Goal: Task Accomplishment & Management: Use online tool/utility

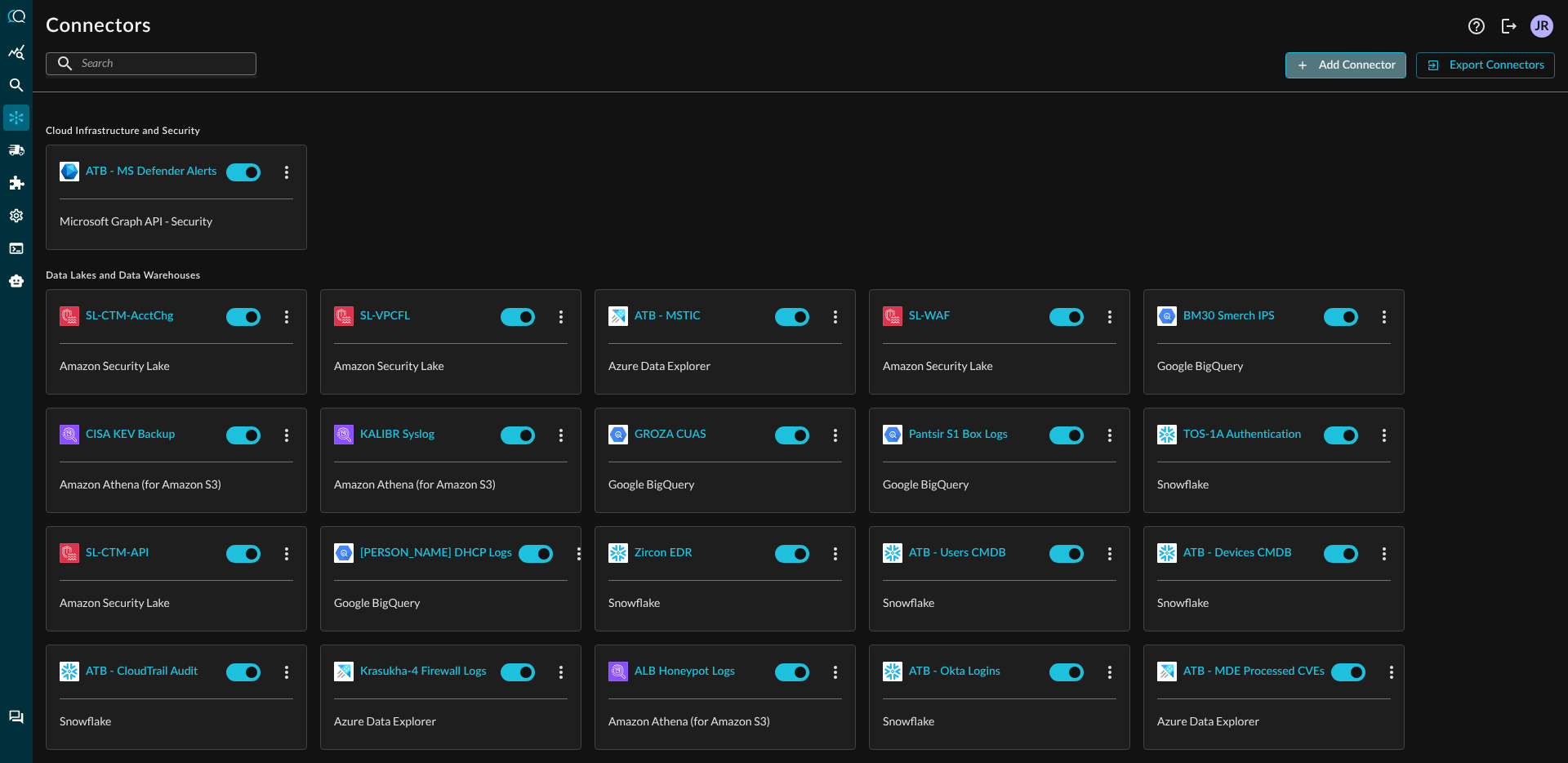
click at [1337, 76] on button "Add Connector" at bounding box center [1346, 65] width 121 height 26
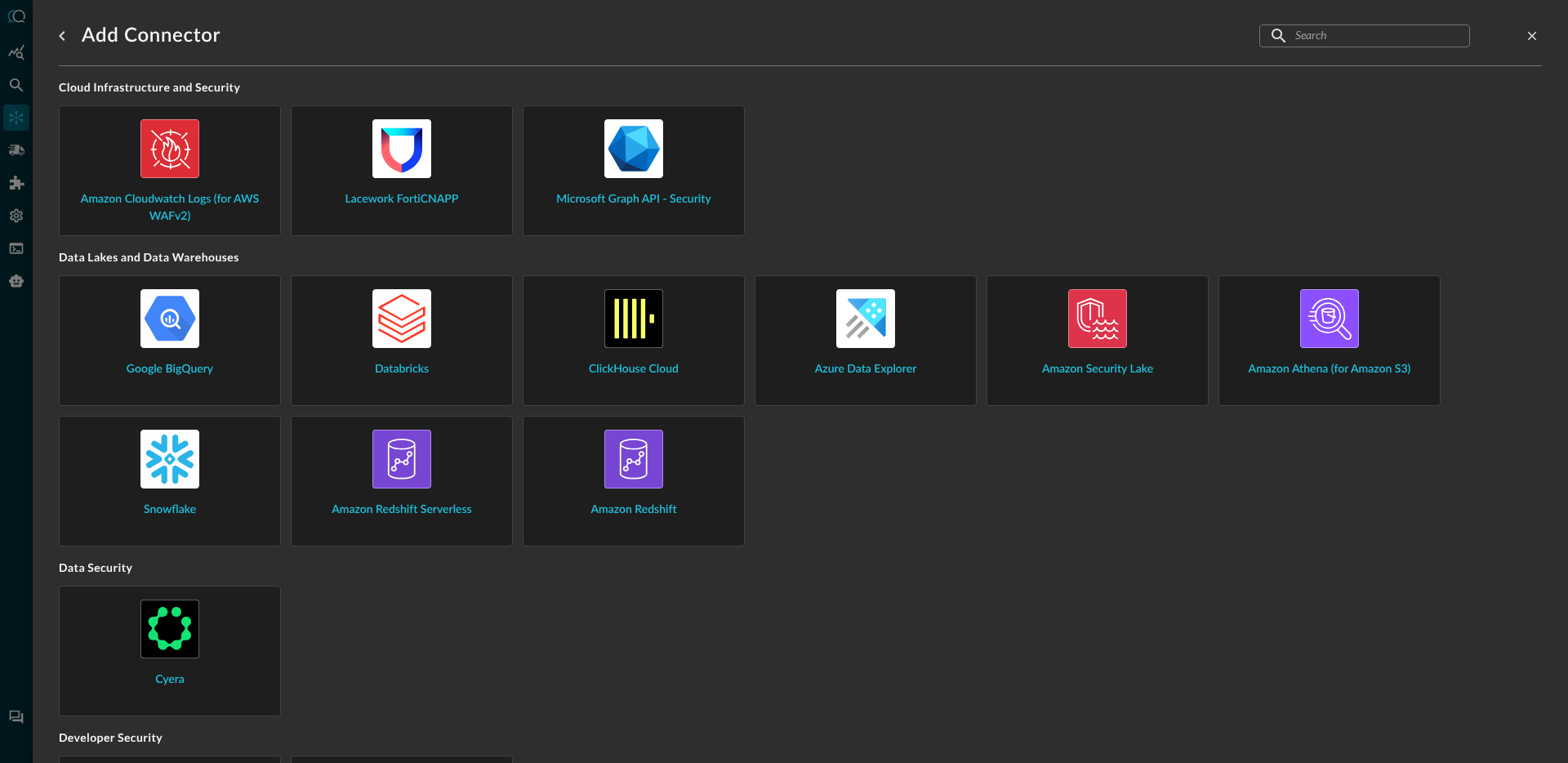
click at [872, 314] on img at bounding box center [866, 319] width 58 height 58
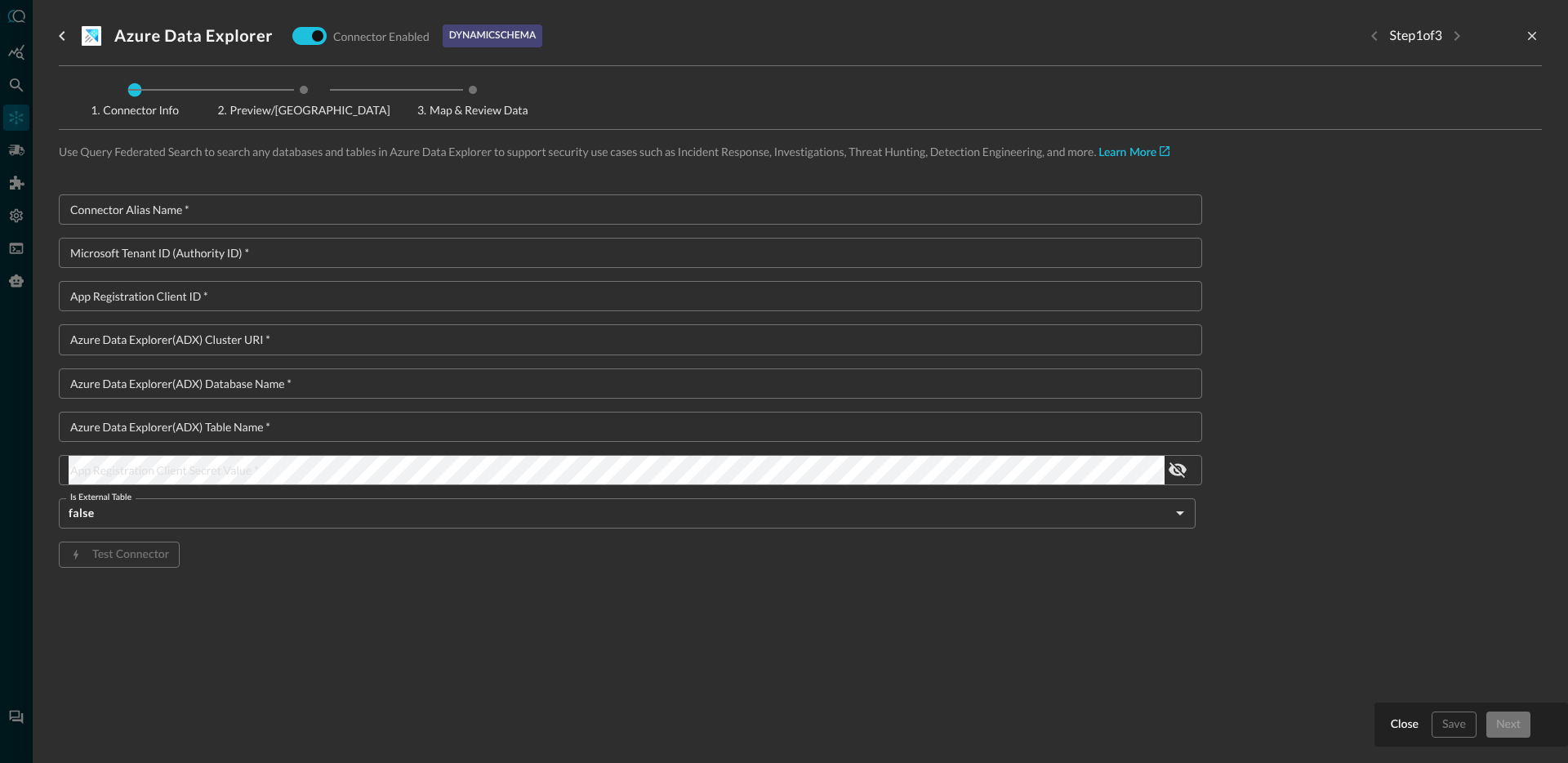
click at [445, 213] on input "Connector Alias Name   *" at bounding box center [635, 209] width 1133 height 30
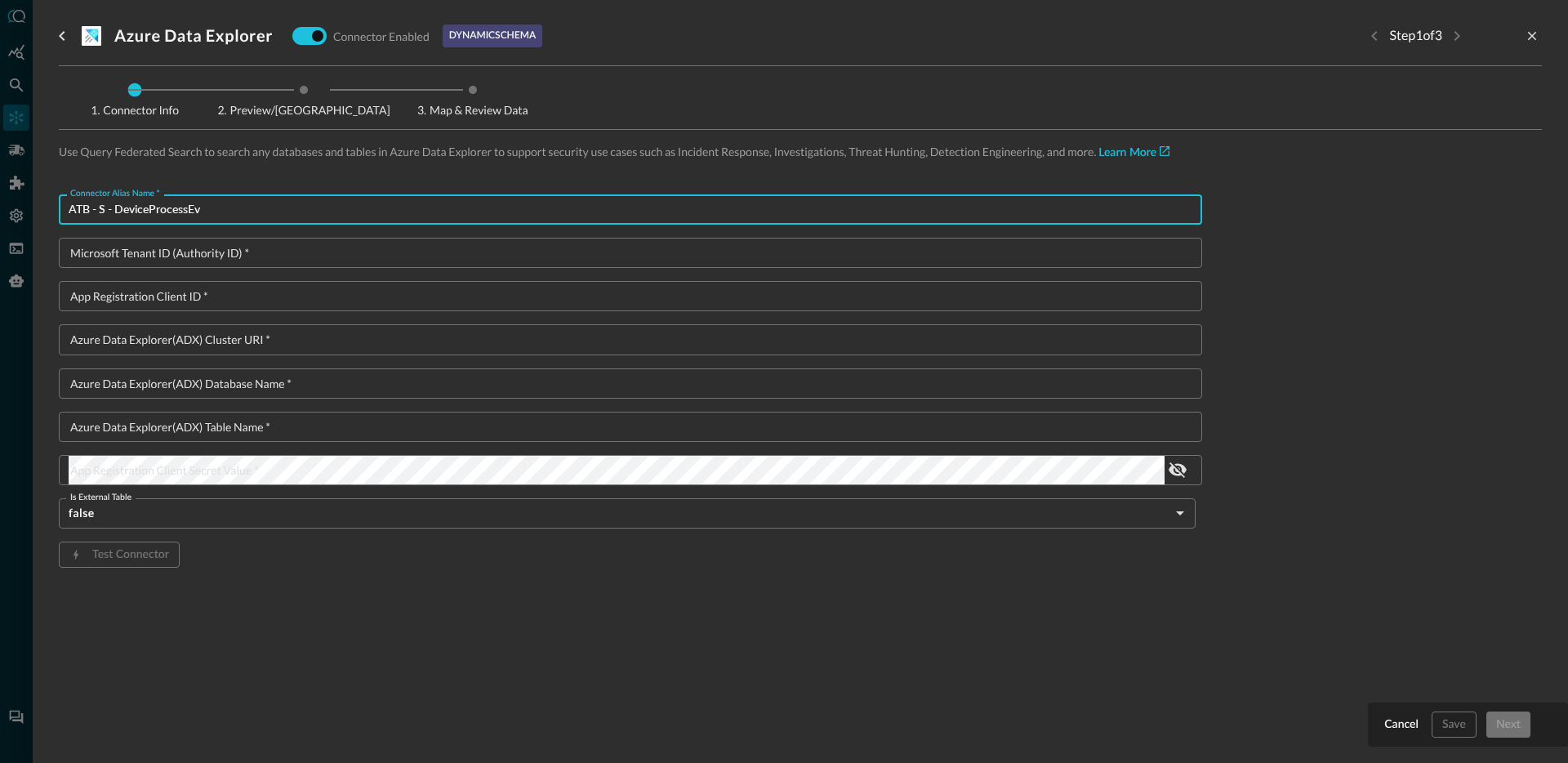
type input "ATB - S - DeviceProcessEv"
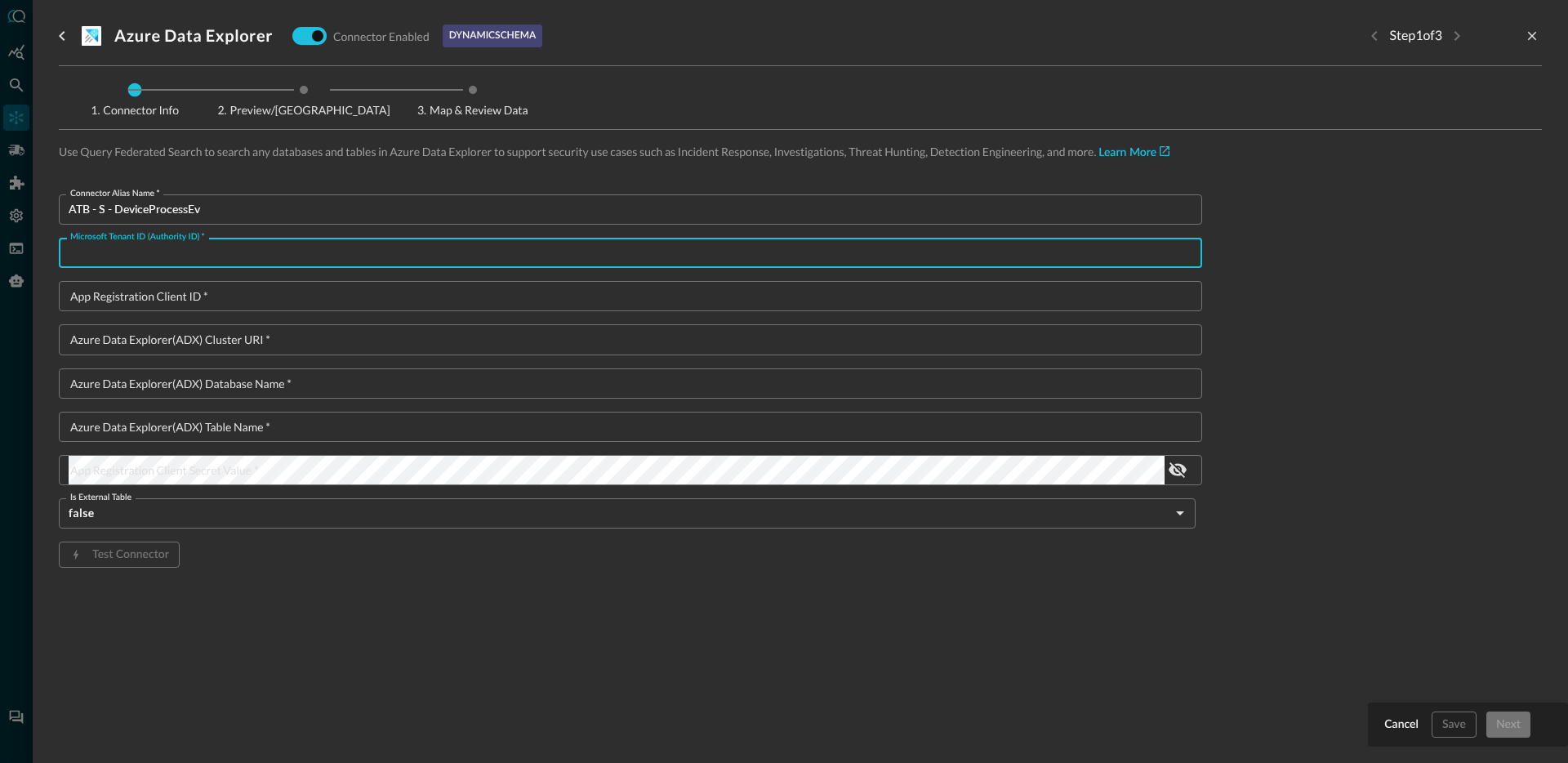
paste input "11925307-86e5-4a24-ac99-31d7c159ad2b"
type input "11925307-86e5-4a24-ac99-31d7c159ad2b"
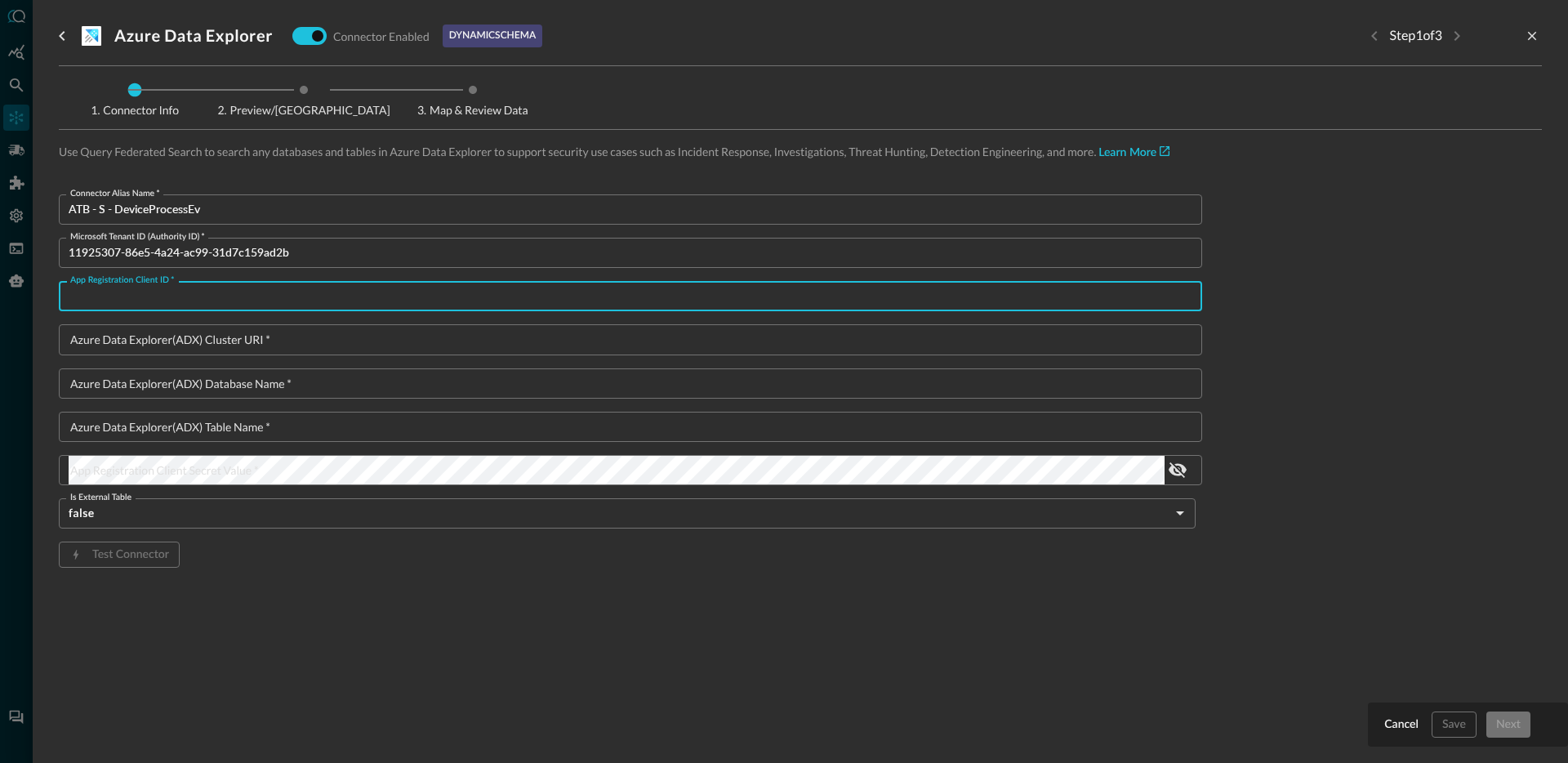
paste input "c8d3cff1-7a4e-4be5-99fd-3a5d56a7a306"
type input "c8d3cff1-7a4e-4be5-99fd-3a5d56a7a306"
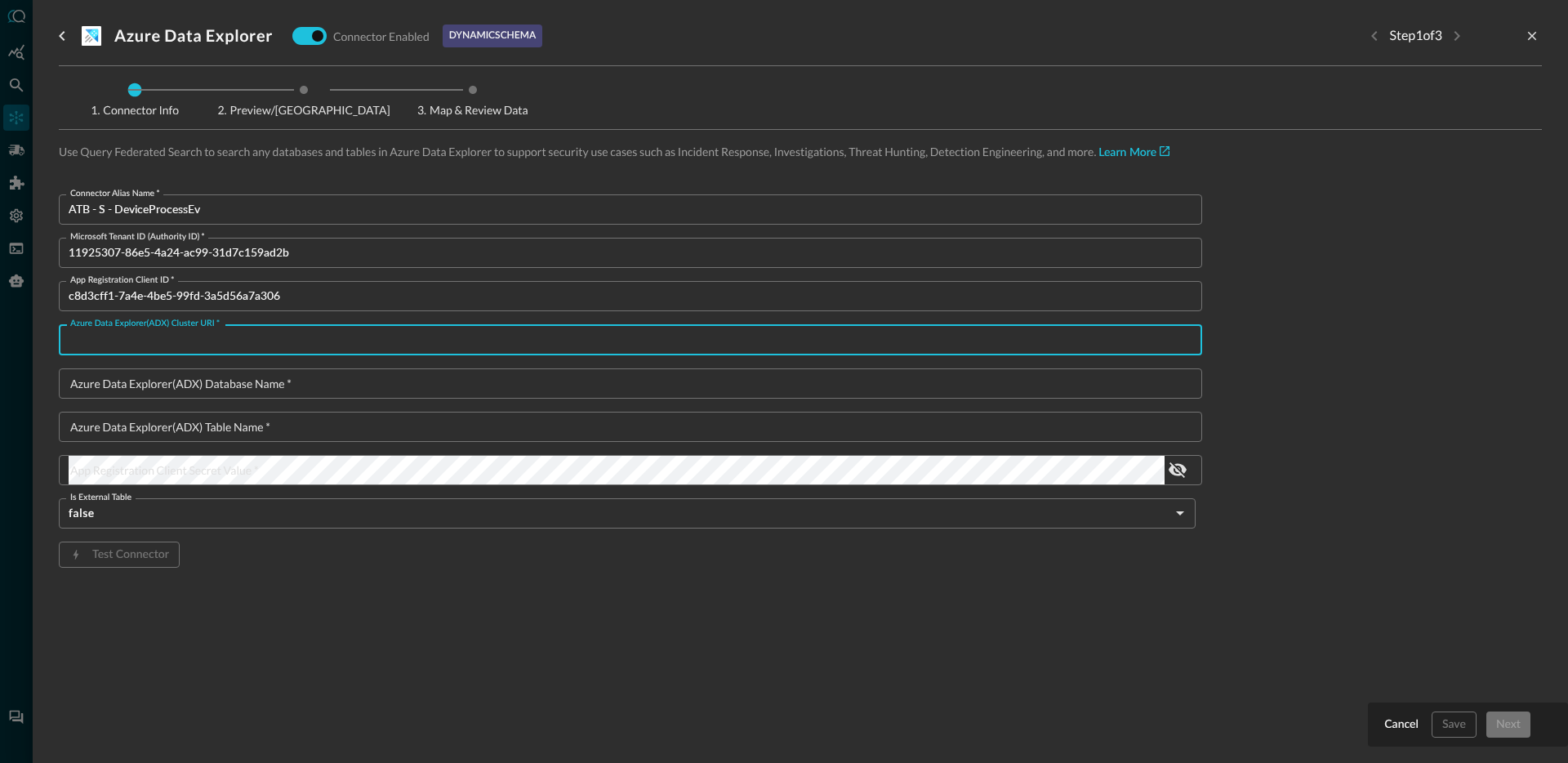
paste input "https://qsb-adx.eastus.kusto.windows.net"
type input "https://qsb-adx.eastus.kusto.windows.net"
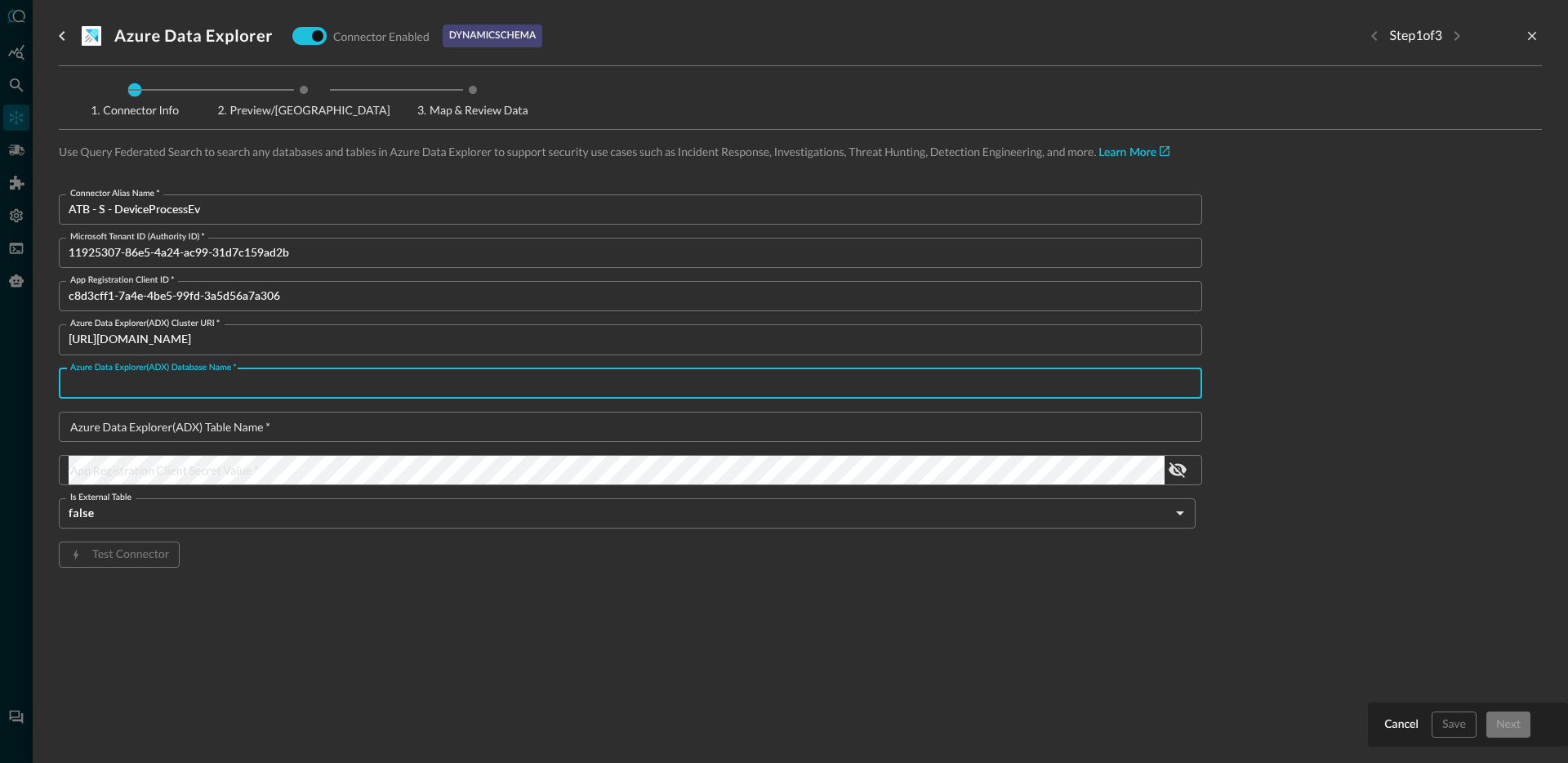
paste input "security_datalakehouse"
type input "security_datalakehouse"
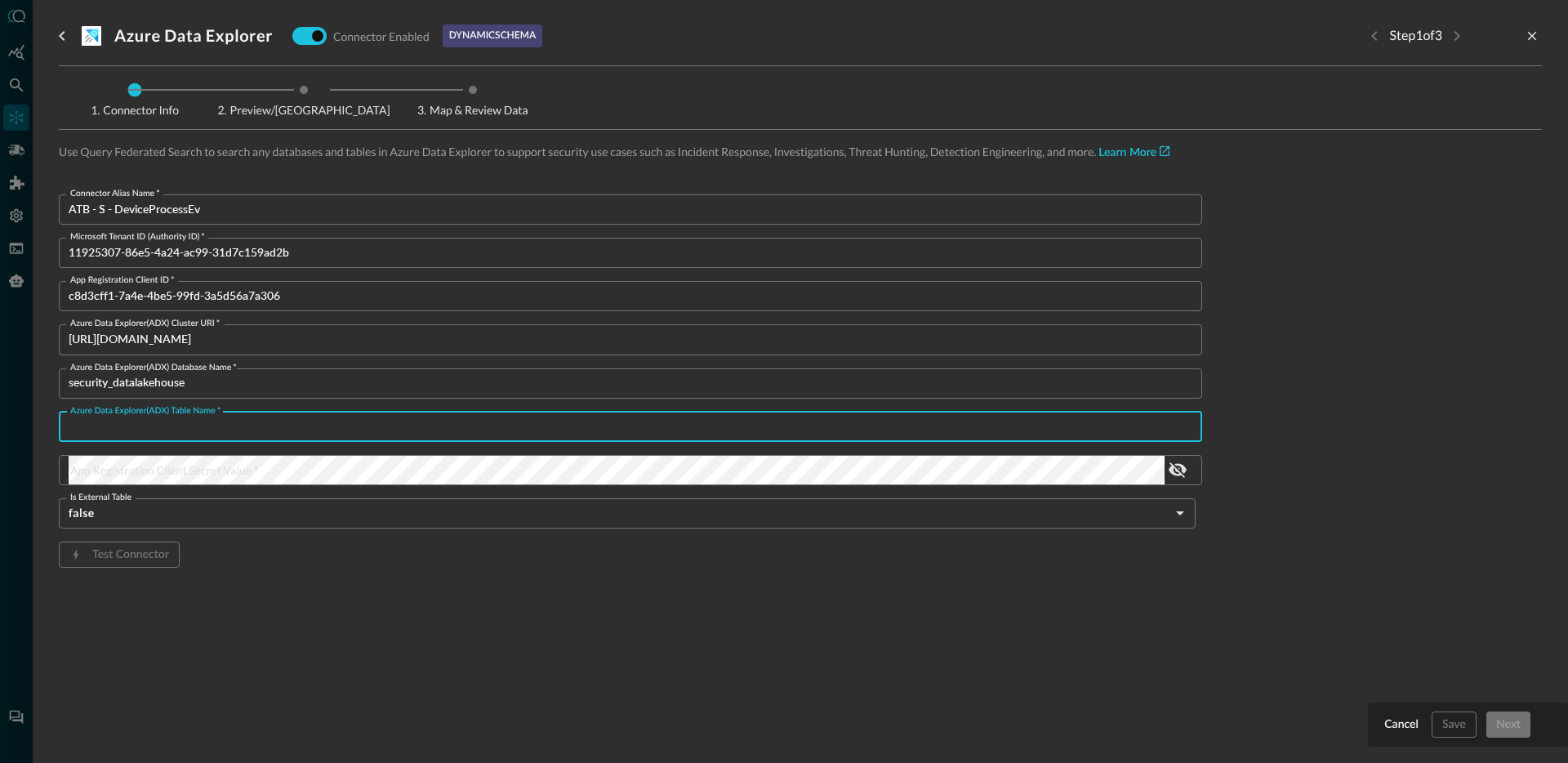
paste input "SyntheticDeviceProcessEvents"
type input "SyntheticDeviceProcessEvents"
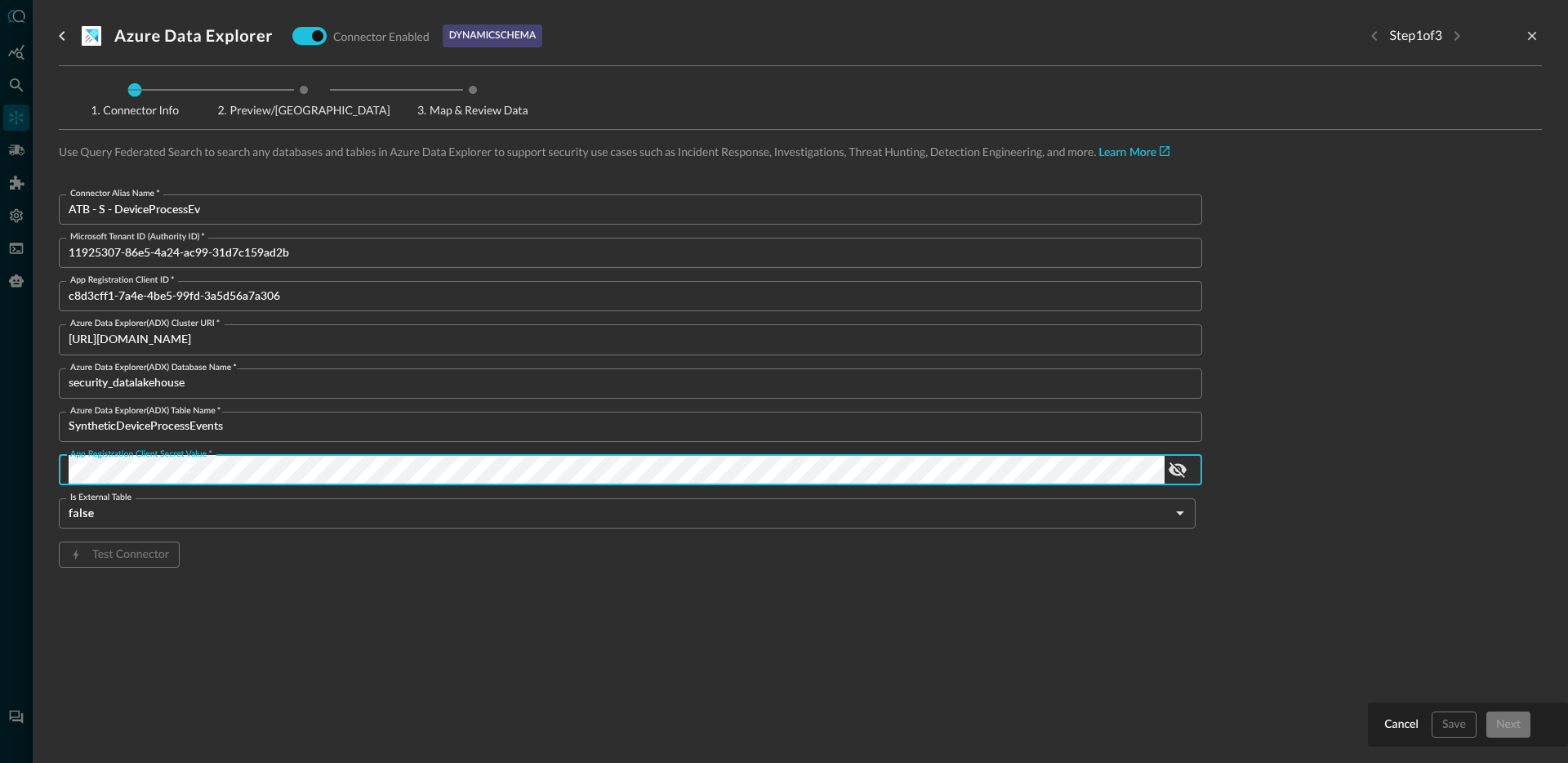
click at [751, 653] on div "Azure Data Explorer Connector Enabled dynamic schema Step 1 of 3 Connector Info…" at bounding box center [799, 371] width 1483 height 743
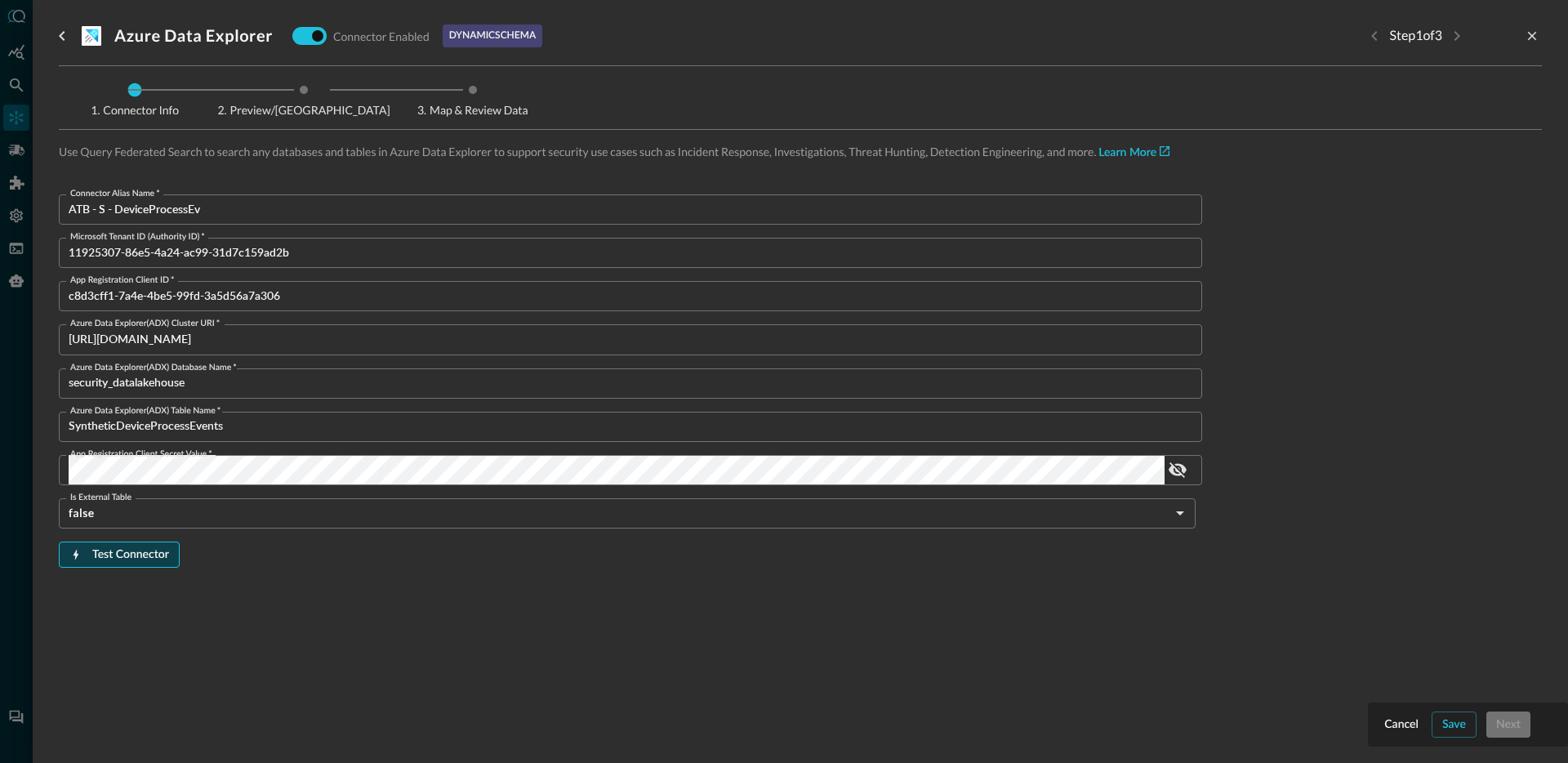
click at [100, 552] on div "Test Connector" at bounding box center [130, 555] width 76 height 21
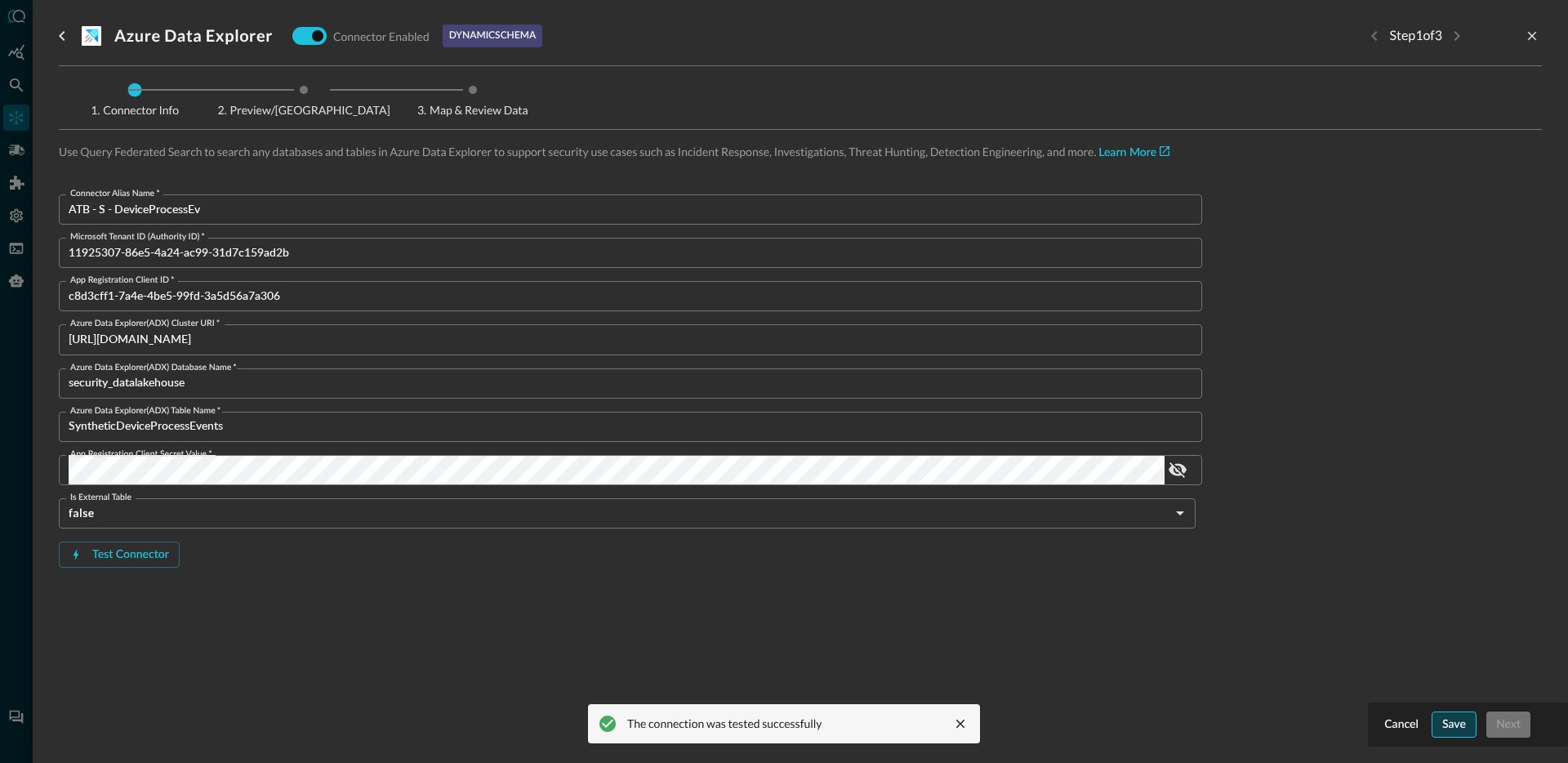
click at [1437, 722] on button "Save" at bounding box center [1454, 724] width 45 height 26
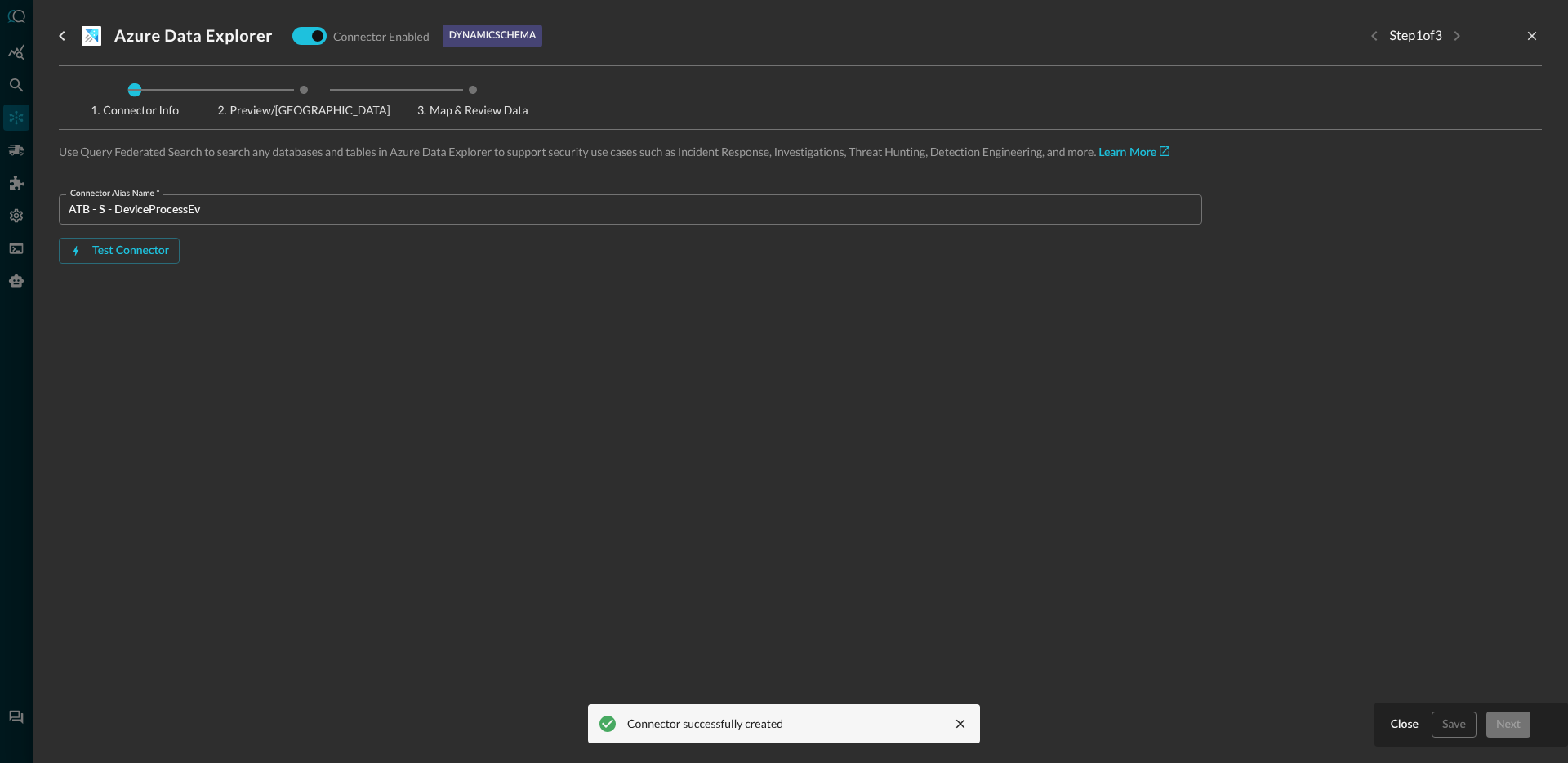
type input "AzureDataExplorer"
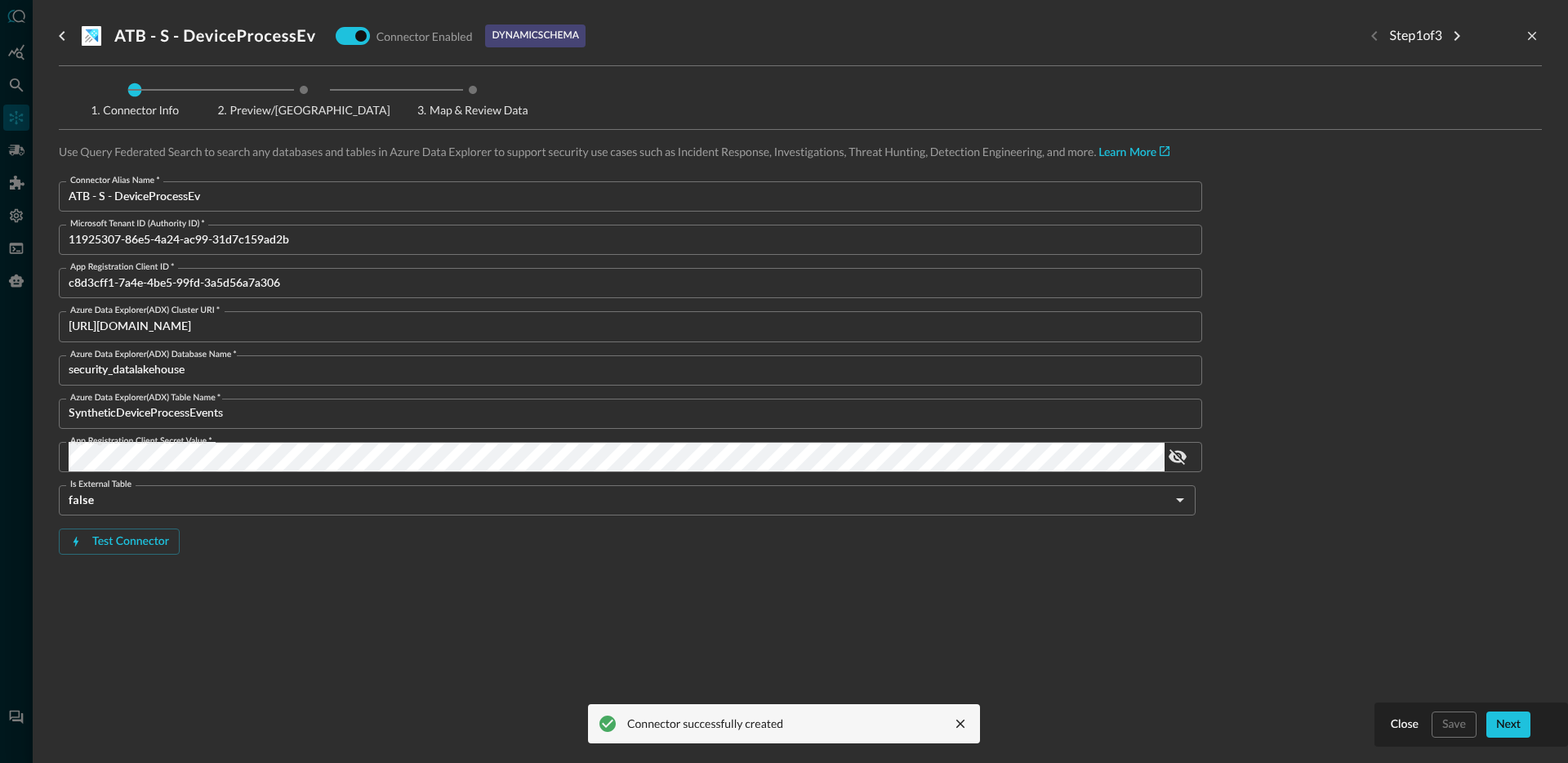
click at [957, 720] on icon "close message" at bounding box center [960, 723] width 15 height 15
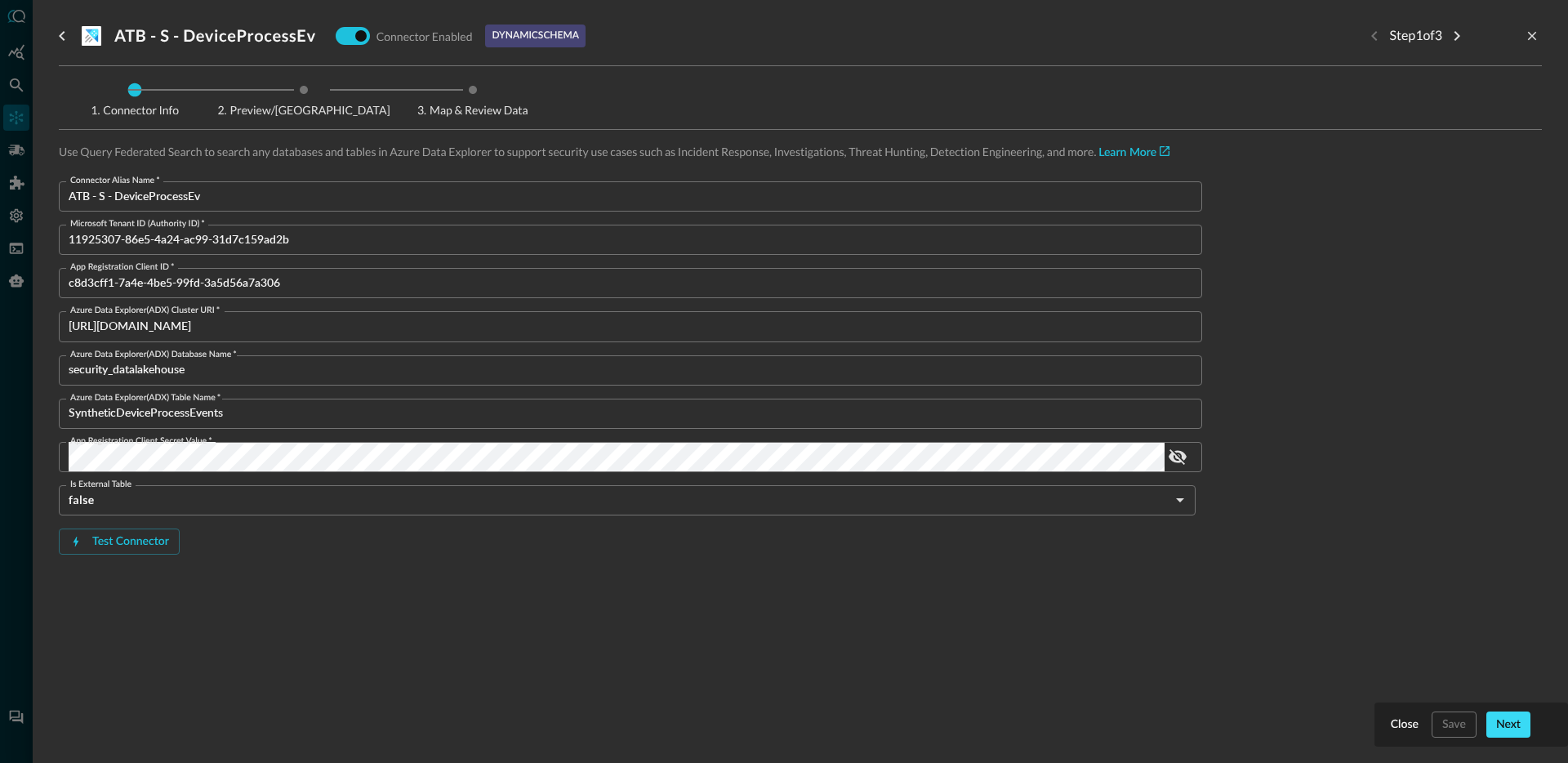
click at [1507, 723] on div "Next" at bounding box center [1508, 725] width 25 height 21
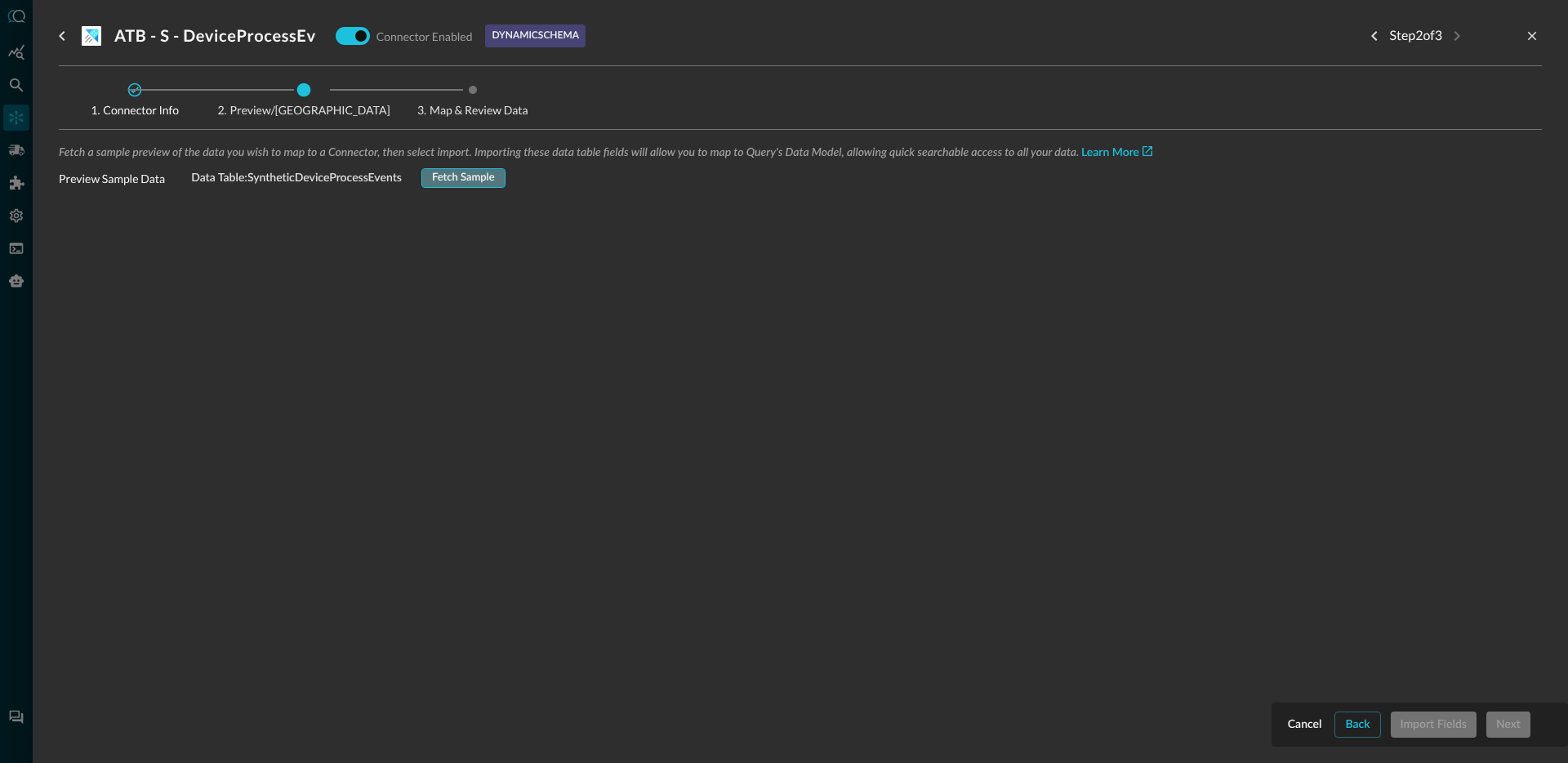
click at [447, 182] on div "Fetch Sample" at bounding box center [463, 179] width 63 height 19
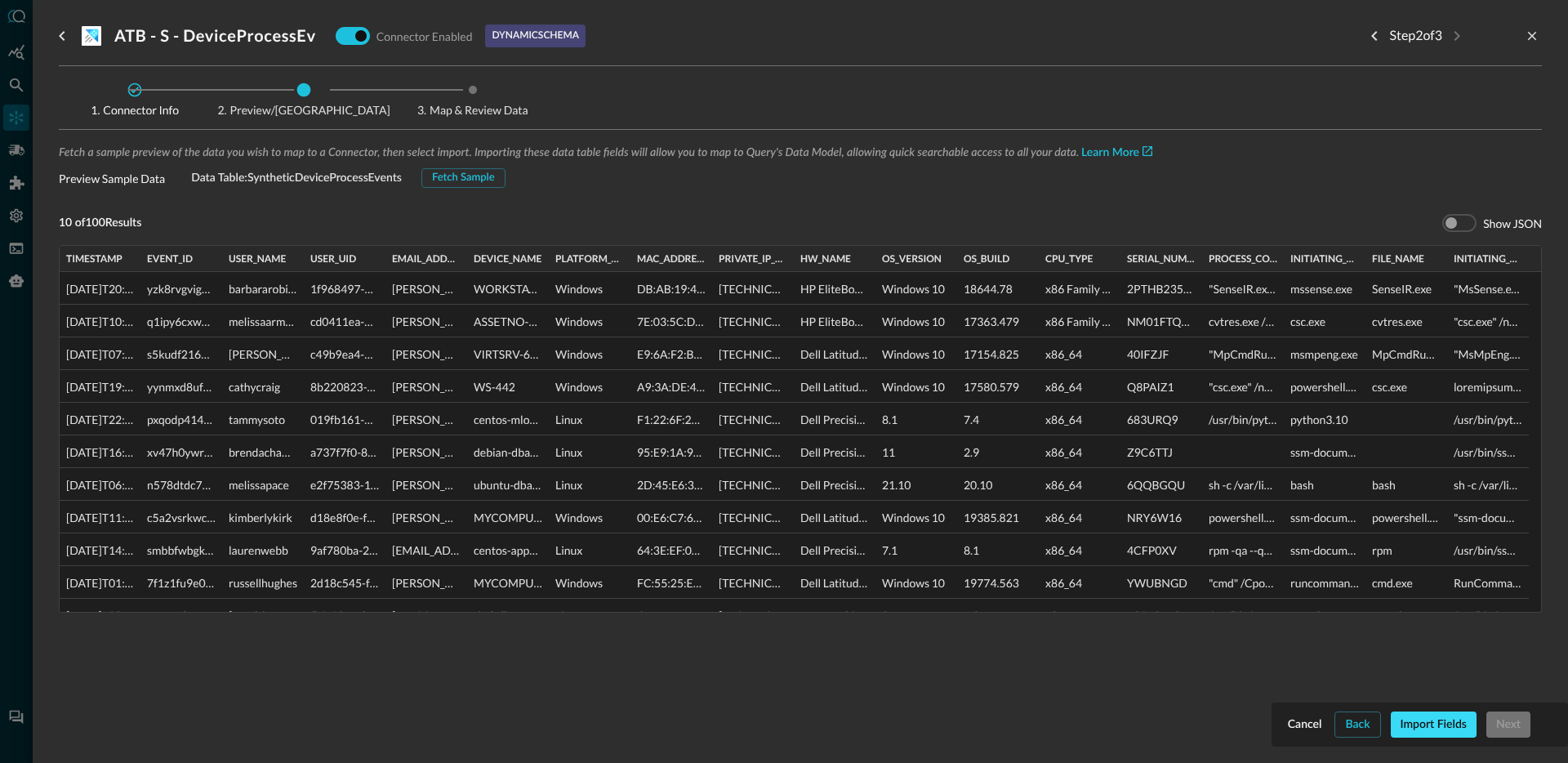
click at [1441, 726] on div "Import Fields" at bounding box center [1433, 725] width 66 height 21
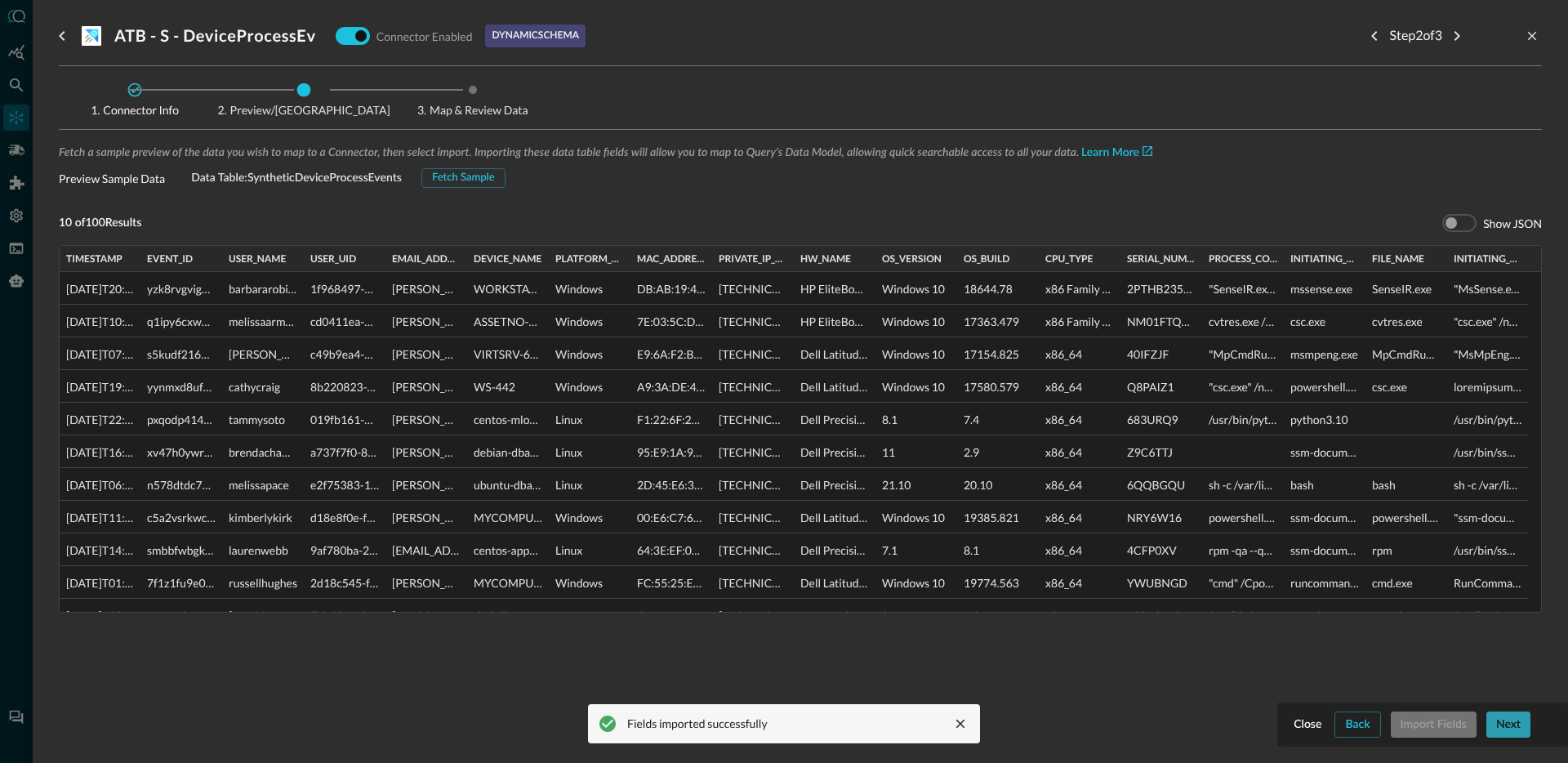
click at [1498, 719] on div "Next" at bounding box center [1508, 725] width 25 height 21
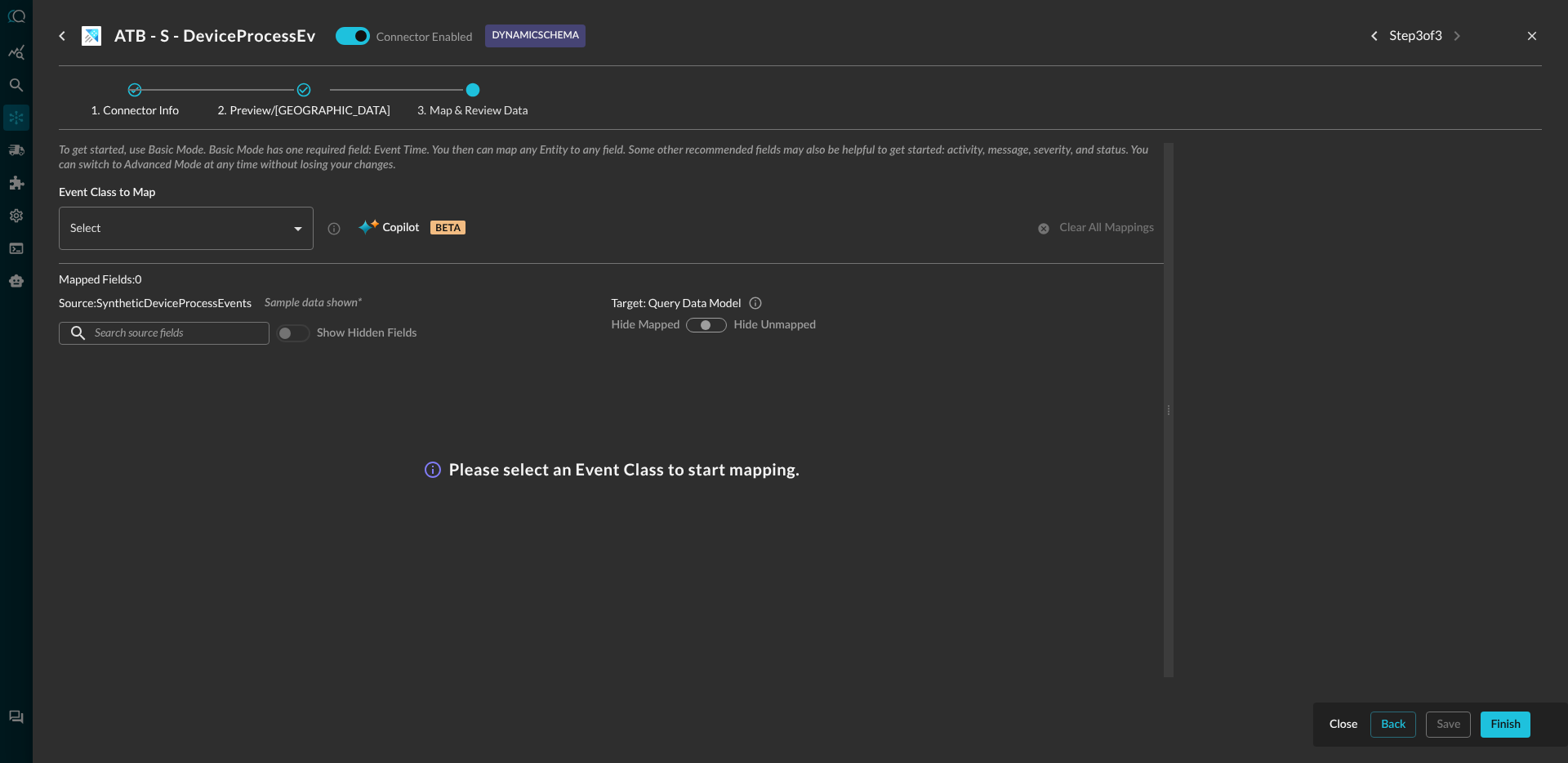
click at [199, 238] on body "Connectors Help Logout JR ​ ​ Add Connector Export Connectors Cloud Infrastruct…" at bounding box center [784, 382] width 1568 height 763
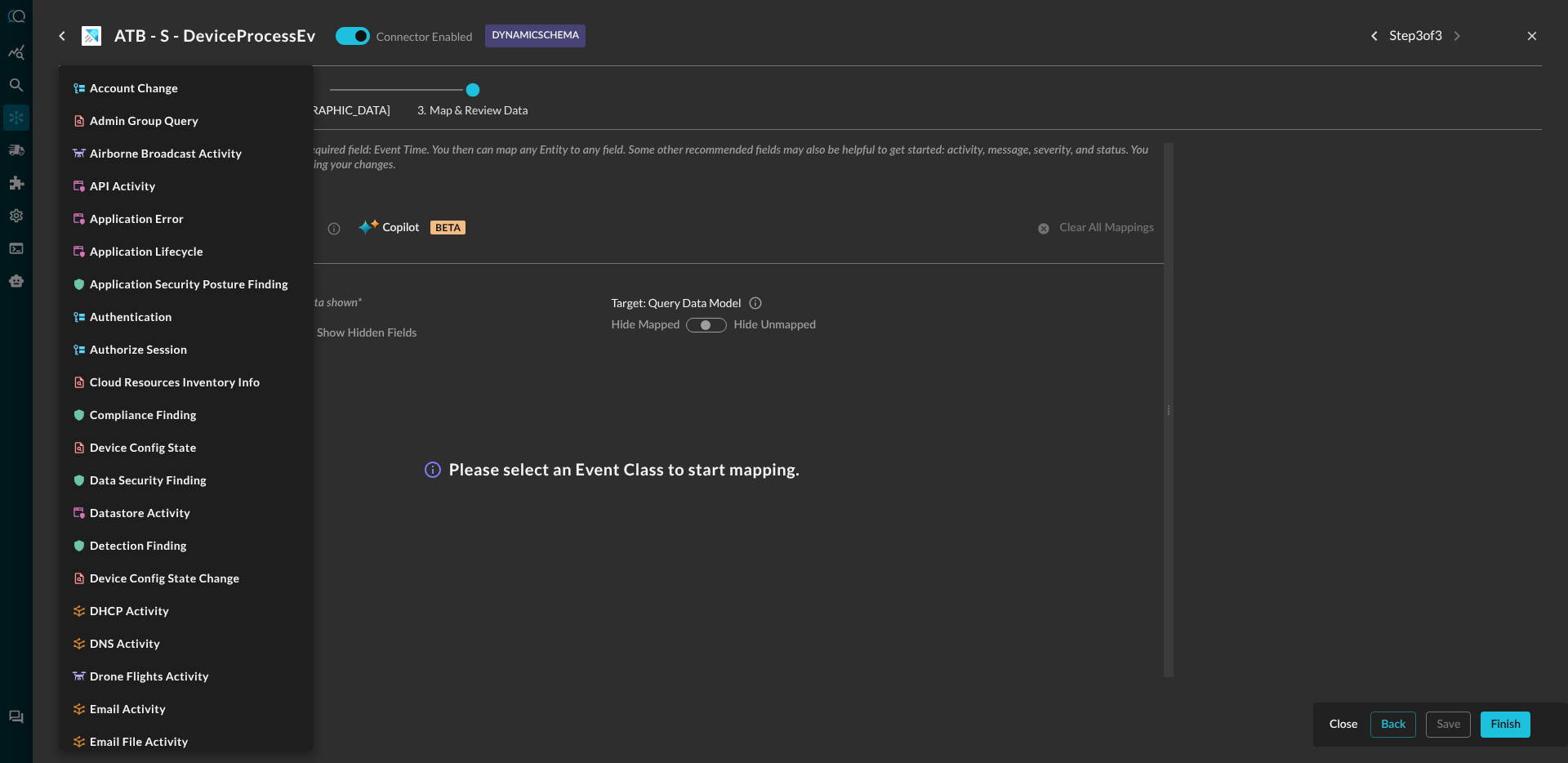
scroll to position [1347, 0]
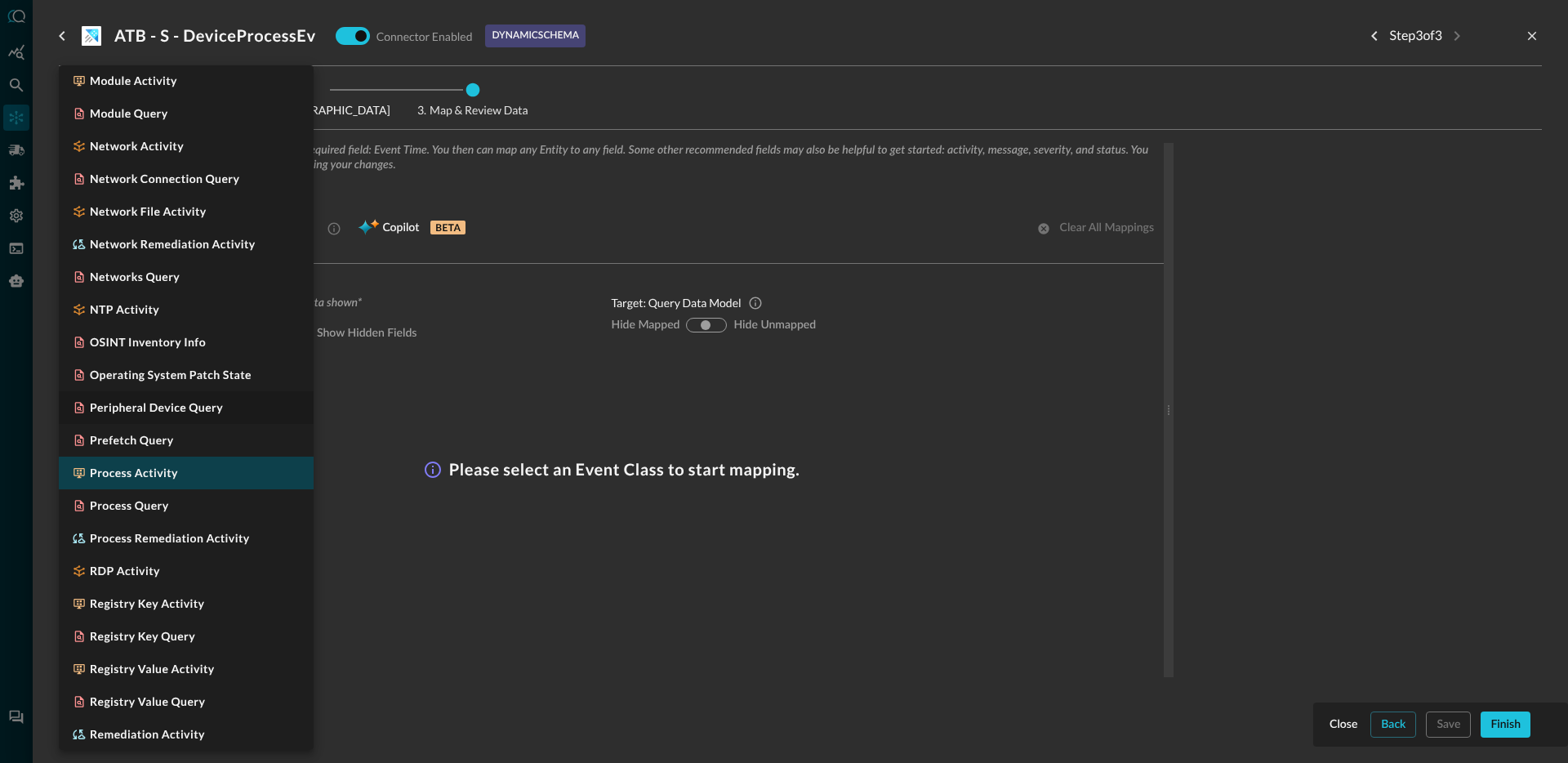
click at [180, 474] on li "Process Activity" at bounding box center [185, 473] width 255 height 33
type input "CLASS_PROCESS_ACTIVITY"
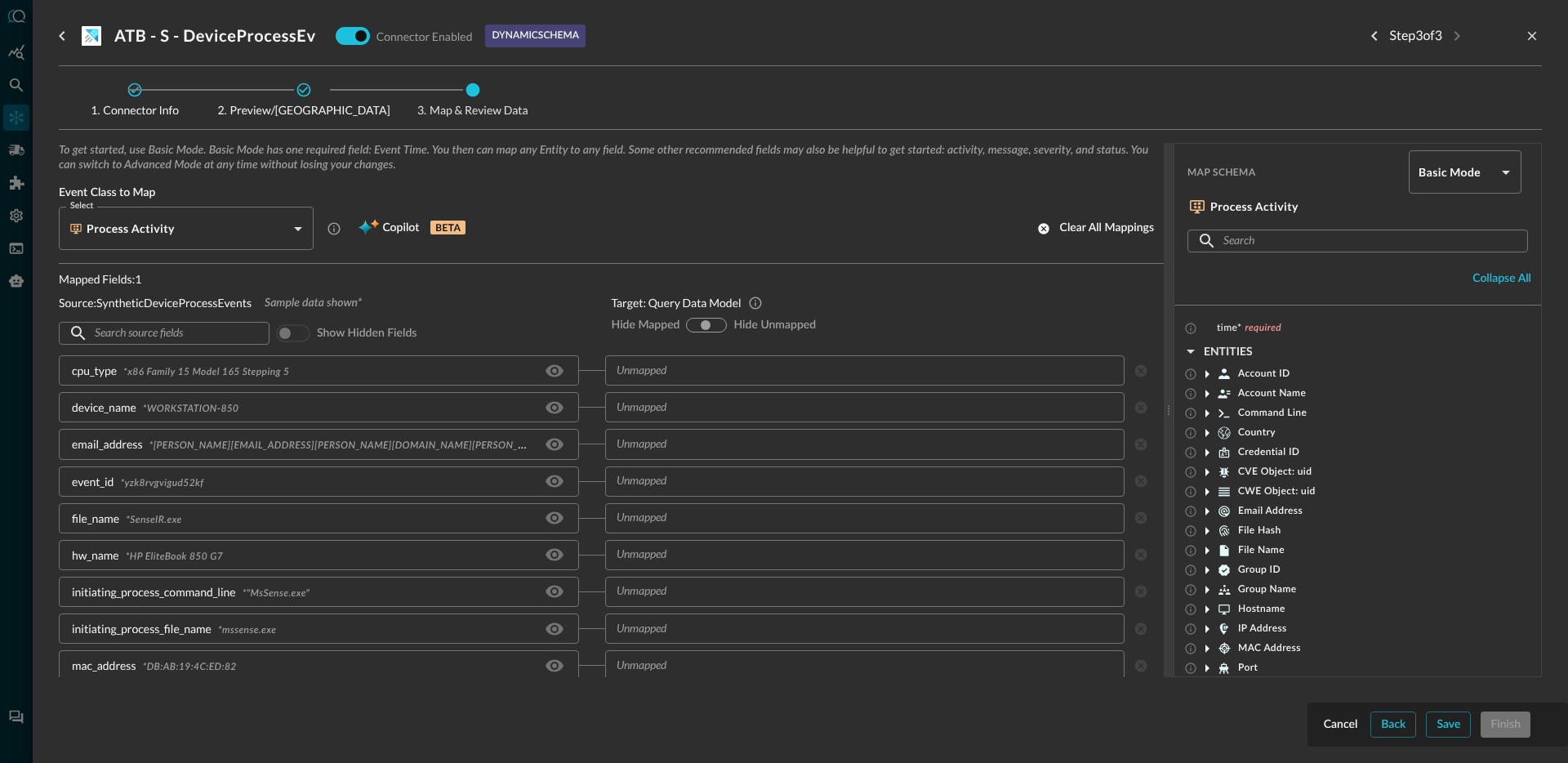
click at [434, 296] on div "Source: SyntheticDeviceProcessEvents Sample data shown*" at bounding box center [321, 302] width 526 height 17
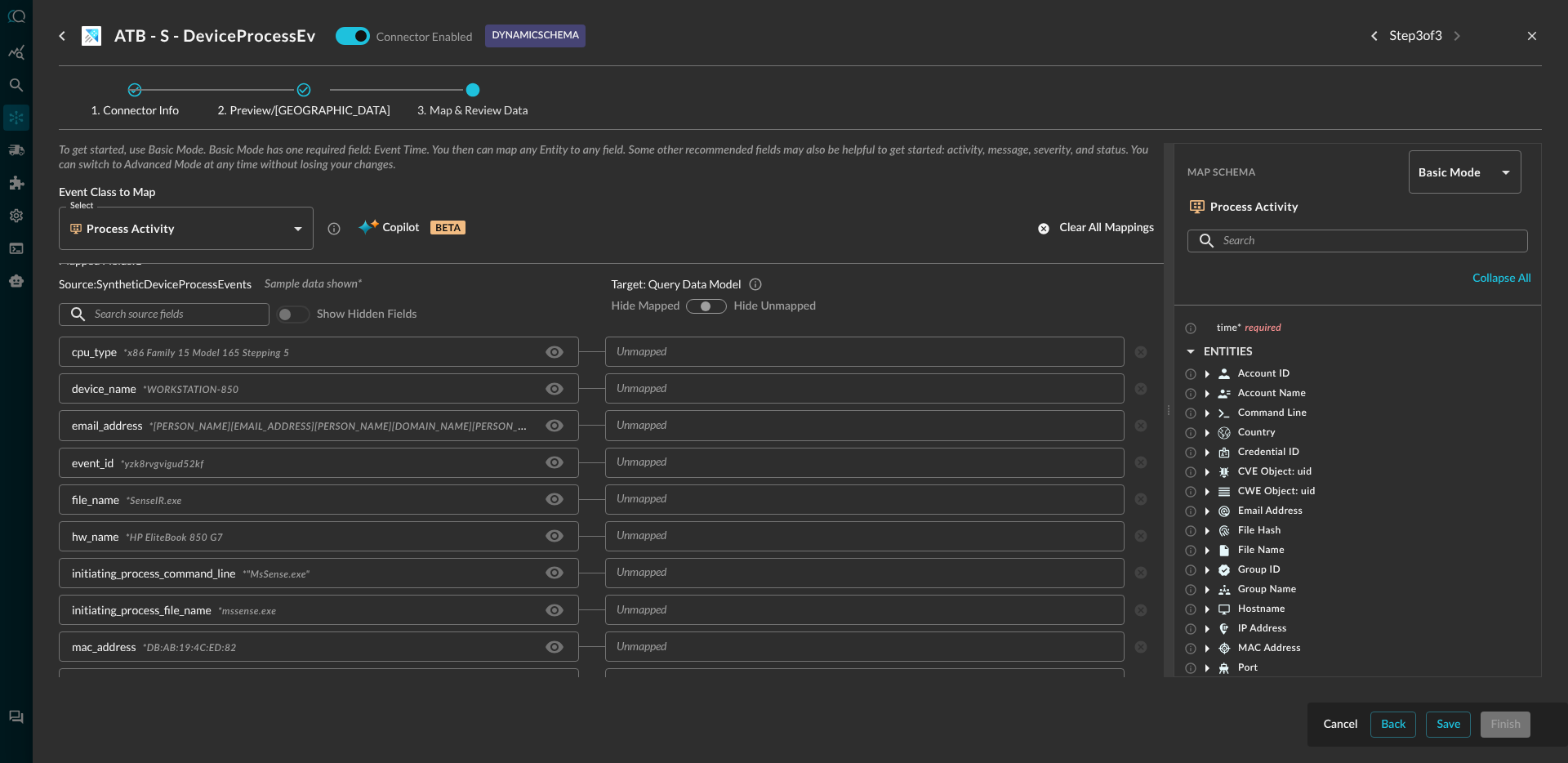
scroll to position [19, 0]
click at [731, 349] on input "text" at bounding box center [851, 351] width 483 height 21
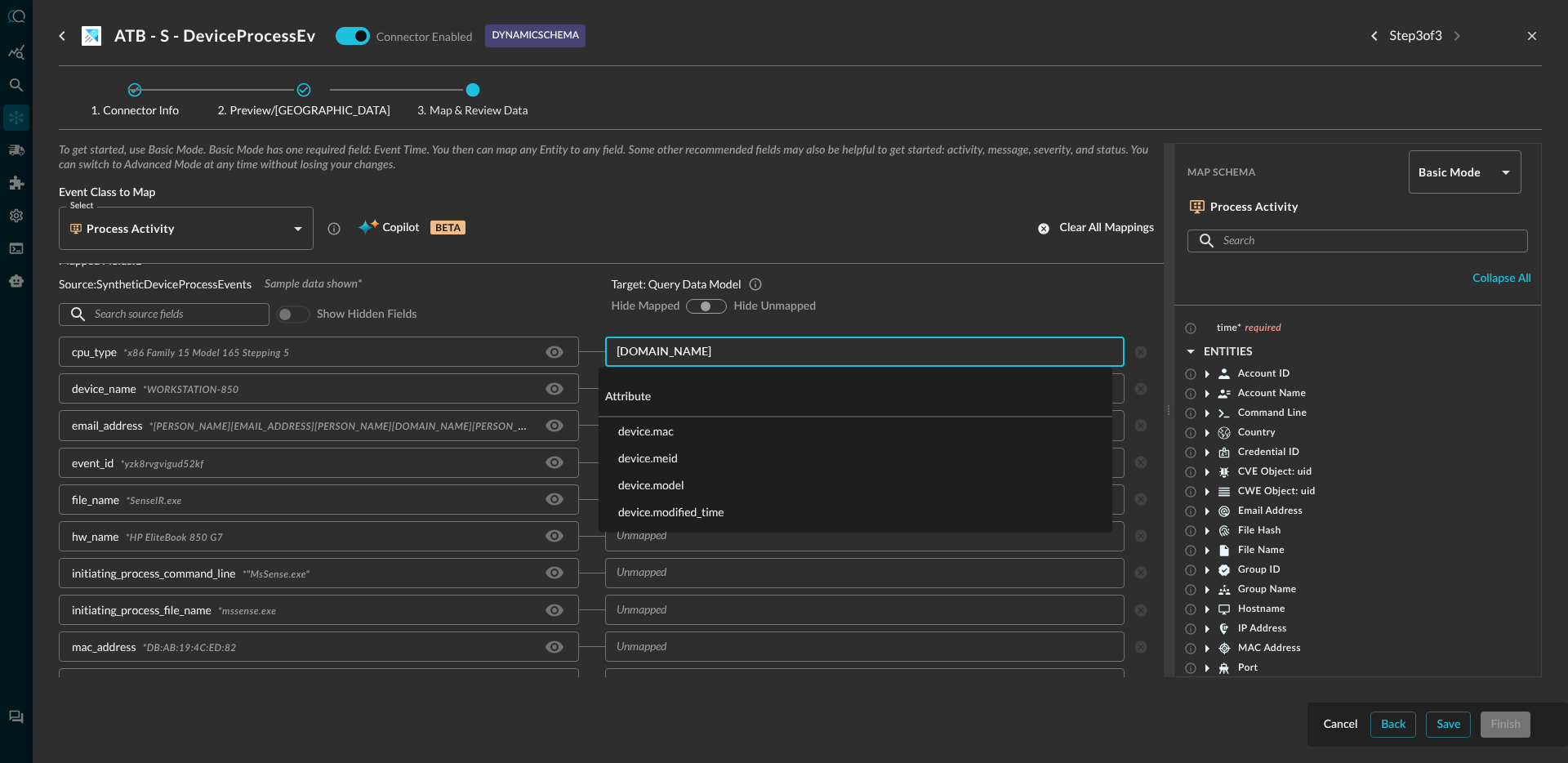
type input "device.mod"
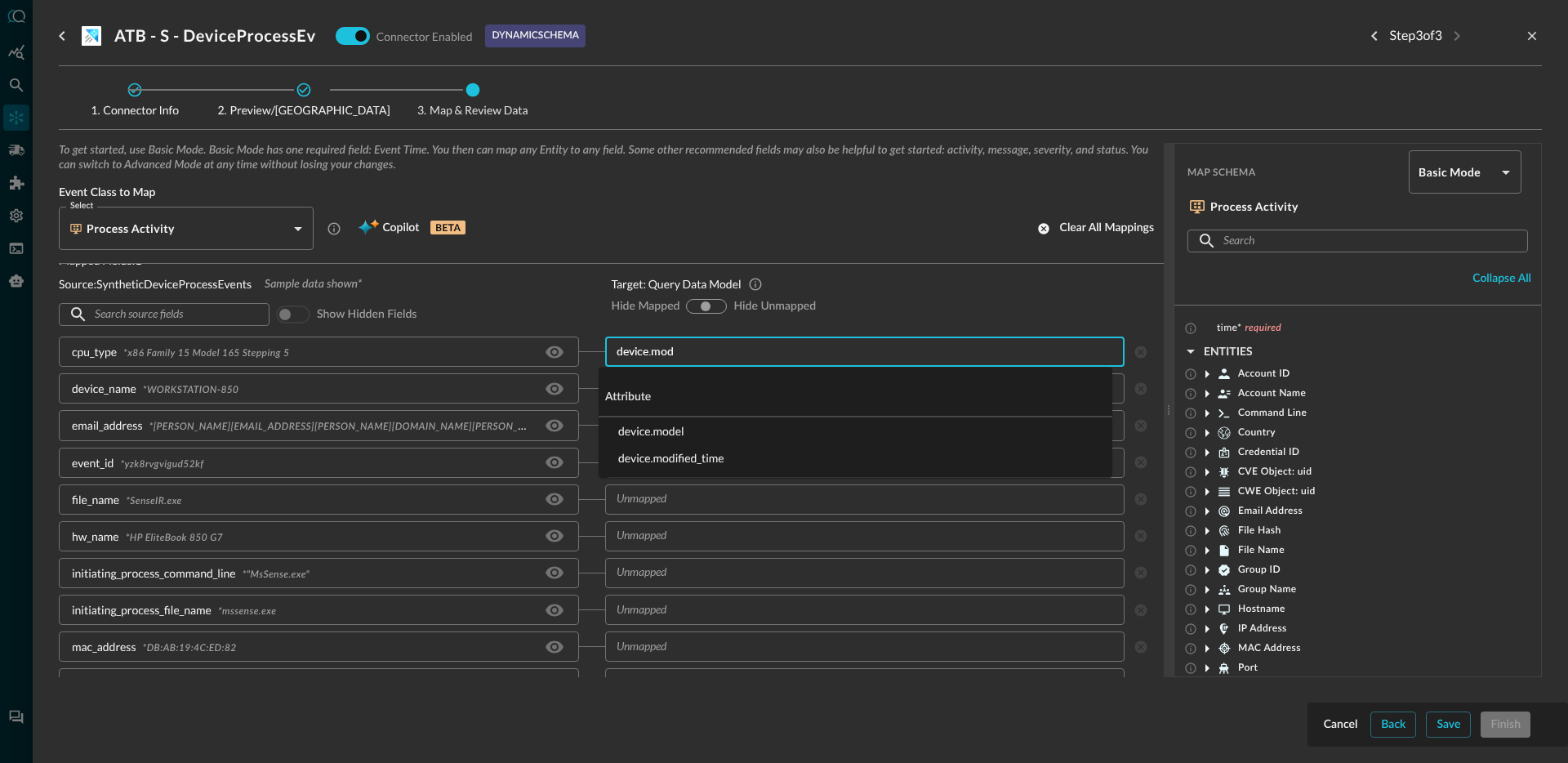
click at [711, 427] on li "device.model" at bounding box center [855, 430] width 514 height 27
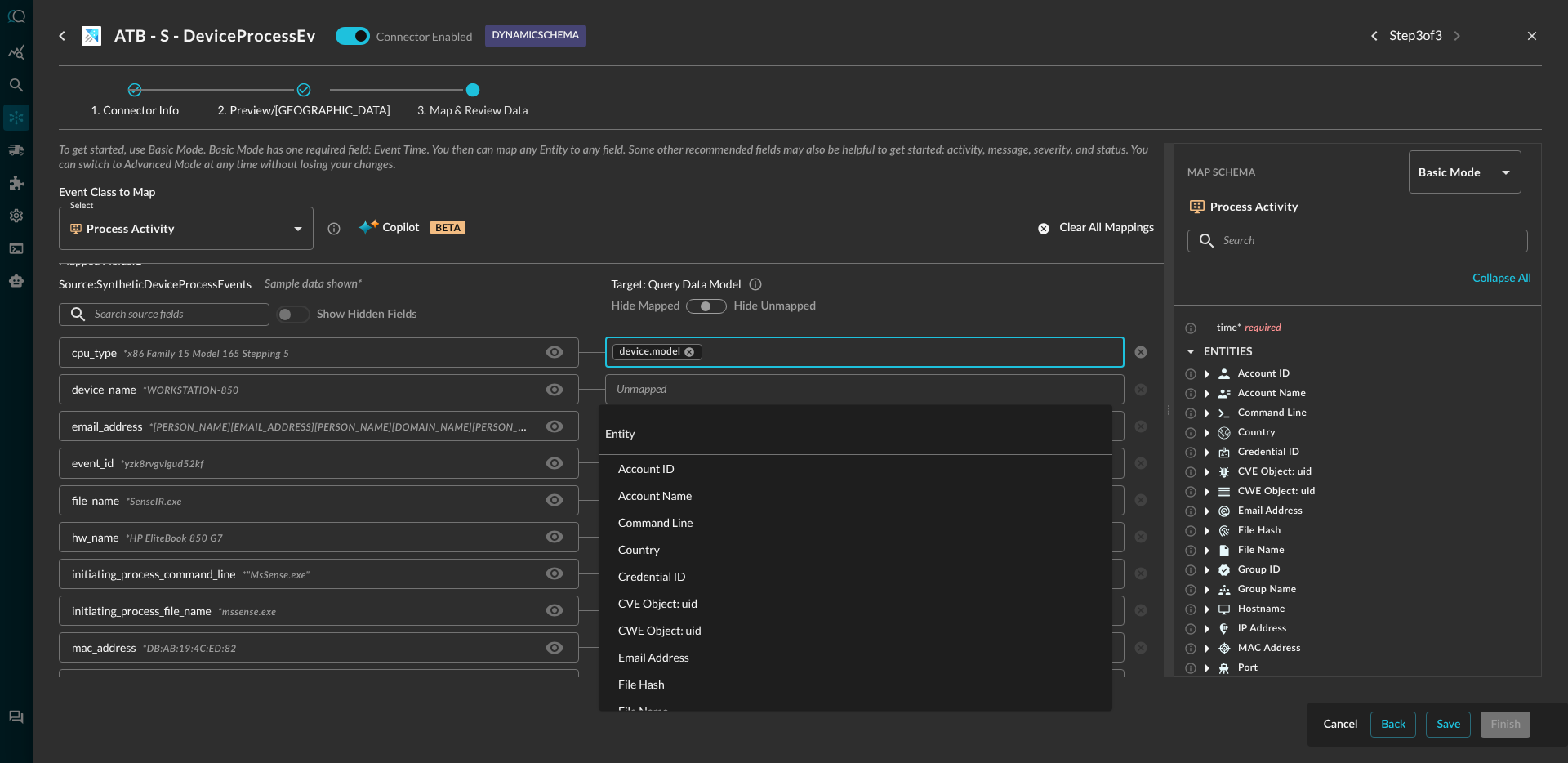
click at [676, 400] on div "​" at bounding box center [866, 389] width 520 height 30
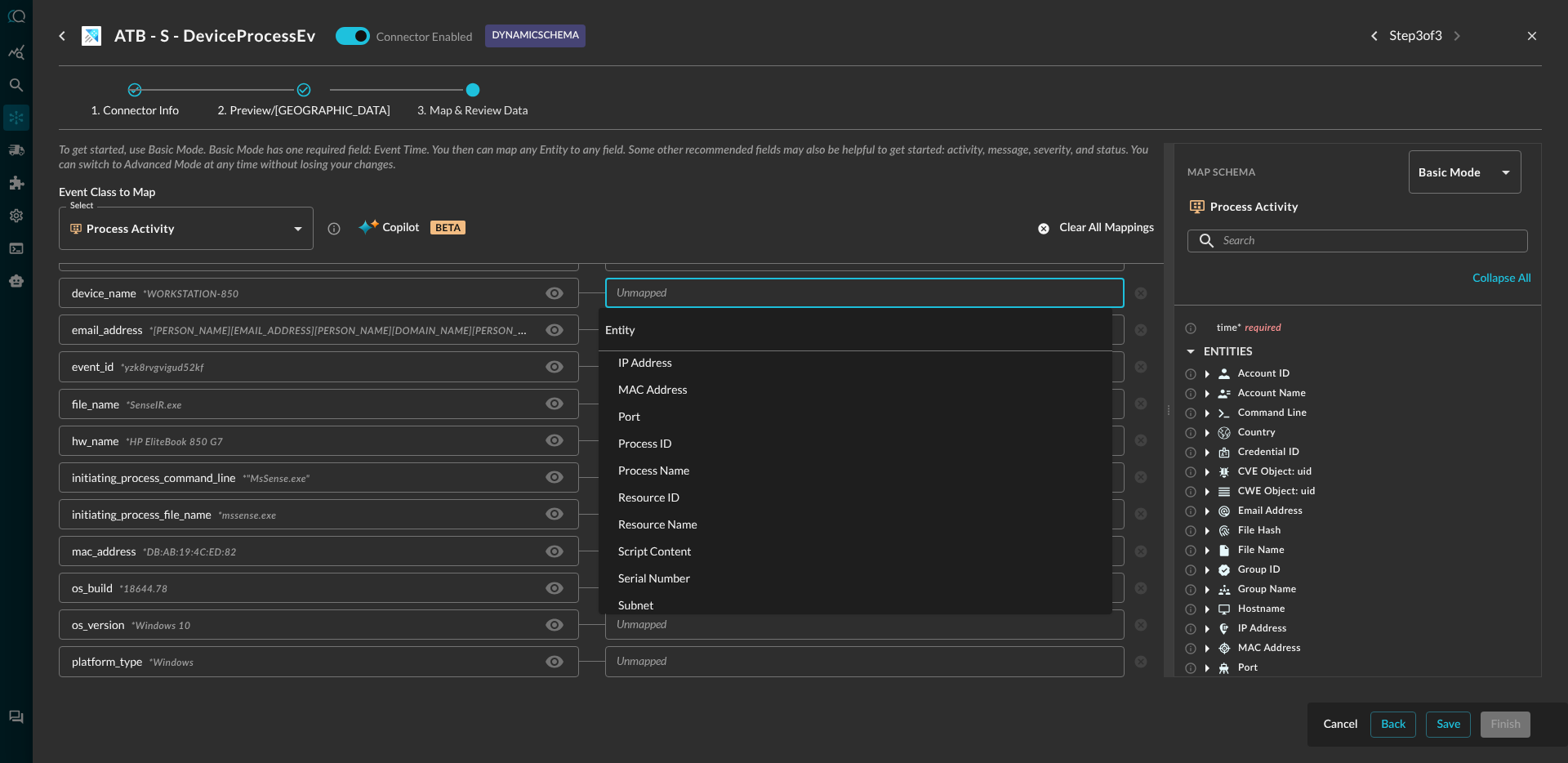
scroll to position [359, 0]
click at [655, 530] on li "Resource Name" at bounding box center [855, 523] width 514 height 27
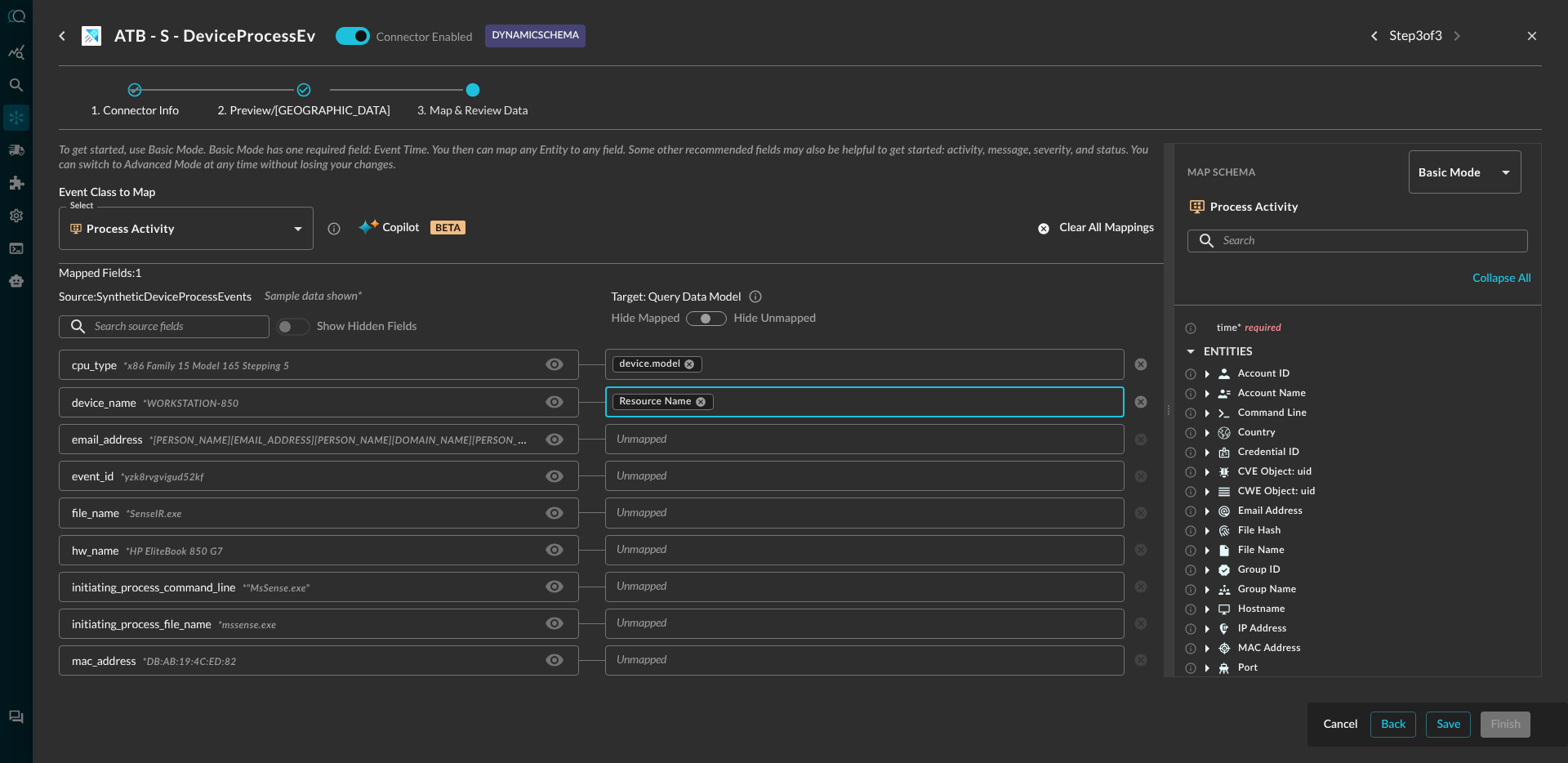
scroll to position [6, 0]
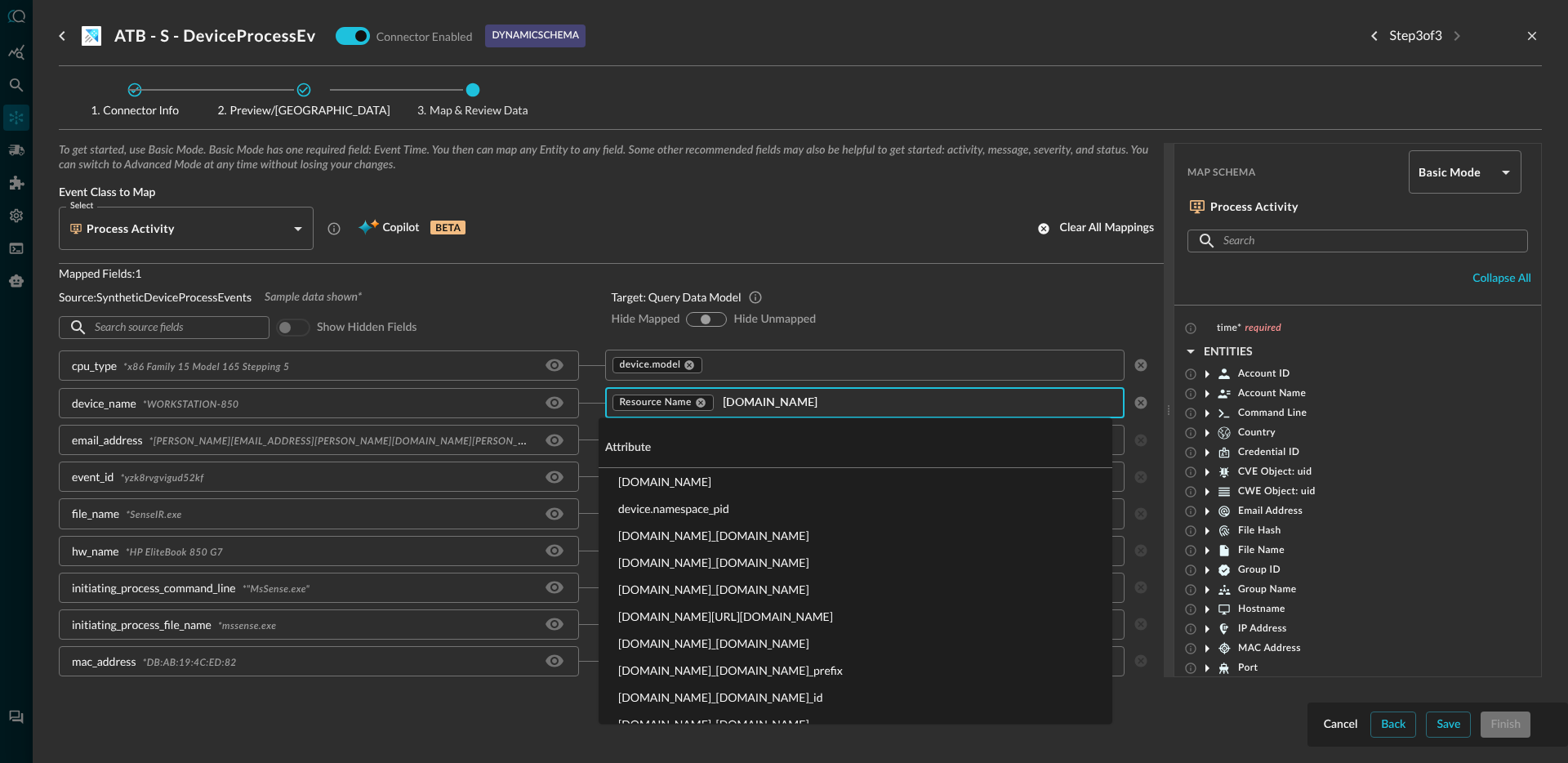
type input "device.nam"
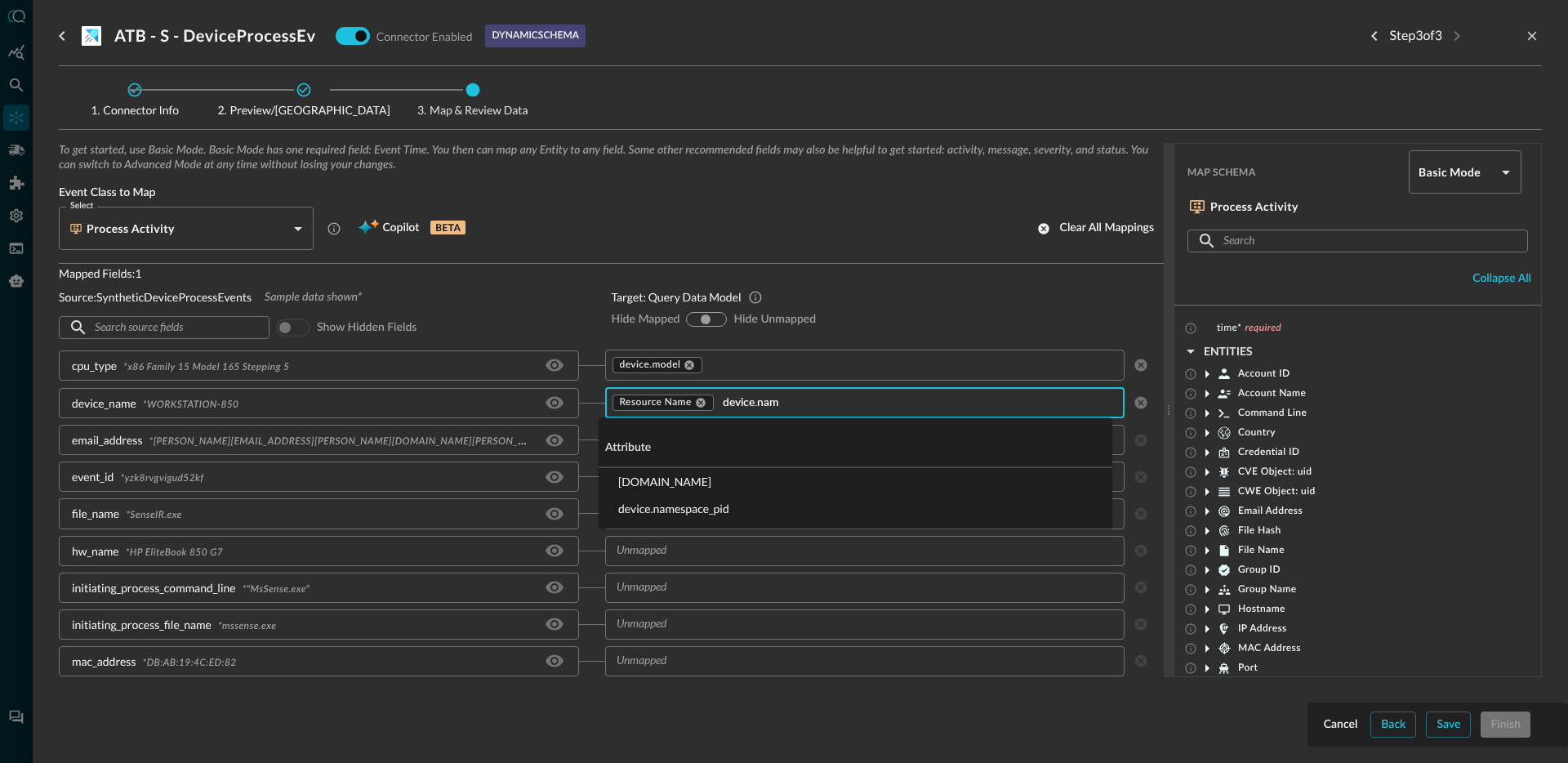
click at [643, 483] on li "device.name" at bounding box center [855, 481] width 514 height 27
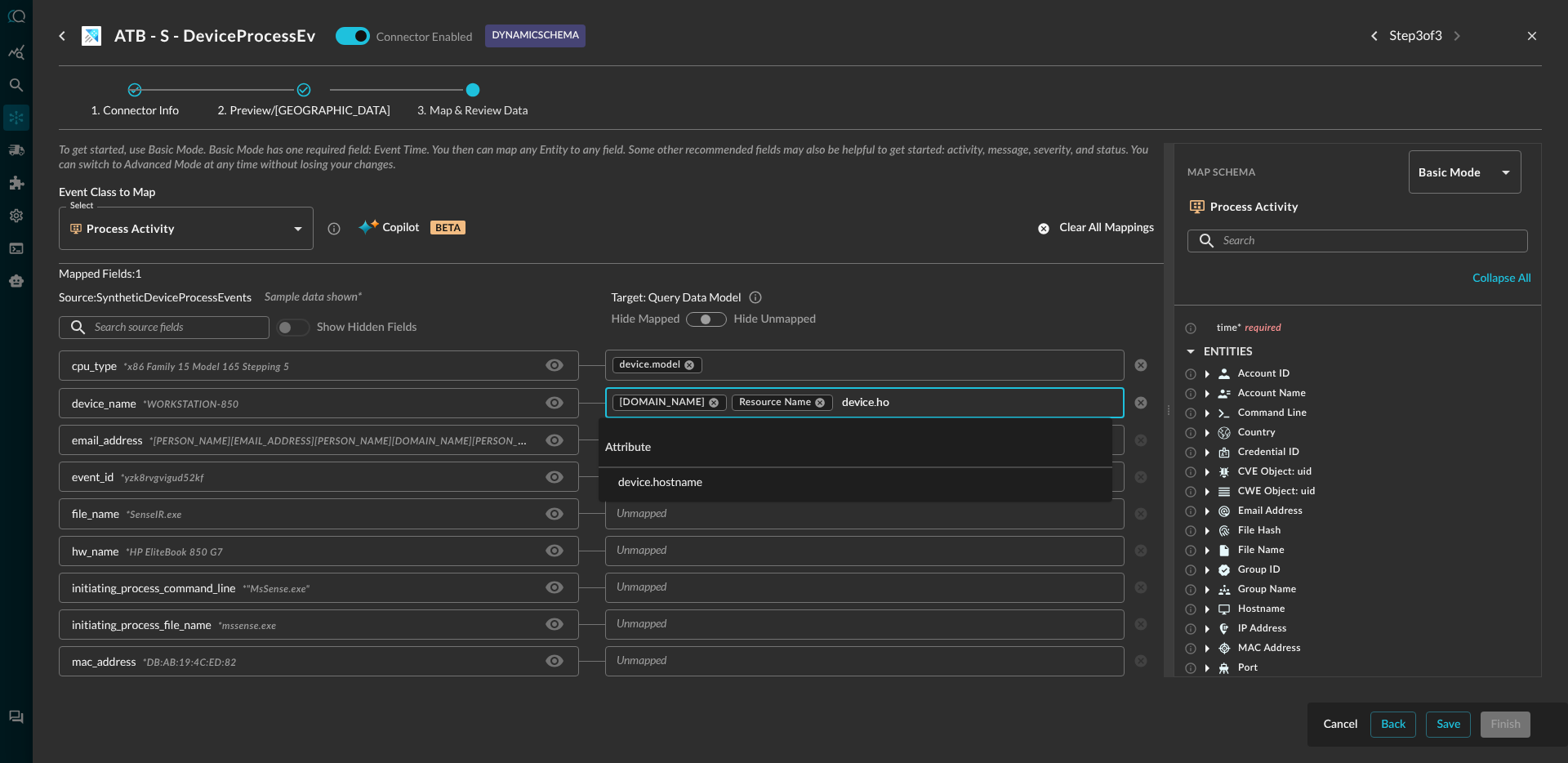
type input "device.hos"
click at [640, 484] on li "device.hostname" at bounding box center [855, 481] width 514 height 27
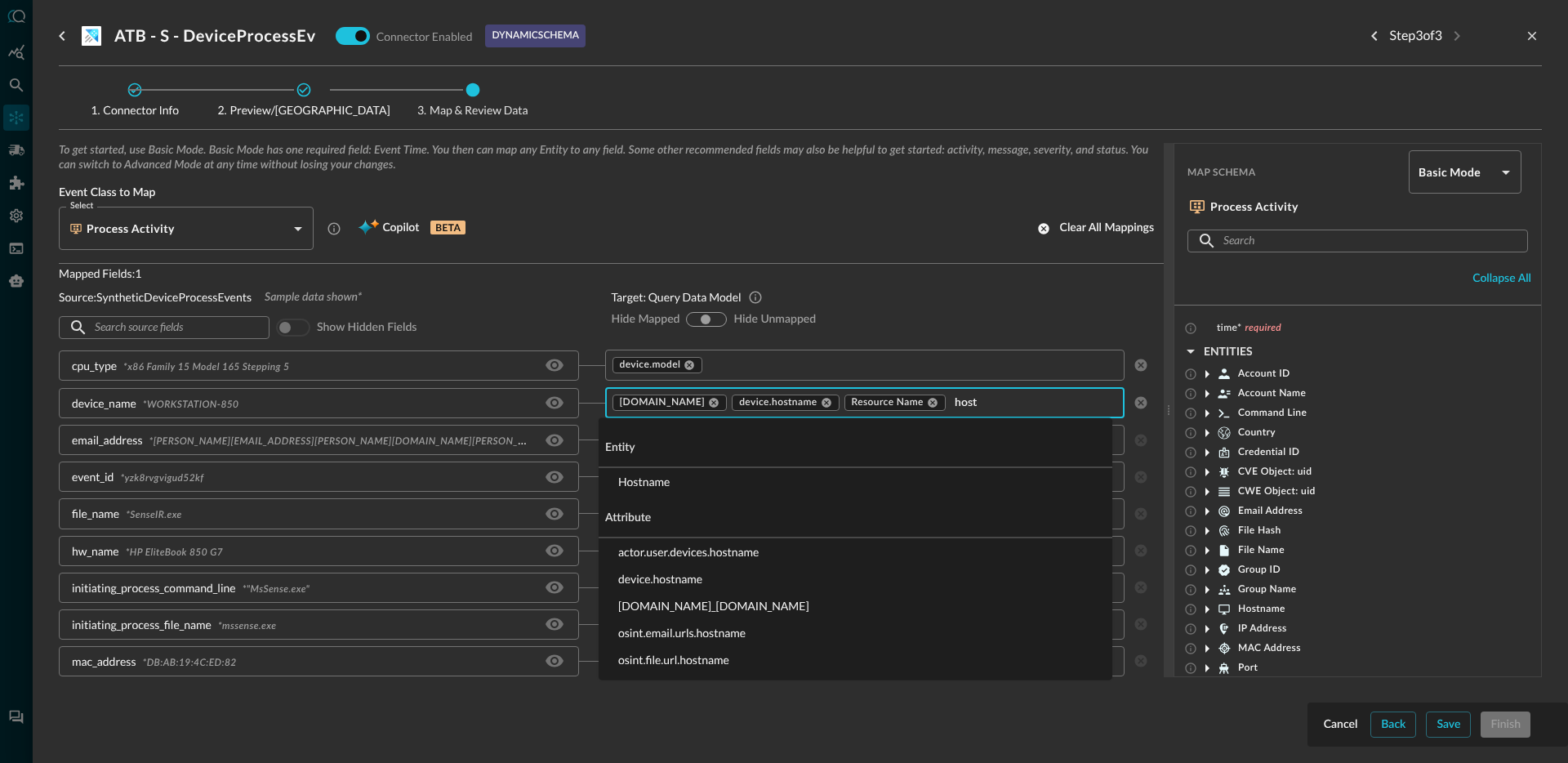
type input "hostn"
click at [661, 486] on li "Hostname" at bounding box center [855, 481] width 514 height 27
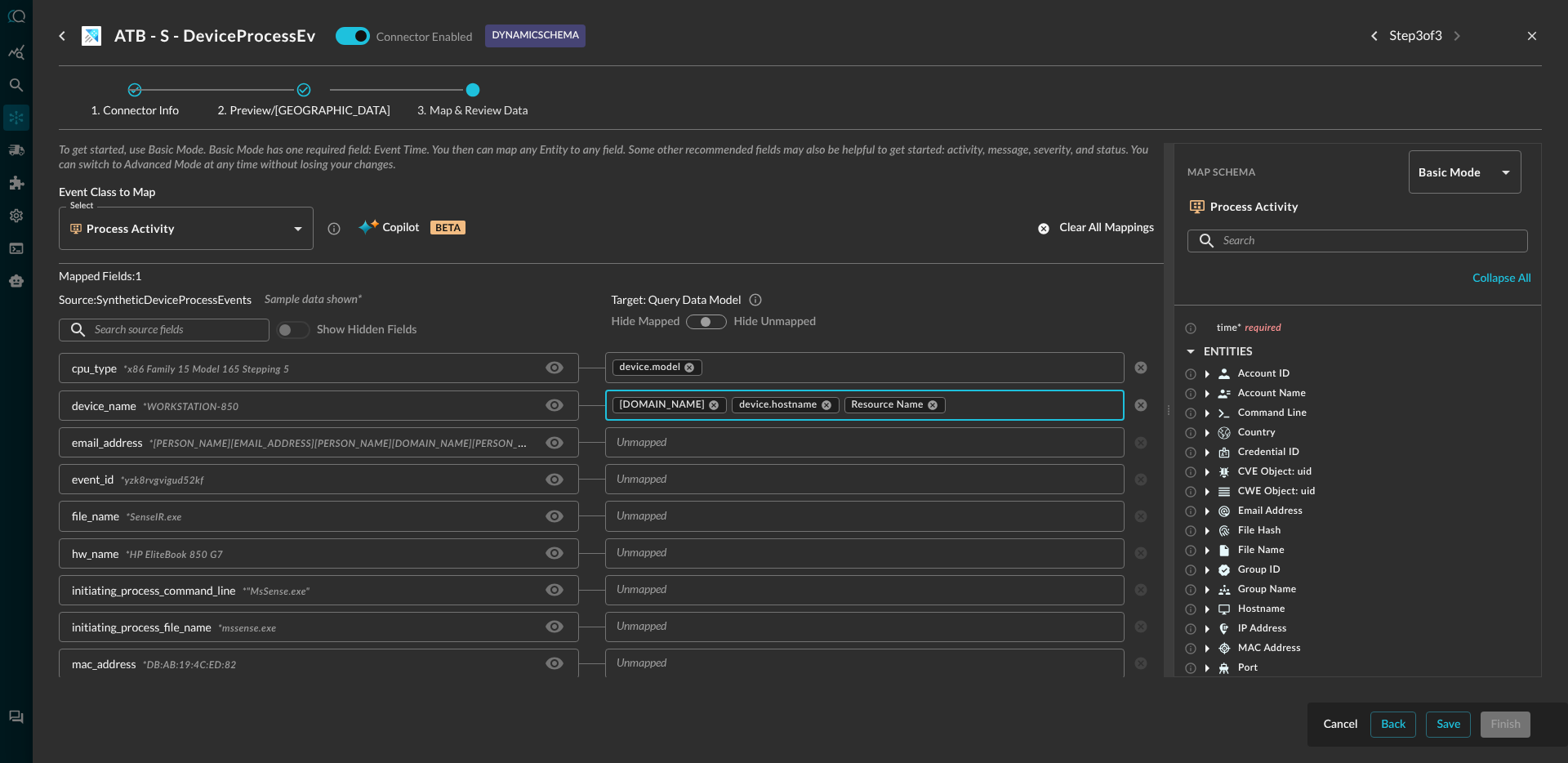
scroll to position [3, 0]
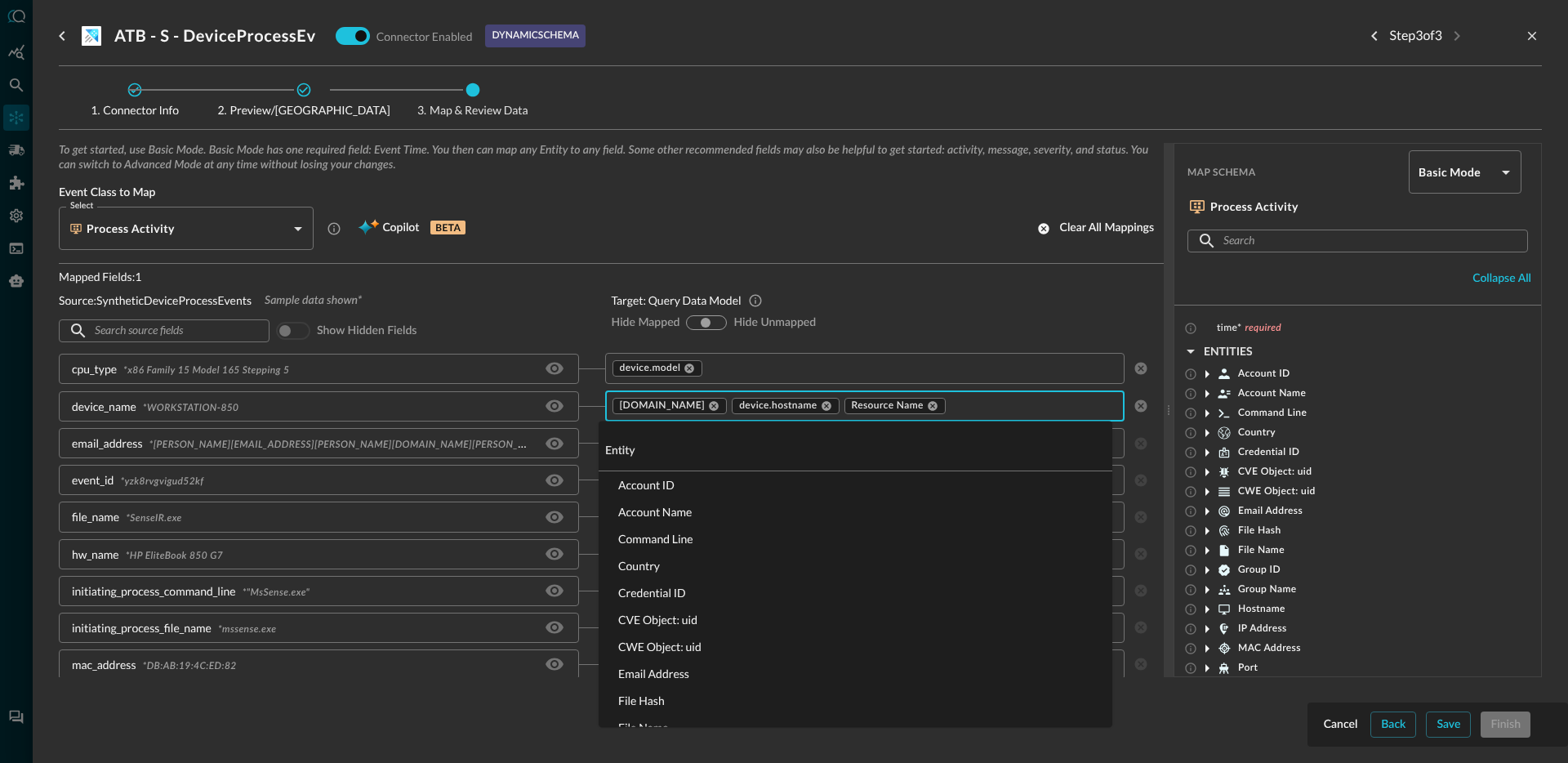
click at [948, 409] on input "text" at bounding box center [1020, 406] width 144 height 21
click at [655, 568] on li "Hostname" at bounding box center [855, 575] width 514 height 27
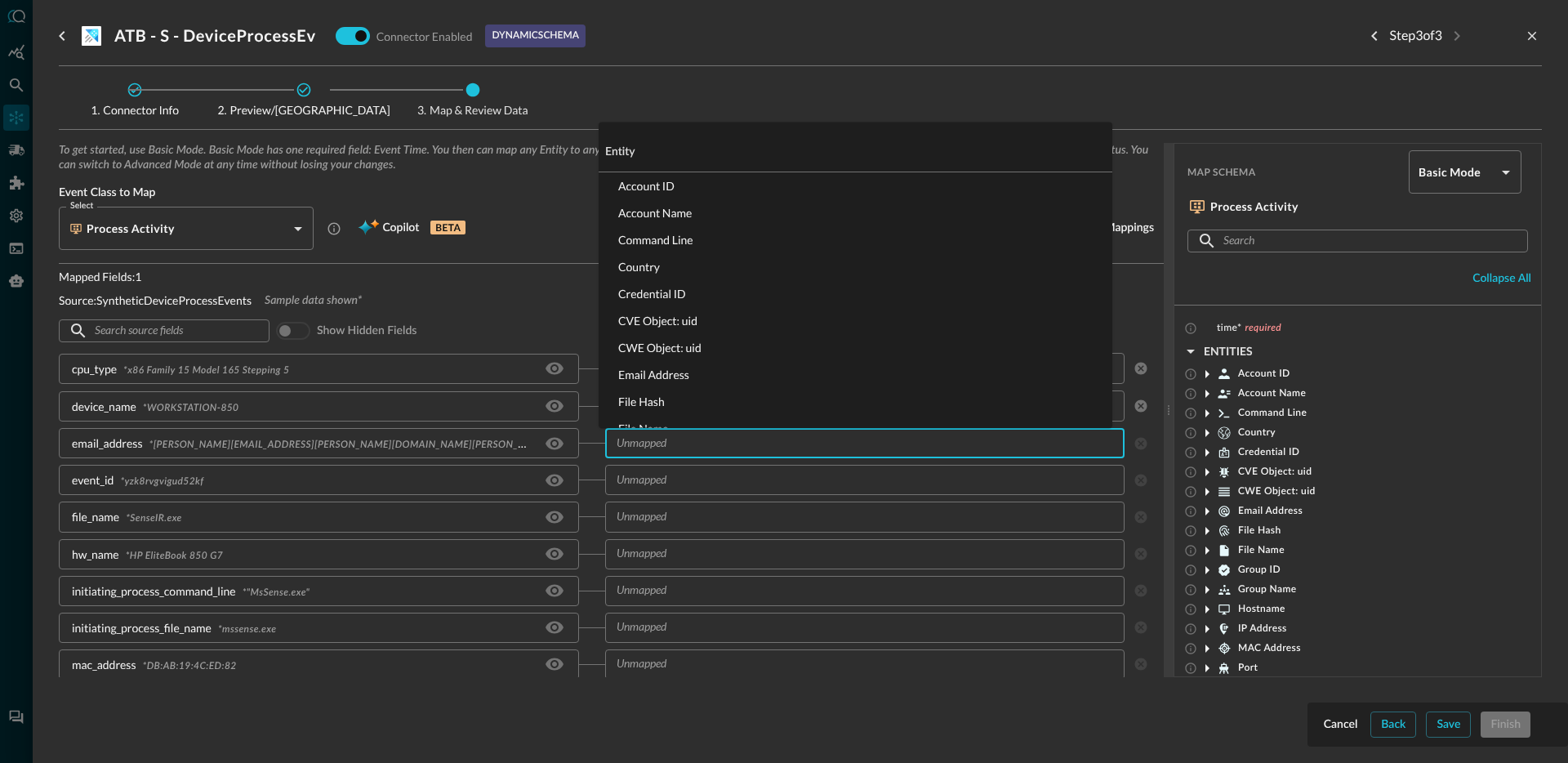
click at [682, 445] on input "text" at bounding box center [851, 443] width 483 height 21
click at [585, 455] on div "email_address * barbara.robinson@auzretestbedengineering.onmicrosoft.com" at bounding box center [331, 443] width 546 height 30
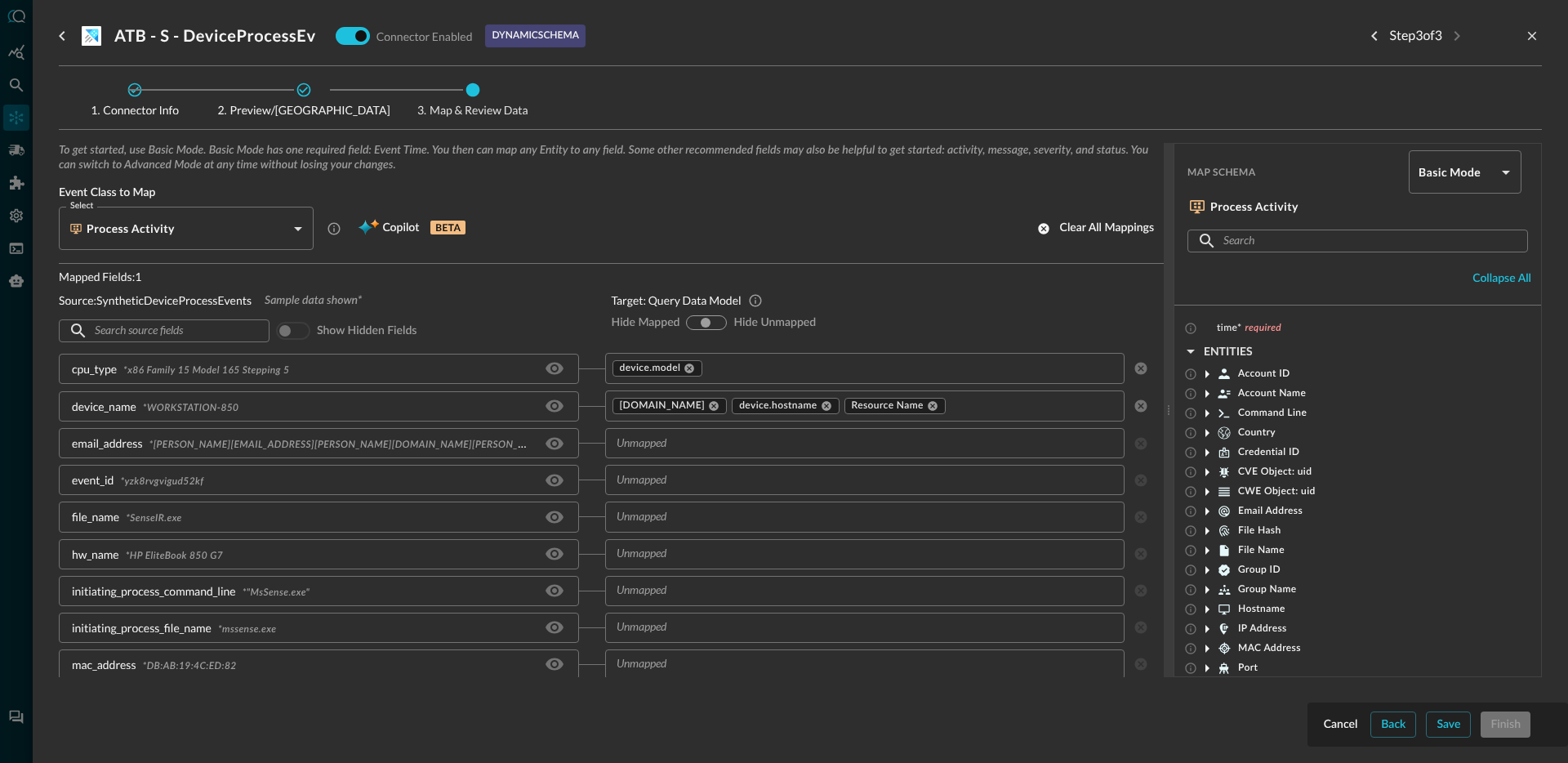
click at [647, 452] on input "text" at bounding box center [851, 443] width 483 height 21
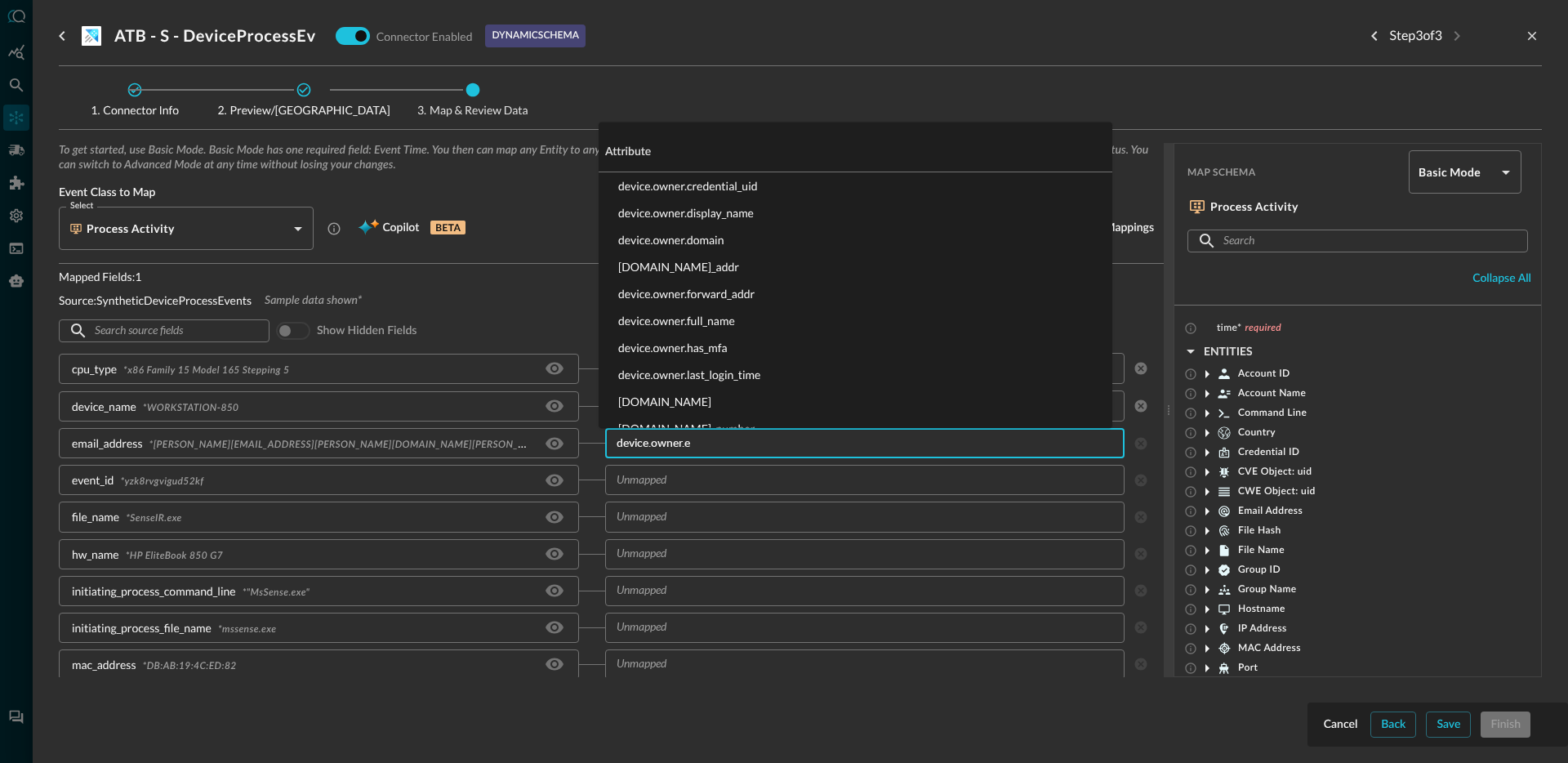
type input "device.owner.em"
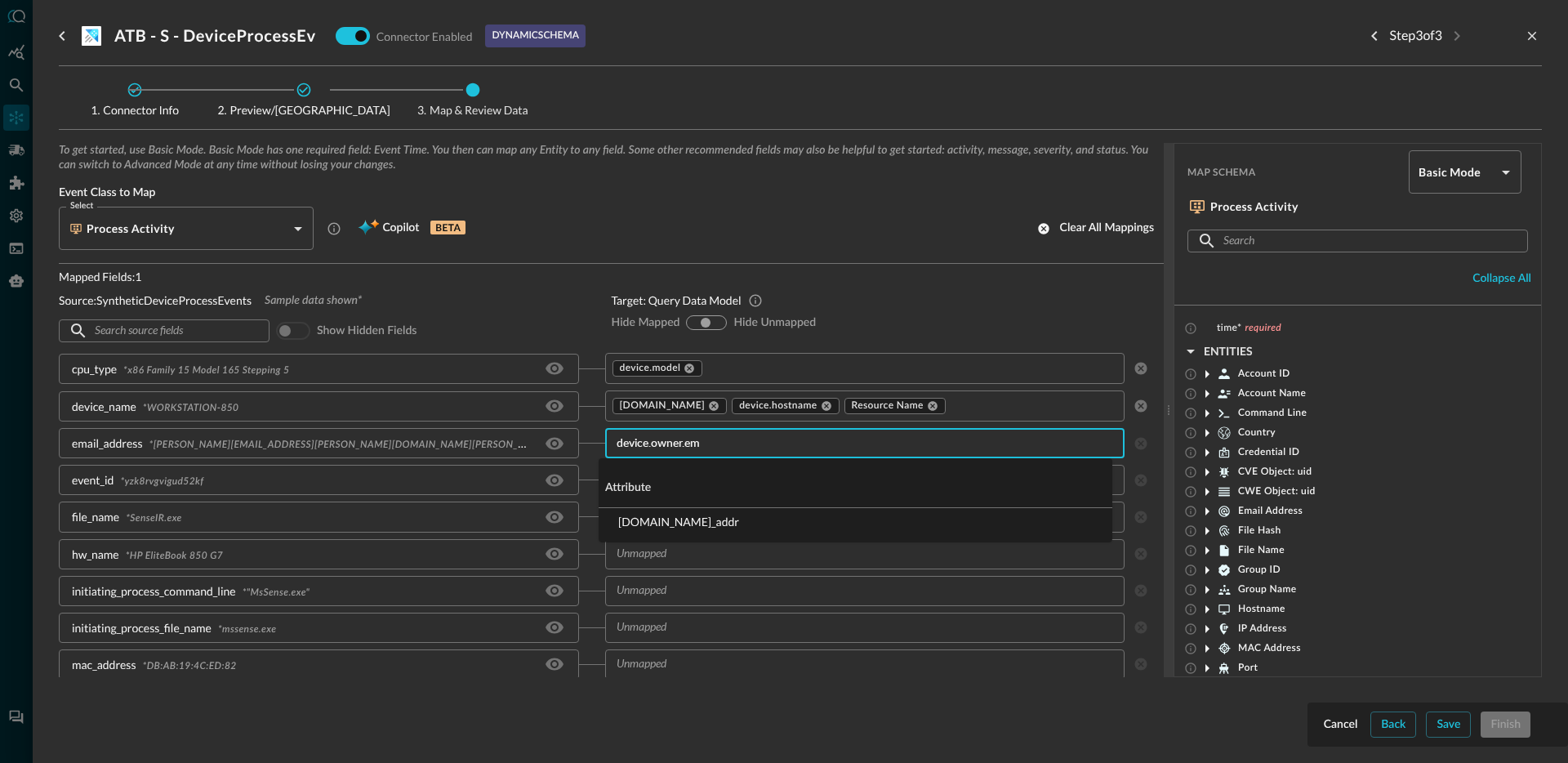
click at [667, 525] on li "device.owner.email_addr" at bounding box center [855, 521] width 514 height 27
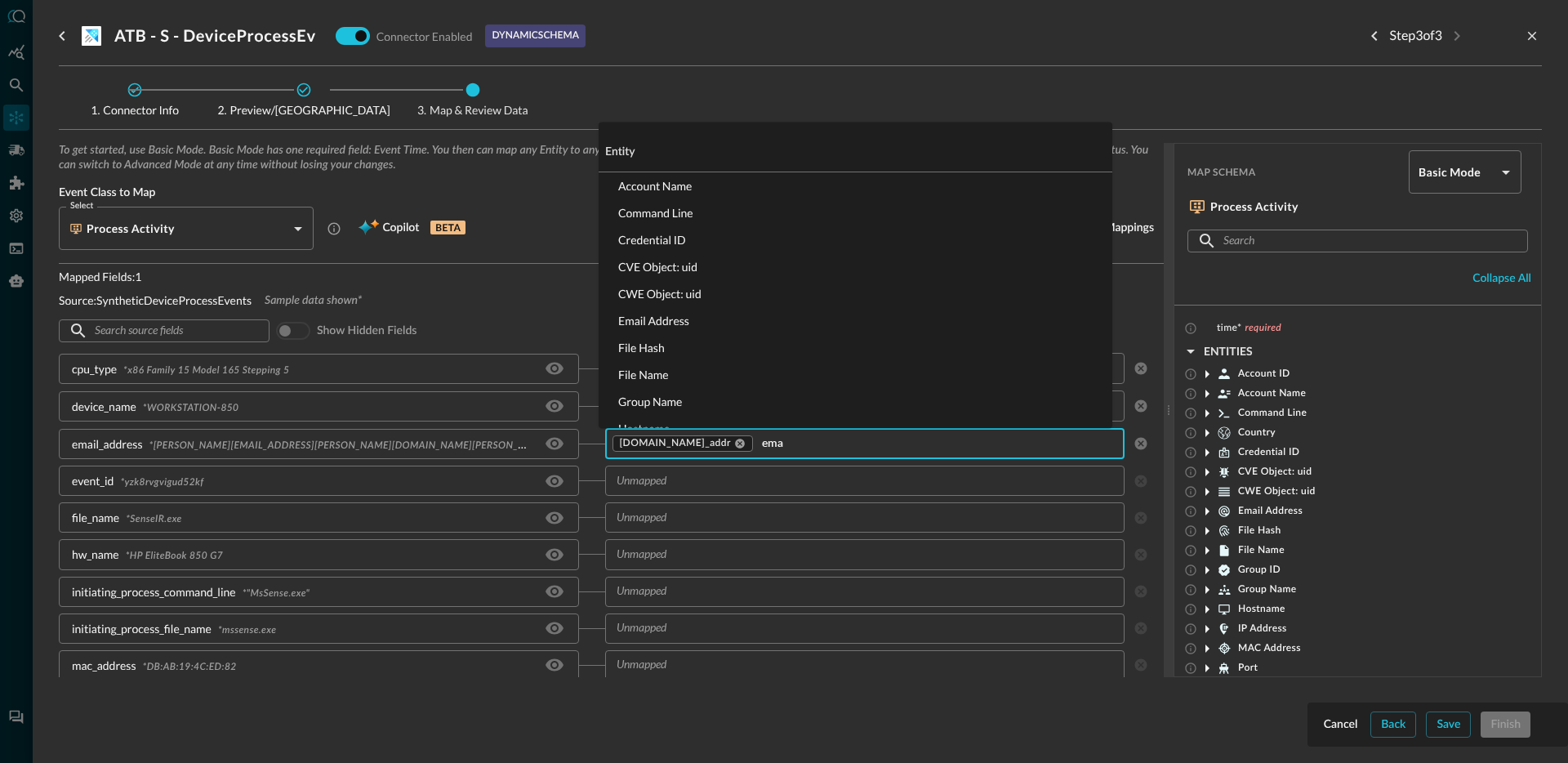
type input "emai"
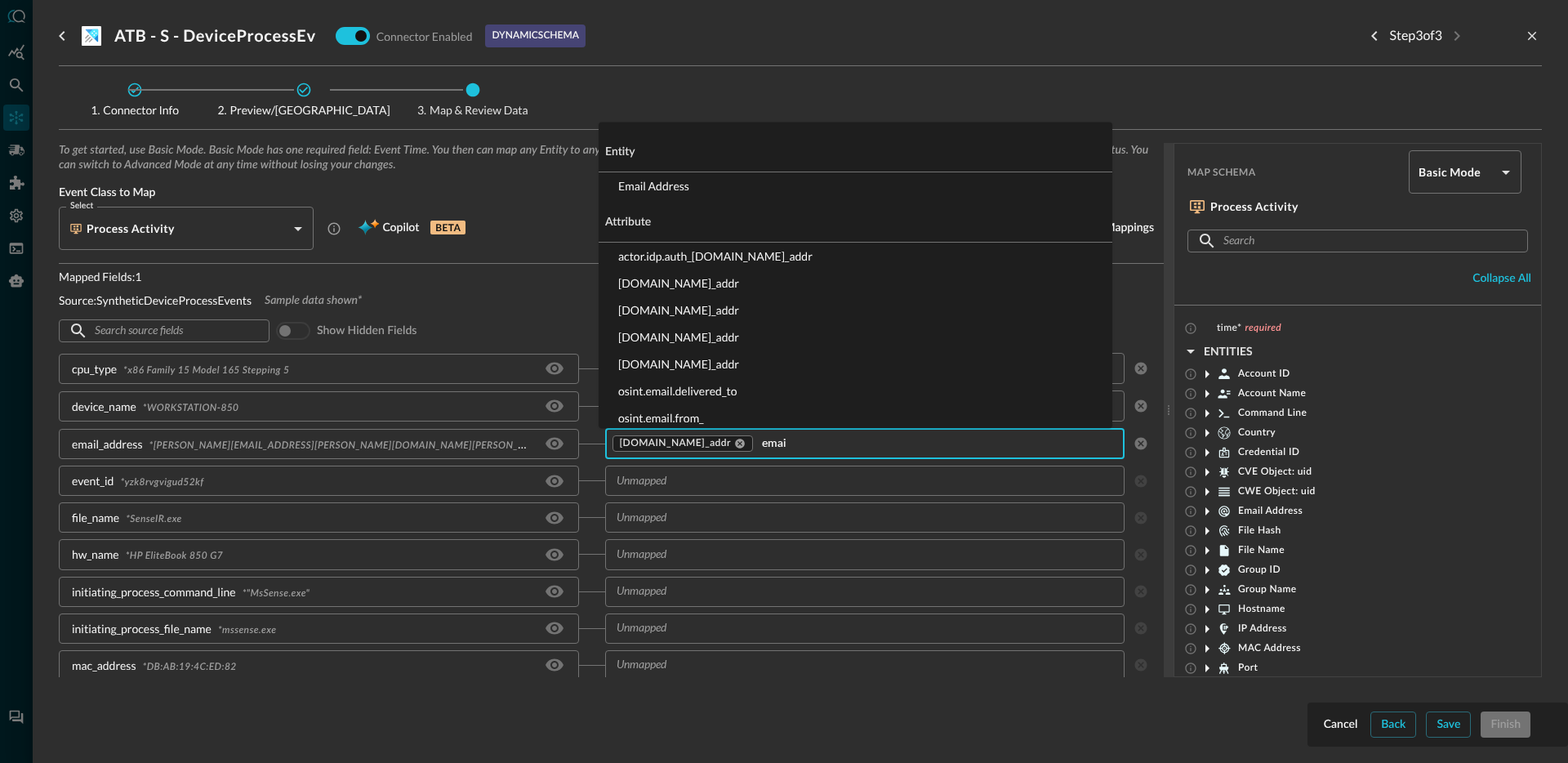
click at [678, 190] on li "Email Address" at bounding box center [855, 186] width 514 height 27
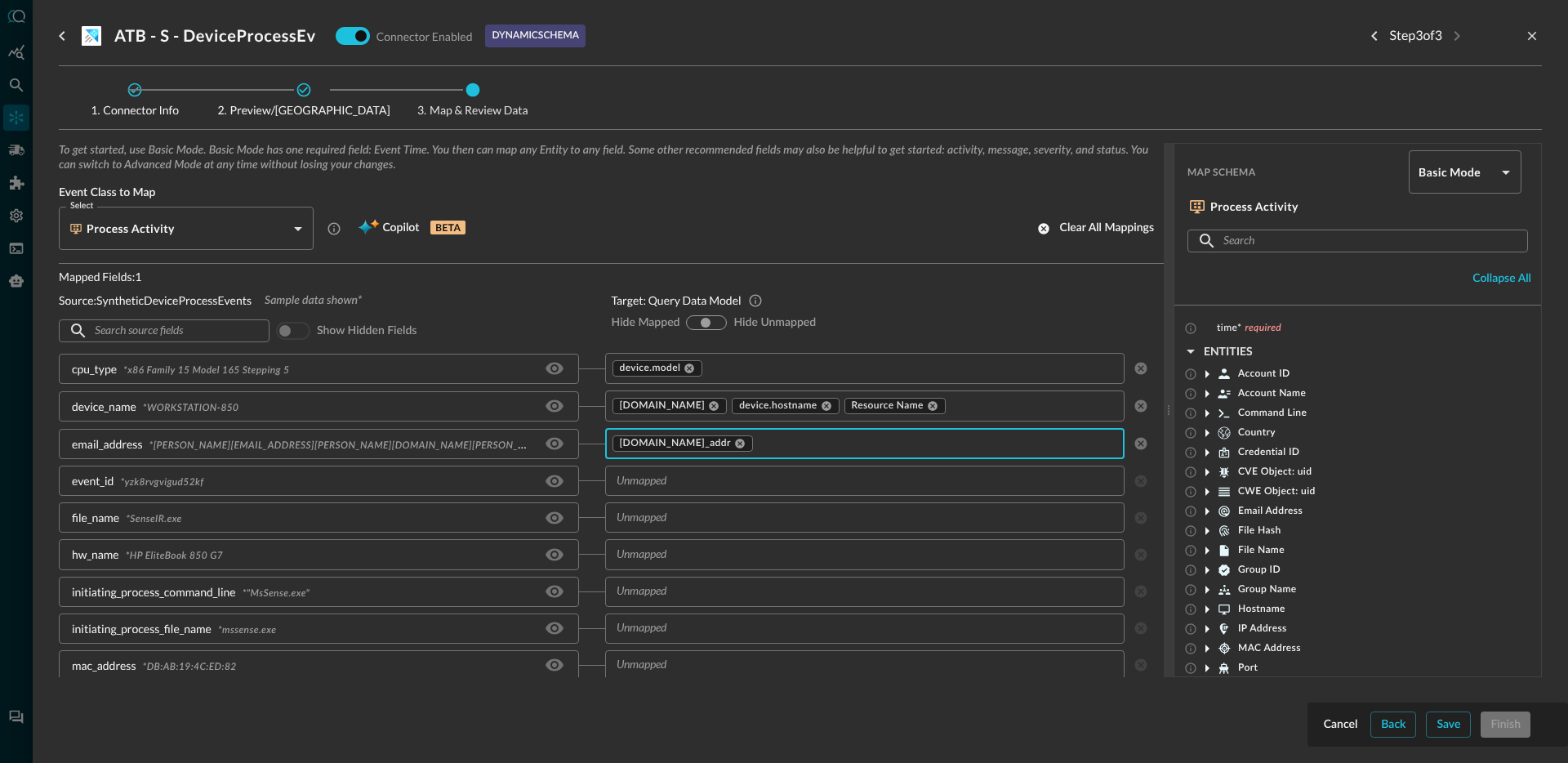
click at [728, 483] on input "text" at bounding box center [851, 481] width 483 height 21
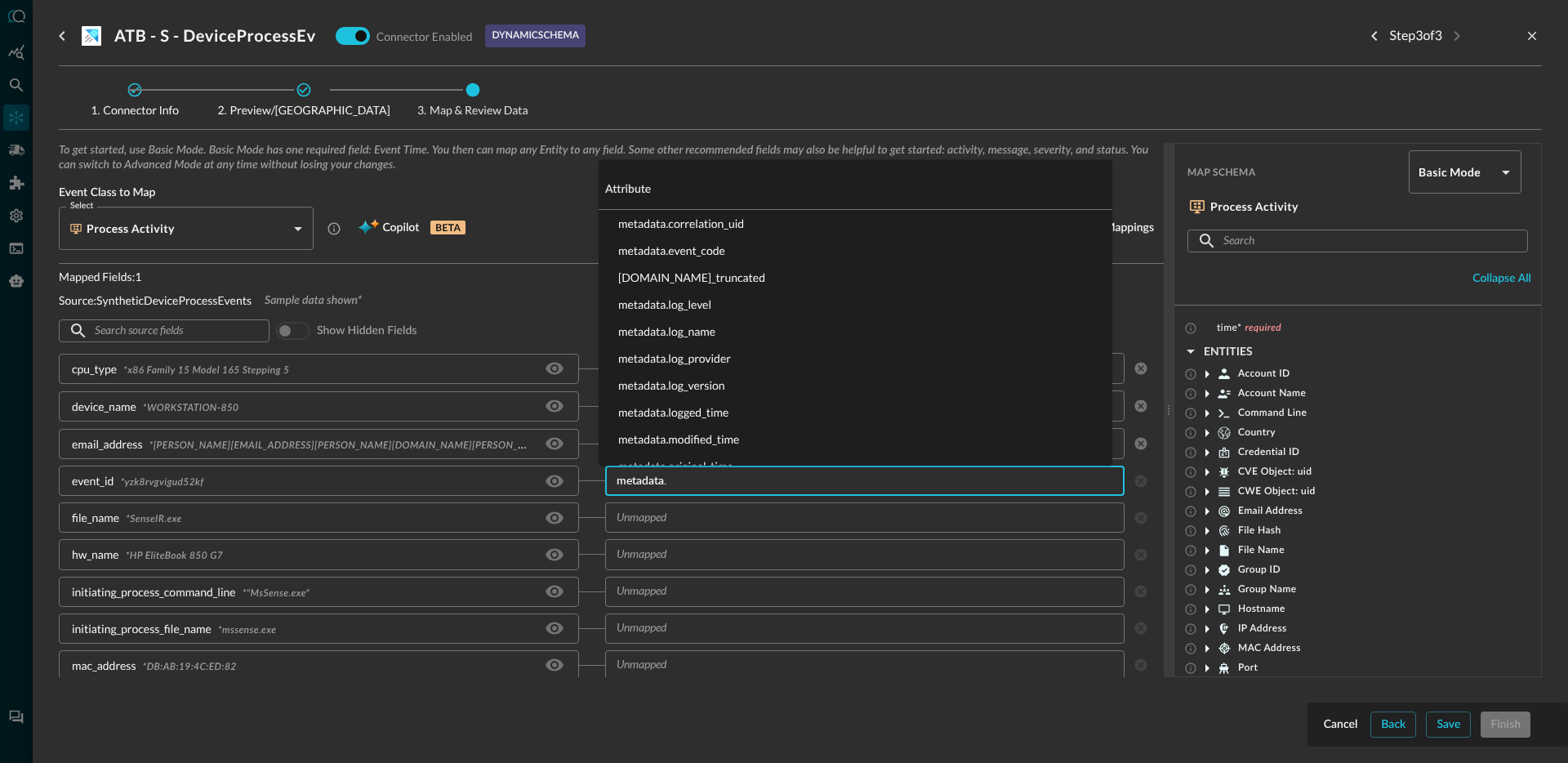
type input "metadata.u"
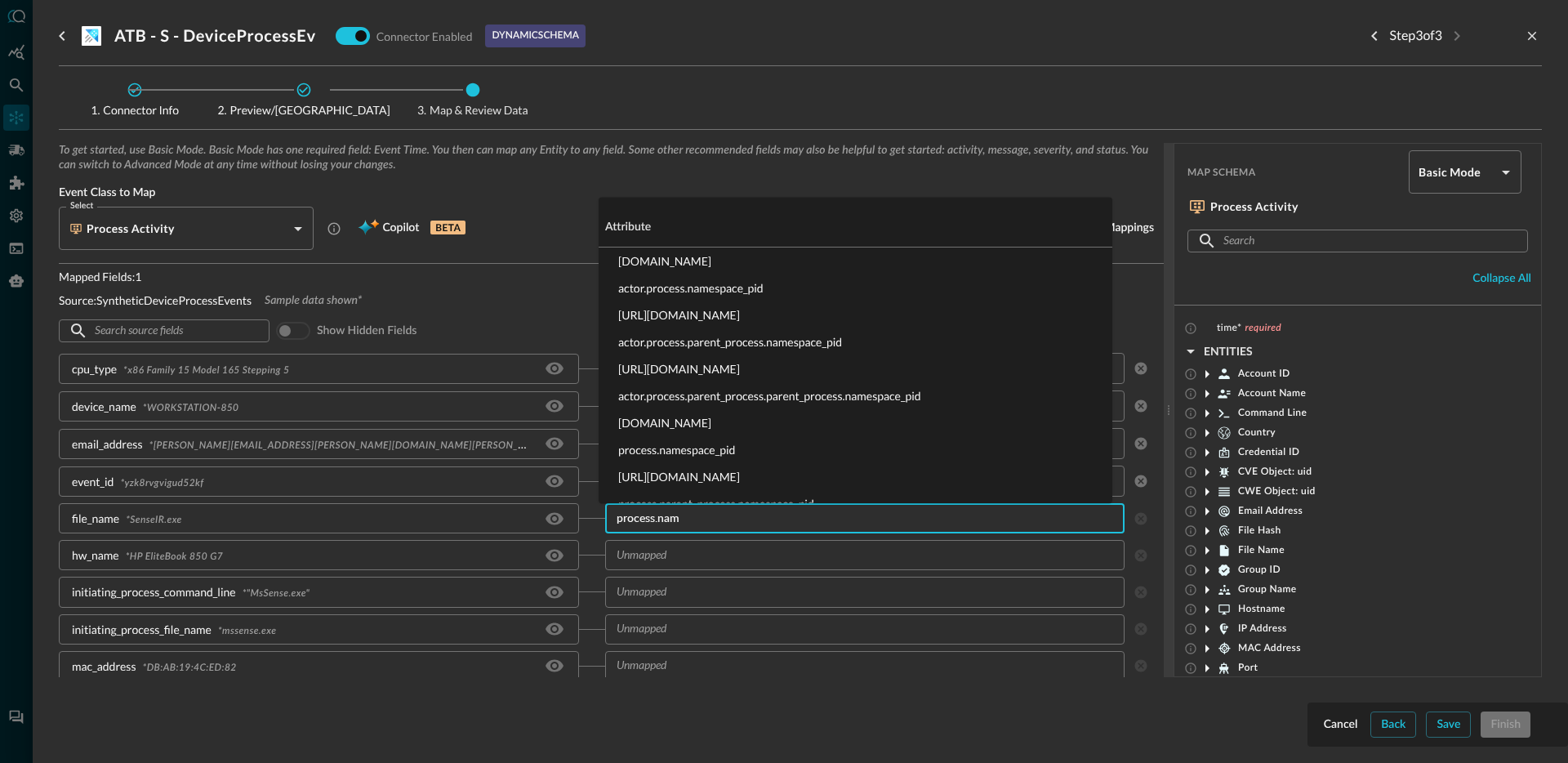
type input "process.name"
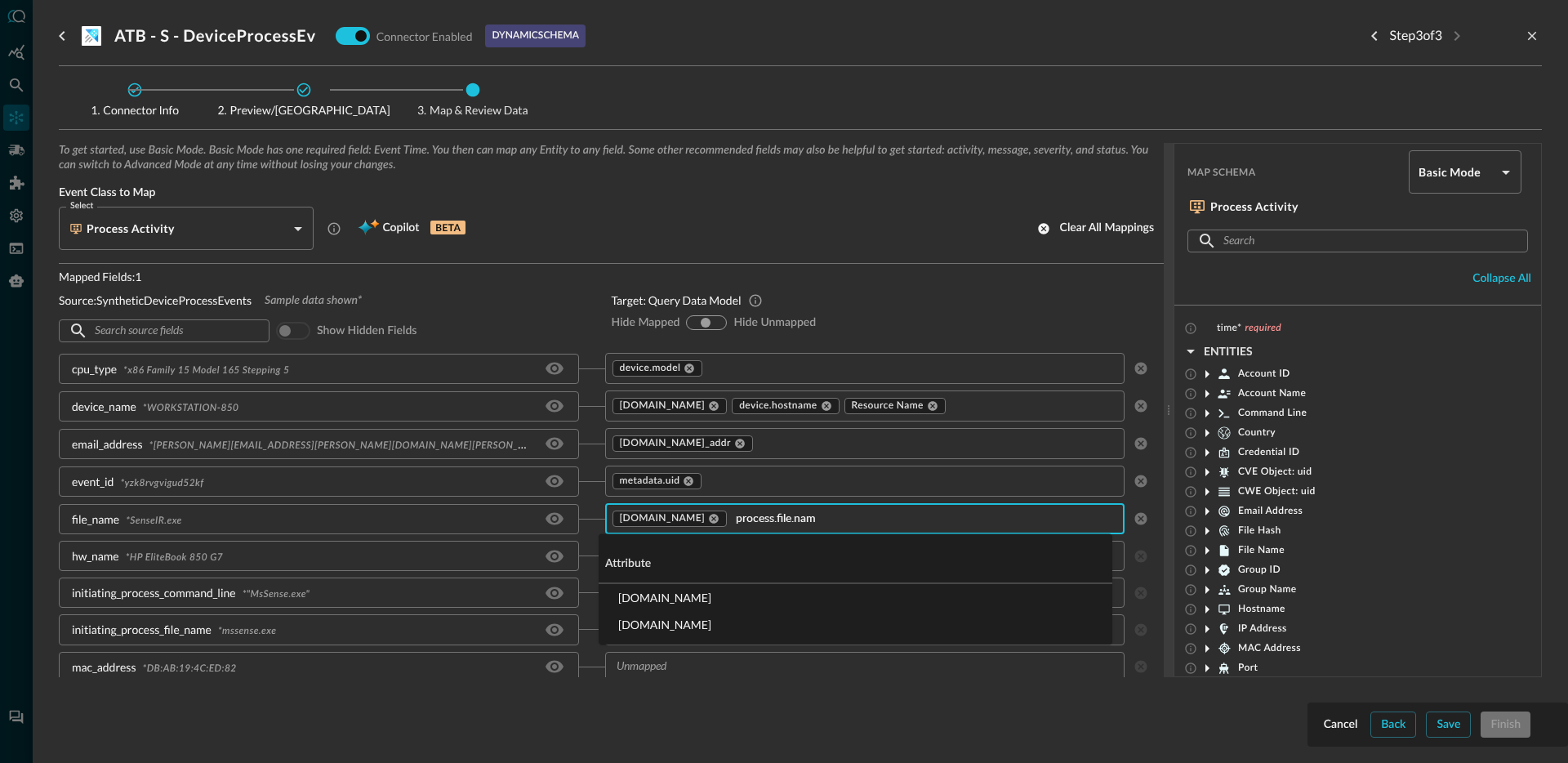
type input "process.file.name"
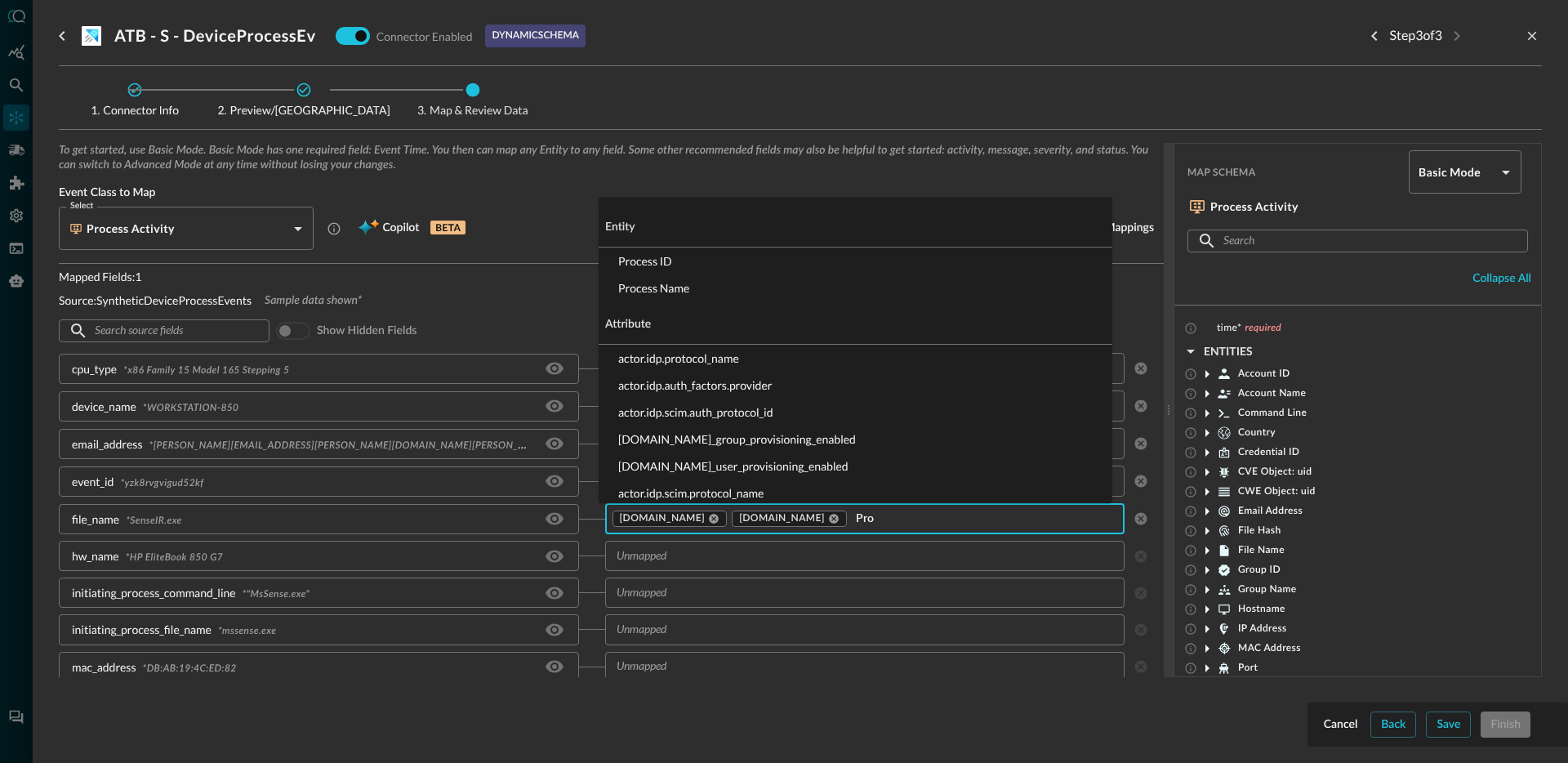
type input "Proc"
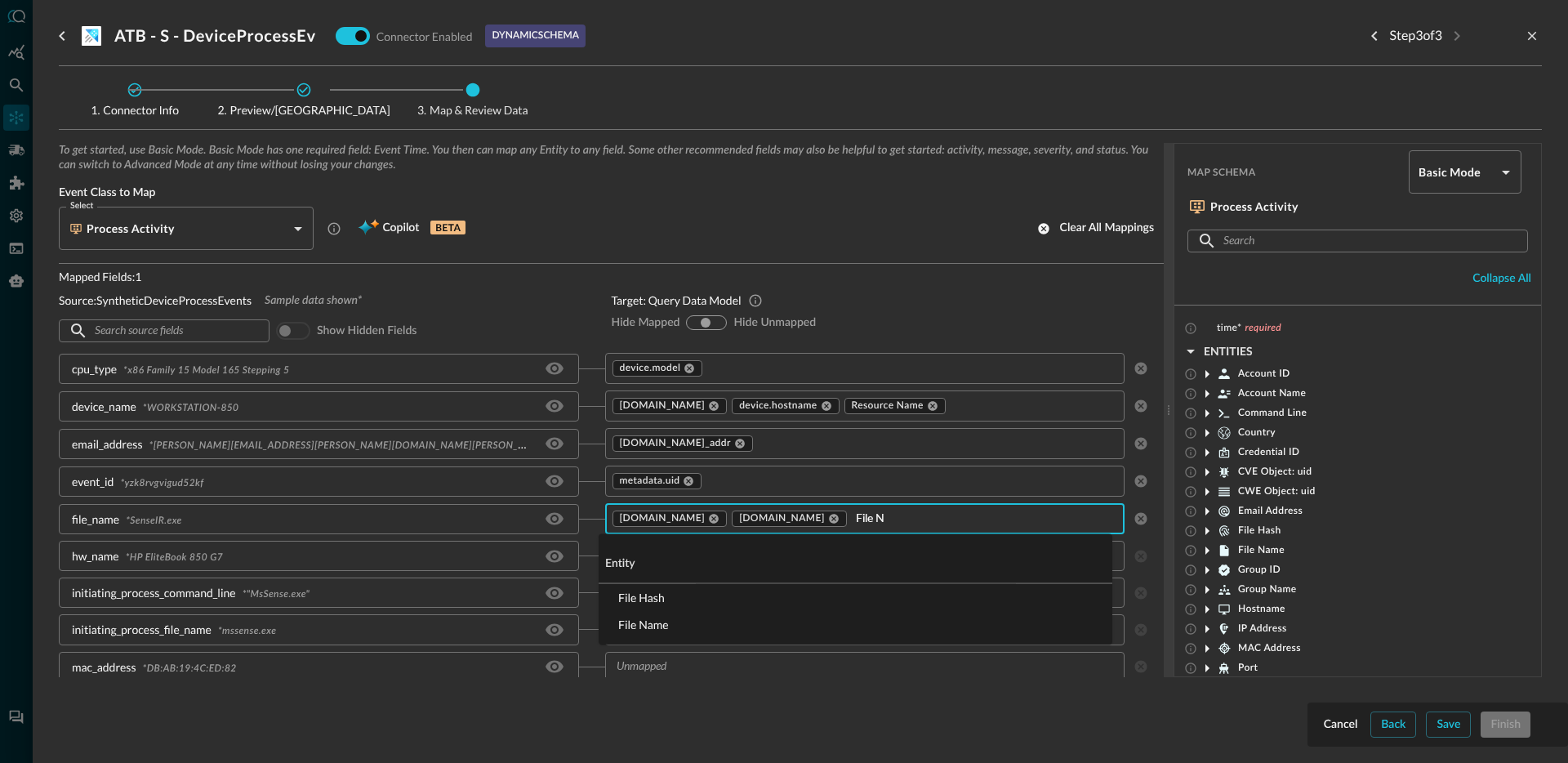
type input "File Na"
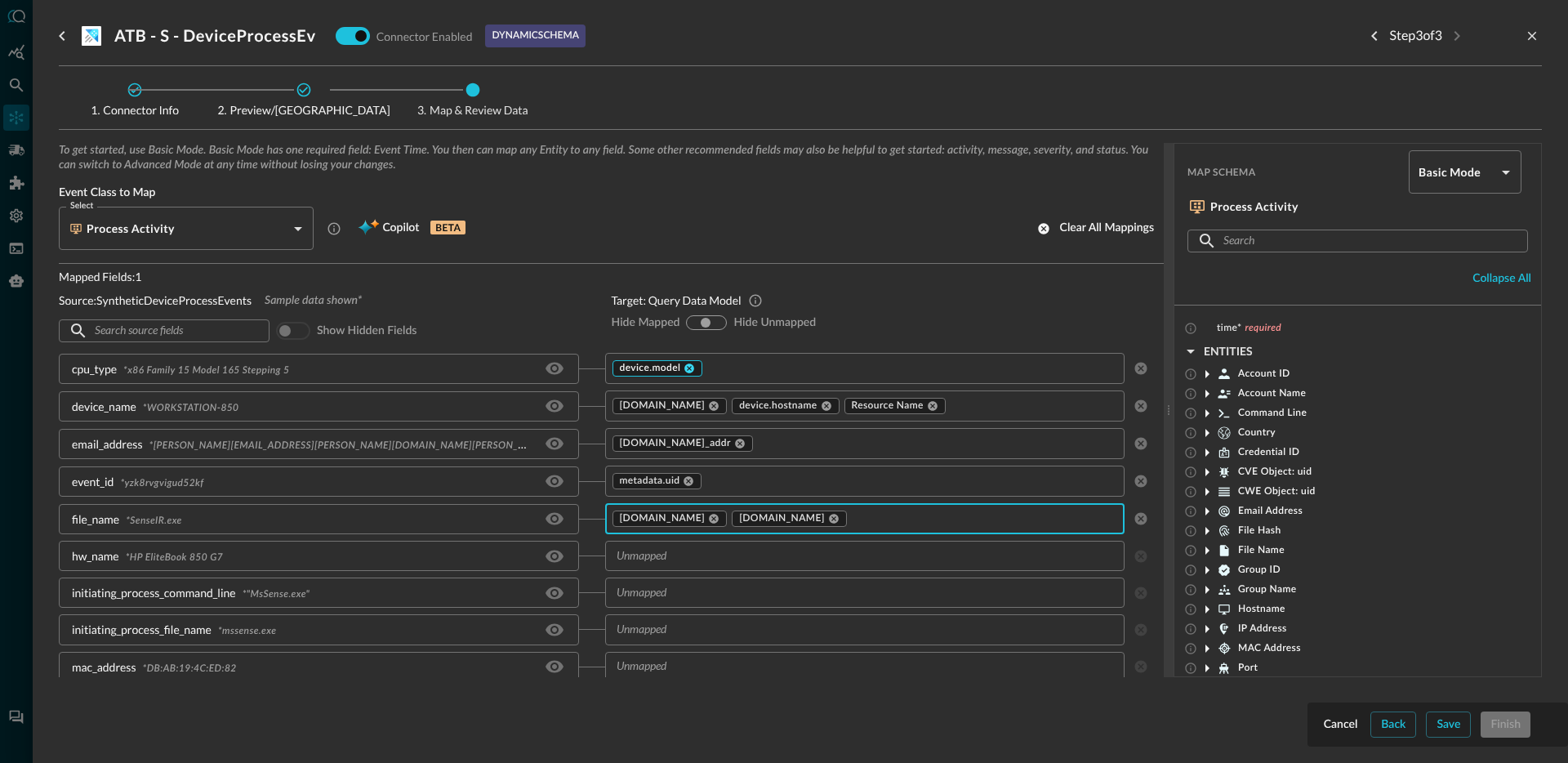
click at [684, 374] on icon at bounding box center [689, 368] width 11 height 11
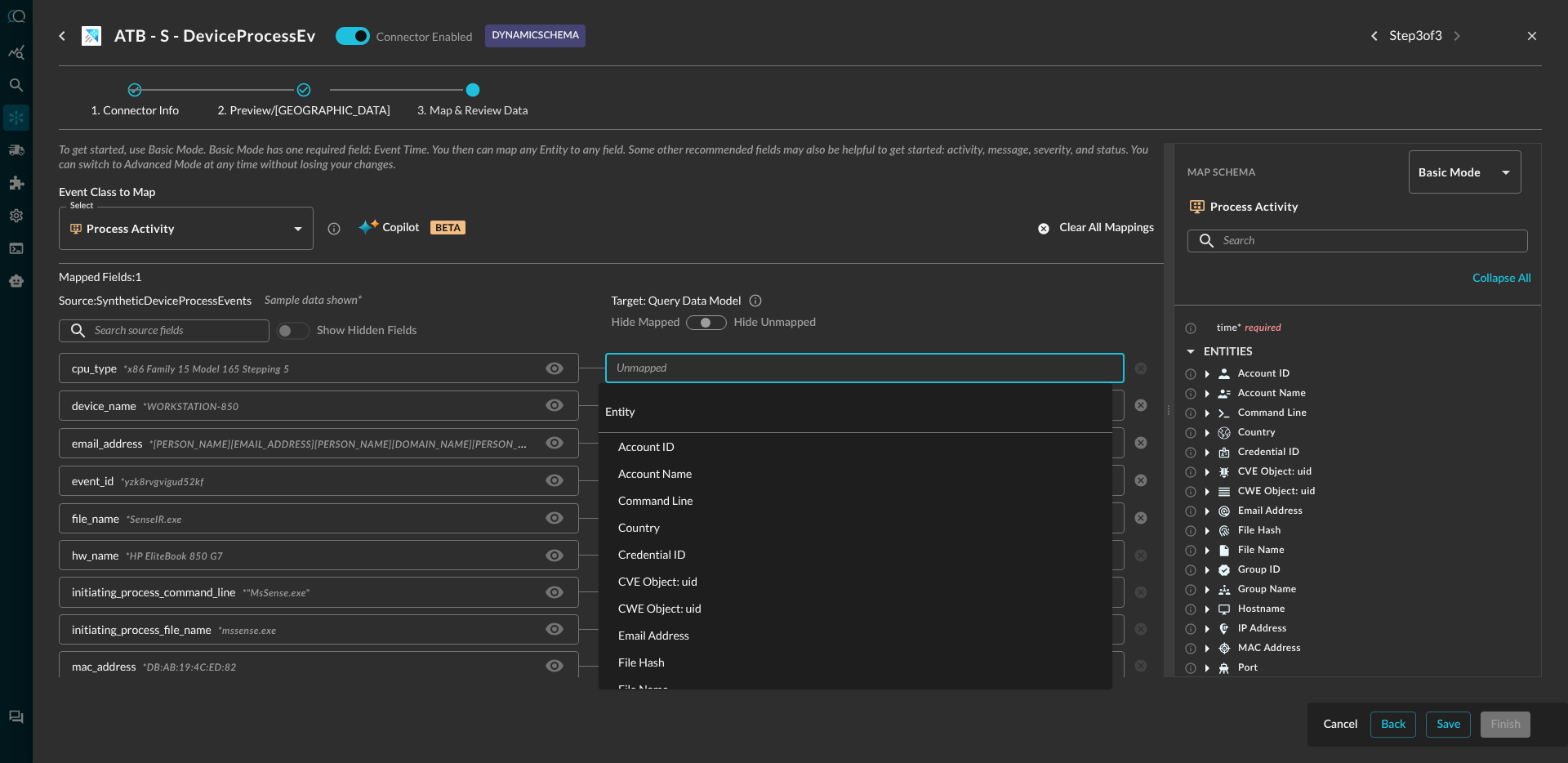
click at [689, 372] on input "text" at bounding box center [851, 369] width 483 height 21
type input "d"
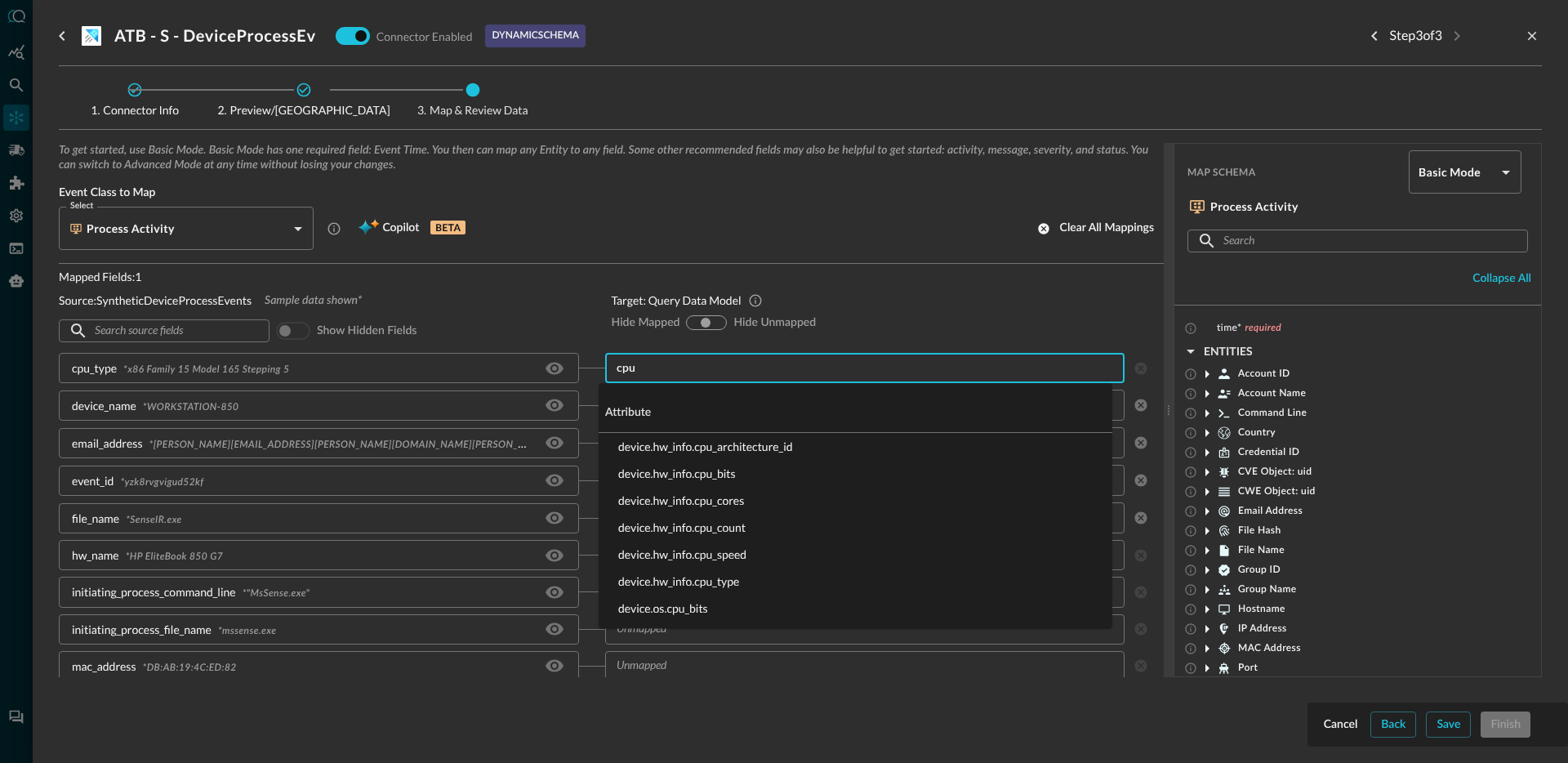
type input "cpu_"
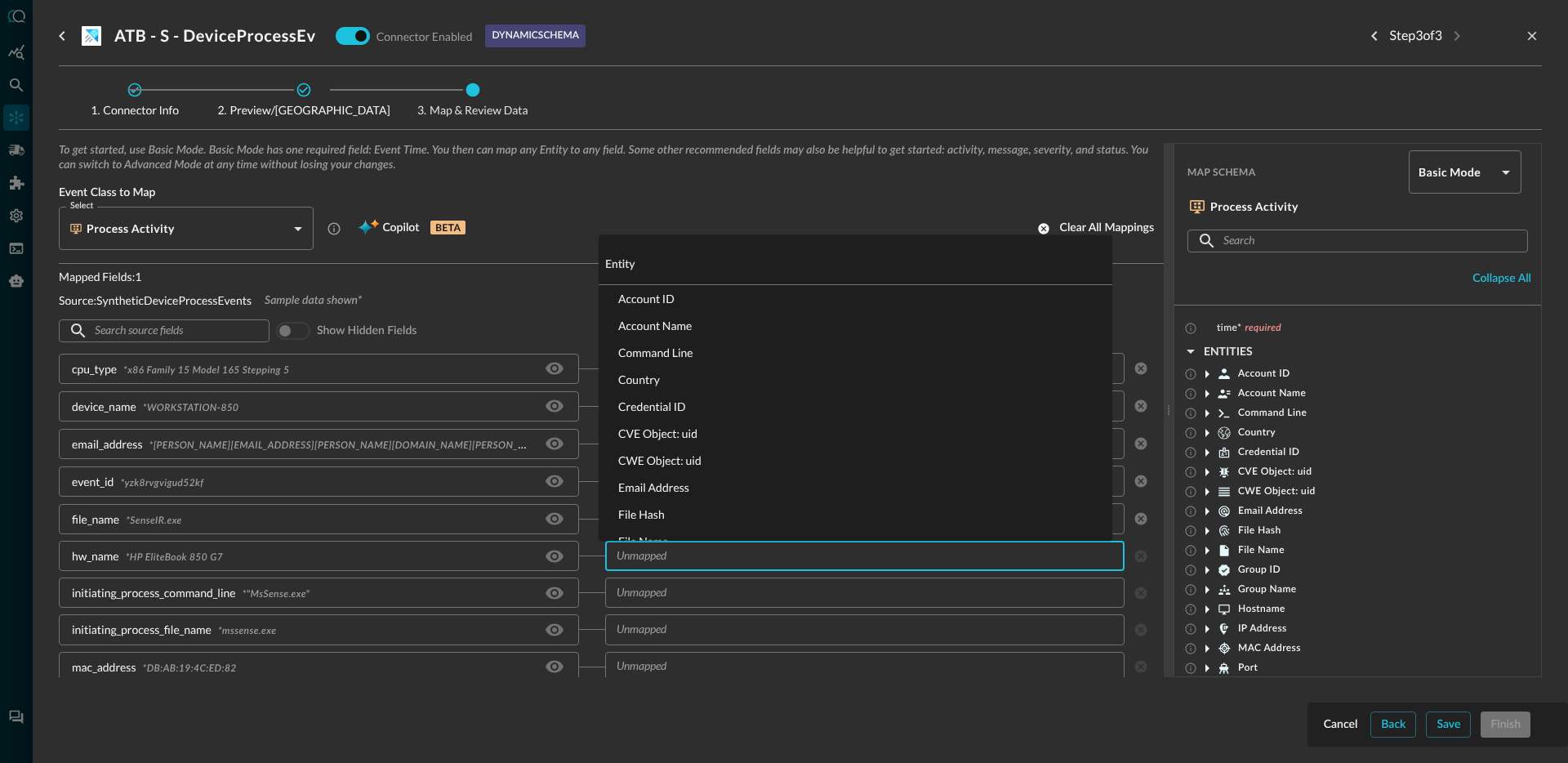
click at [705, 557] on input "text" at bounding box center [851, 556] width 483 height 21
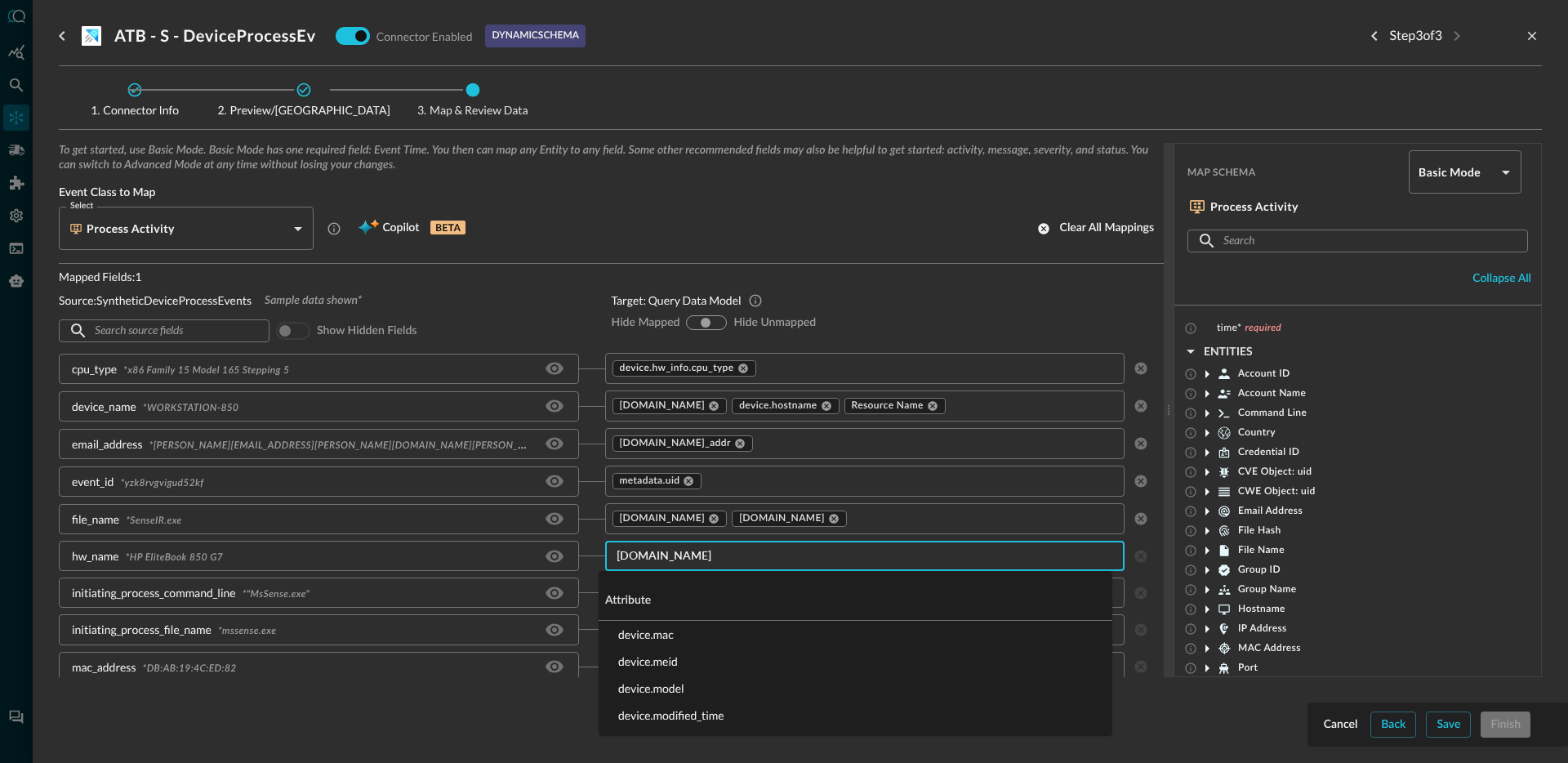
type input "device.mod"
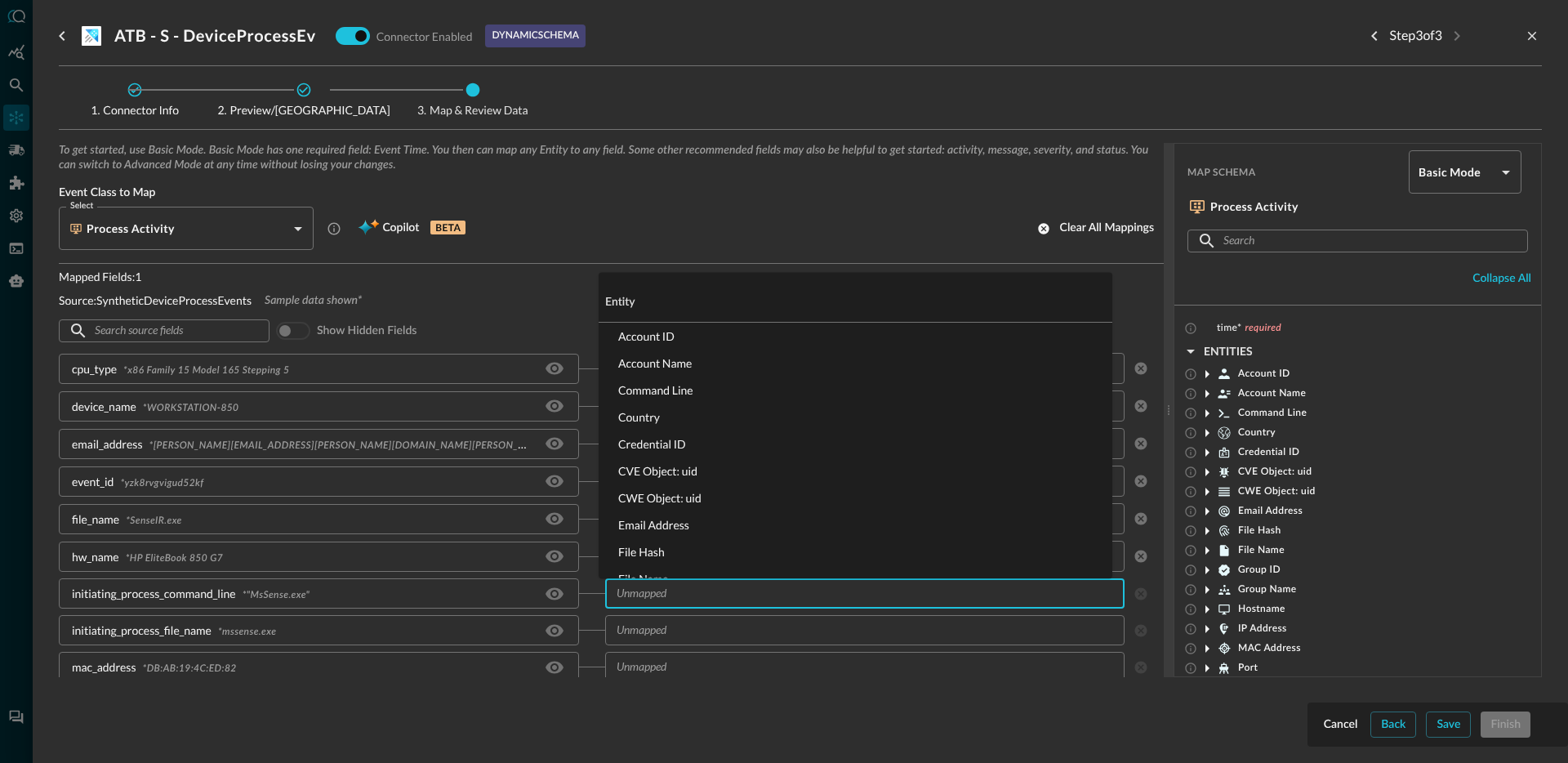
click at [712, 598] on input "text" at bounding box center [851, 594] width 483 height 21
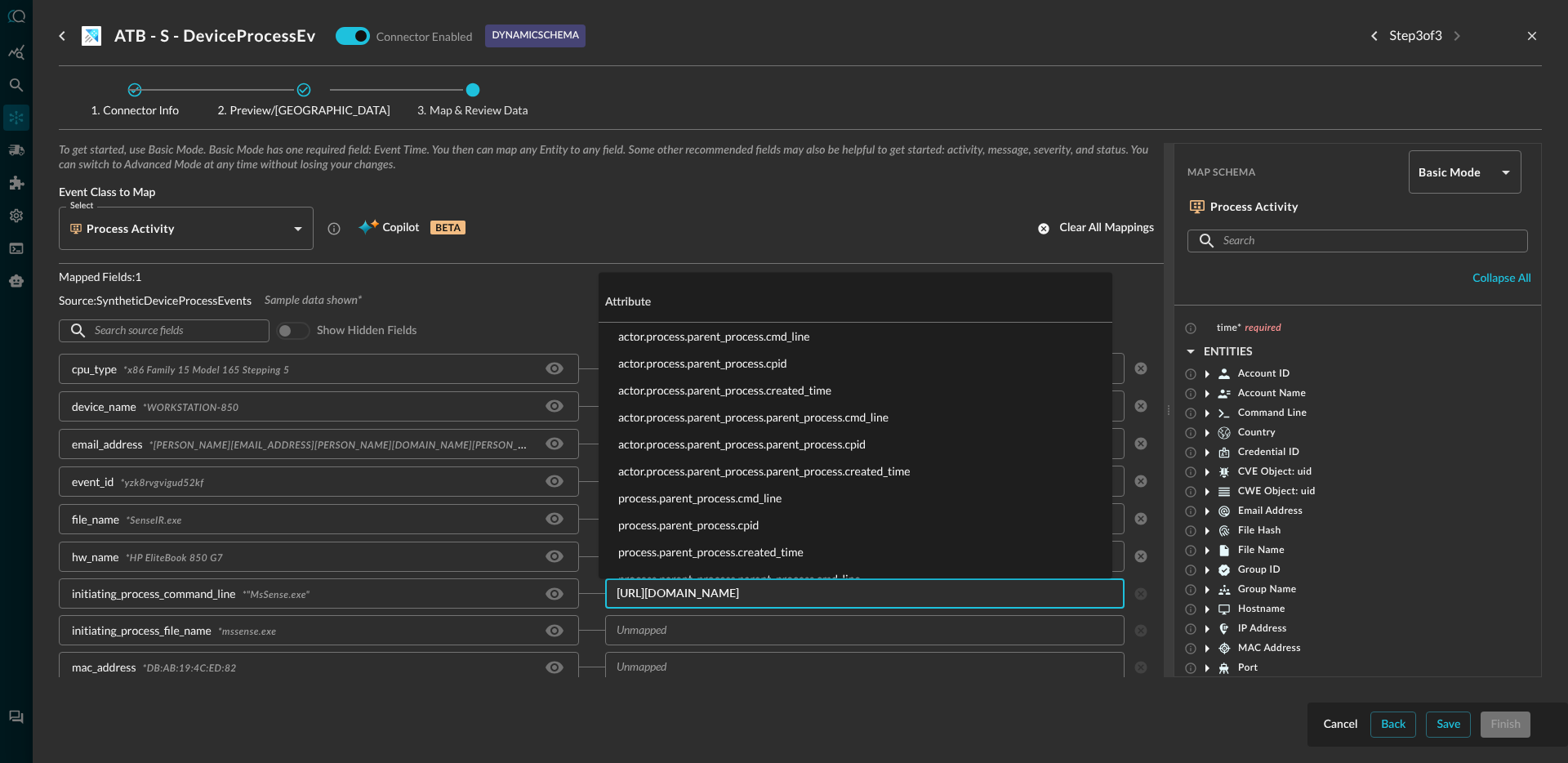
type input "process.parent_process.cmd"
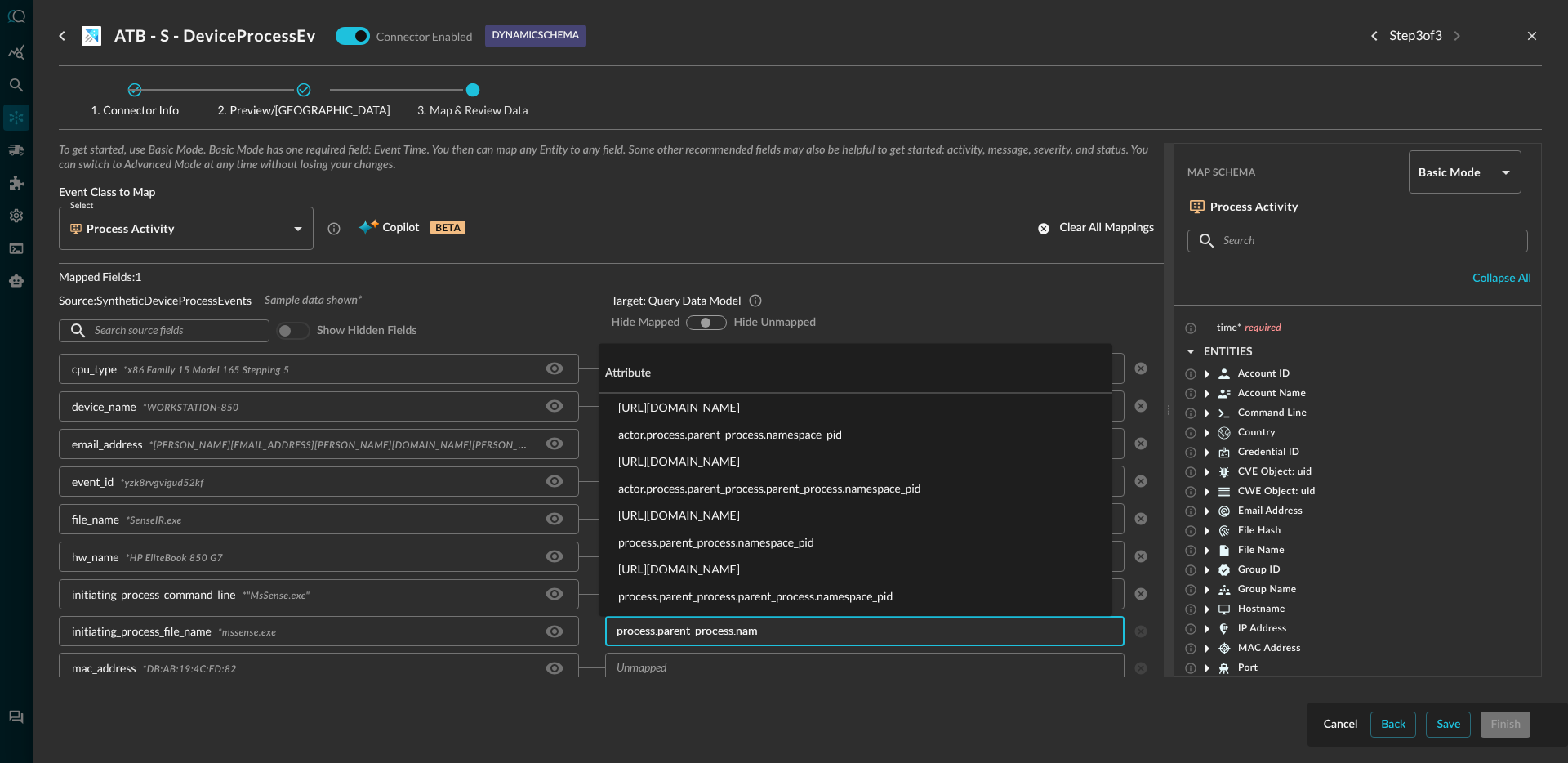
type input "process.parent_process.name"
click at [742, 516] on li "process.parent_process.name" at bounding box center [855, 515] width 514 height 27
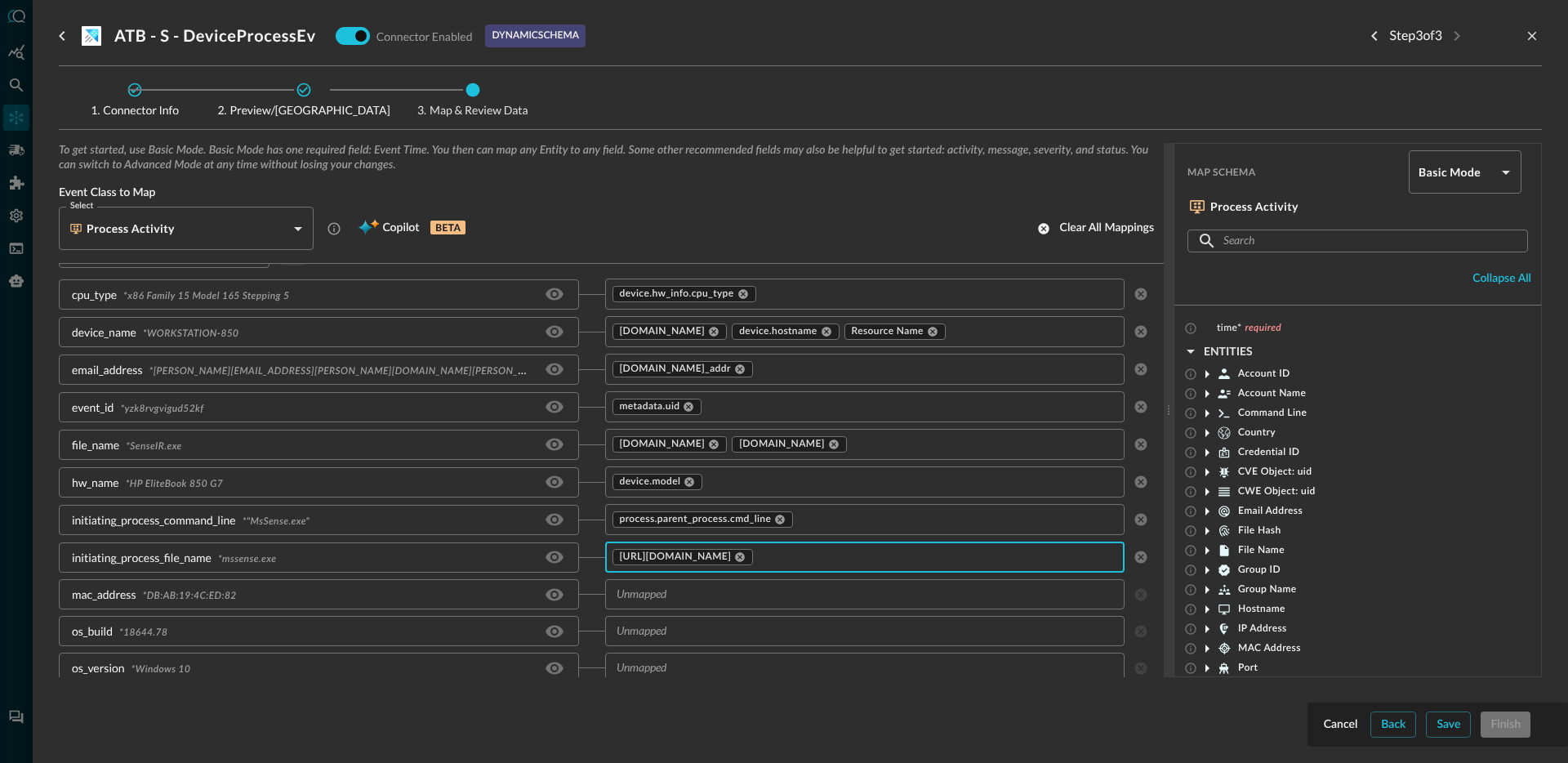
scroll to position [92, 0]
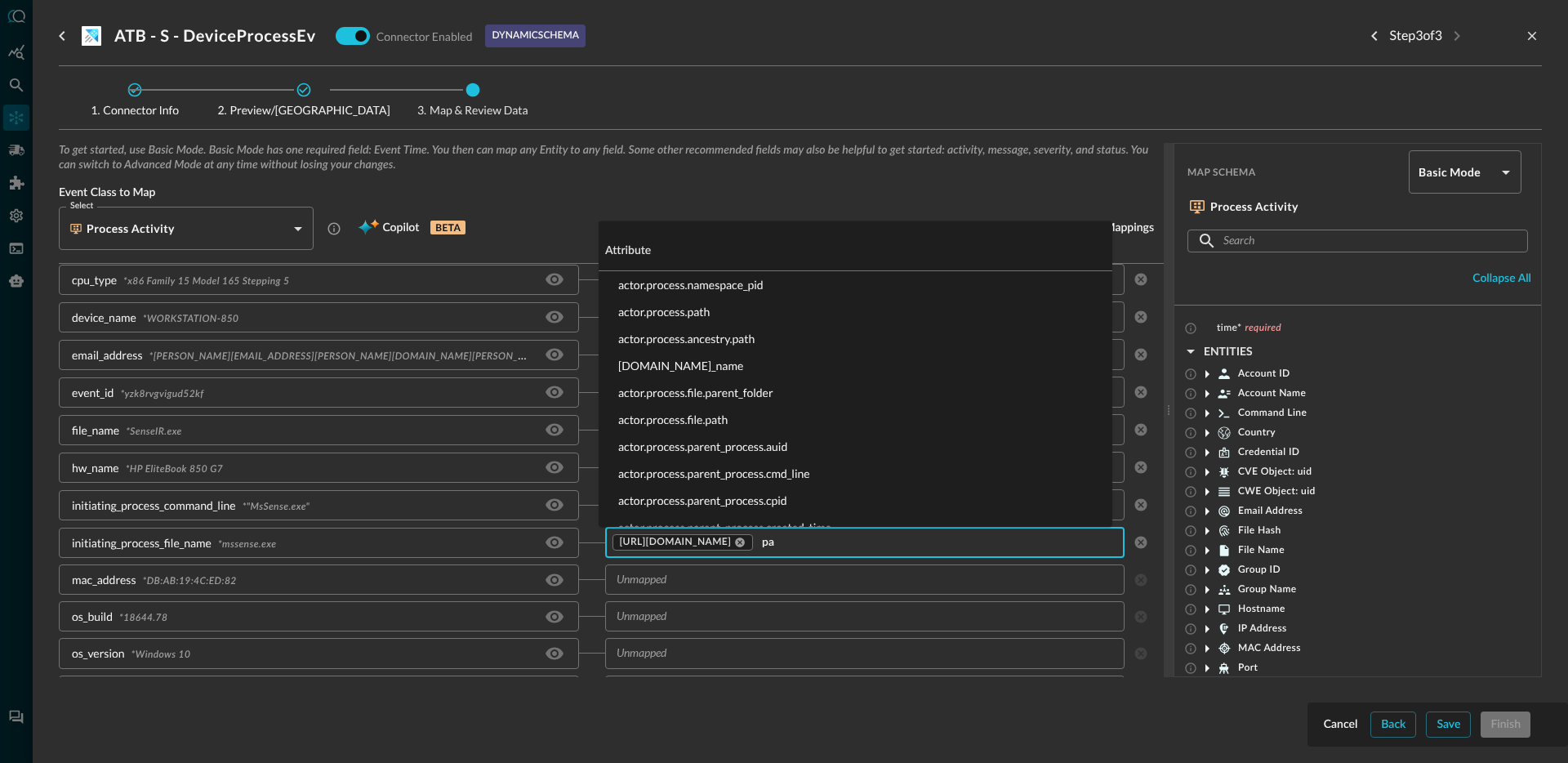
type input "p"
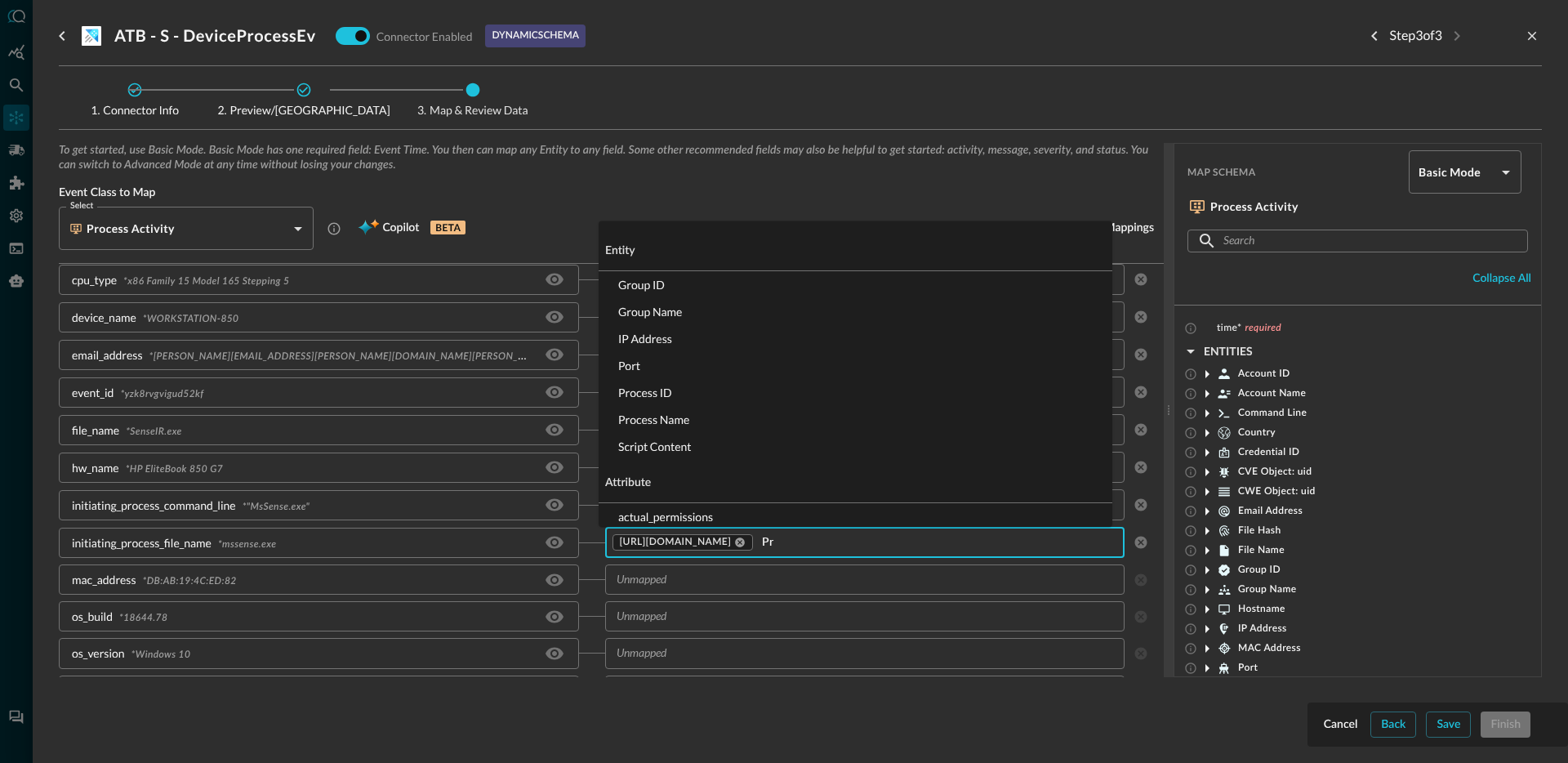
type input "Pro"
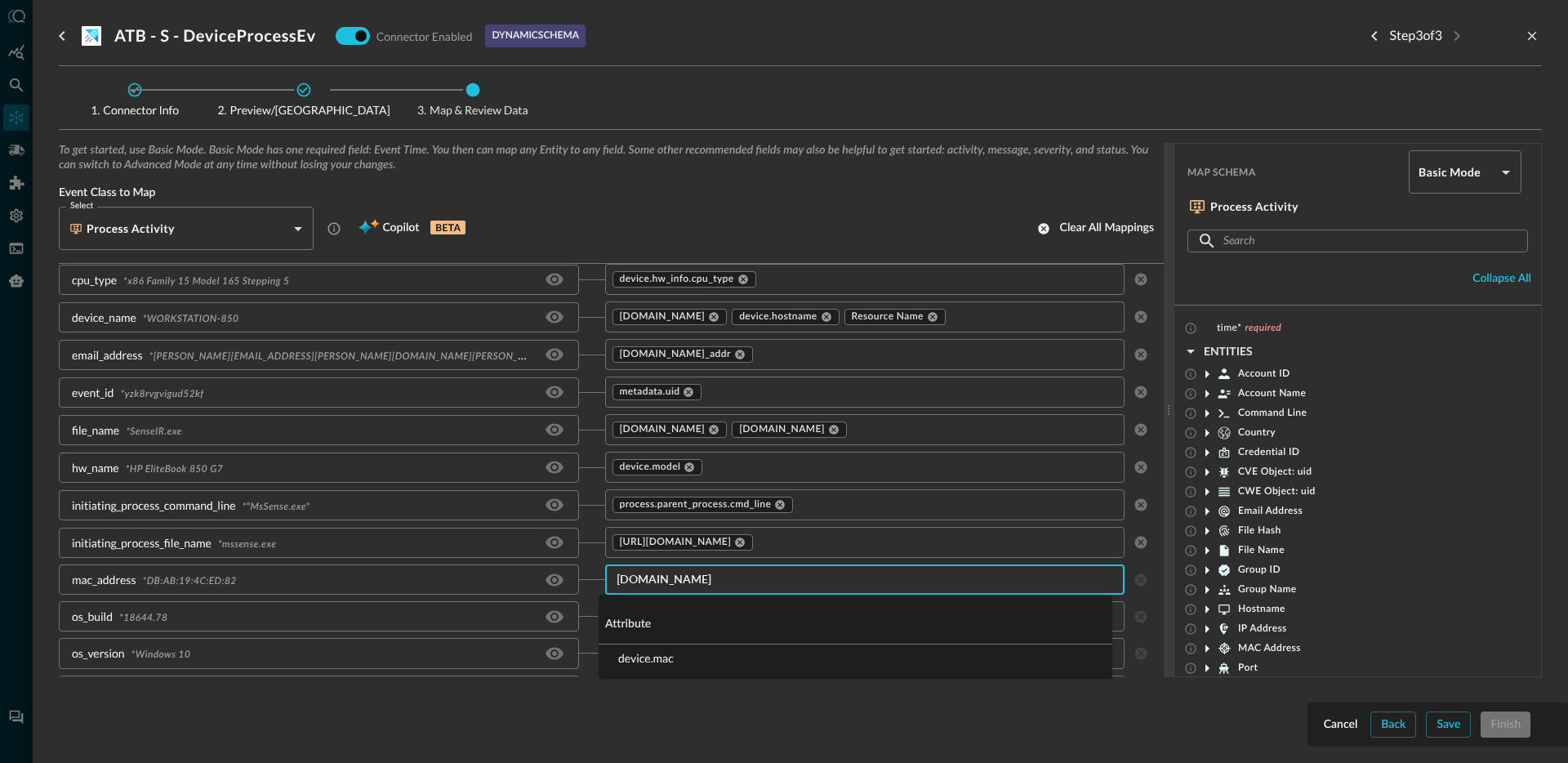
type input "device.mac"
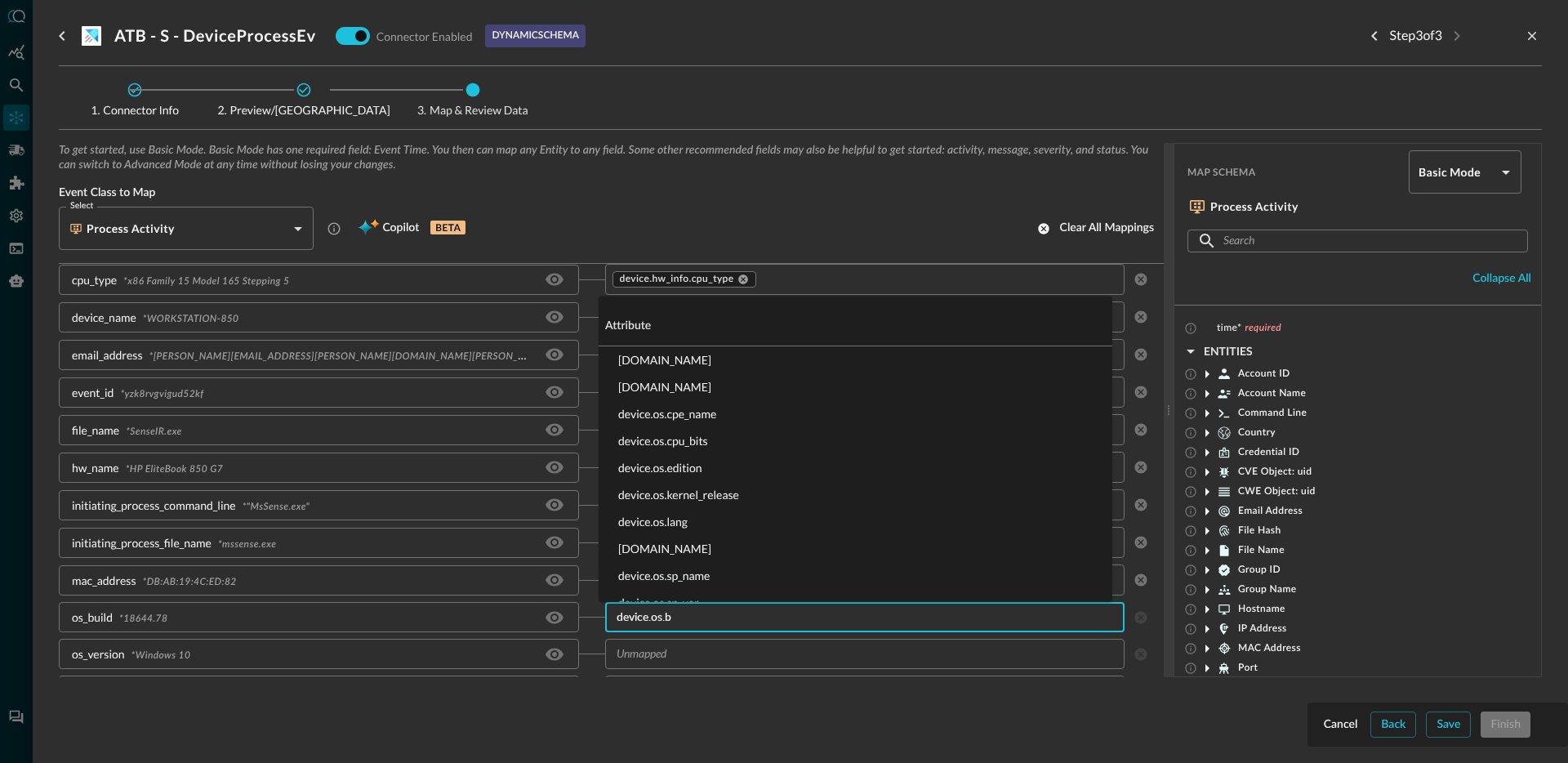
type input "device.os.bu"
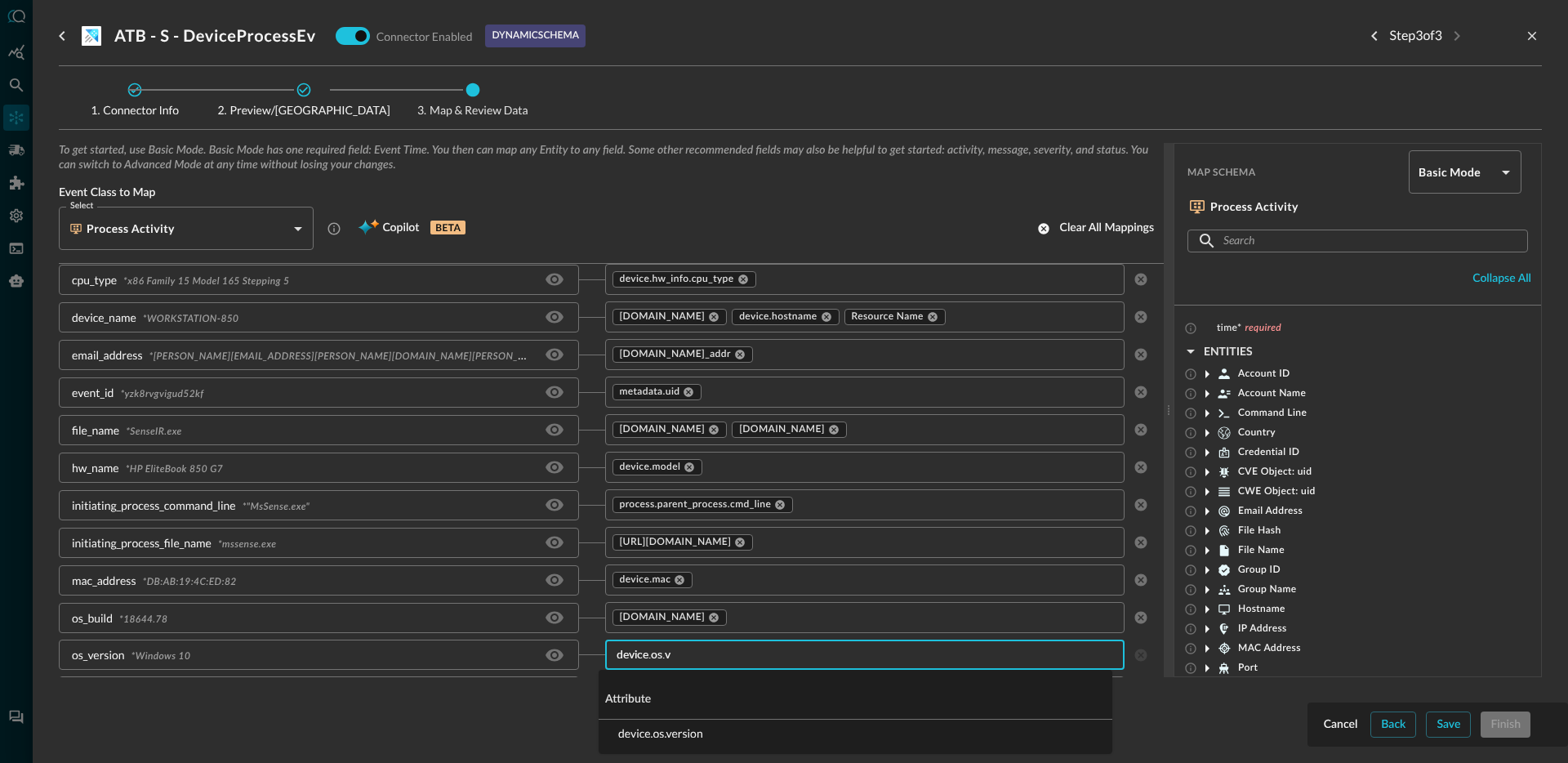
type input "device.os.ve"
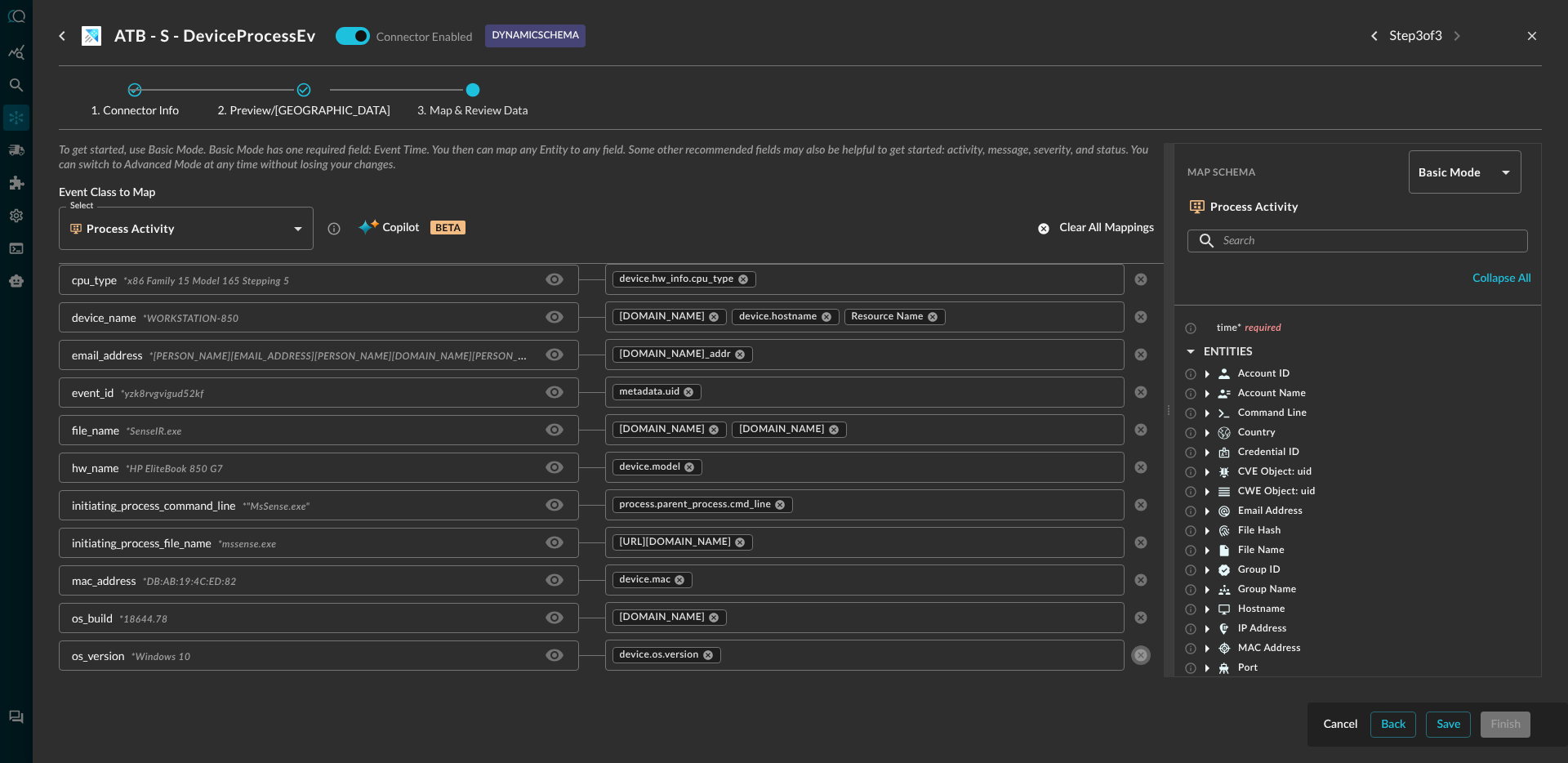
scroll to position [343, 0]
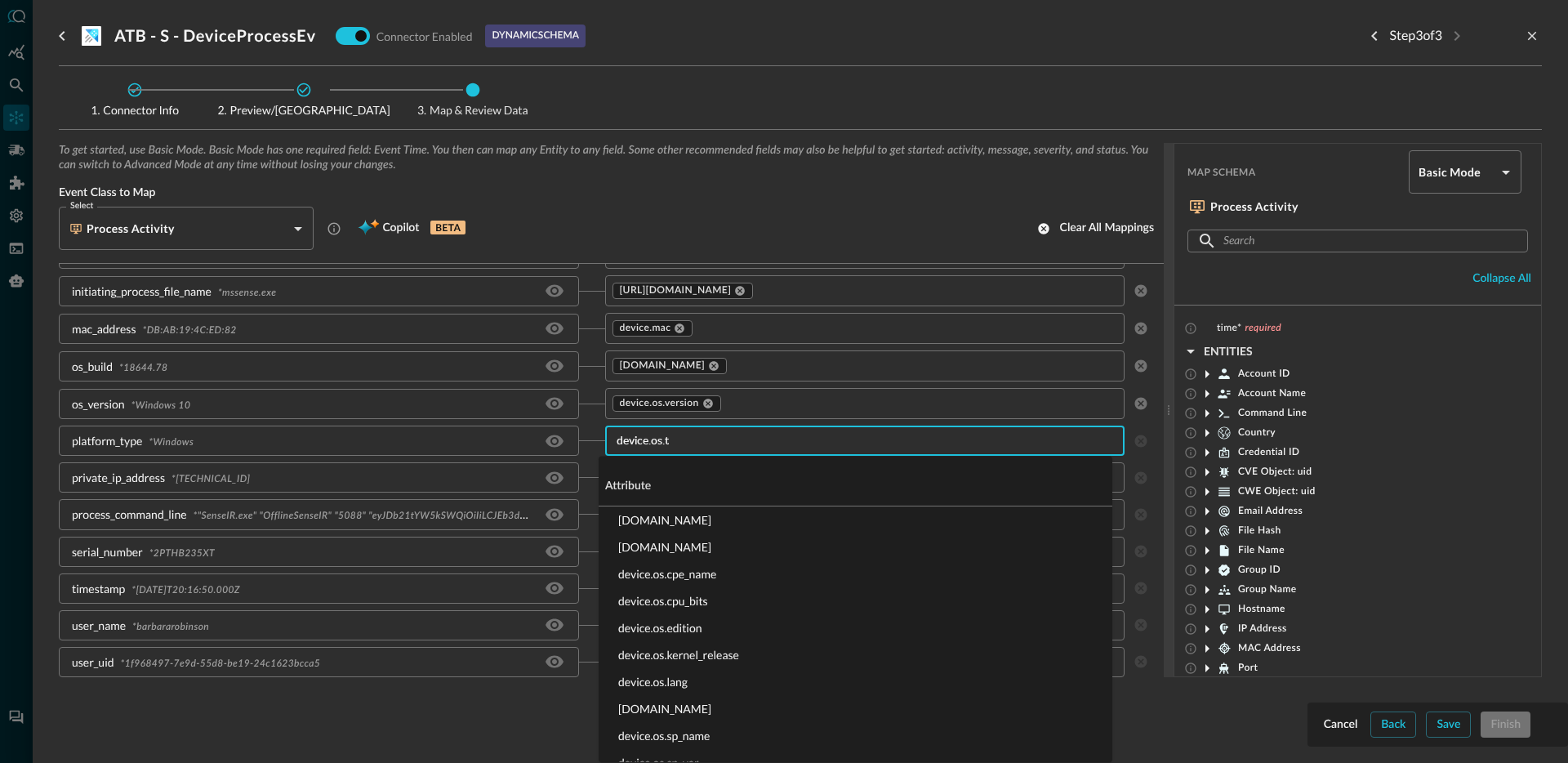
type input "device.os.ty"
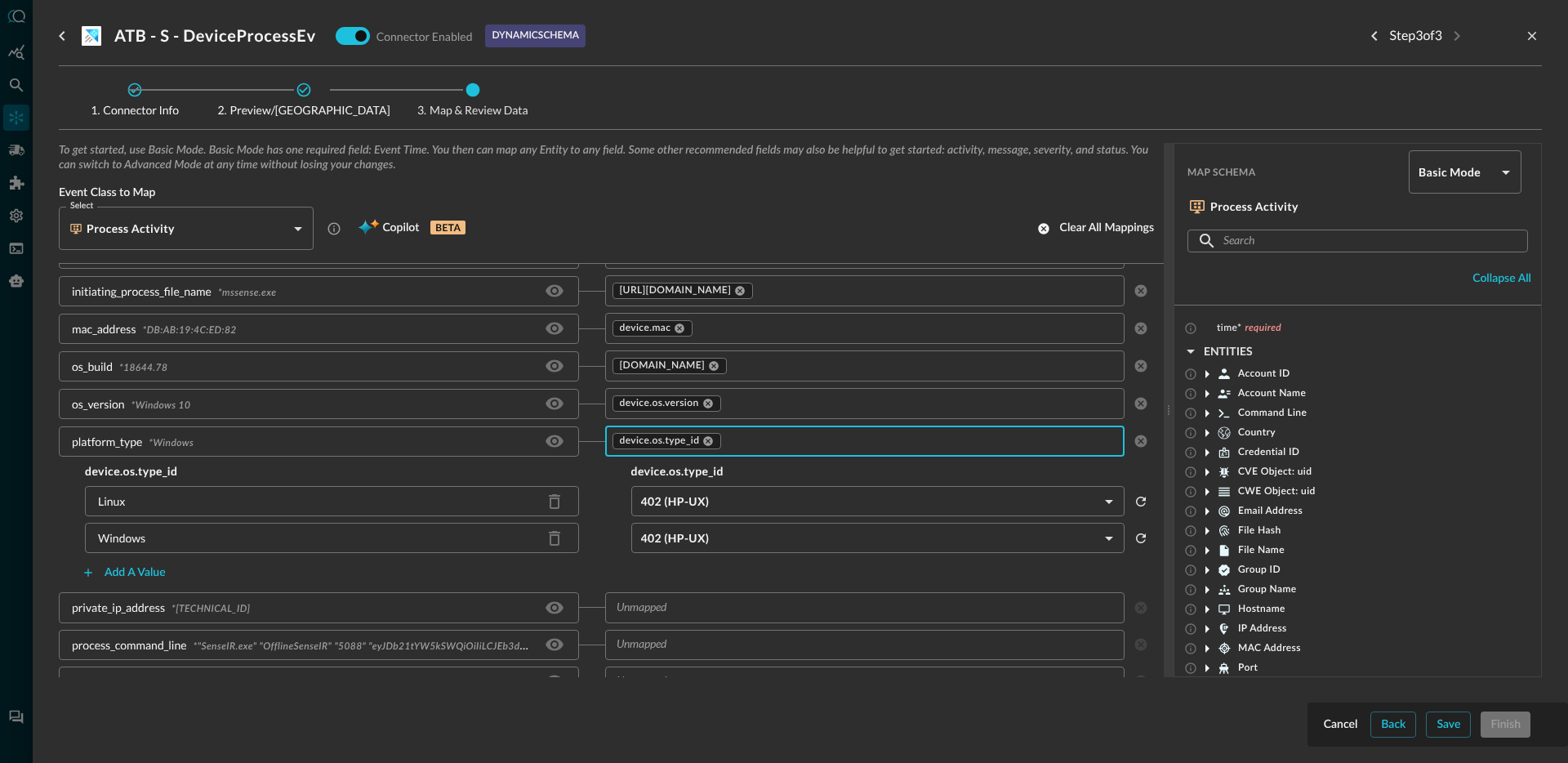
click at [743, 502] on body "Connectors Help Logout JR ​ ​ Add Connector Export Connectors Cloud Infrastruct…" at bounding box center [784, 382] width 1568 height 763
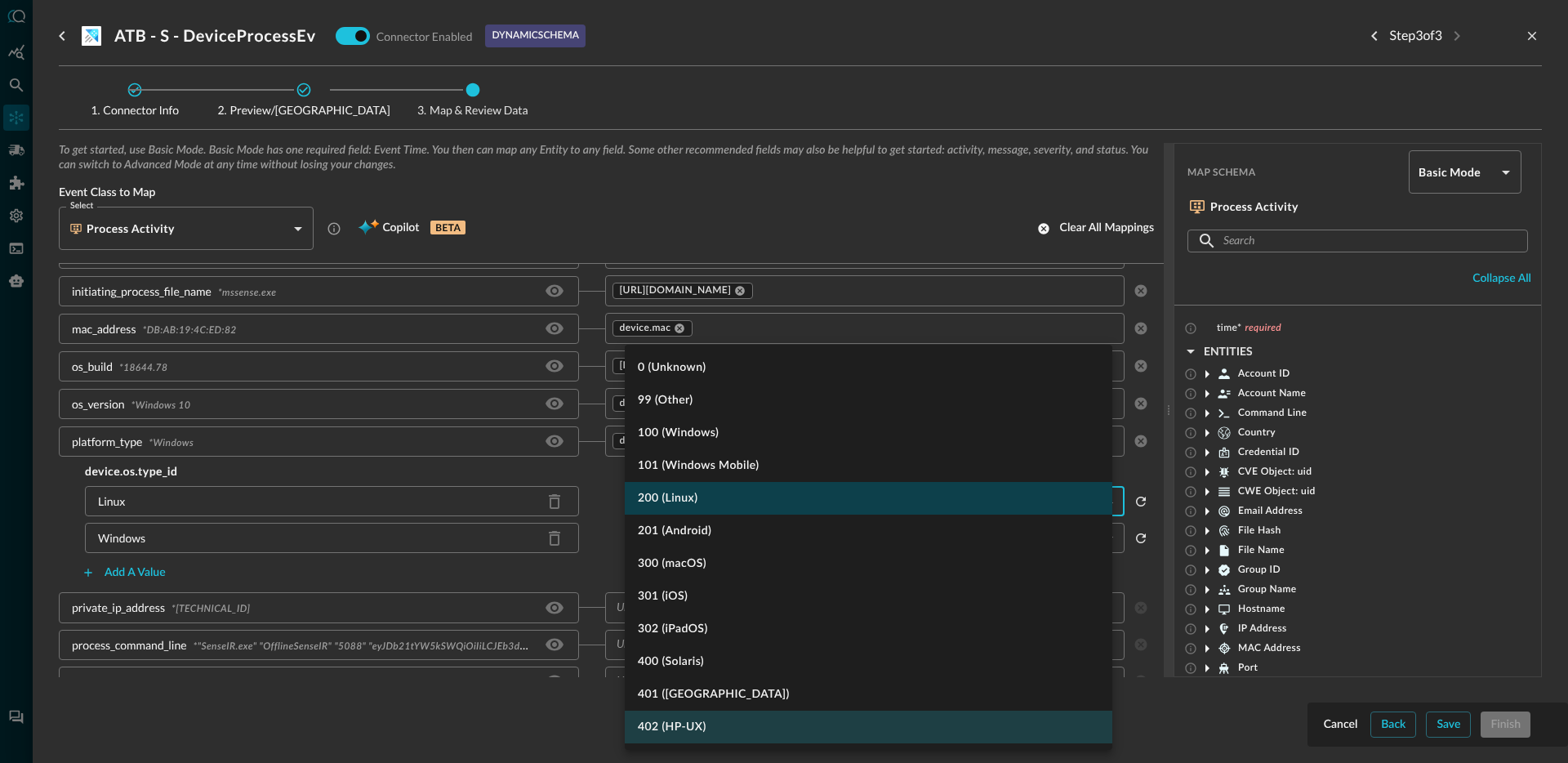
click at [714, 494] on li "200 (Linux)" at bounding box center [868, 498] width 488 height 33
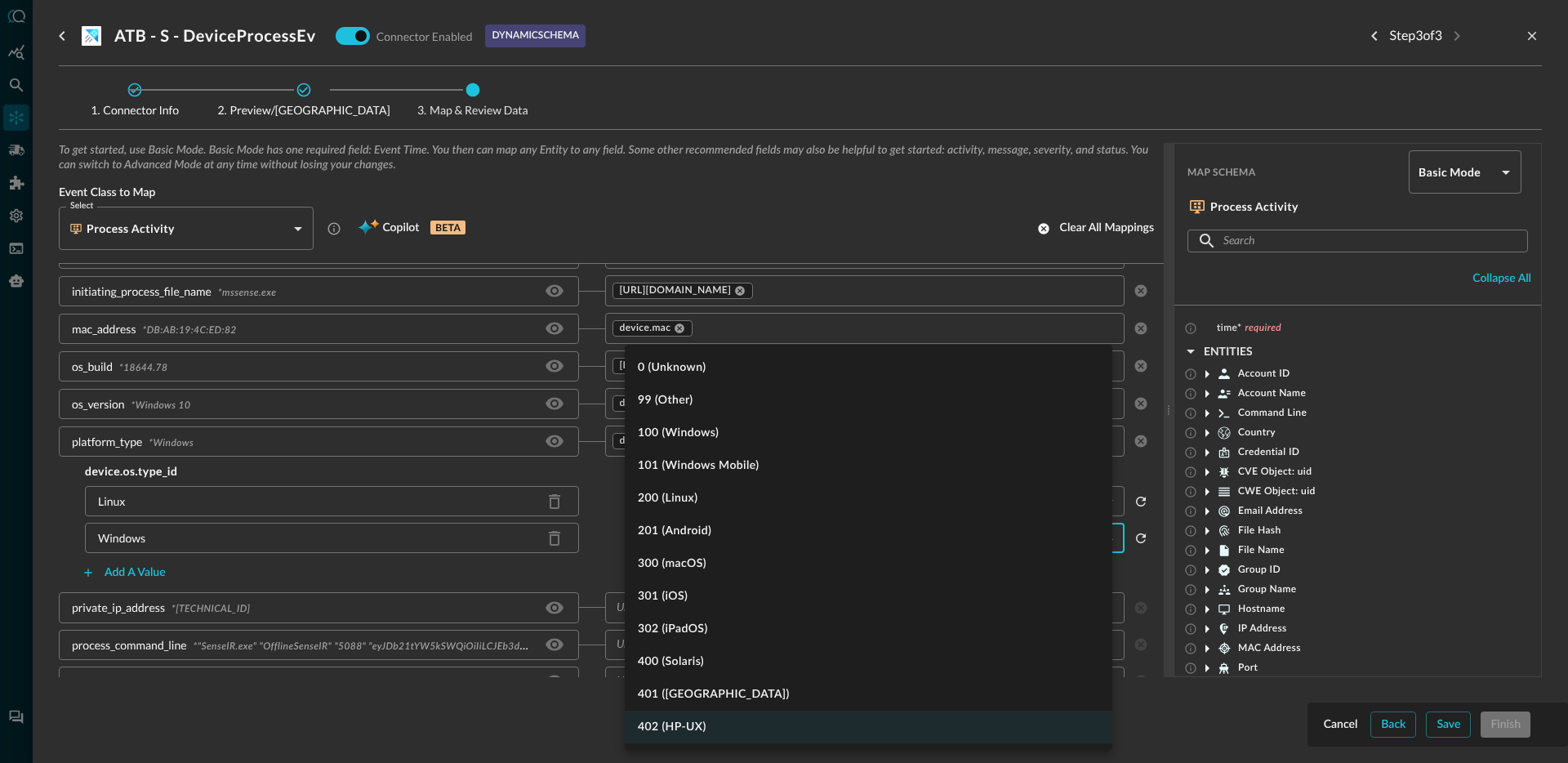
click at [732, 528] on body "Connectors Help Logout JR ​ ​ Add Connector Export Connectors Cloud Infrastruct…" at bounding box center [784, 382] width 1568 height 763
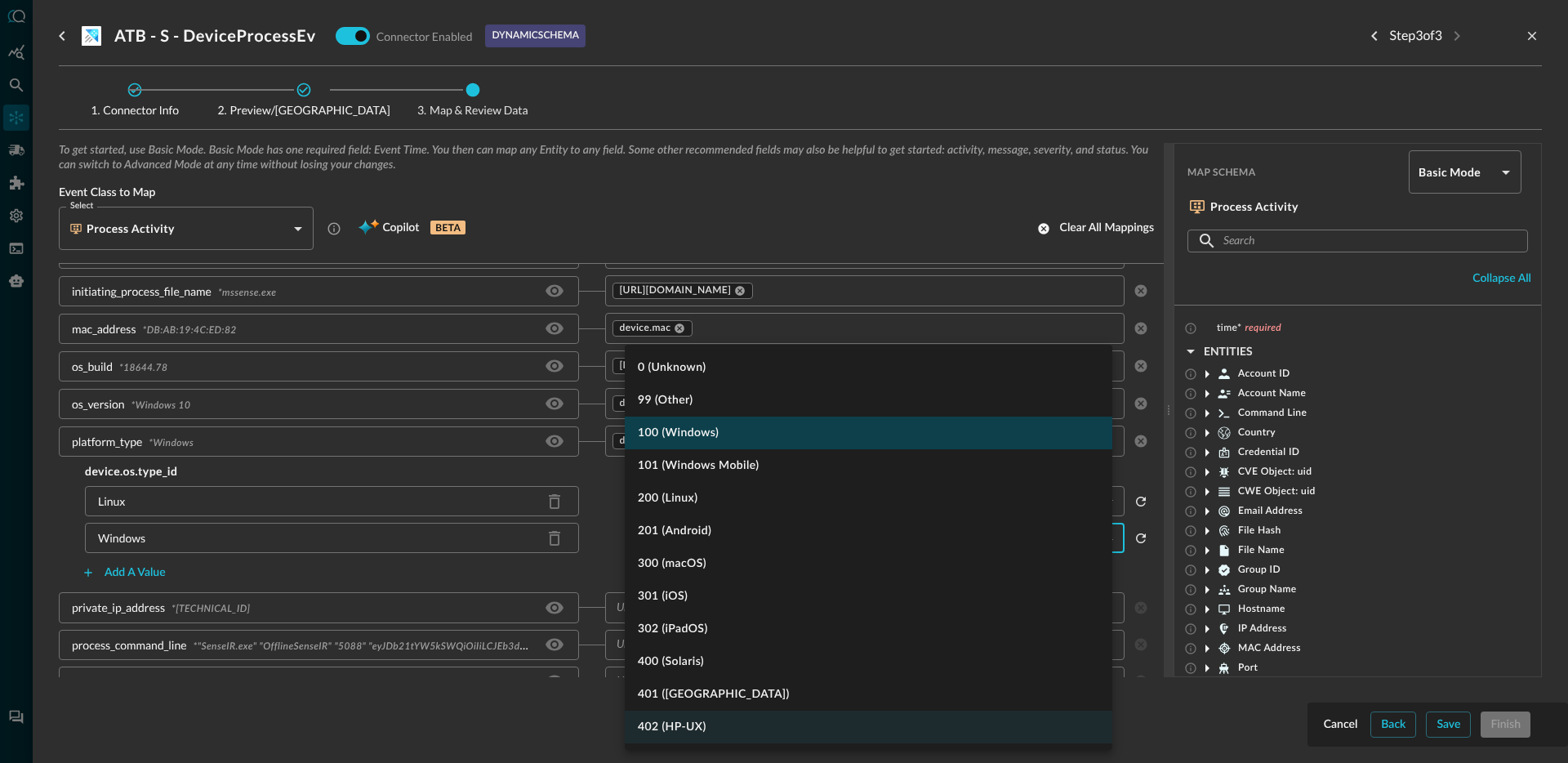
click at [740, 425] on li "100 (Windows)" at bounding box center [868, 433] width 488 height 33
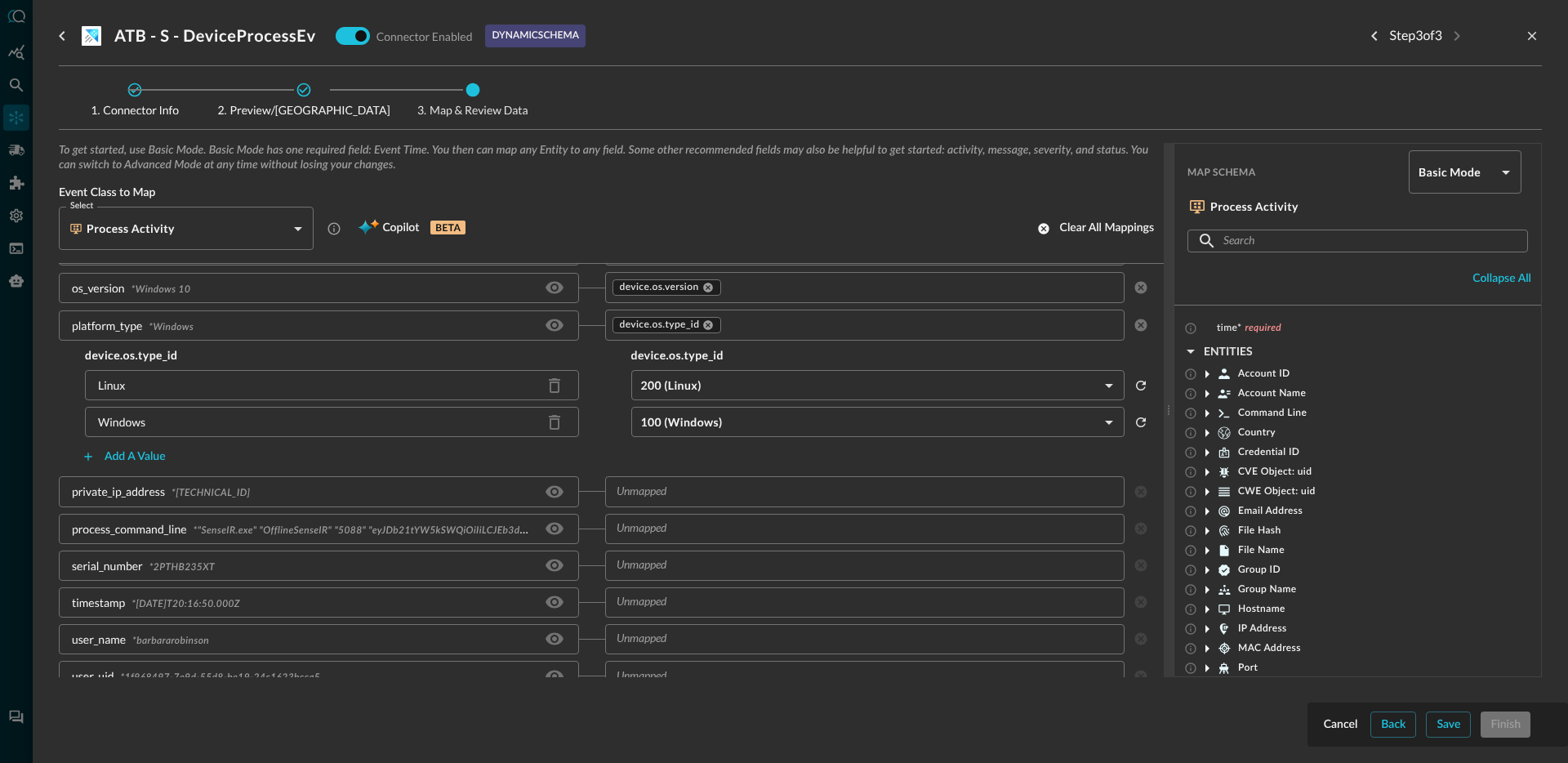
scroll to position [466, 0]
click at [708, 491] on input "text" at bounding box center [851, 485] width 483 height 21
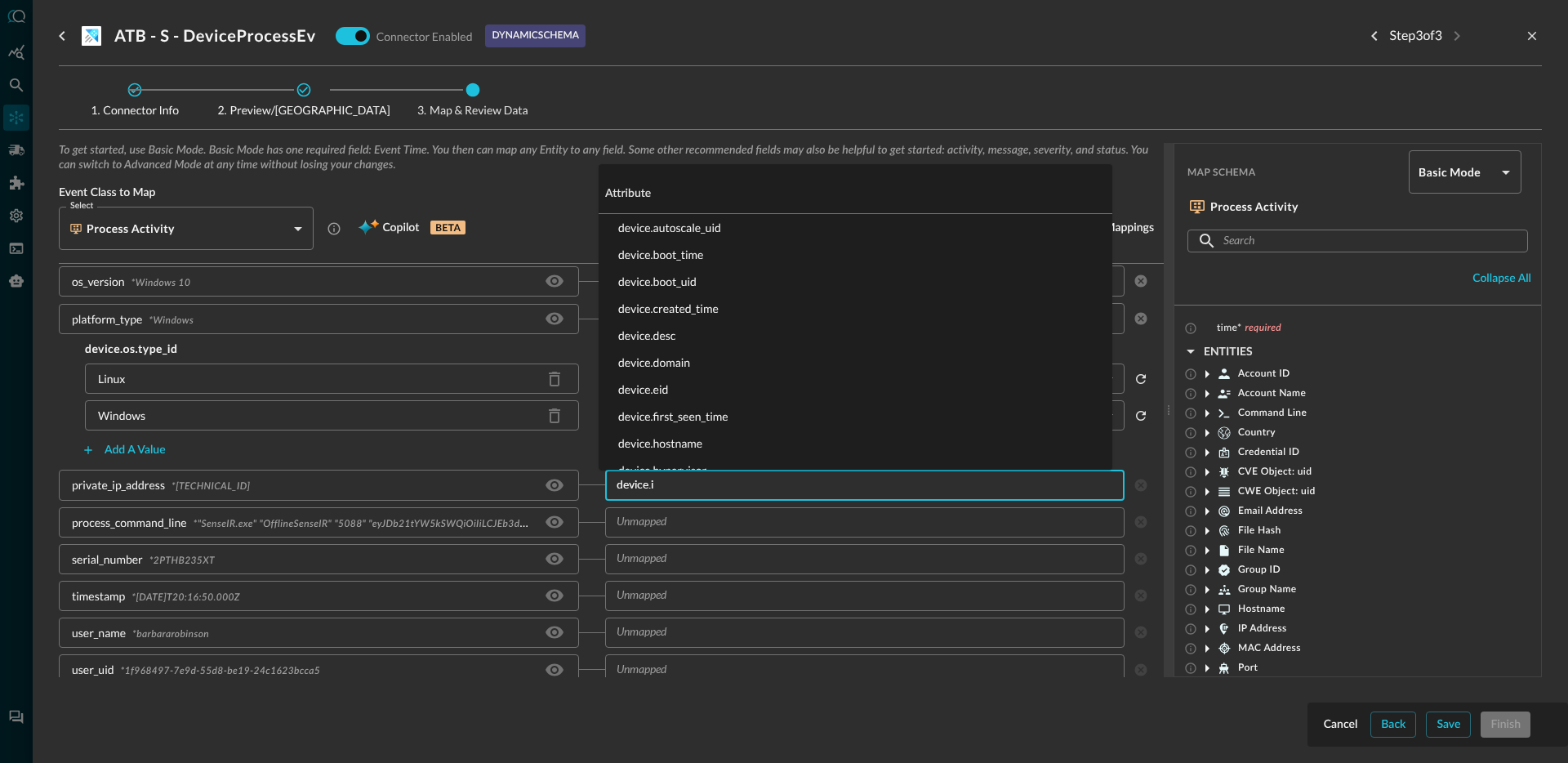
type input "device.ip"
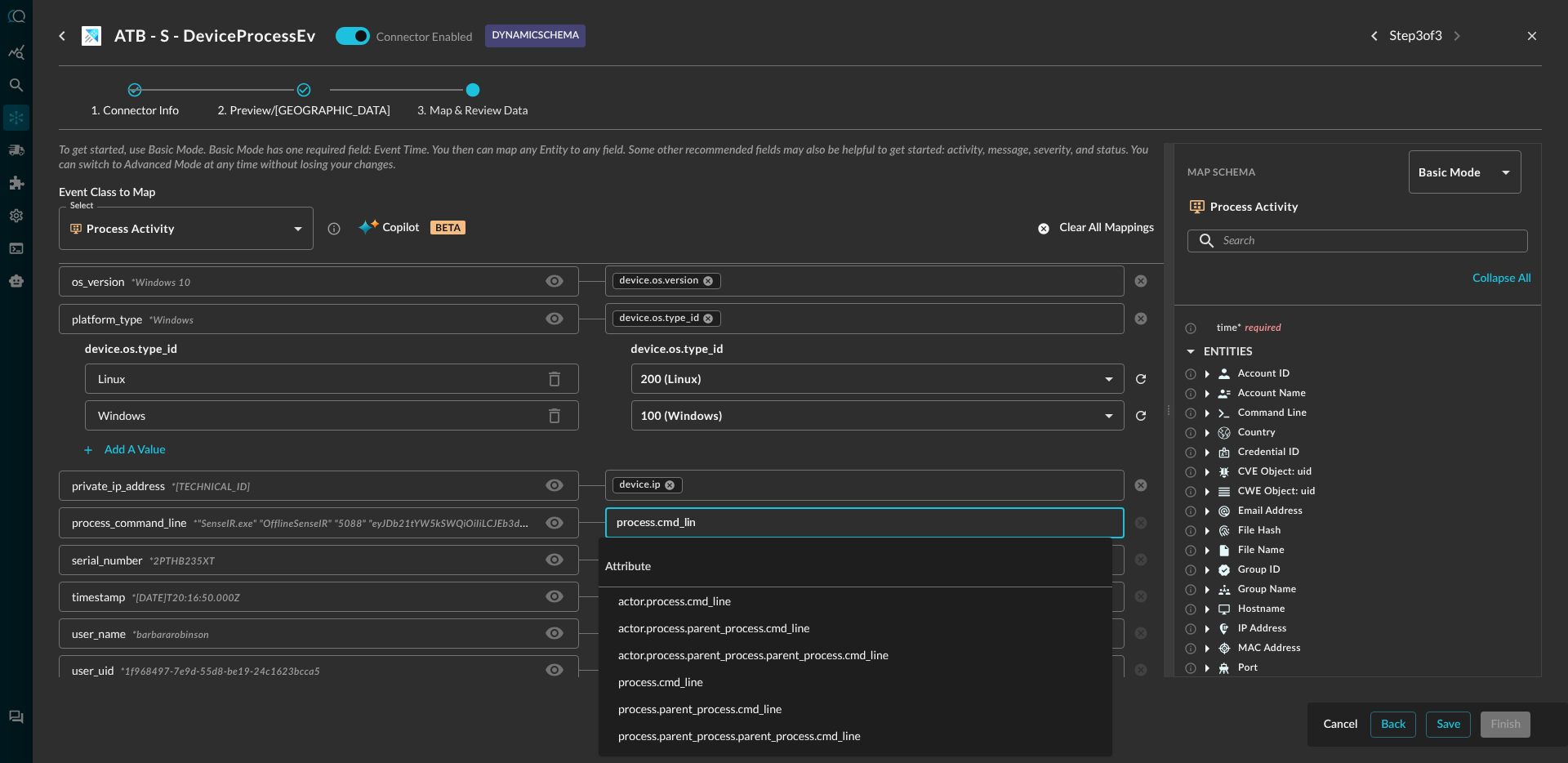
type input "process.cmd_line"
click at [696, 676] on li "process.cmd_line" at bounding box center [855, 681] width 514 height 27
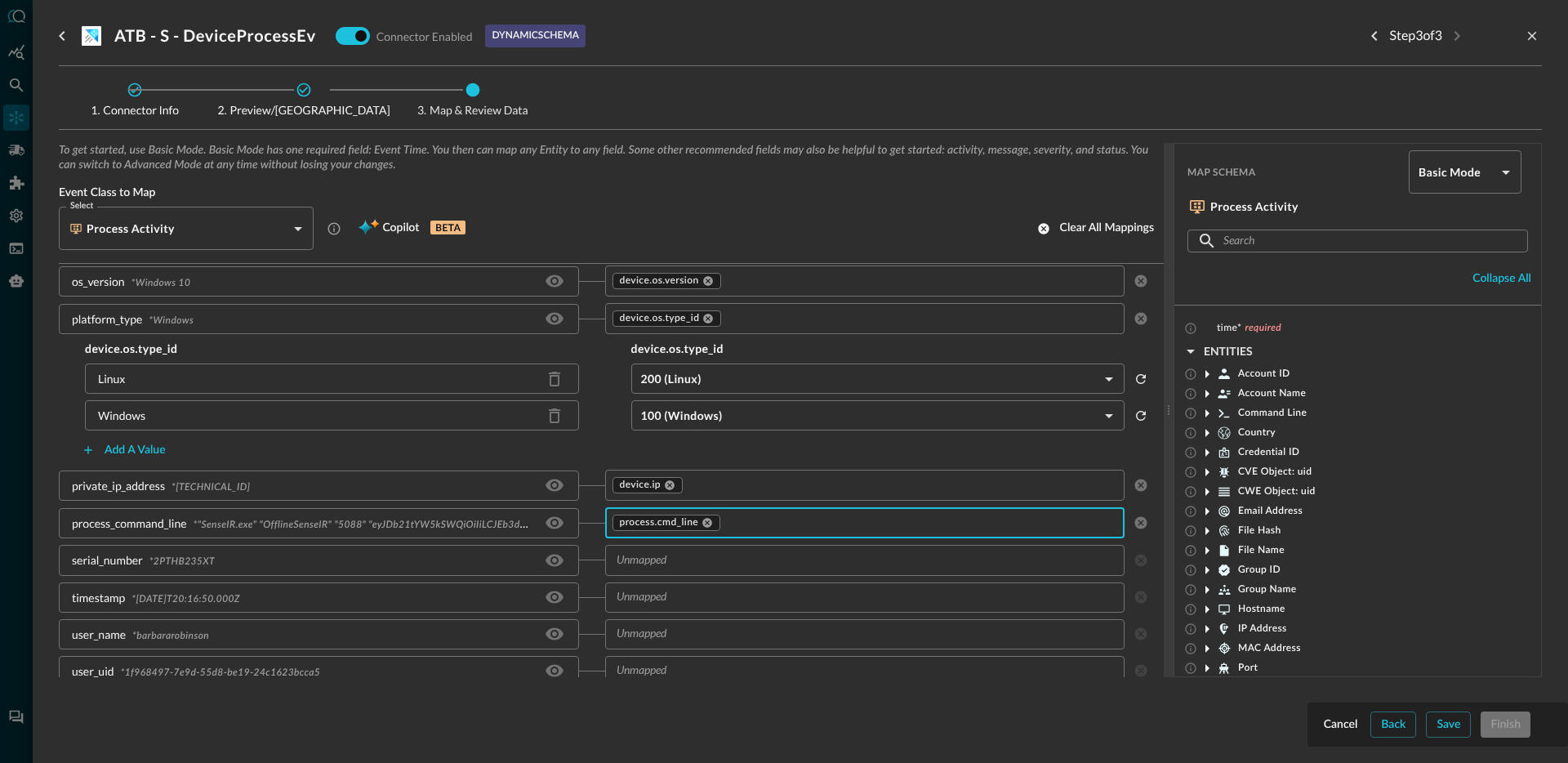
scroll to position [474, 0]
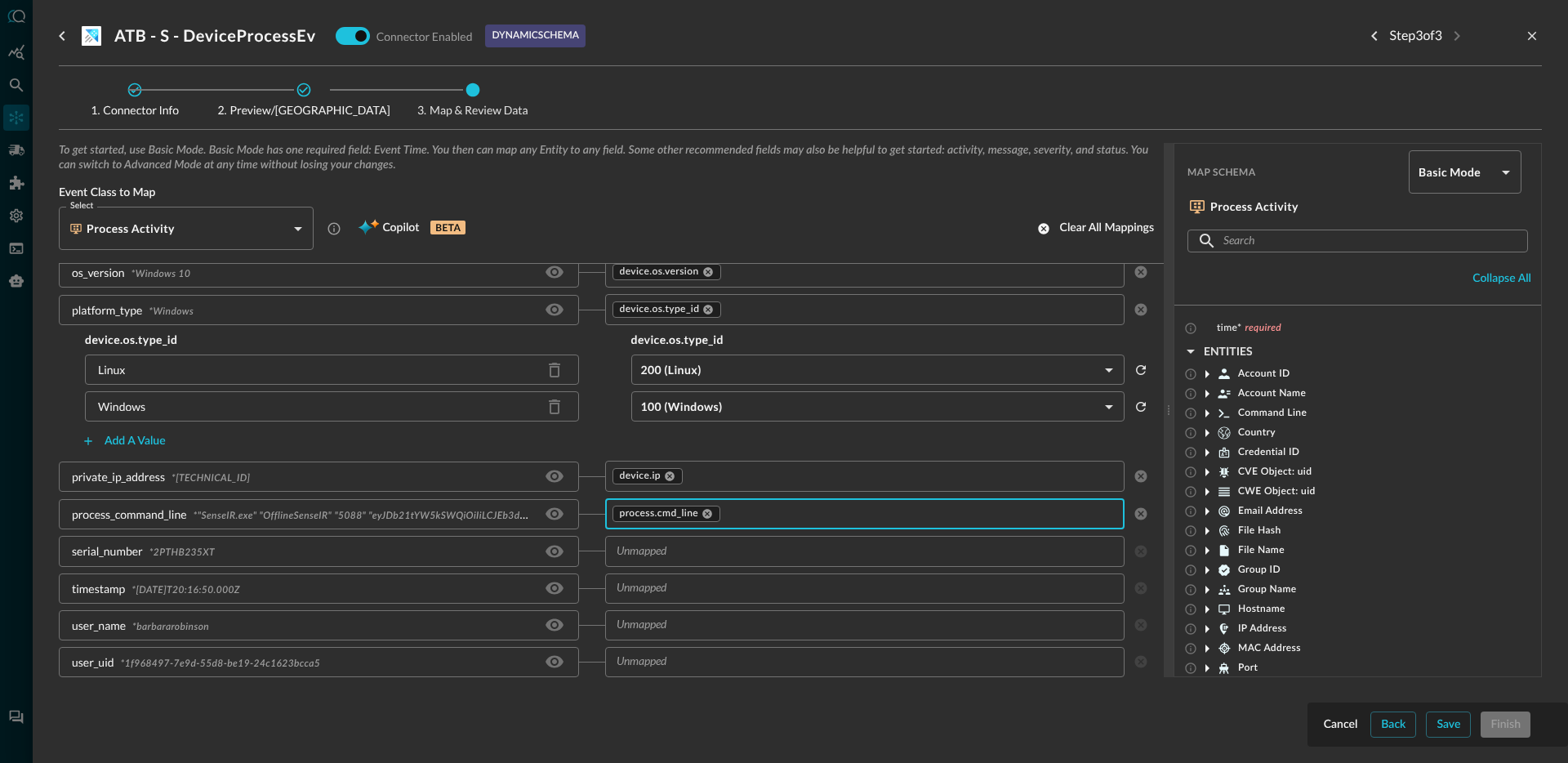
click at [684, 553] on input "text" at bounding box center [851, 552] width 483 height 21
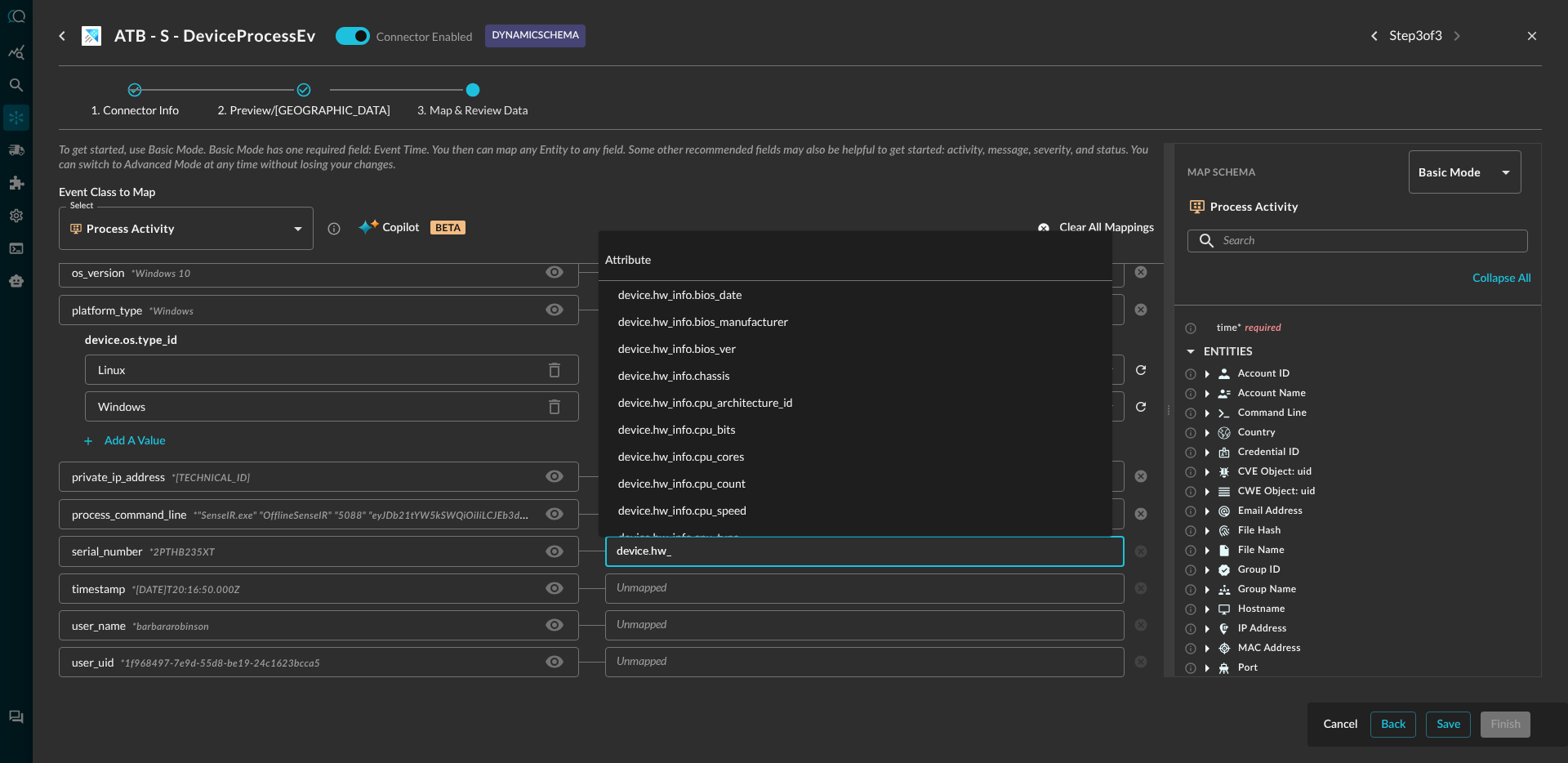
type input "device.hw_i"
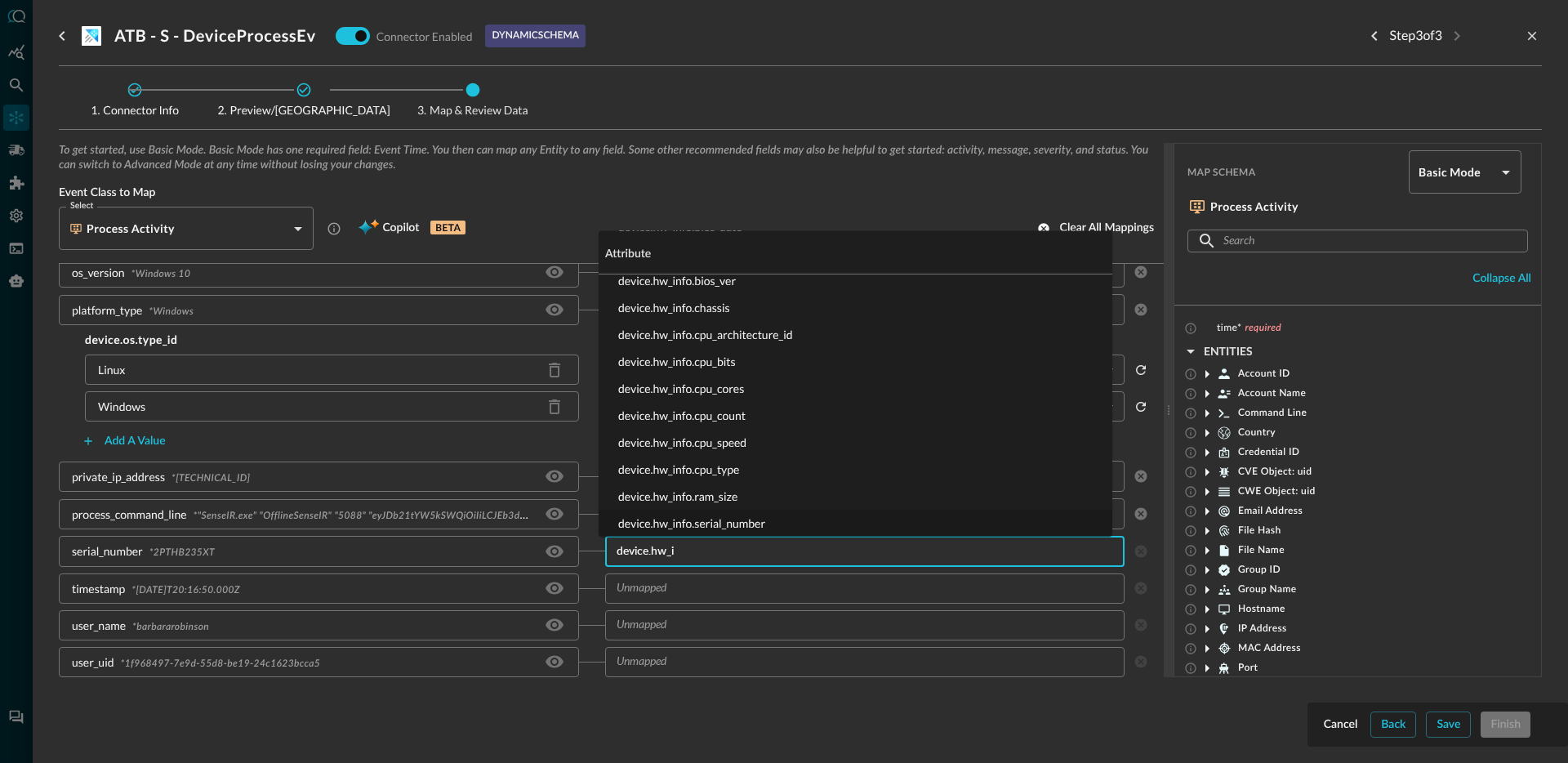
scroll to position [95, 0]
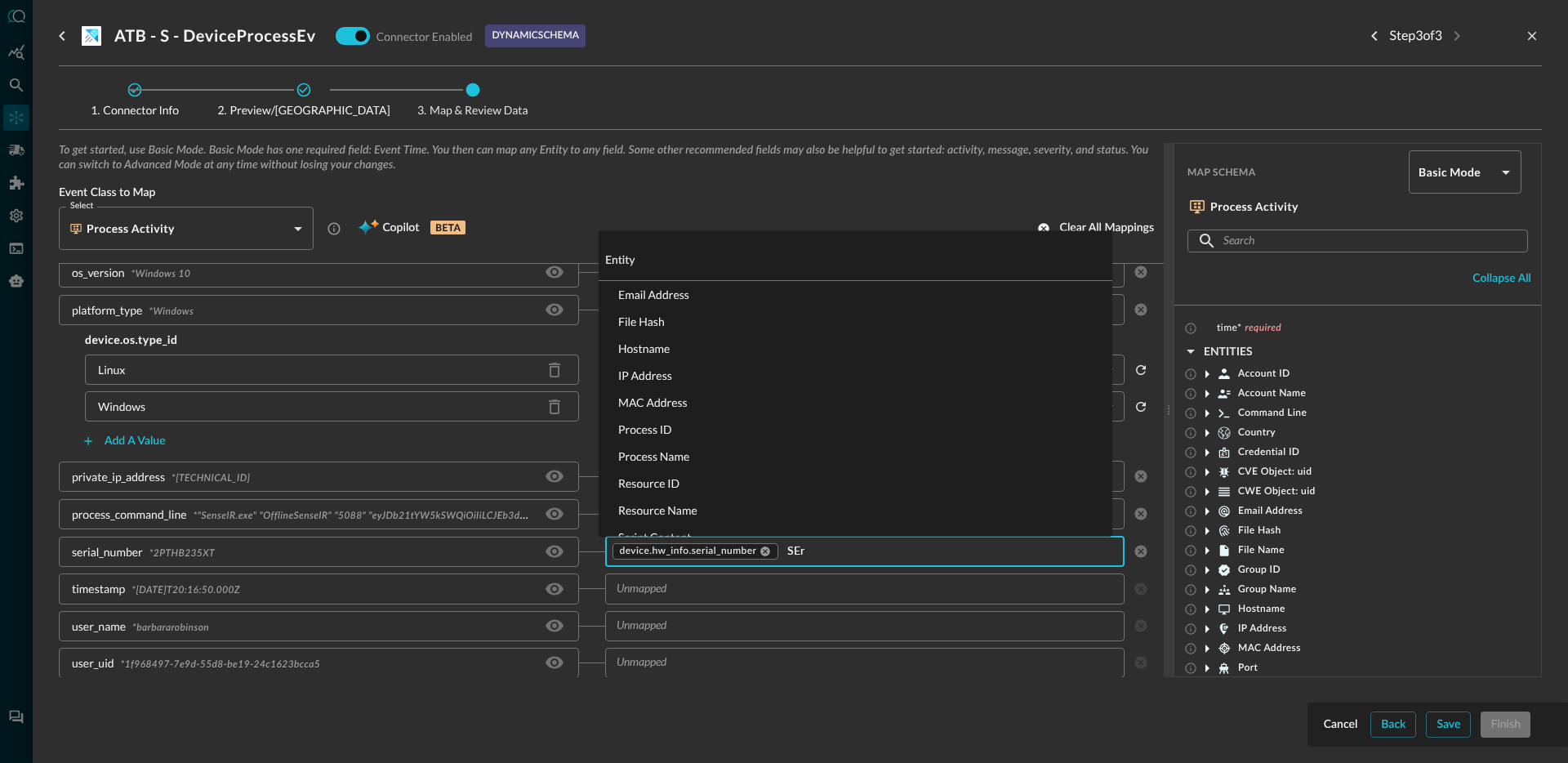
type input "SEri"
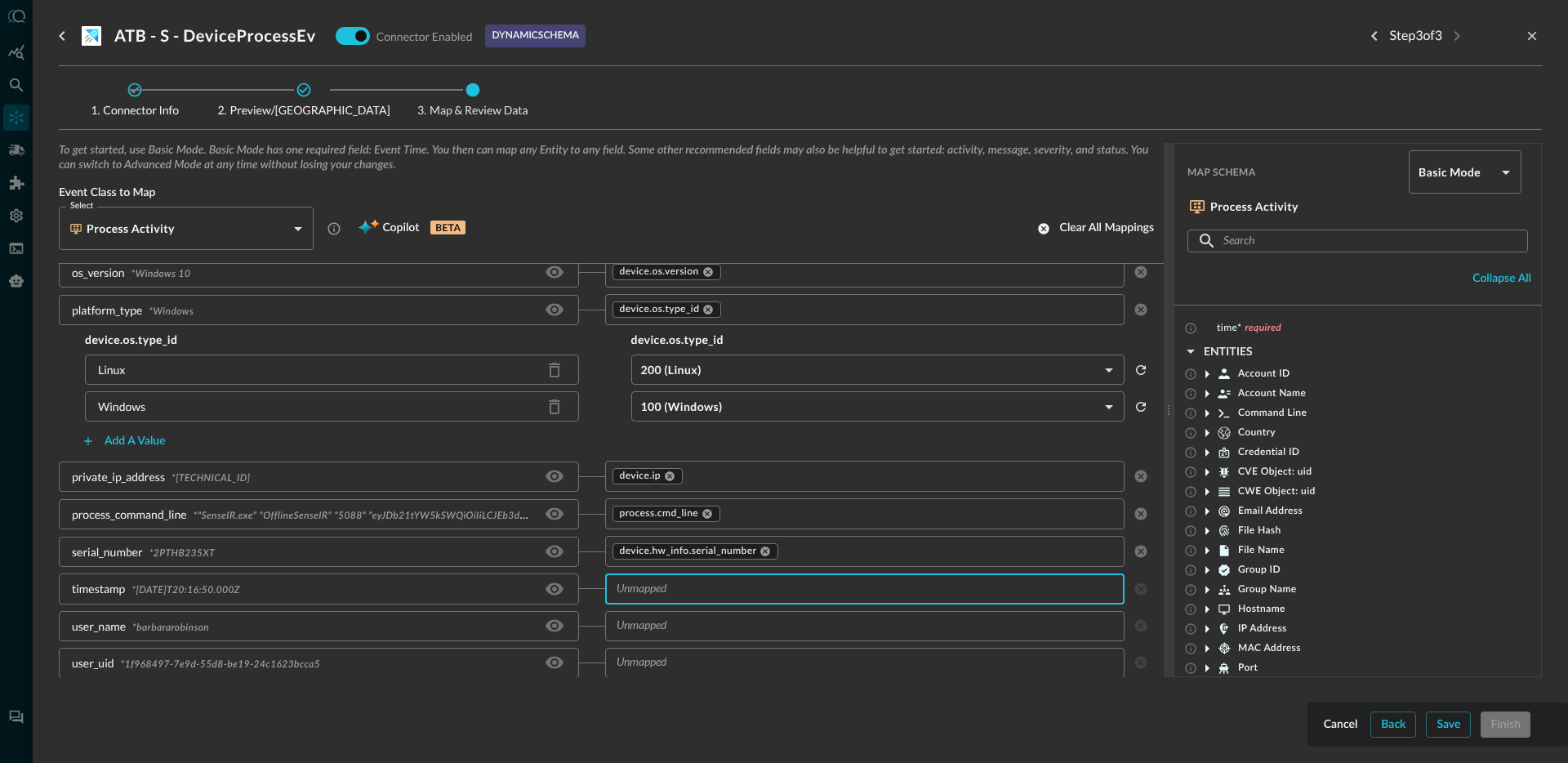
type input "e"
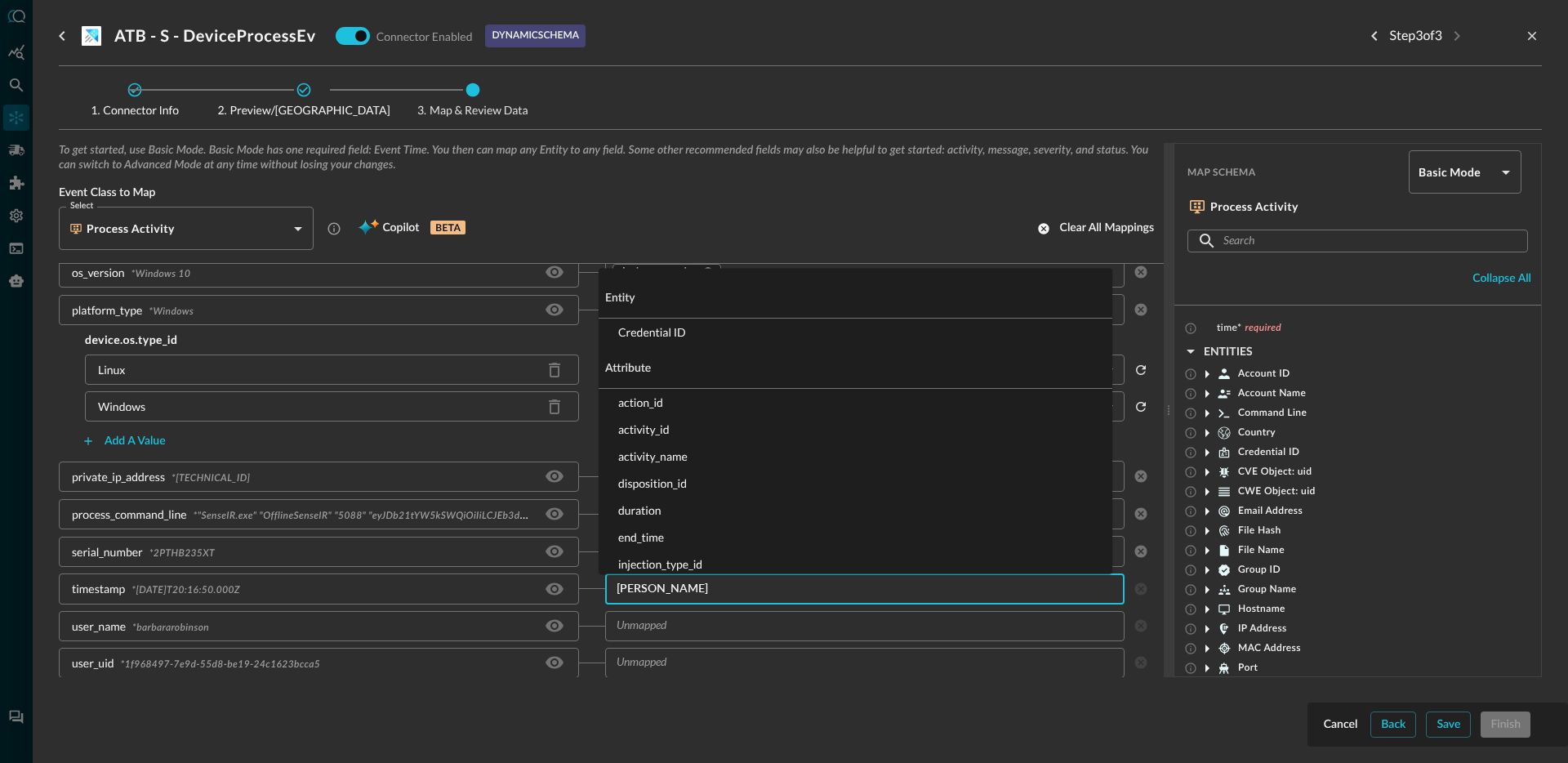
type input "time"
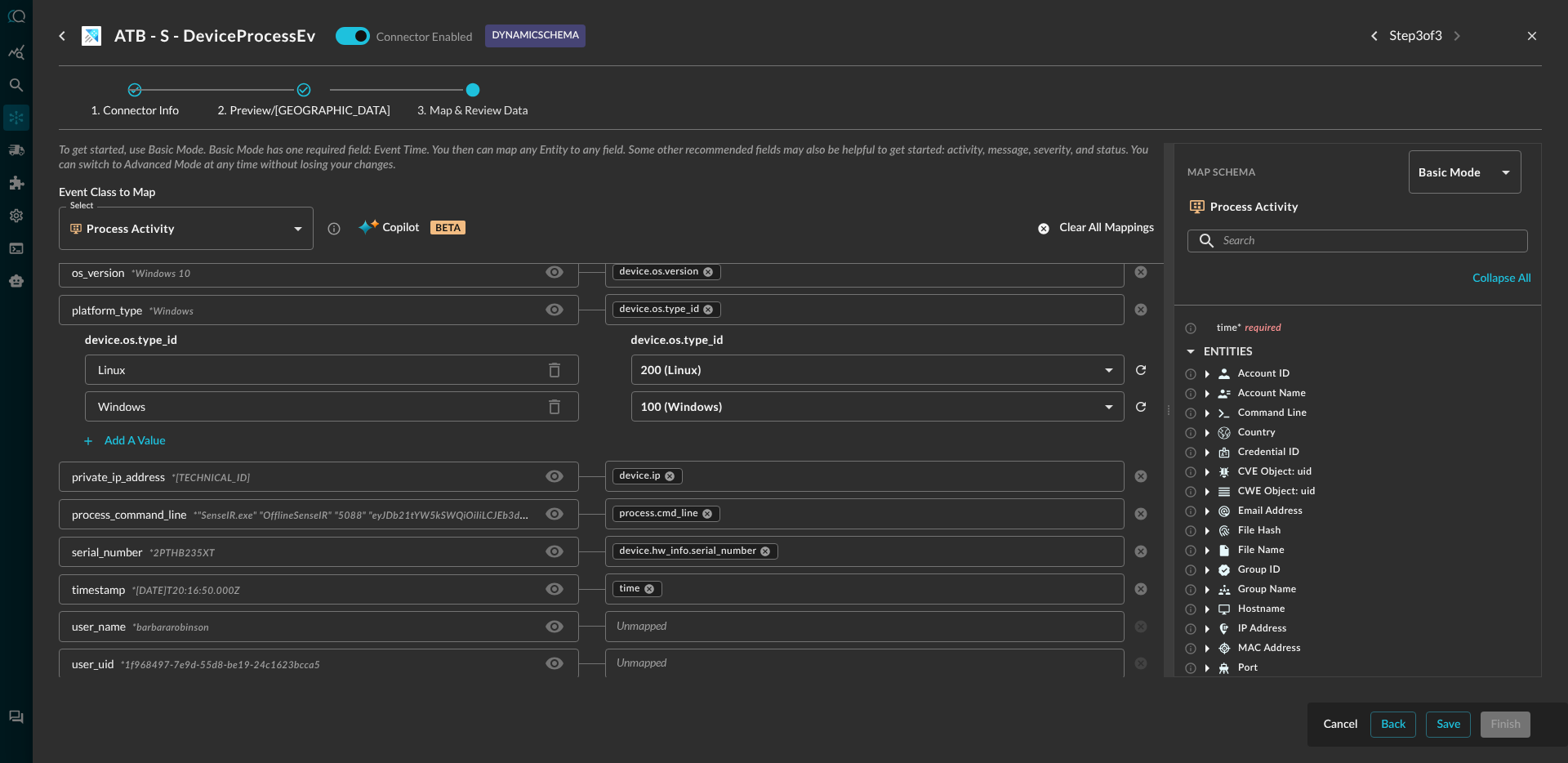
scroll to position [475, 0]
click at [730, 626] on input "text" at bounding box center [851, 626] width 483 height 21
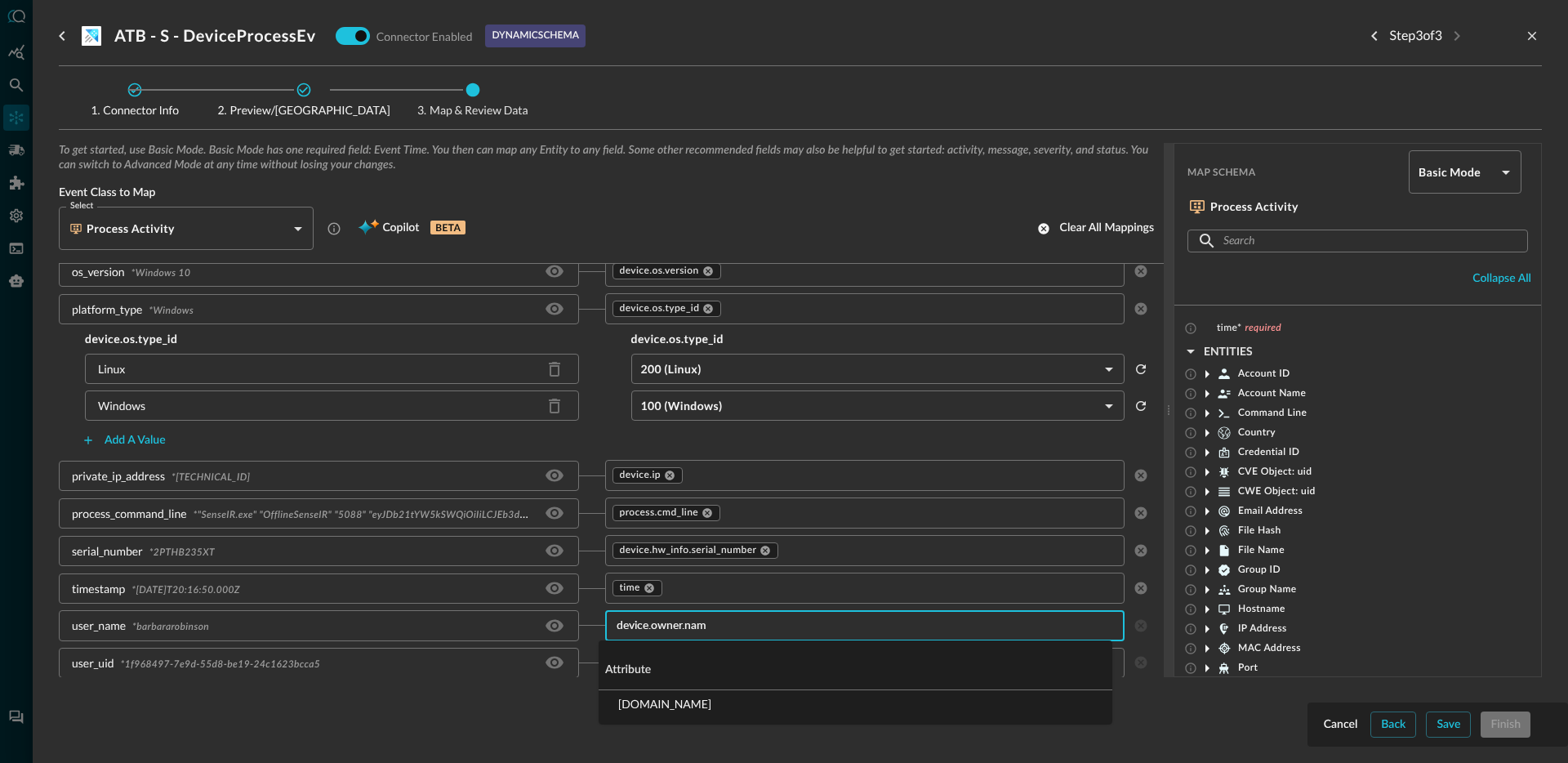
type input "device.owner.name"
click at [708, 700] on li "device.owner.name" at bounding box center [855, 704] width 514 height 27
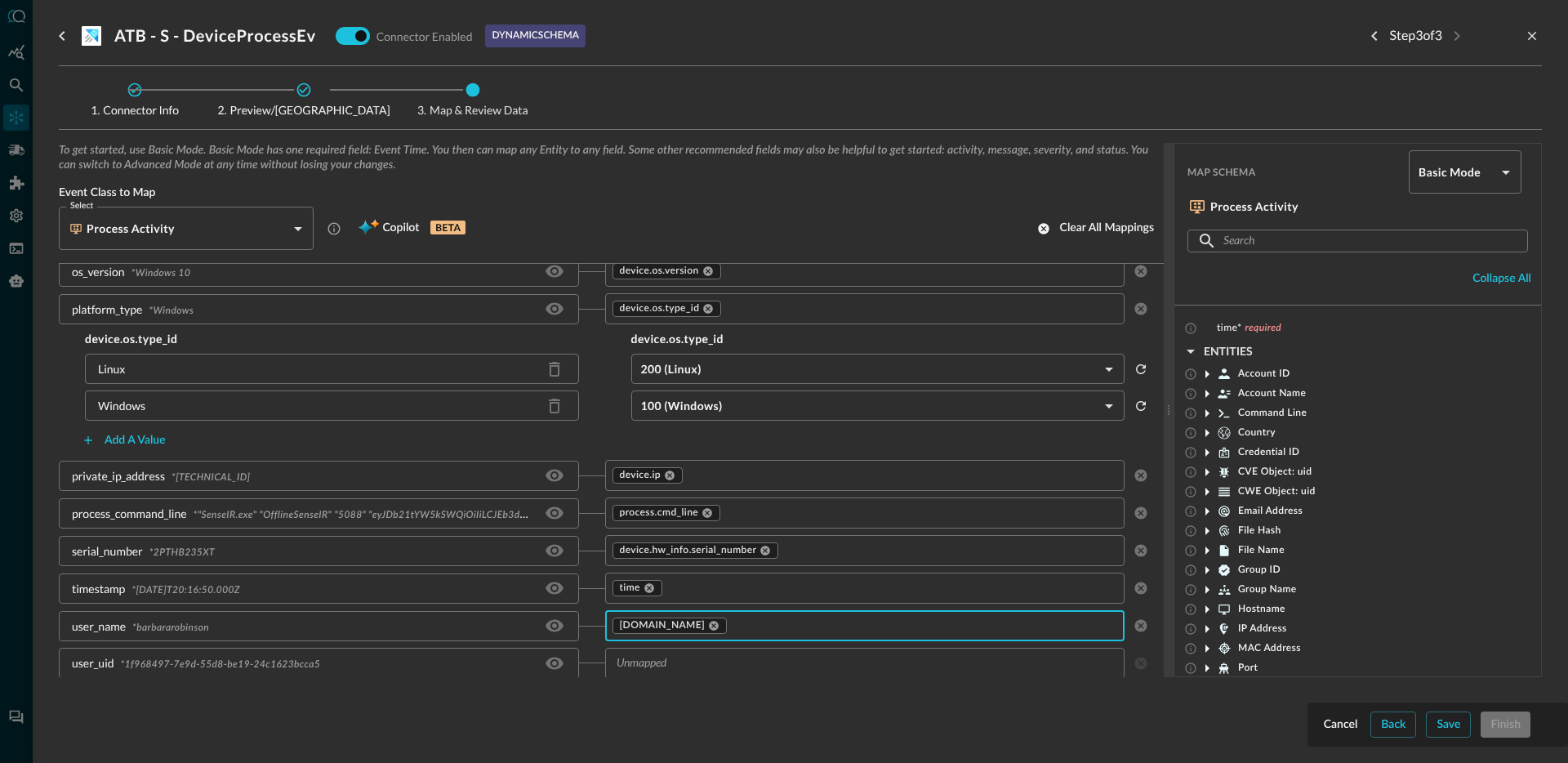
click at [716, 670] on input "text" at bounding box center [851, 663] width 483 height 21
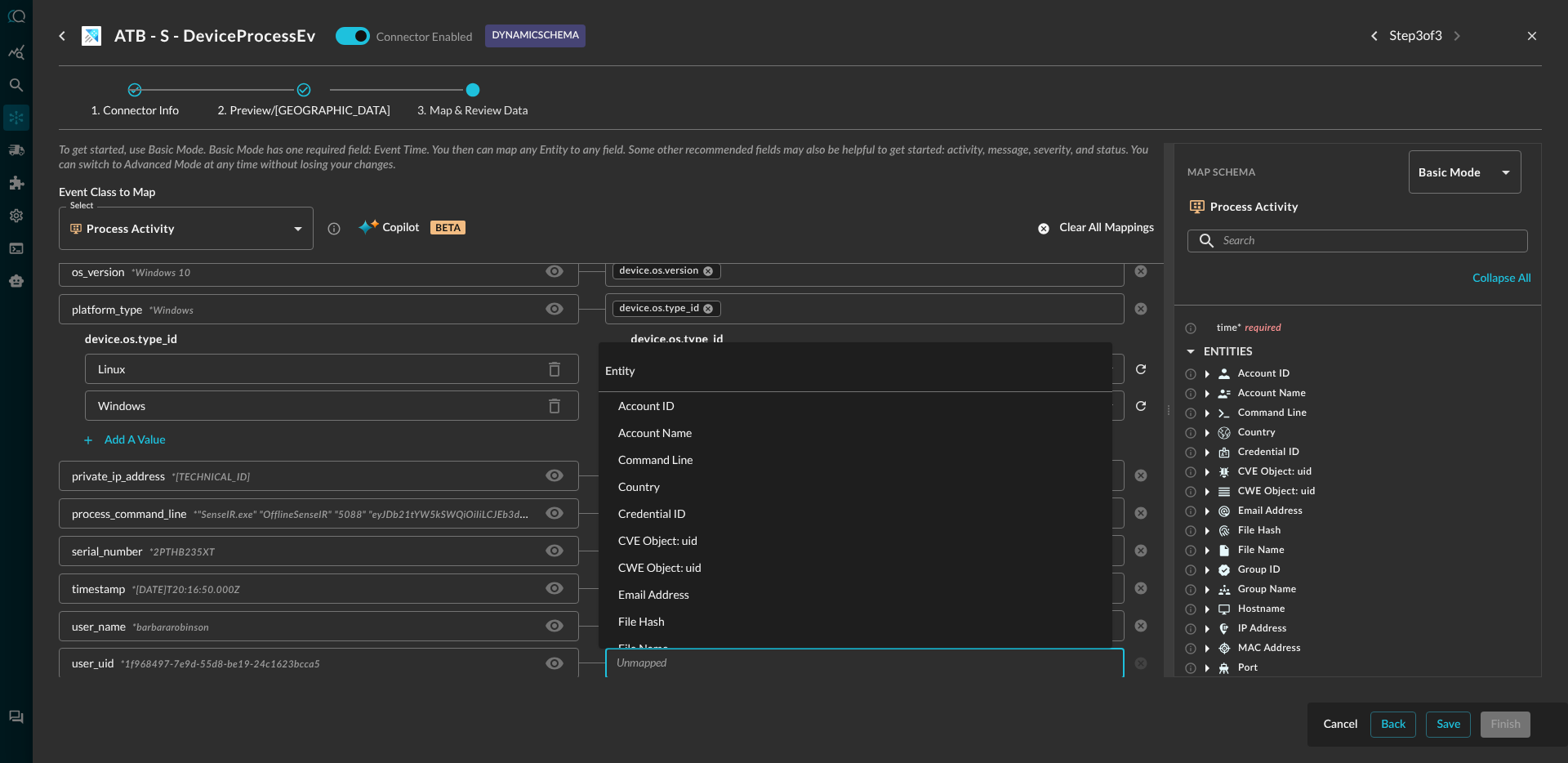
scroll to position [476, 0]
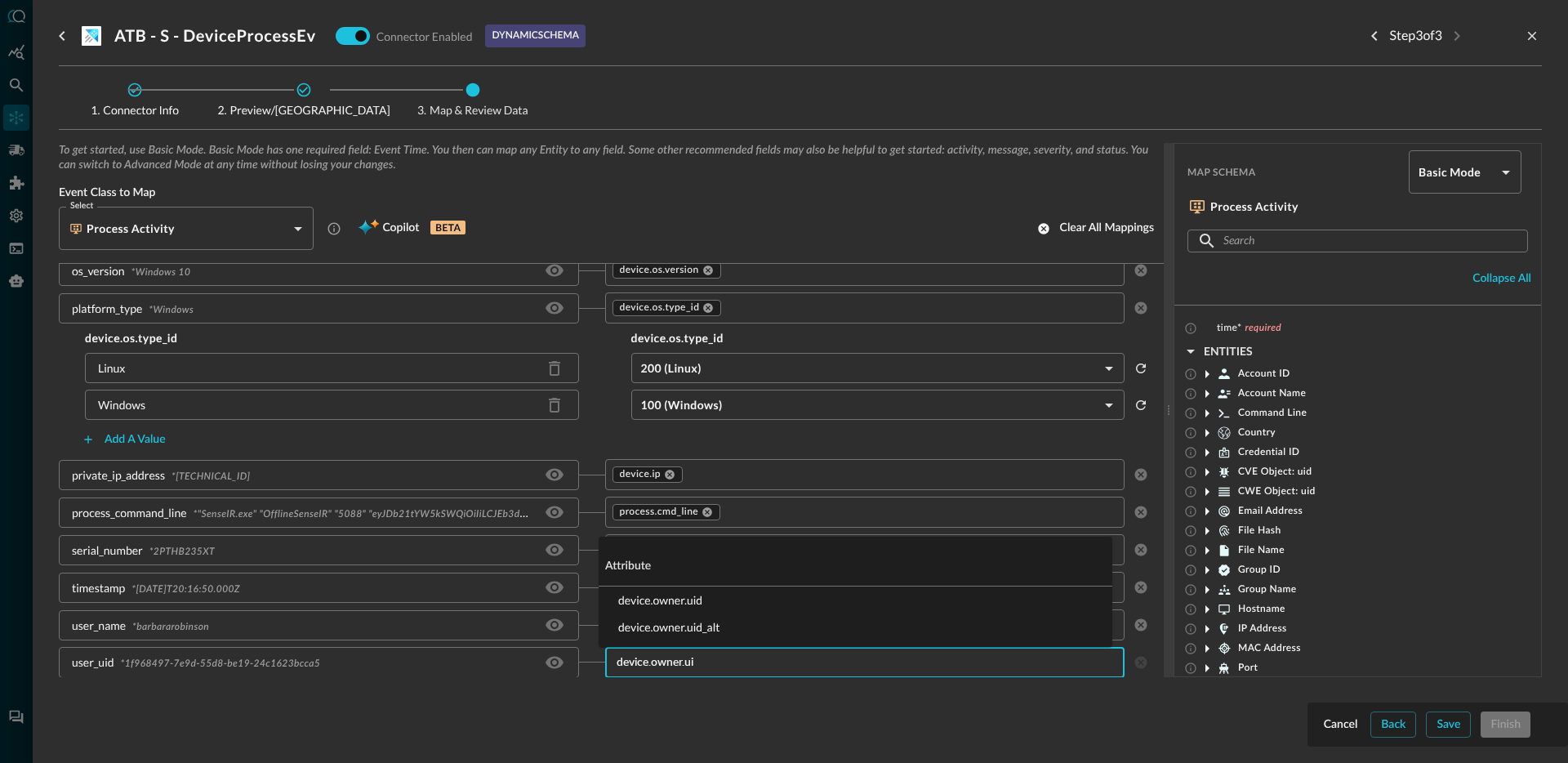
type input "device.owner.uid"
click at [648, 595] on li "device.owner.uid" at bounding box center [855, 600] width 514 height 27
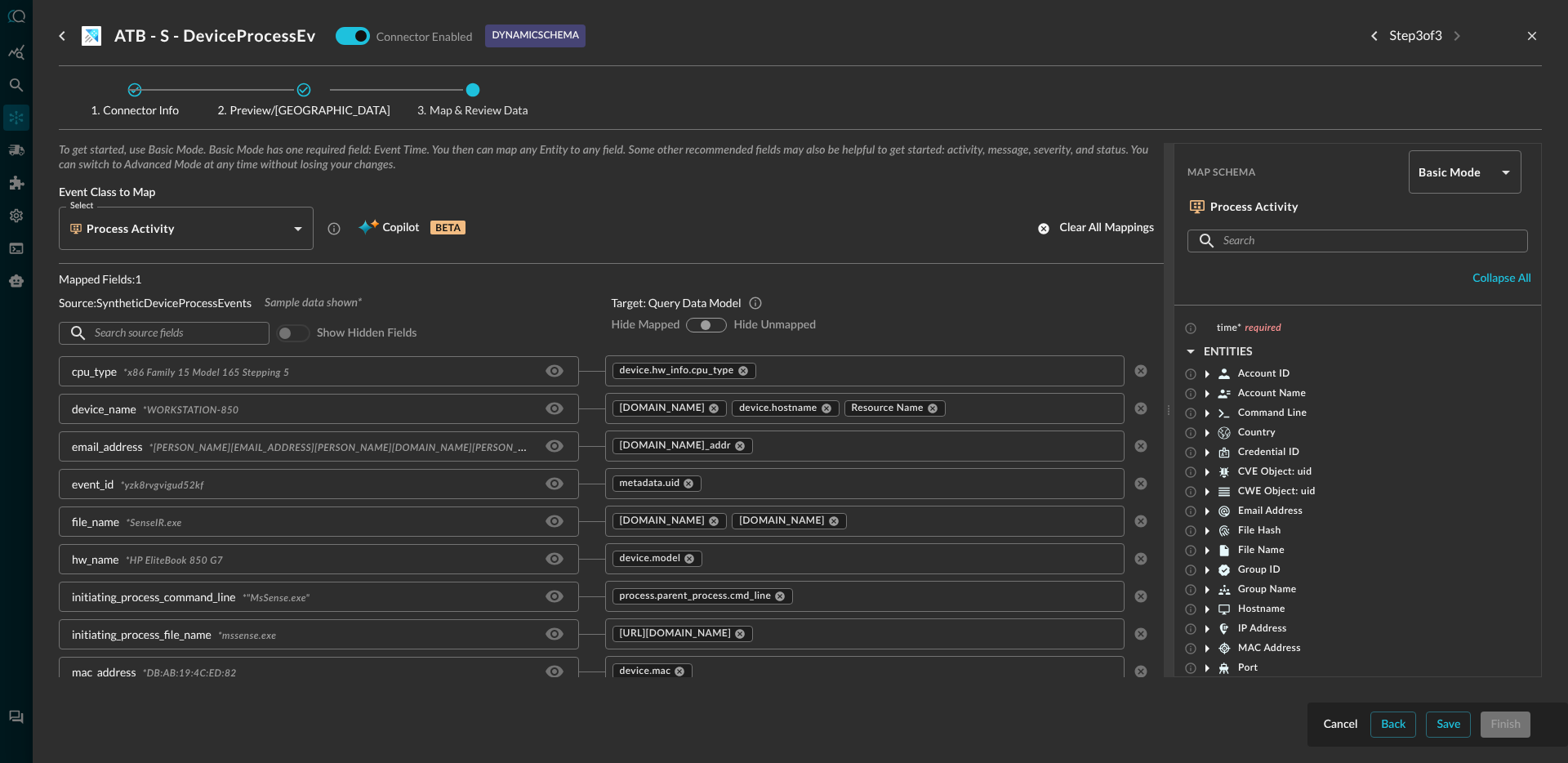
scroll to position [477, 0]
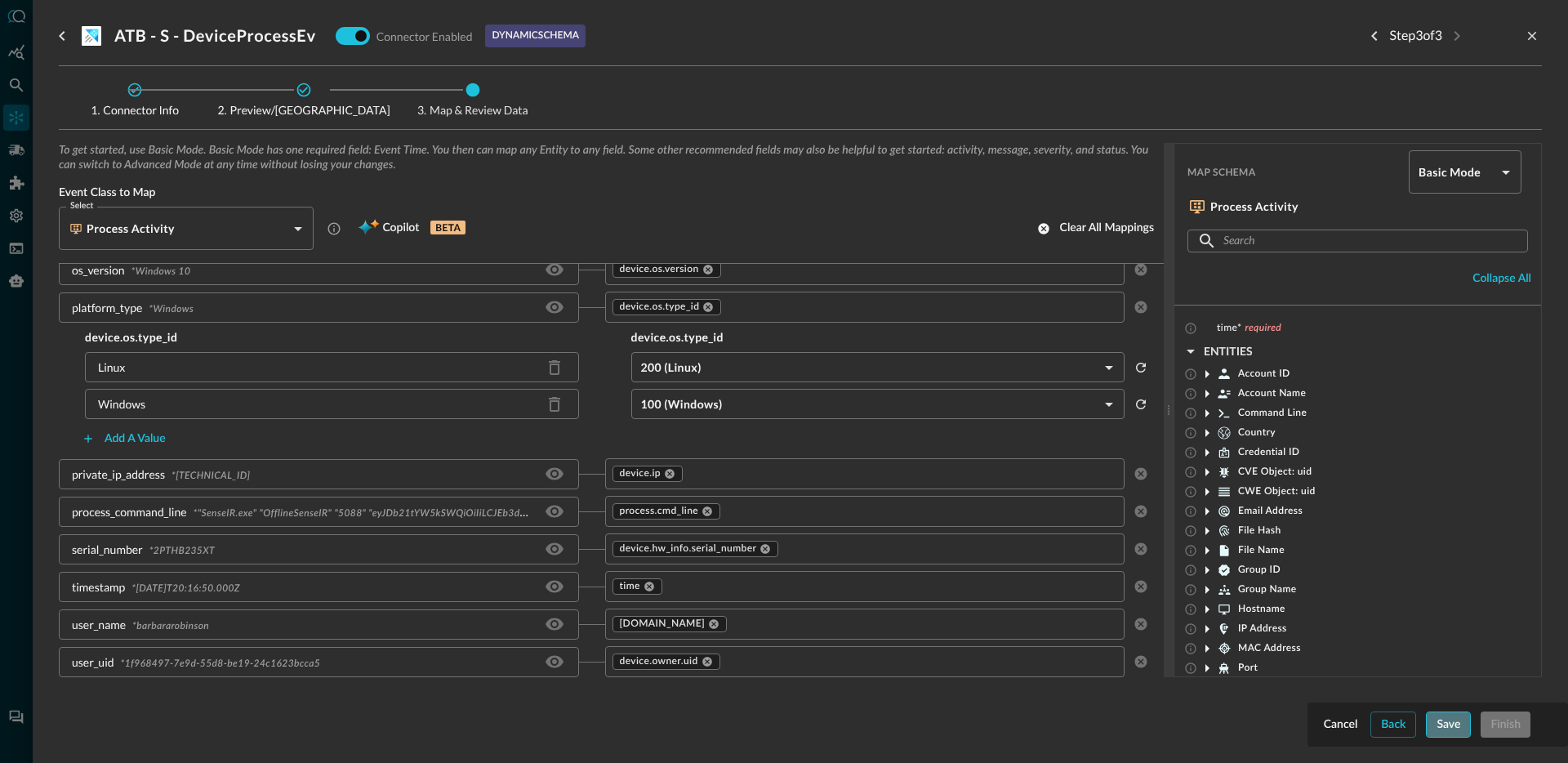
click at [1439, 723] on div "Save" at bounding box center [1449, 725] width 24 height 21
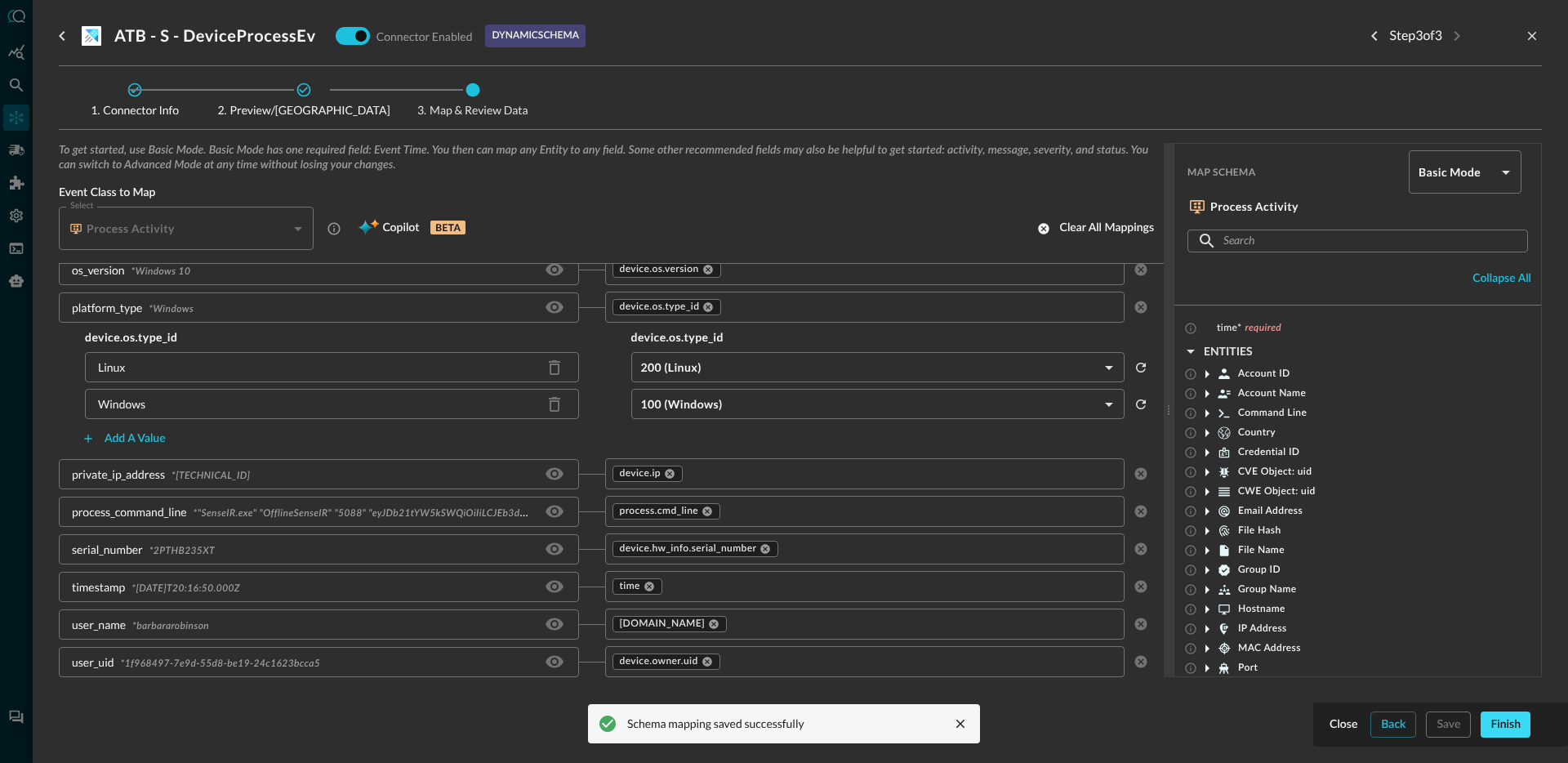
click at [1505, 729] on div "Finish" at bounding box center [1504, 725] width 30 height 21
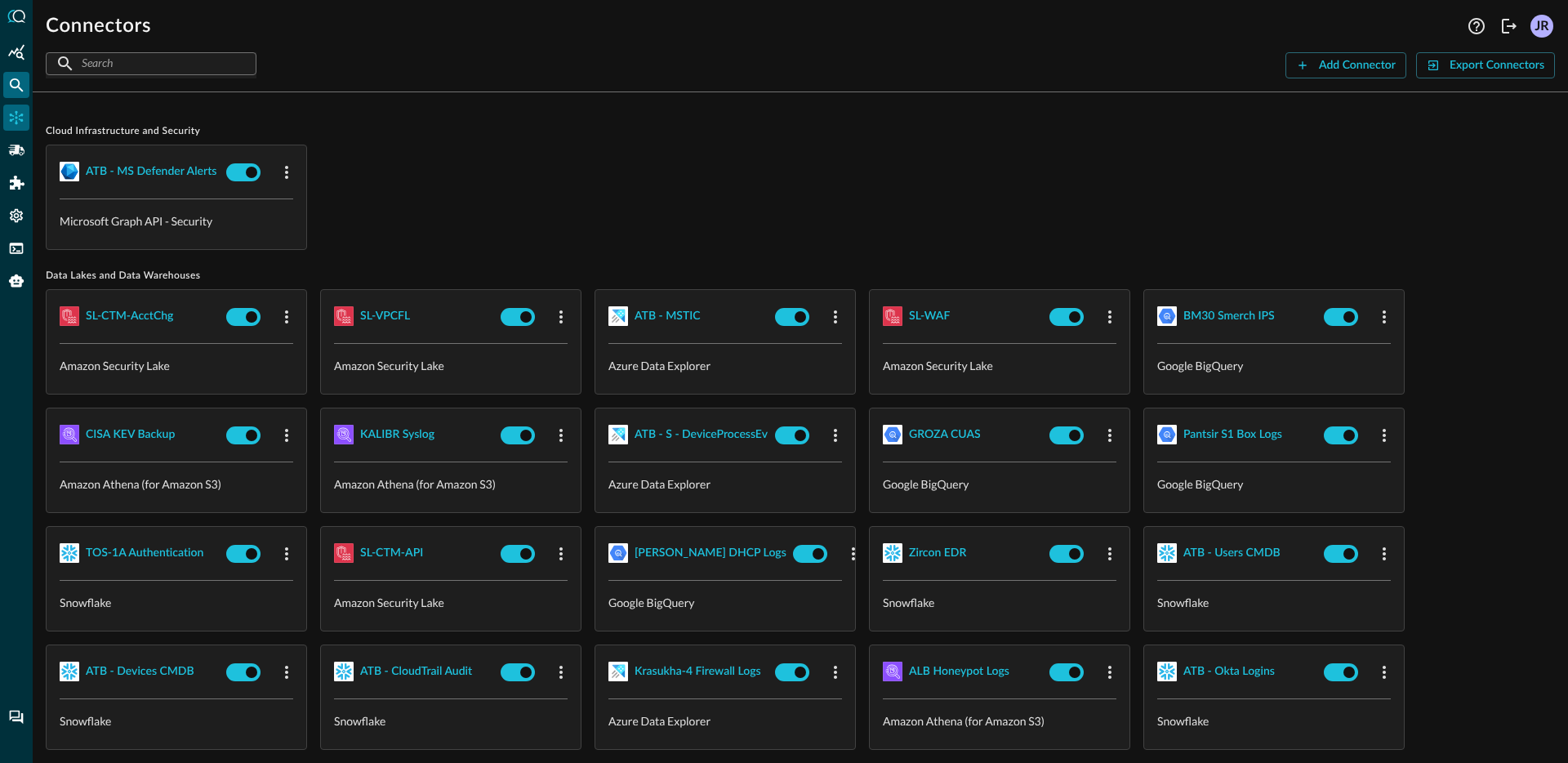
click at [10, 93] on div "Federated Search" at bounding box center [16, 85] width 26 height 26
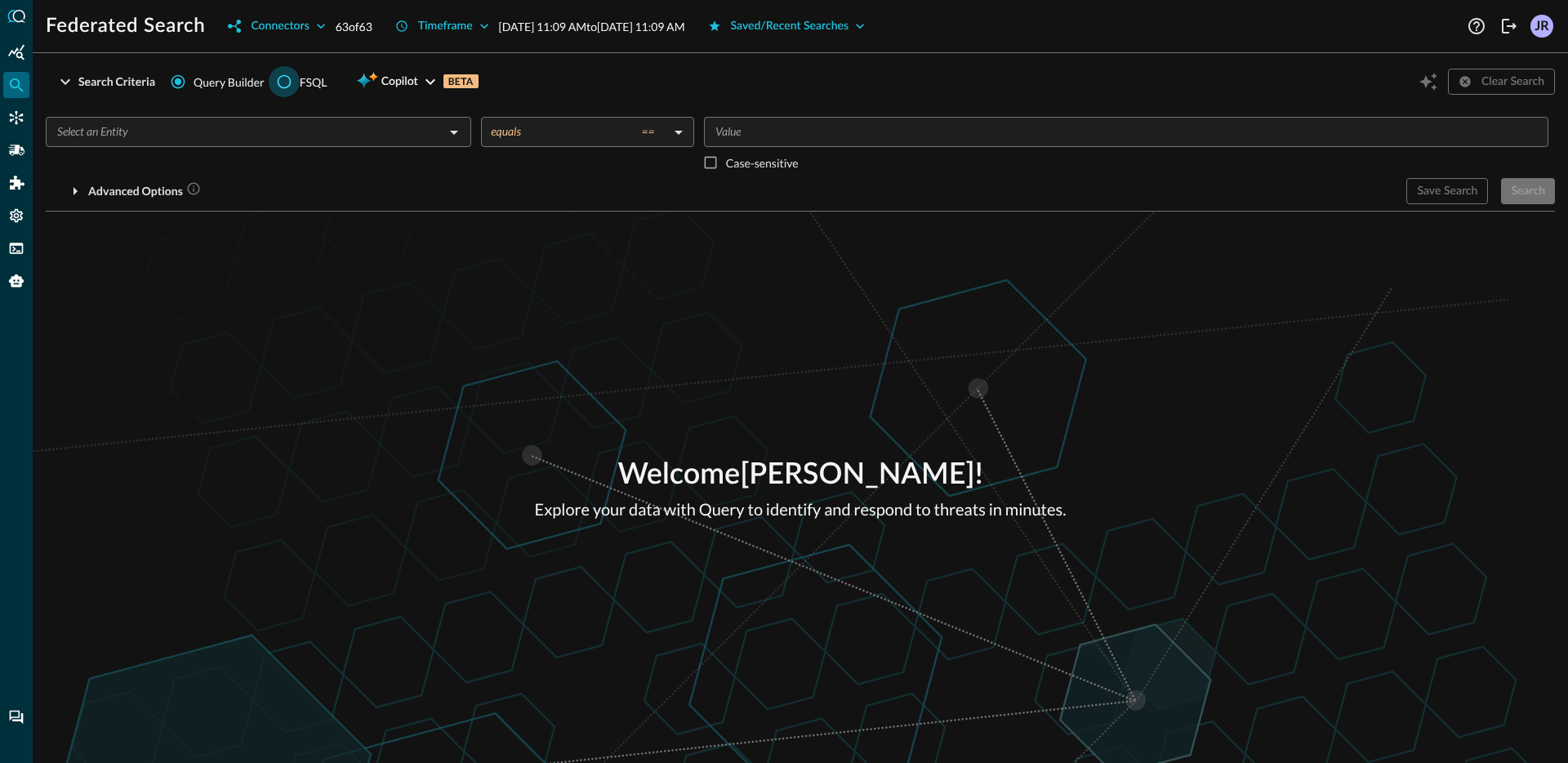
click at [283, 87] on input "FSQL" at bounding box center [284, 82] width 31 height 31
radio input "true"
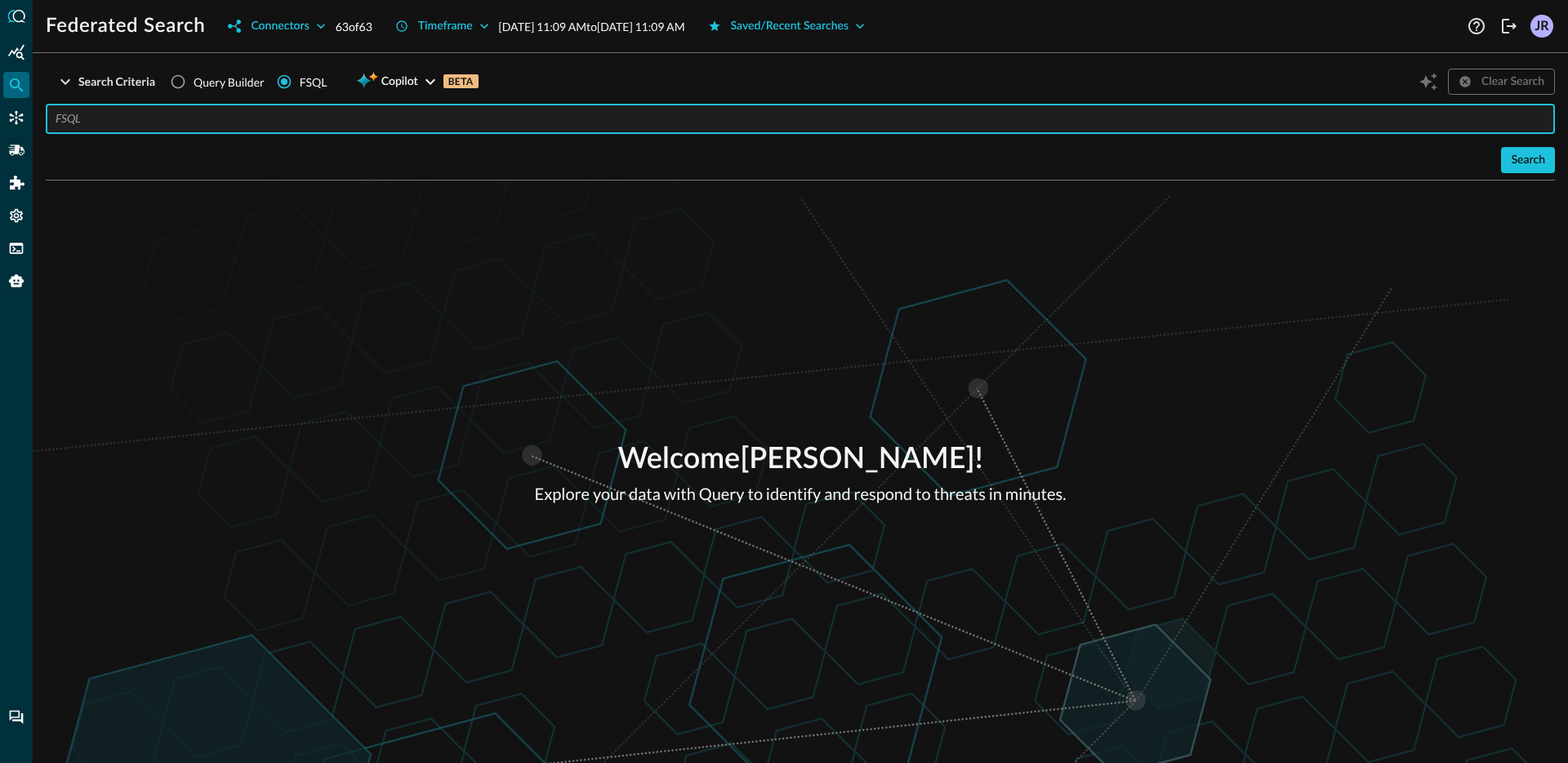
click at [208, 131] on input "text" at bounding box center [805, 119] width 1499 height 30
paste input "QUERY process_activity.process.(name + cmd_line), process_activity.process.file…"
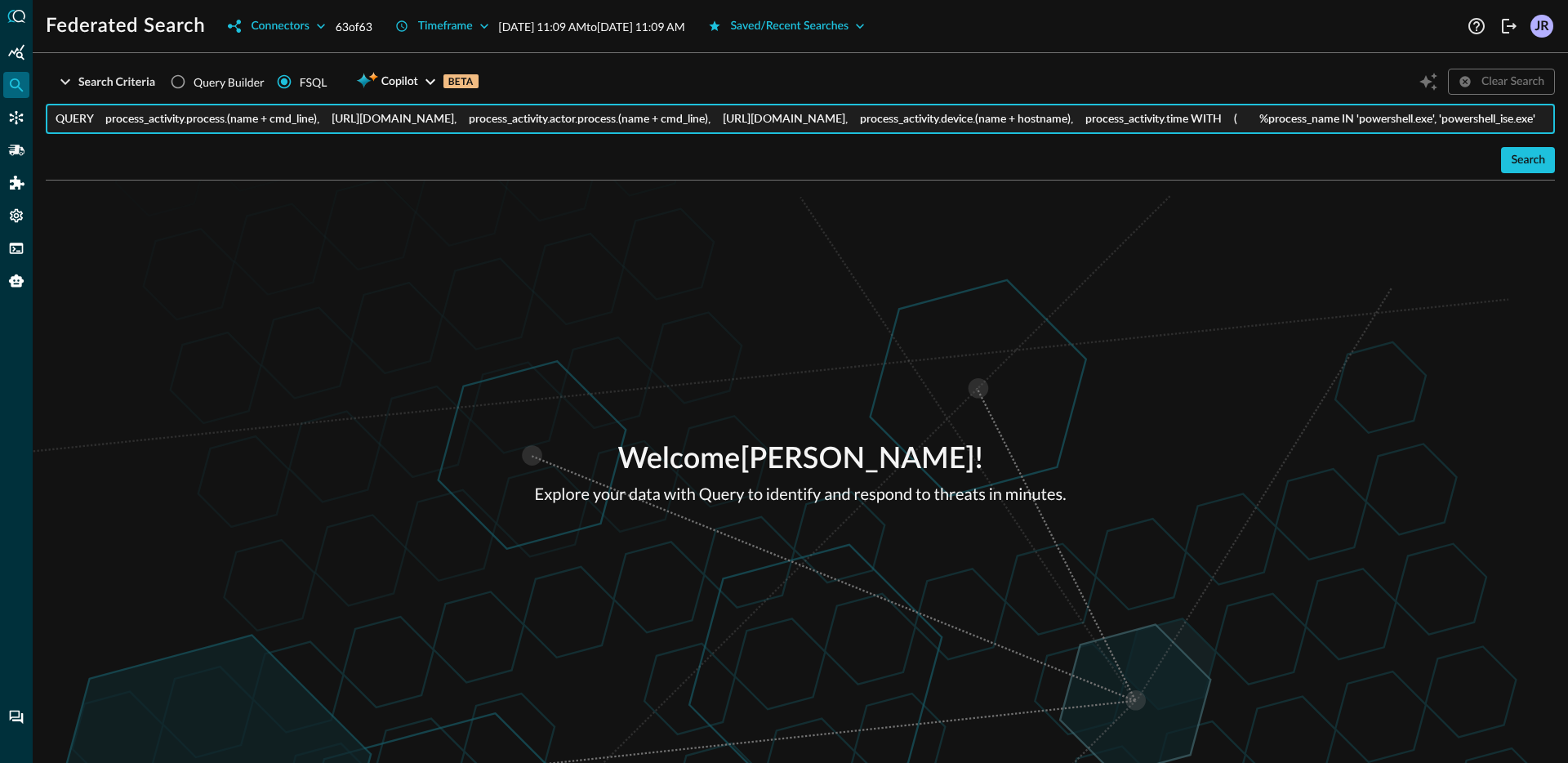
scroll to position [0, 2094]
type input "QUERY process_activity.process.(name + cmd_line), process_activity.process.file…"
click at [1541, 159] on div "Search" at bounding box center [1528, 161] width 34 height 21
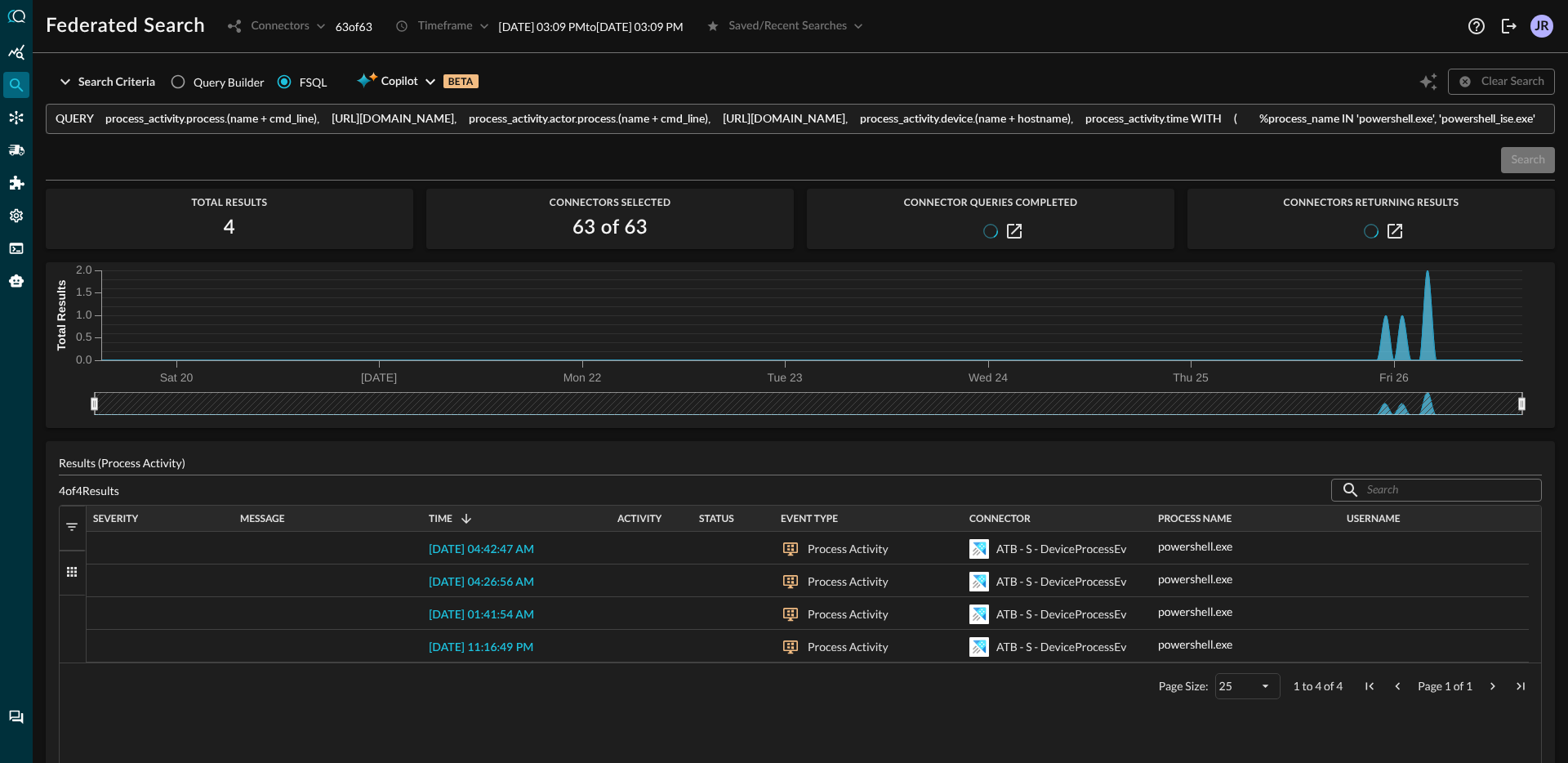
scroll to position [67, 0]
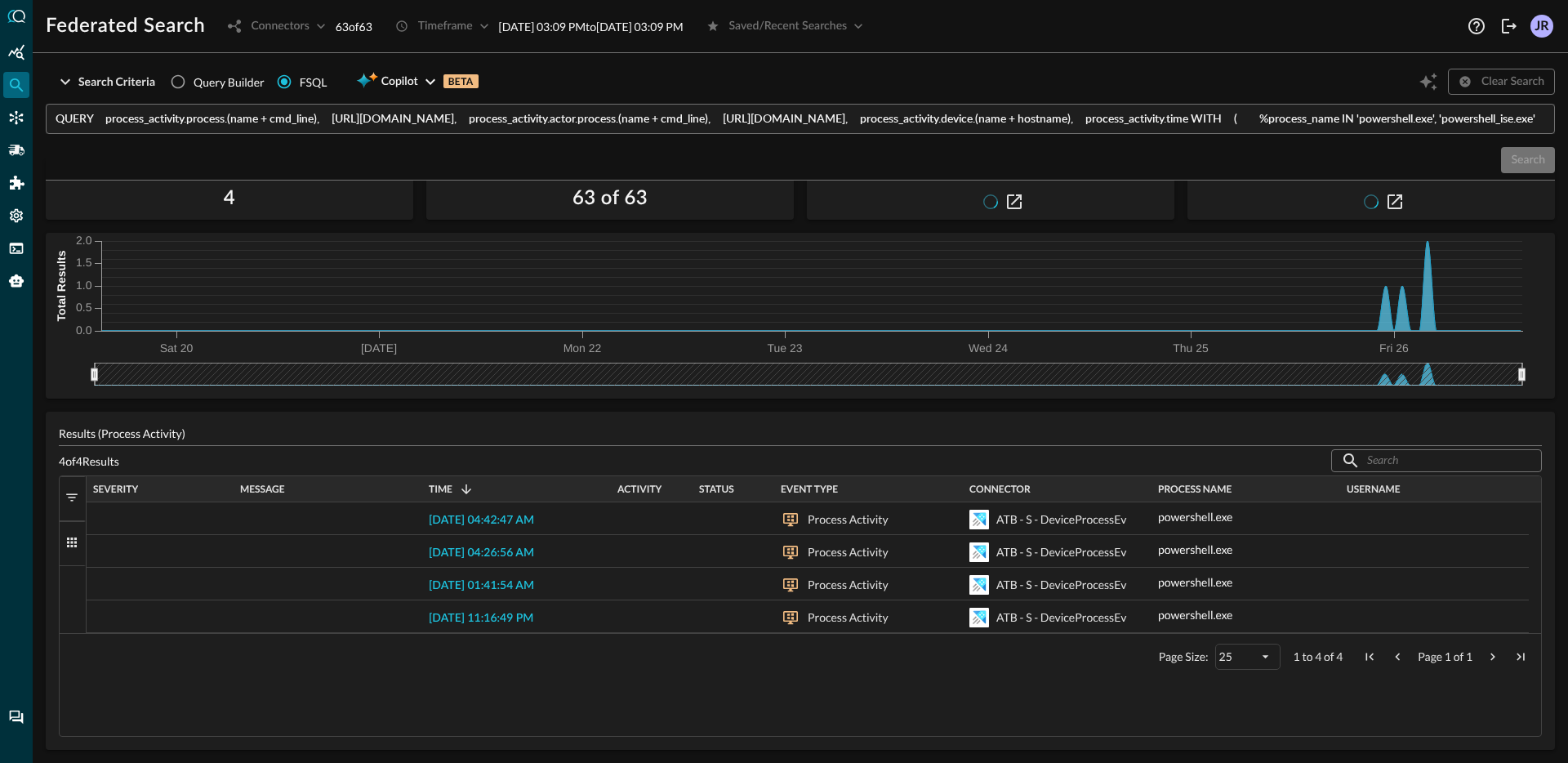
click at [72, 543] on span "button" at bounding box center [71, 542] width 15 height 15
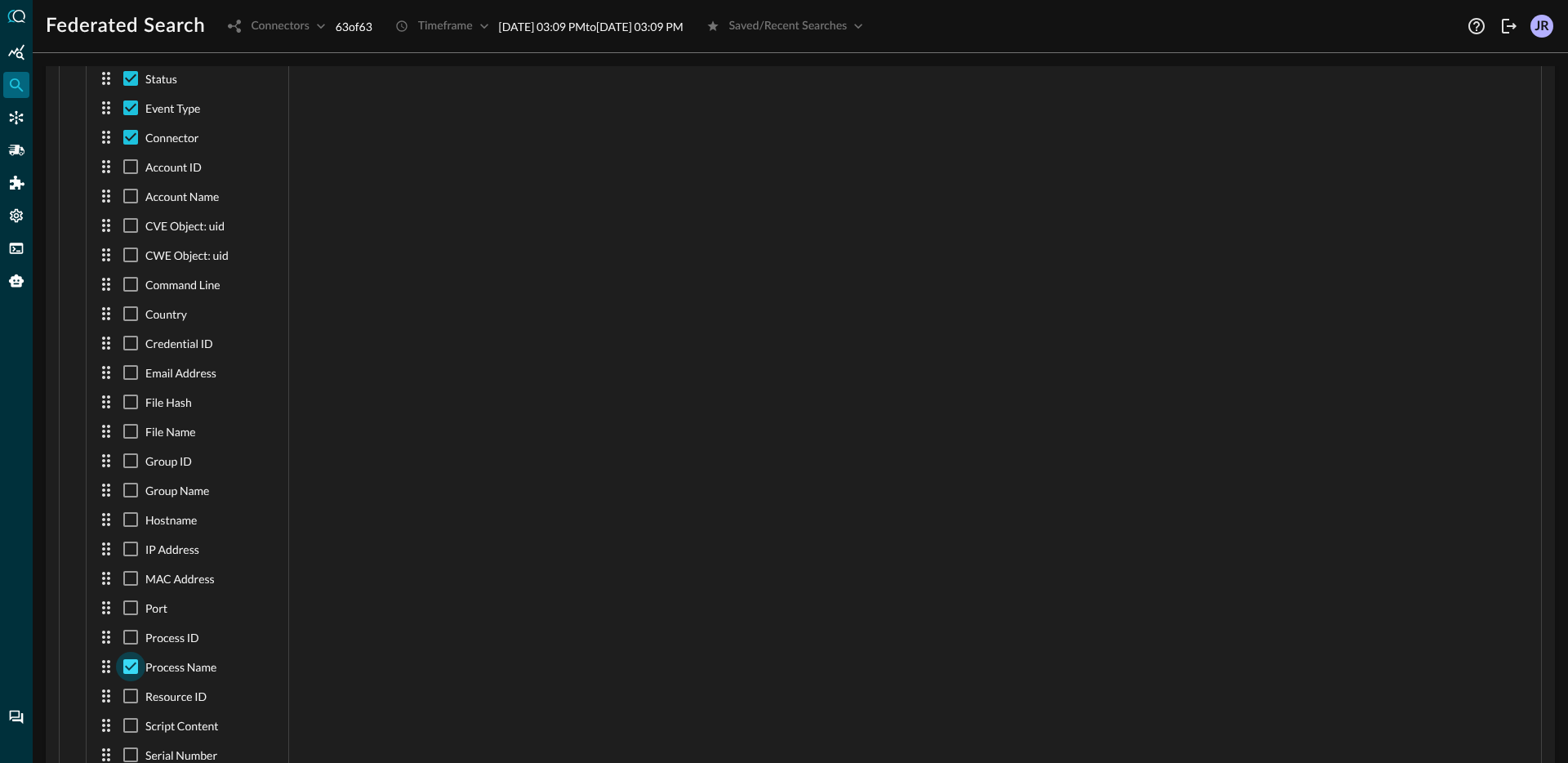
scroll to position [765, 0]
click at [131, 659] on input "checkbox" at bounding box center [131, 663] width 29 height 29
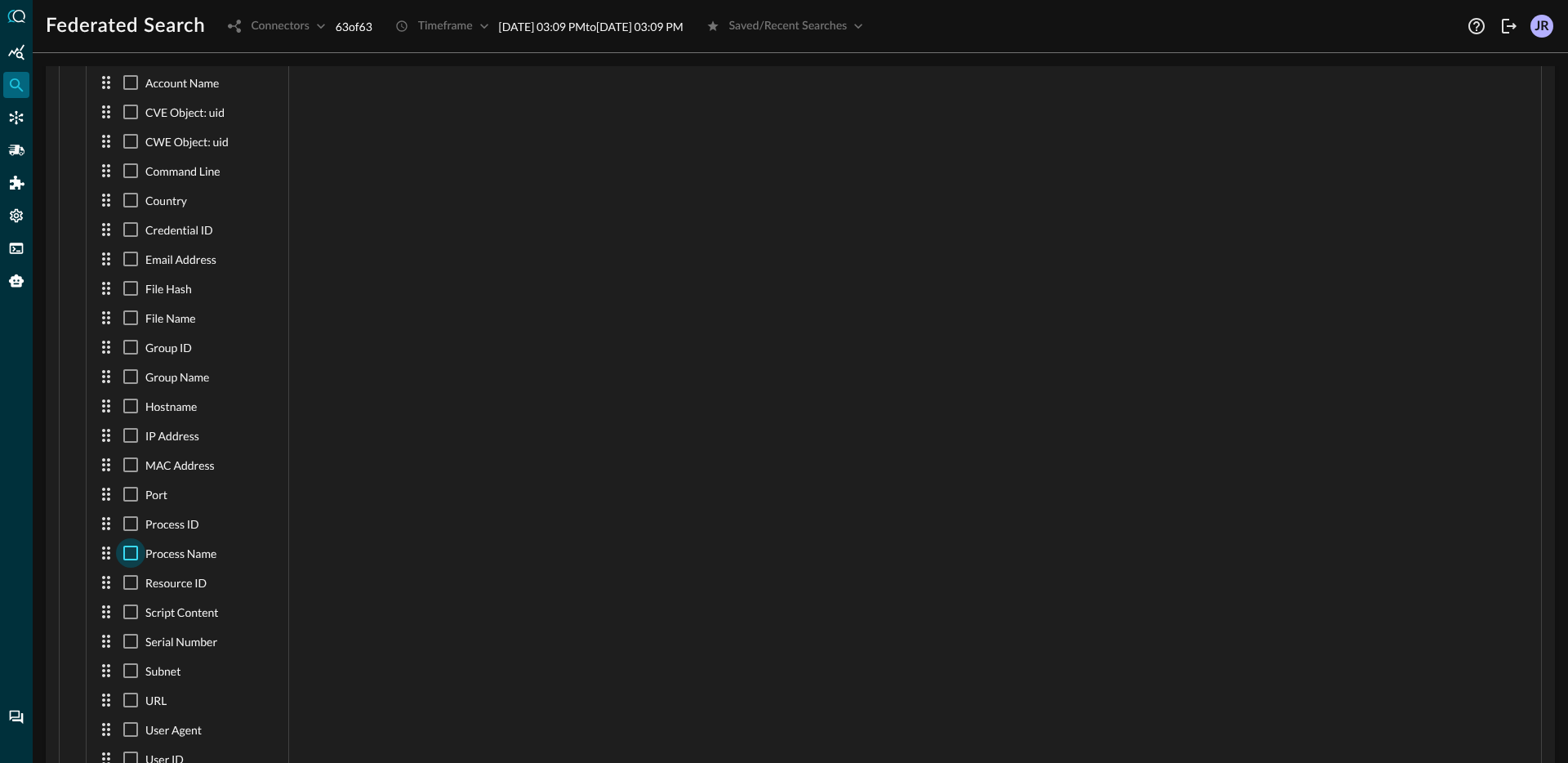
click at [126, 554] on input "checkbox" at bounding box center [131, 553] width 29 height 29
checkbox input "true"
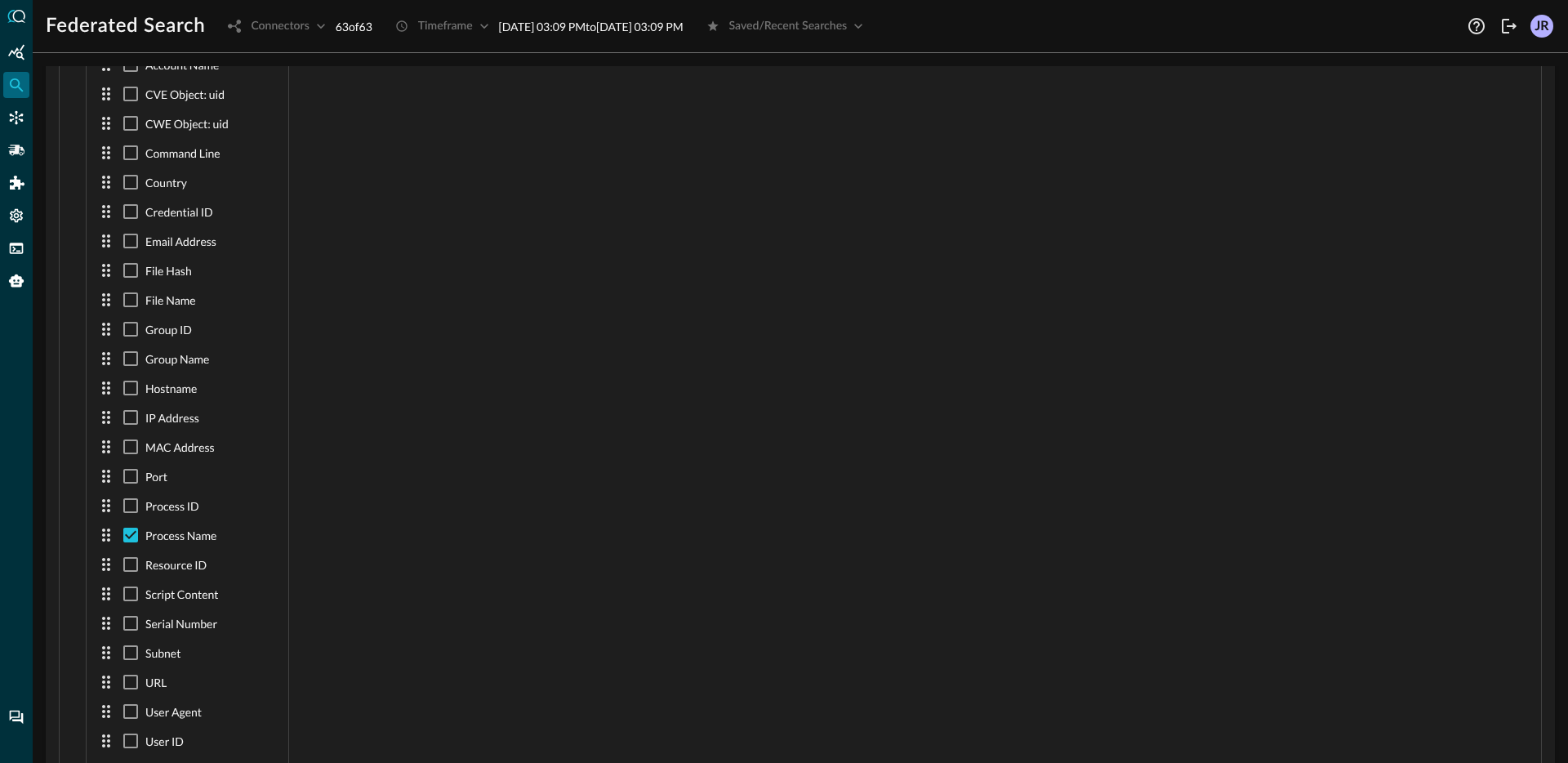
scroll to position [157, 0]
click at [130, 741] on input "checkbox" at bounding box center [131, 742] width 29 height 29
checkbox input "false"
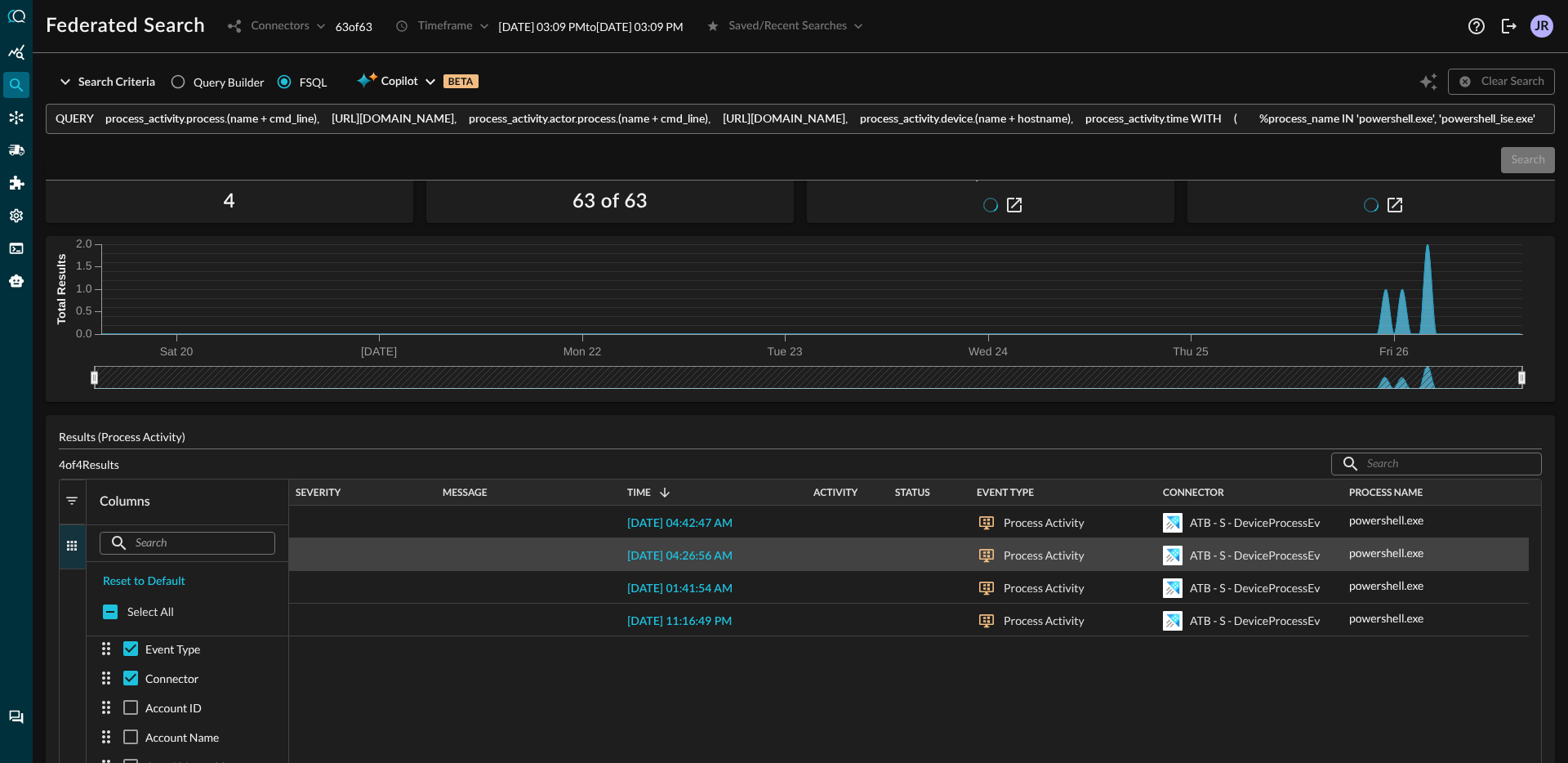
scroll to position [64, 0]
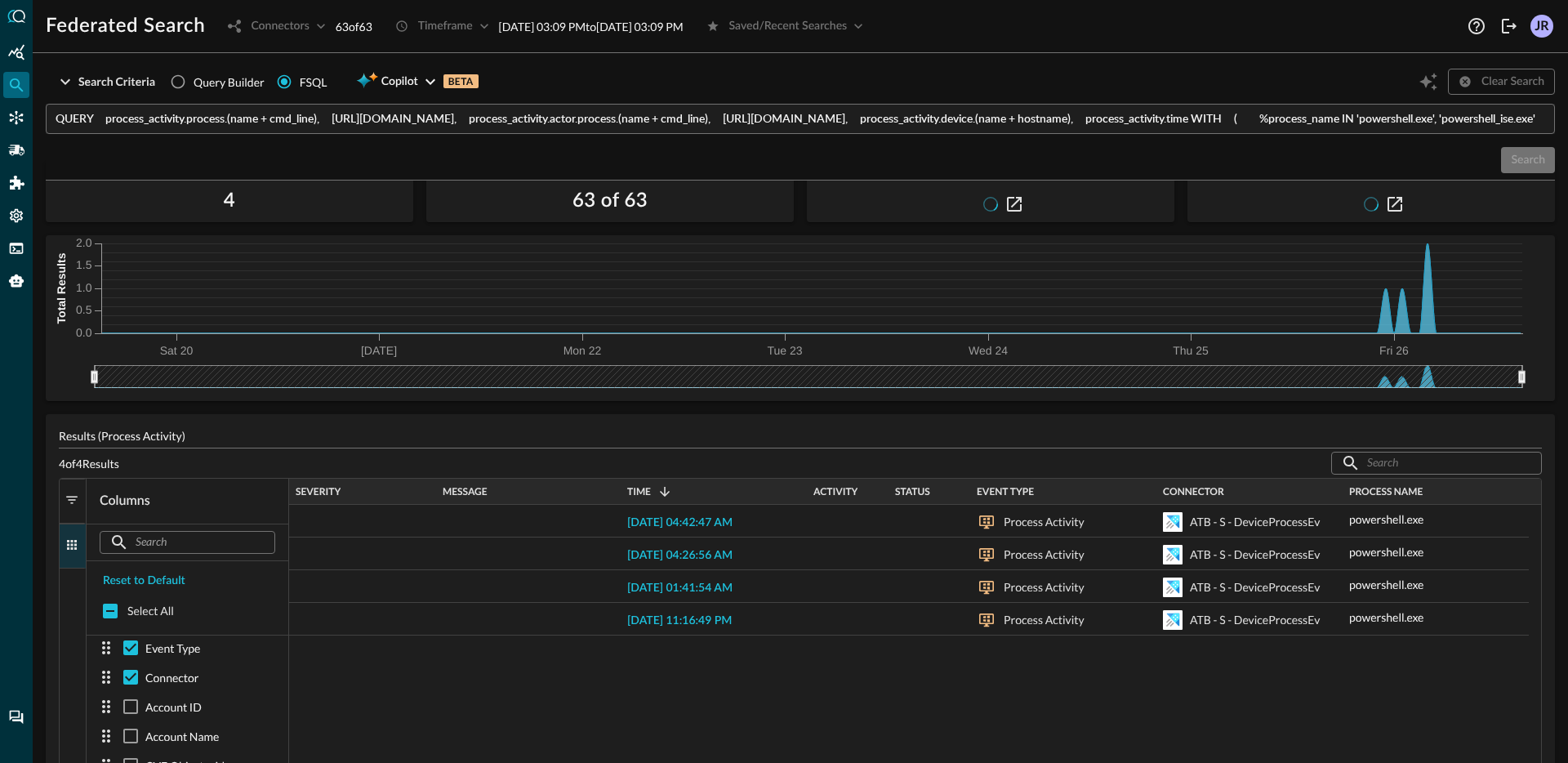
click at [85, 552] on button "Columns" at bounding box center [72, 546] width 26 height 45
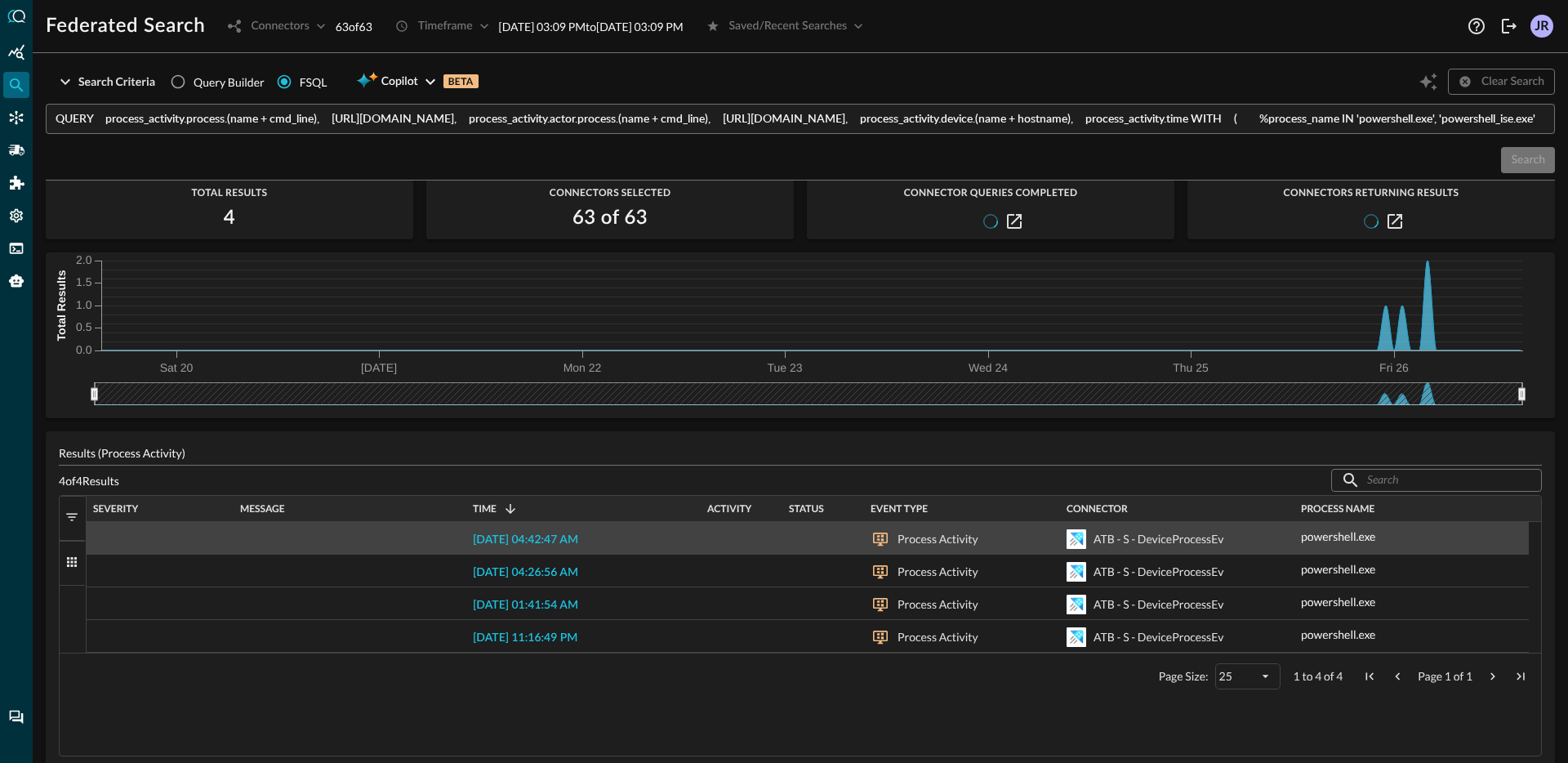
scroll to position [0, 0]
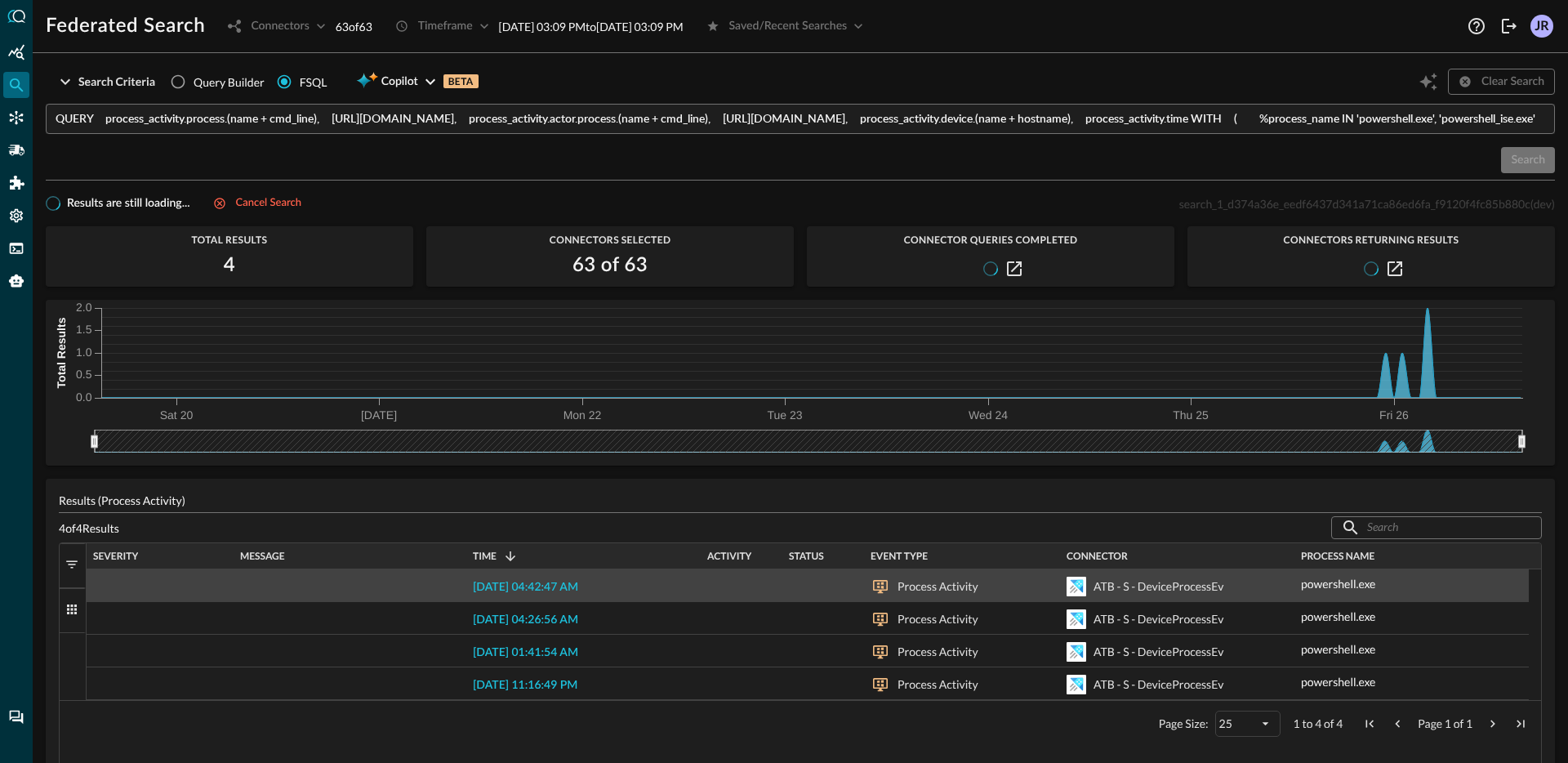
click at [562, 586] on span "2025-09-26 04:42:47 AM" at bounding box center [526, 587] width 106 height 11
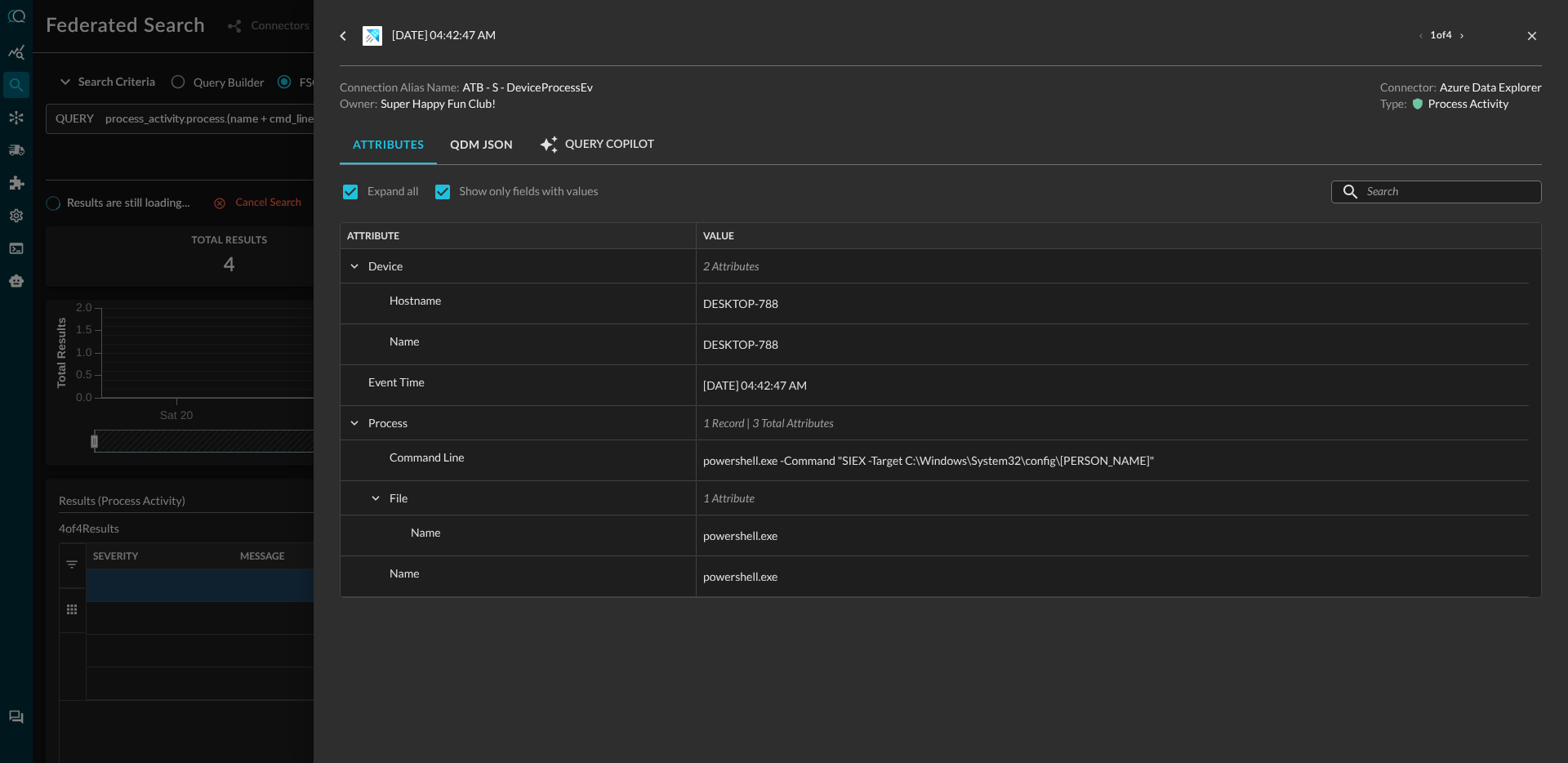
click at [200, 668] on div at bounding box center [784, 382] width 1568 height 763
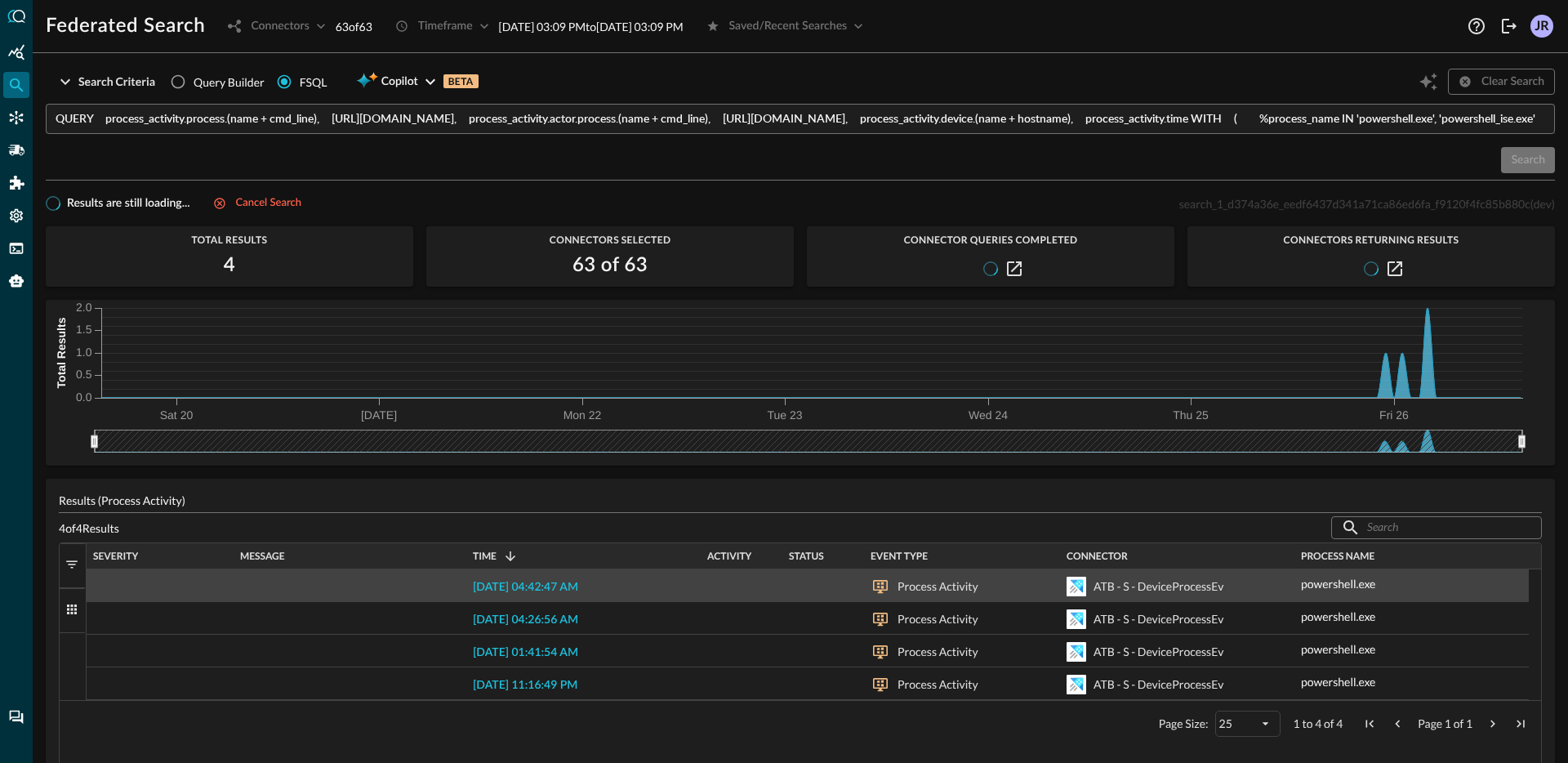
click at [558, 583] on span "2025-09-26 04:42:47 AM" at bounding box center [526, 587] width 106 height 11
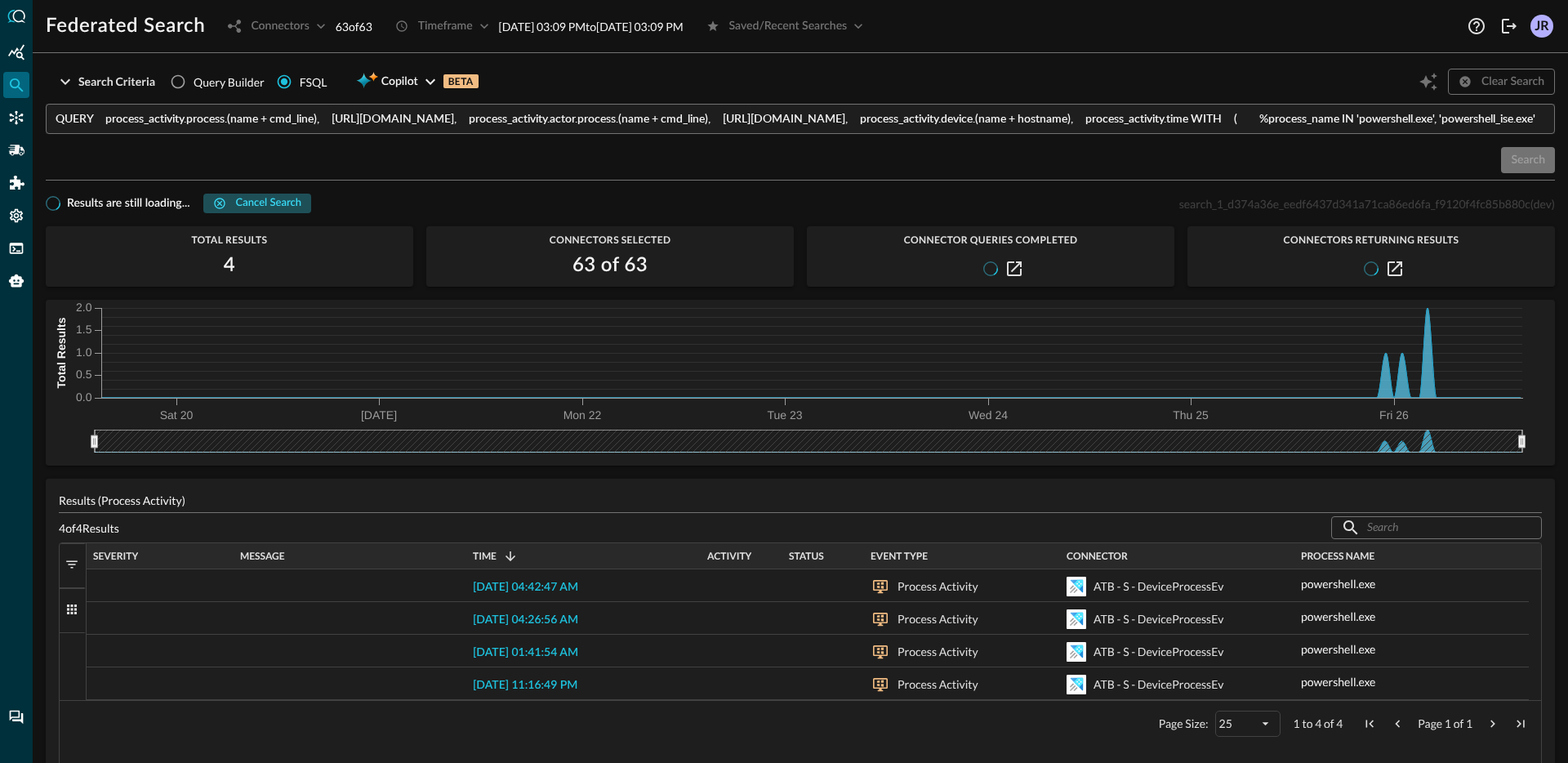
click at [270, 209] on div "Cancel search" at bounding box center [269, 204] width 65 height 19
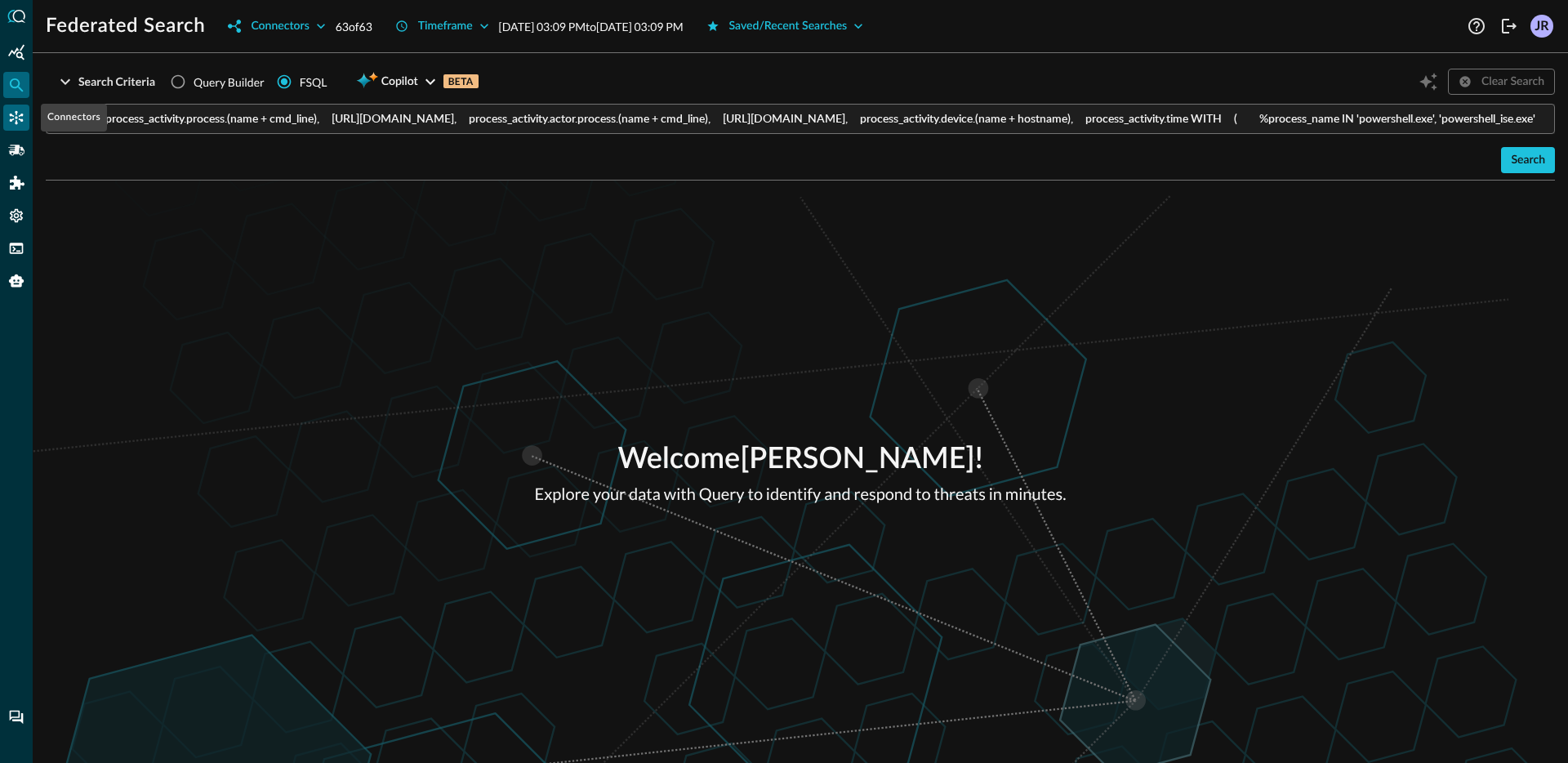
click at [20, 119] on icon "Connectors" at bounding box center [16, 118] width 14 height 14
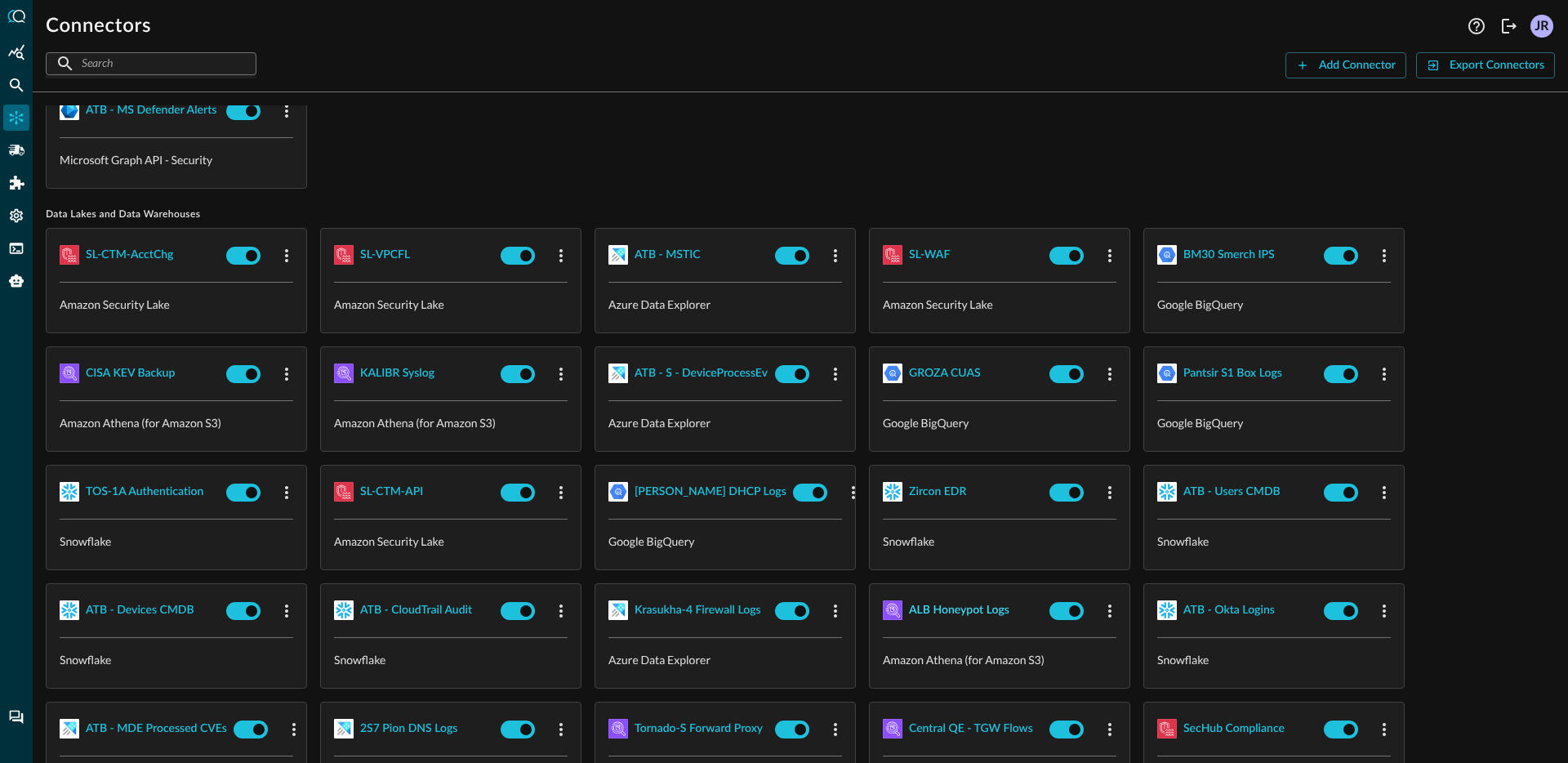
scroll to position [47, 0]
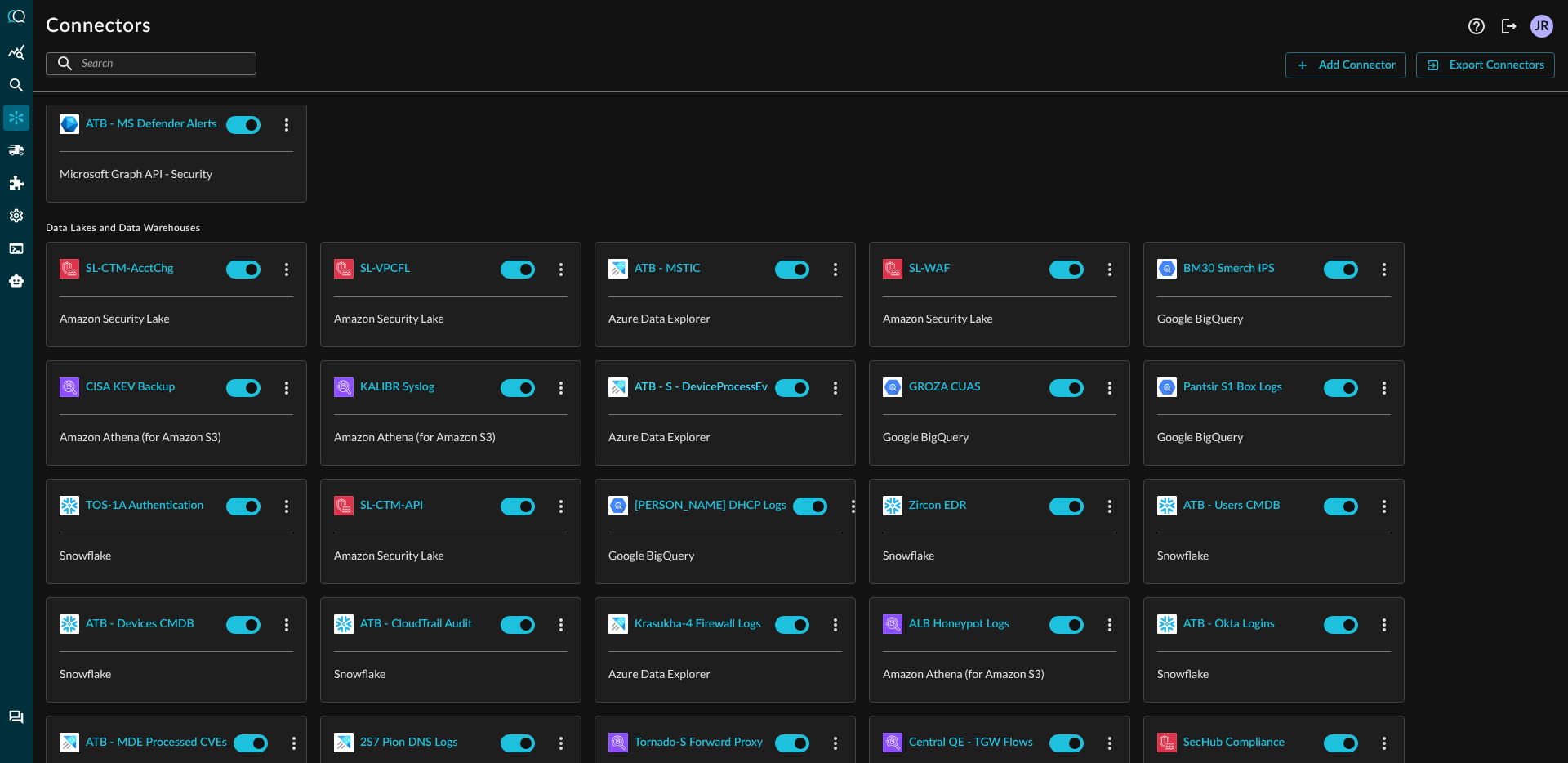
click at [706, 390] on div "ATB - S - DeviceProcessEv" at bounding box center [701, 388] width 133 height 21
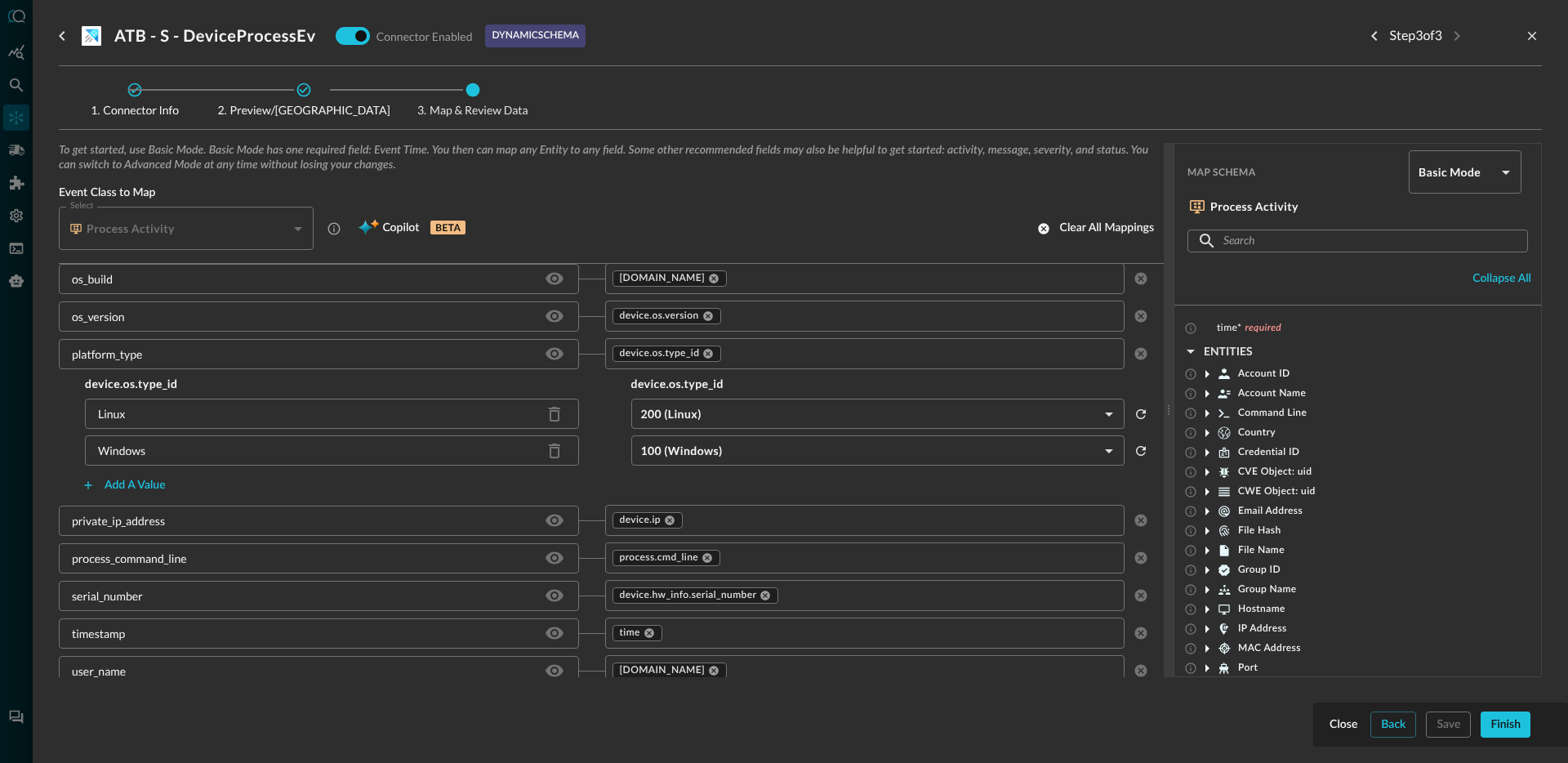
scroll to position [430, 0]
click at [781, 358] on input "text" at bounding box center [909, 355] width 369 height 21
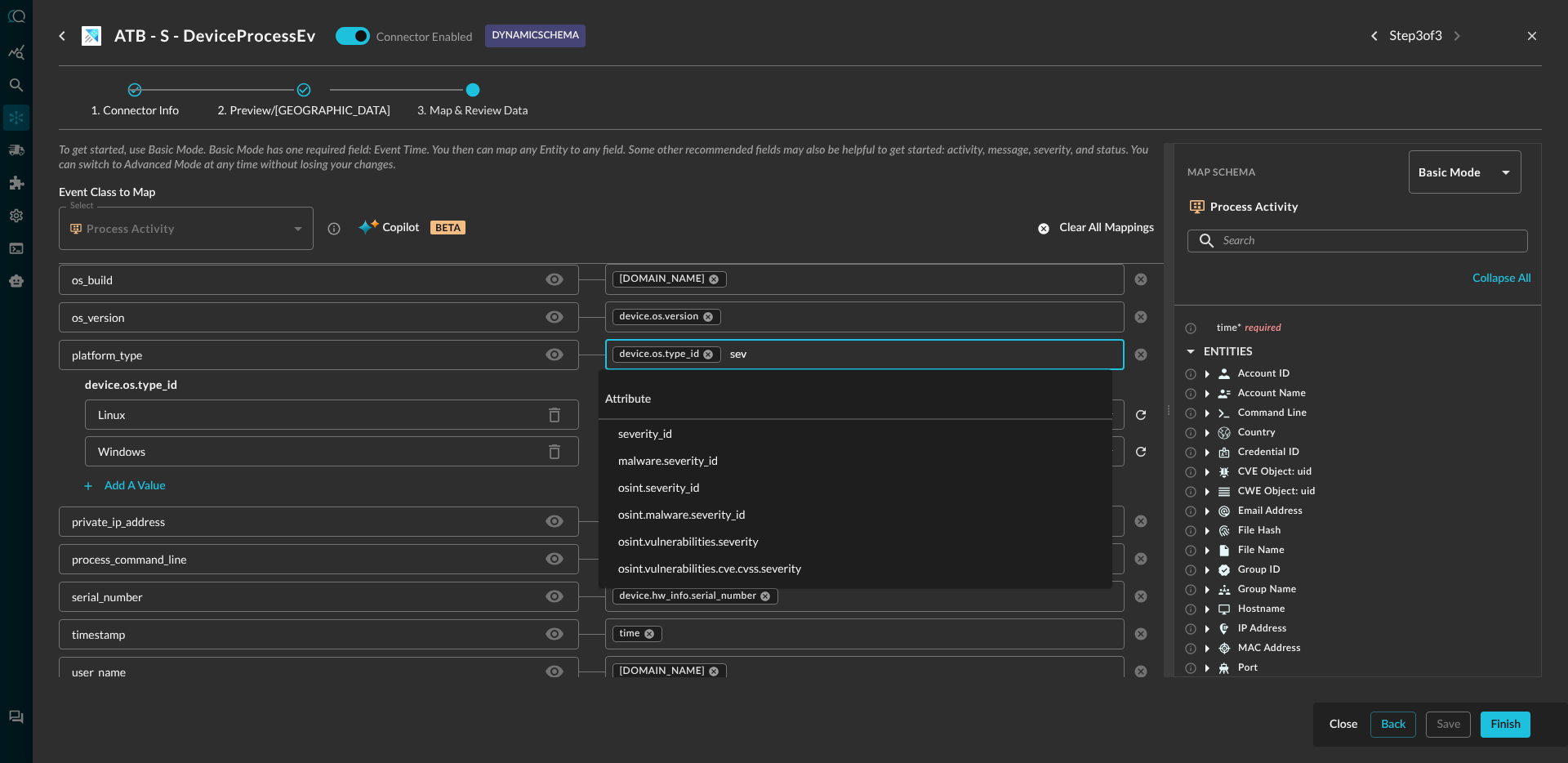
type input "seve"
click at [696, 438] on li "severity_id" at bounding box center [855, 433] width 514 height 27
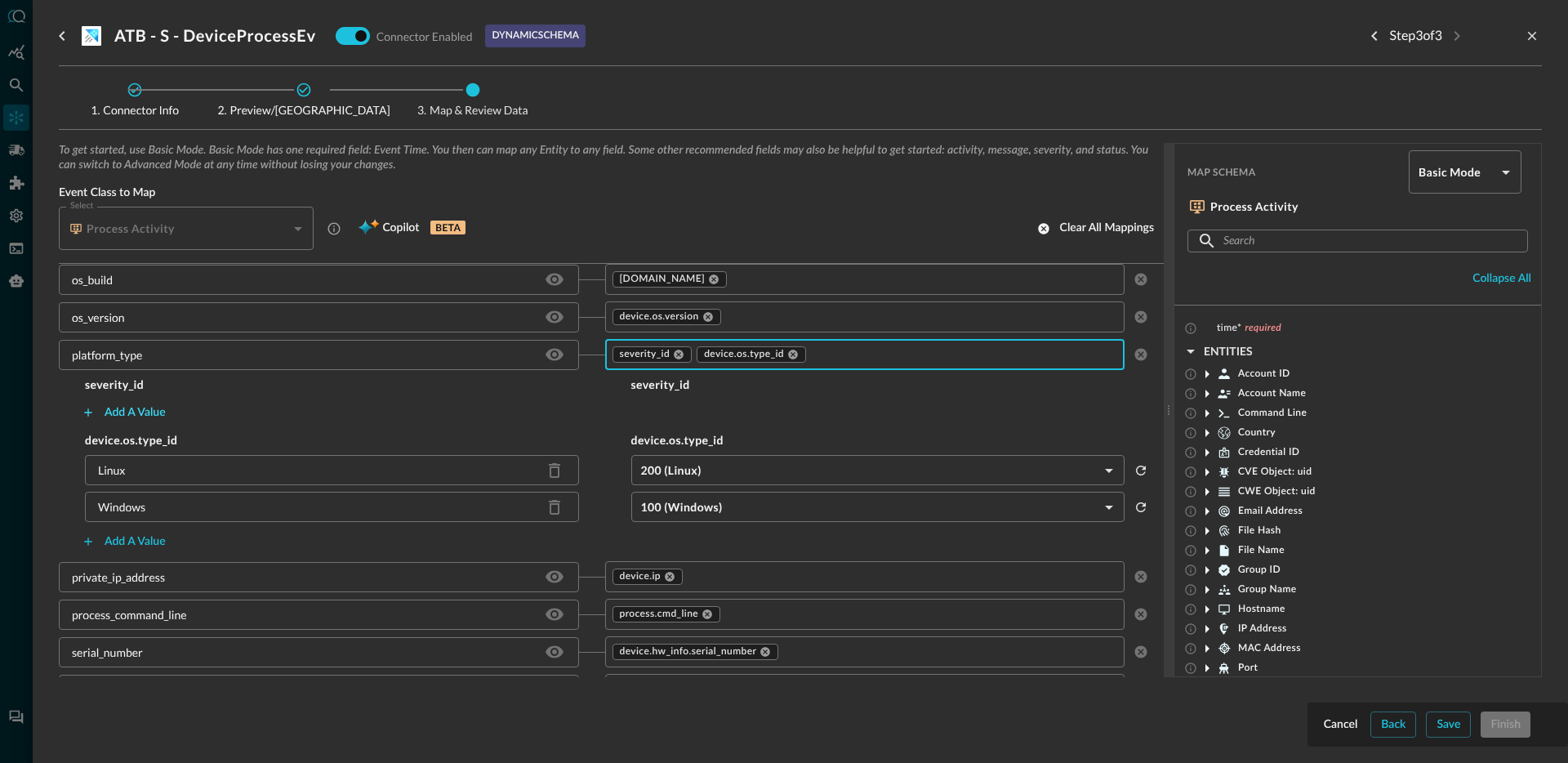
click at [147, 419] on div "Add a value" at bounding box center [135, 413] width 61 height 21
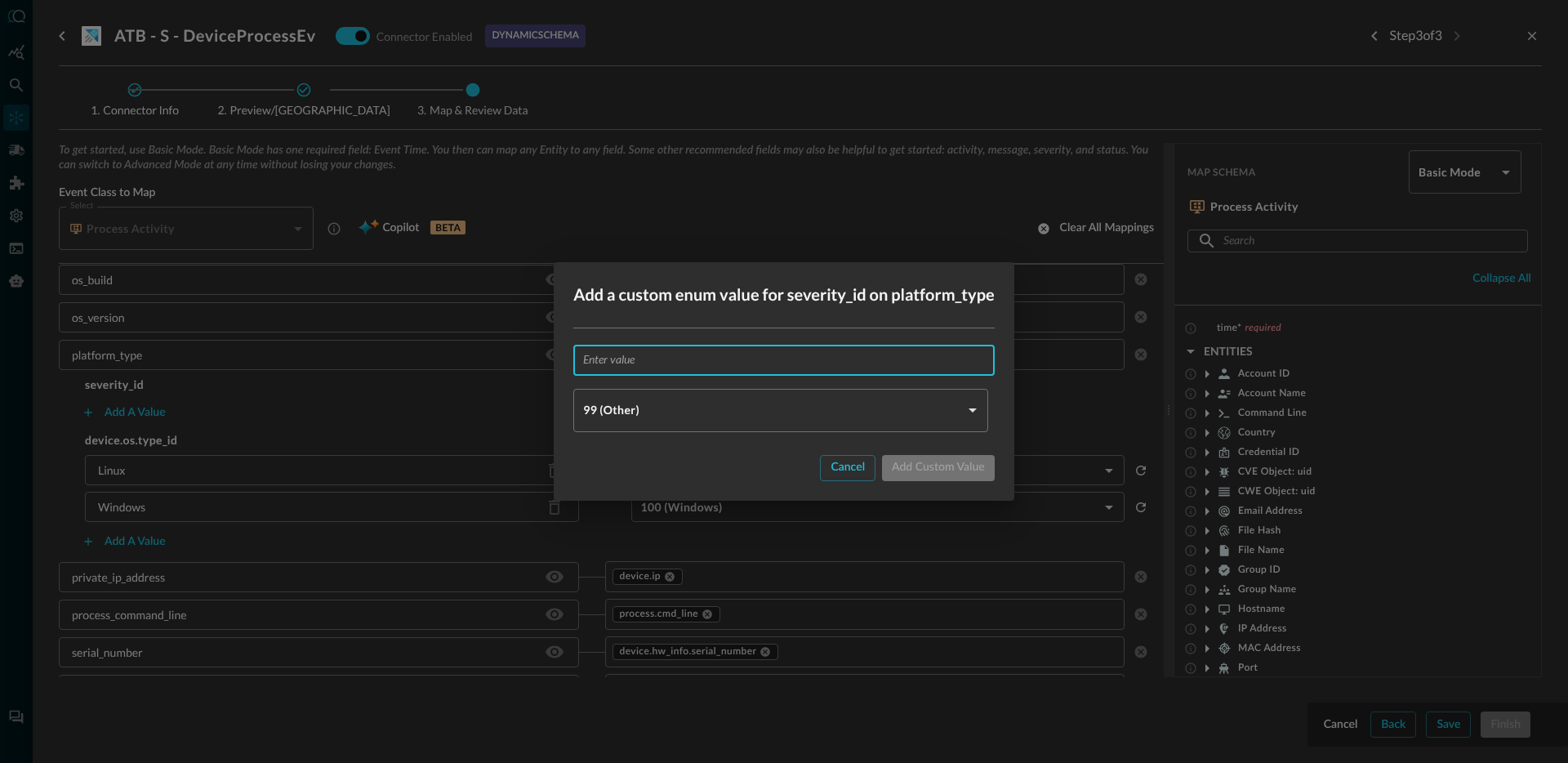
click at [787, 366] on input "text" at bounding box center [788, 359] width 411 height 30
type input "Linux"
click at [711, 406] on body "Connectors Help Logout JR ​ ​ Add Connector Export Connectors Cloud Infrastruct…" at bounding box center [784, 382] width 1568 height 763
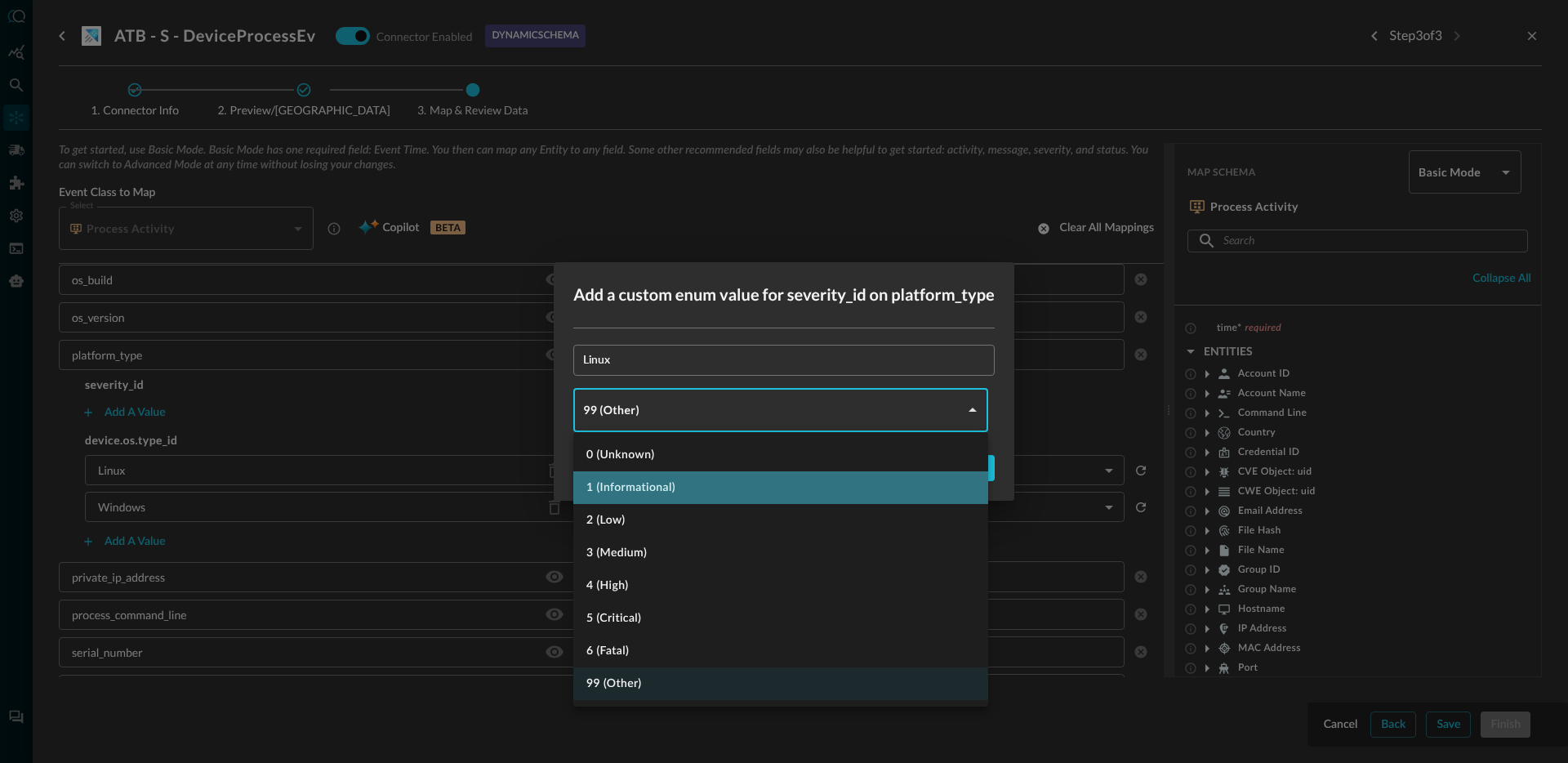
click at [681, 486] on li "1 (Informational)" at bounding box center [781, 488] width 415 height 33
type input "INFORMATIONAL"
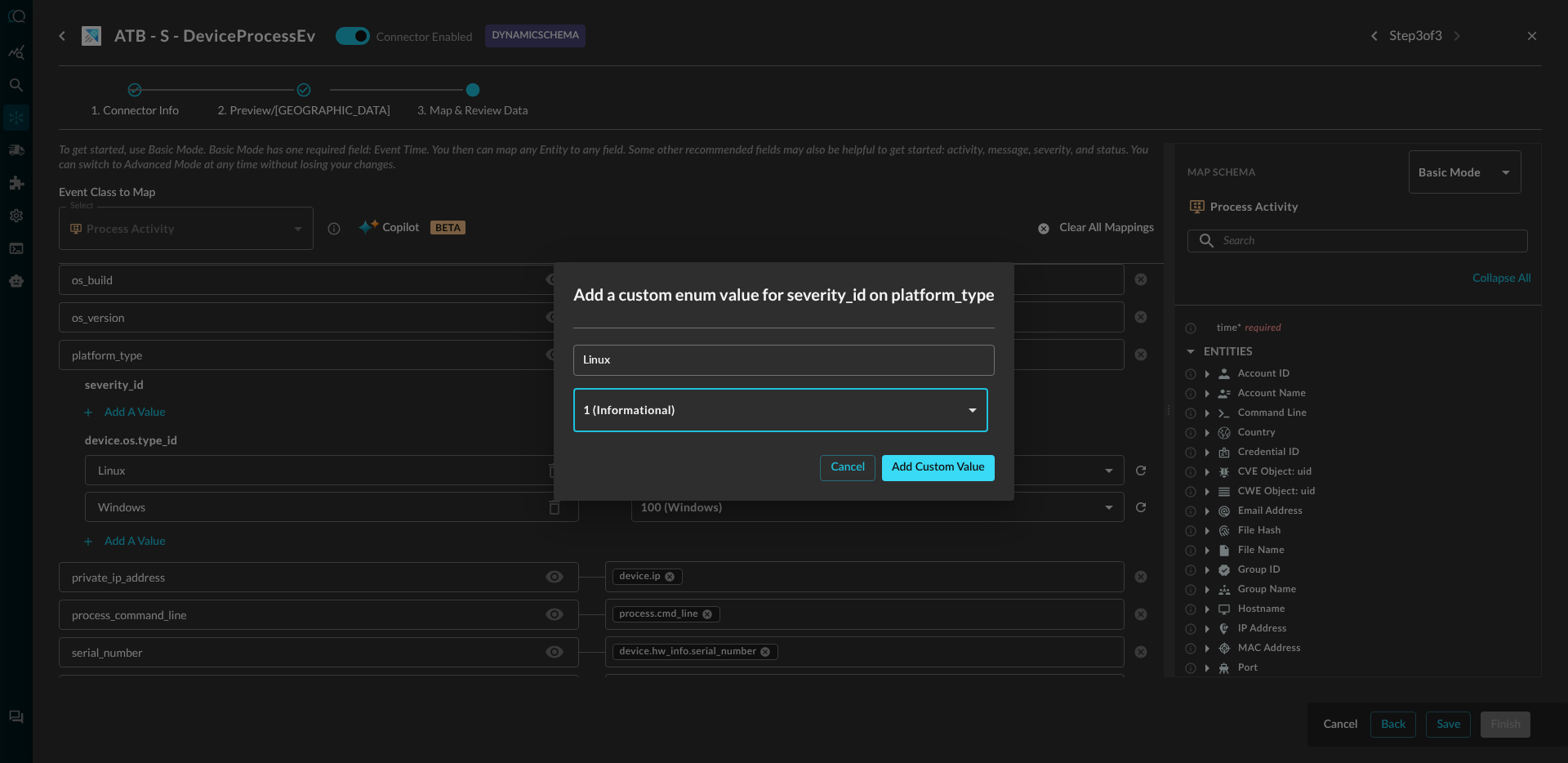
click at [958, 478] on button "Add custom value" at bounding box center [938, 468] width 112 height 26
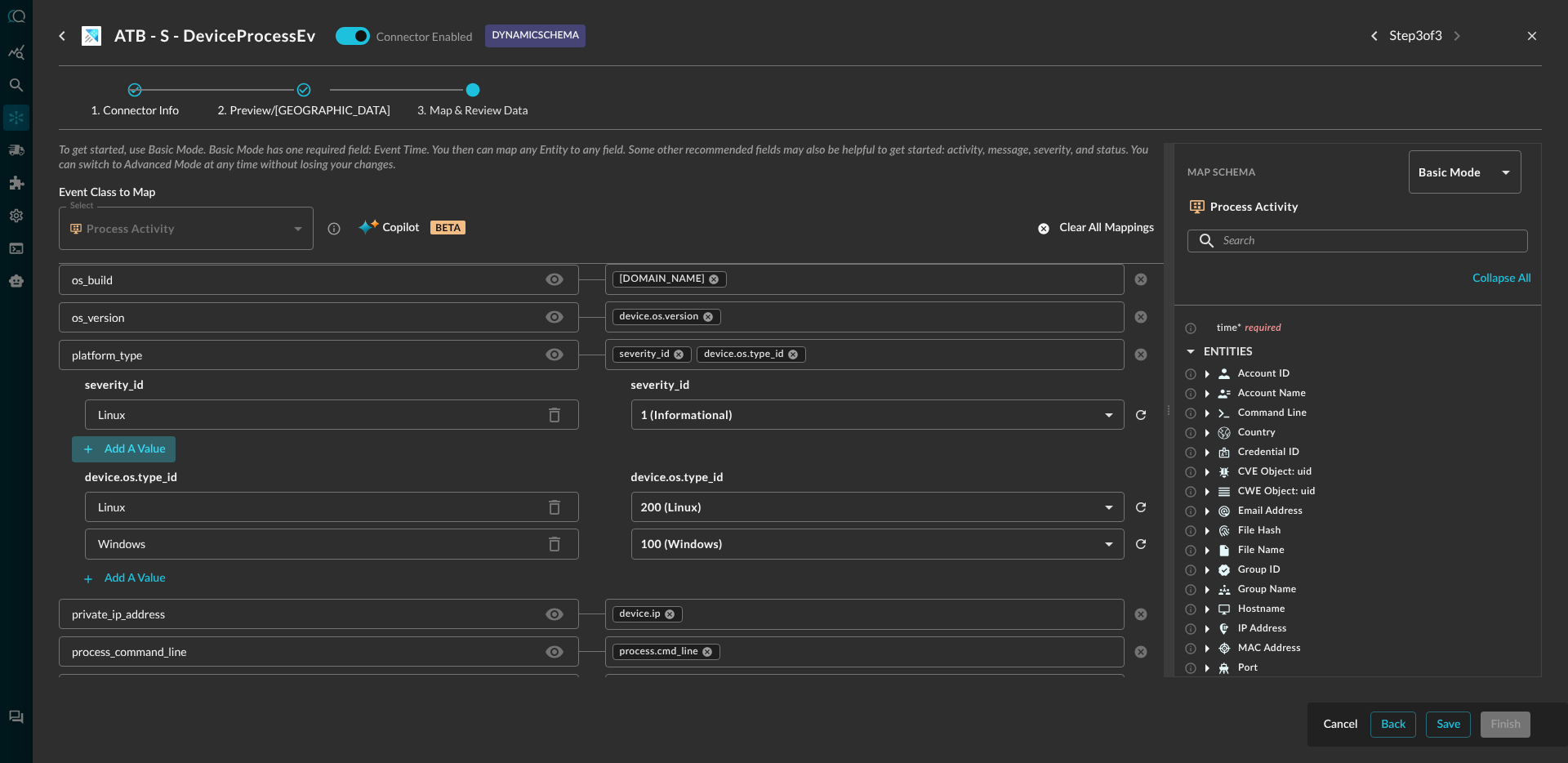
click at [124, 449] on div "Add a value" at bounding box center [135, 450] width 61 height 21
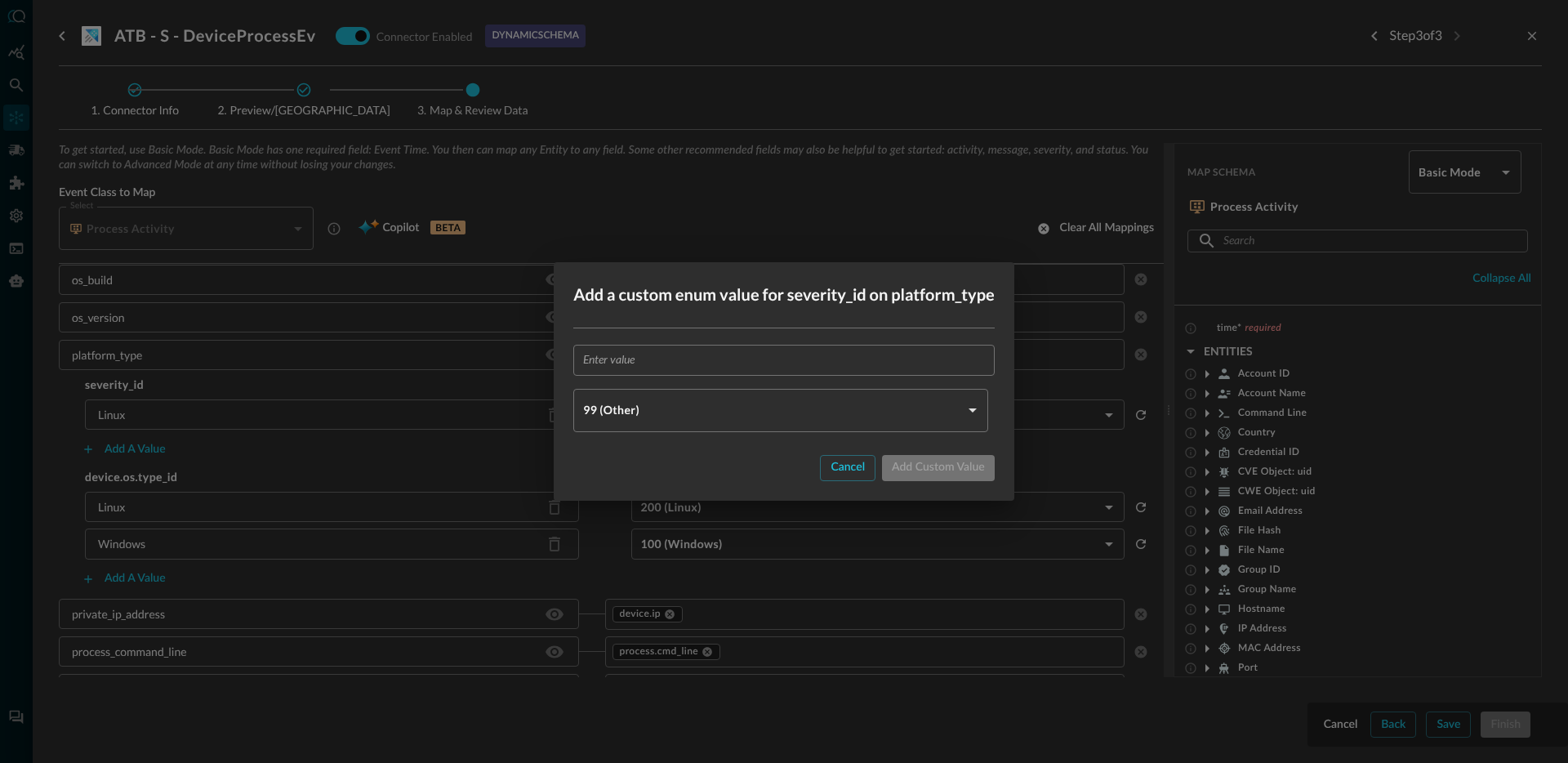
click at [673, 353] on input "text" at bounding box center [788, 359] width 411 height 30
type input "Windows"
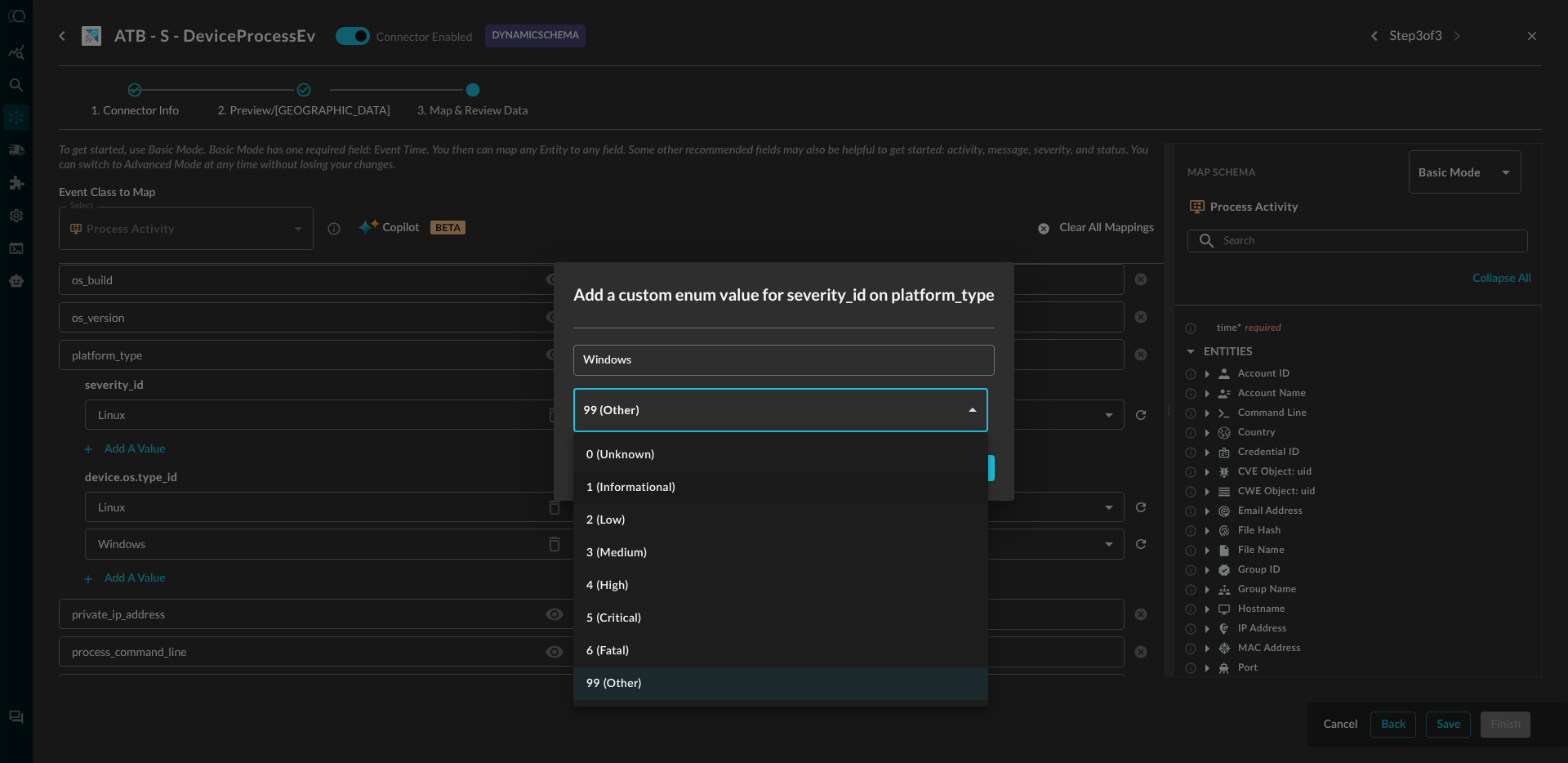
type input "INFORMATIONAL"
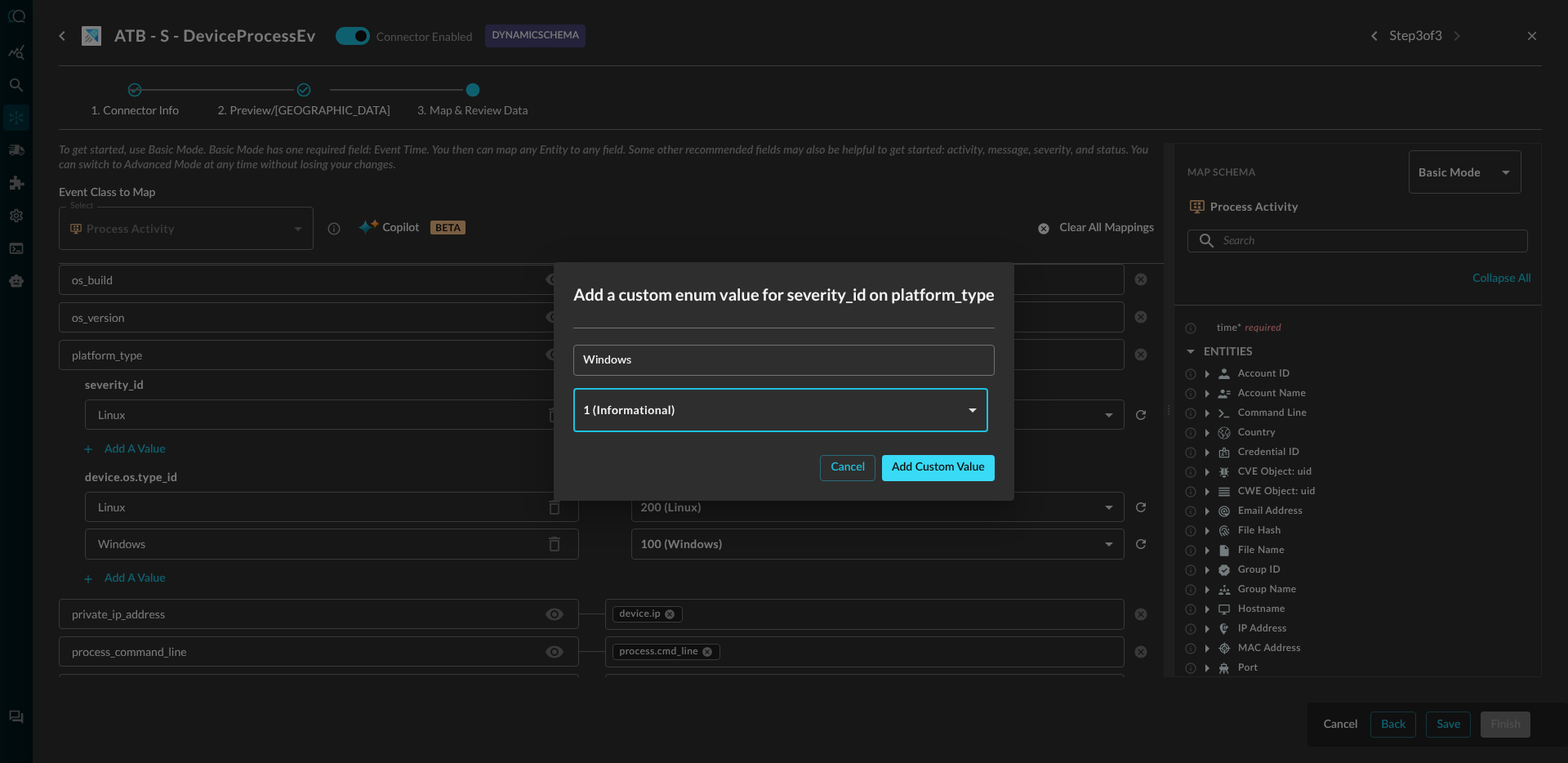
click at [953, 473] on div "Add custom value" at bounding box center [938, 468] width 93 height 21
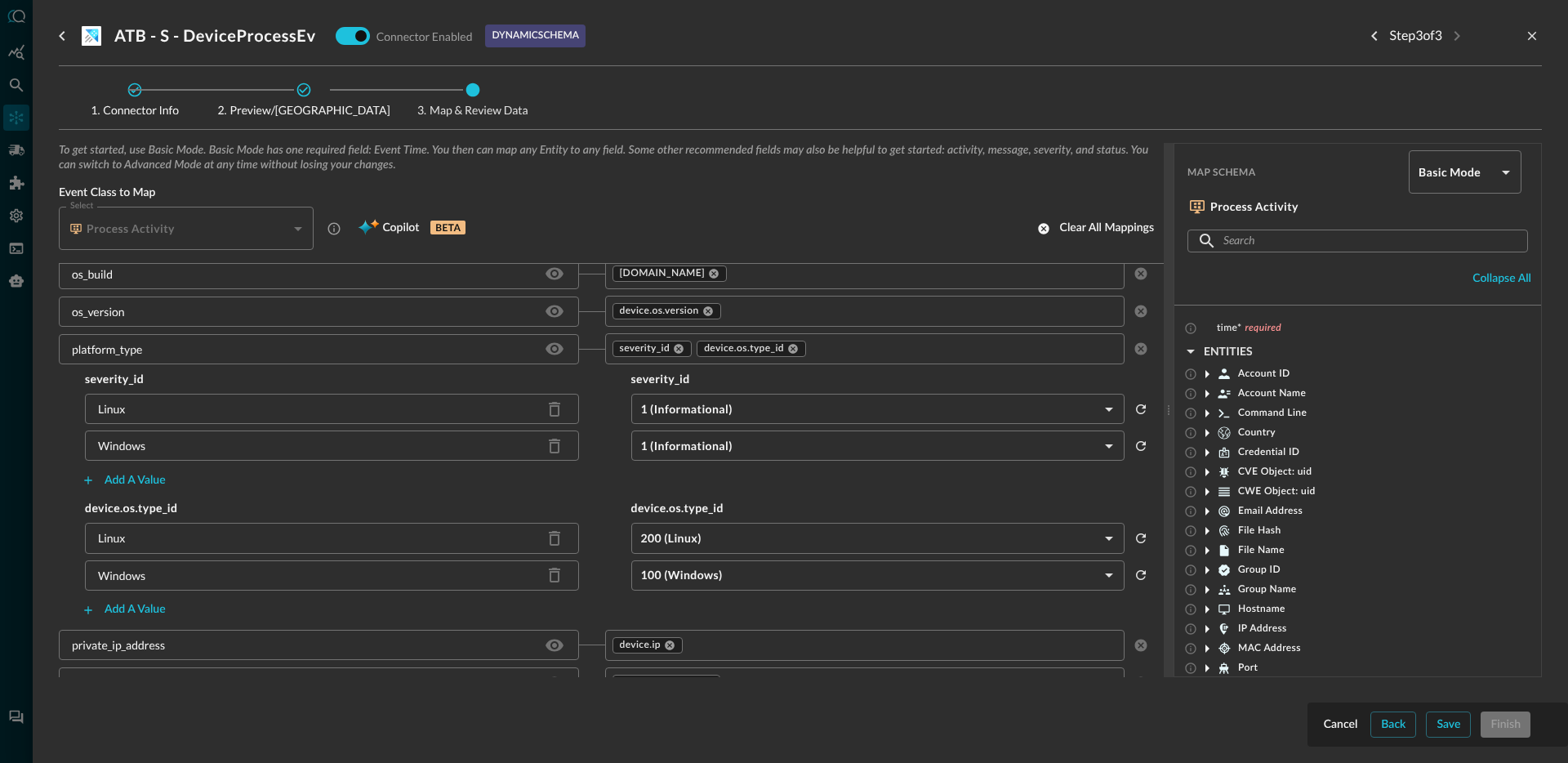
scroll to position [436, 0]
click at [854, 351] on input "text" at bounding box center [950, 349] width 284 height 21
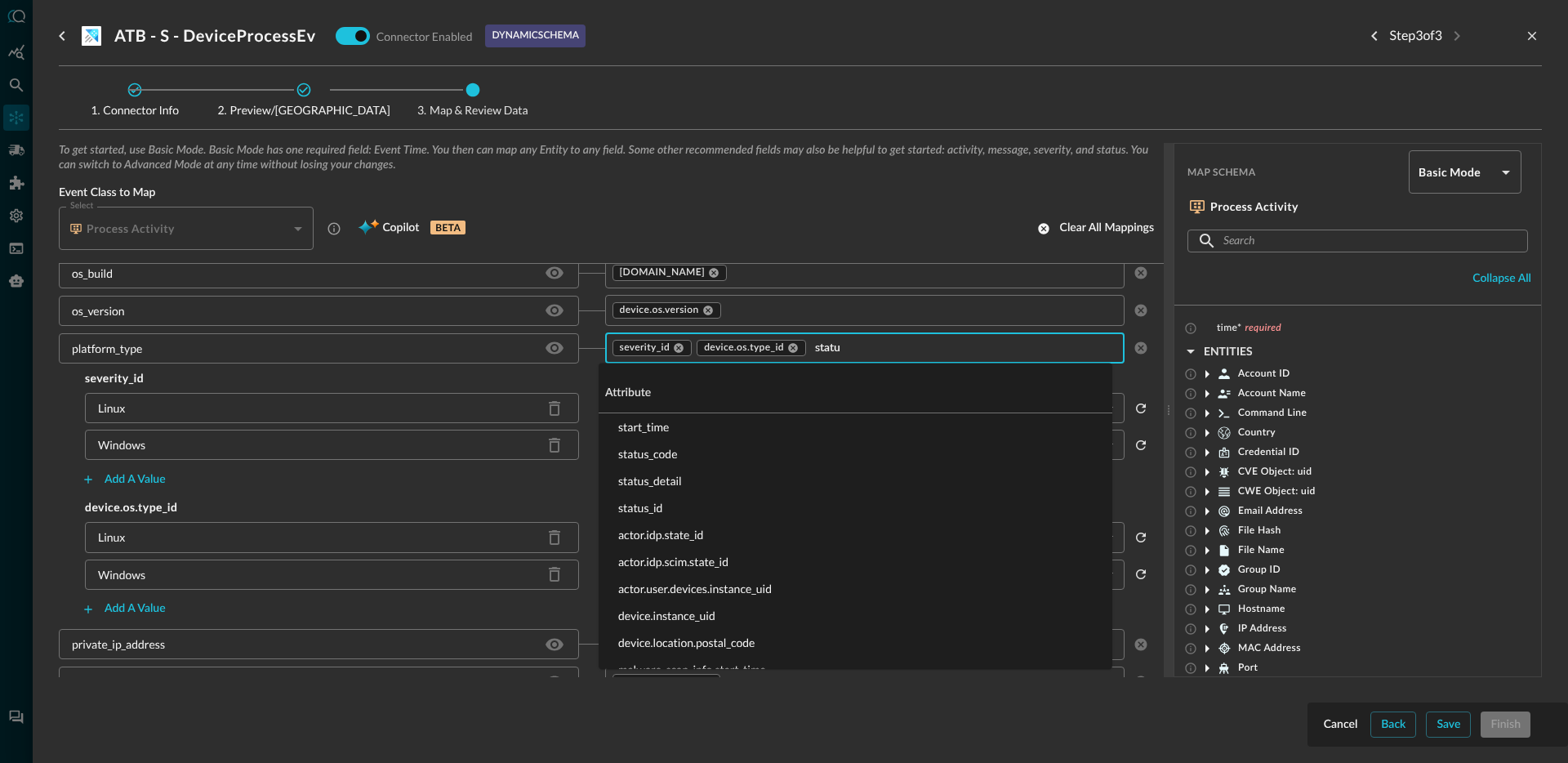
type input "status"
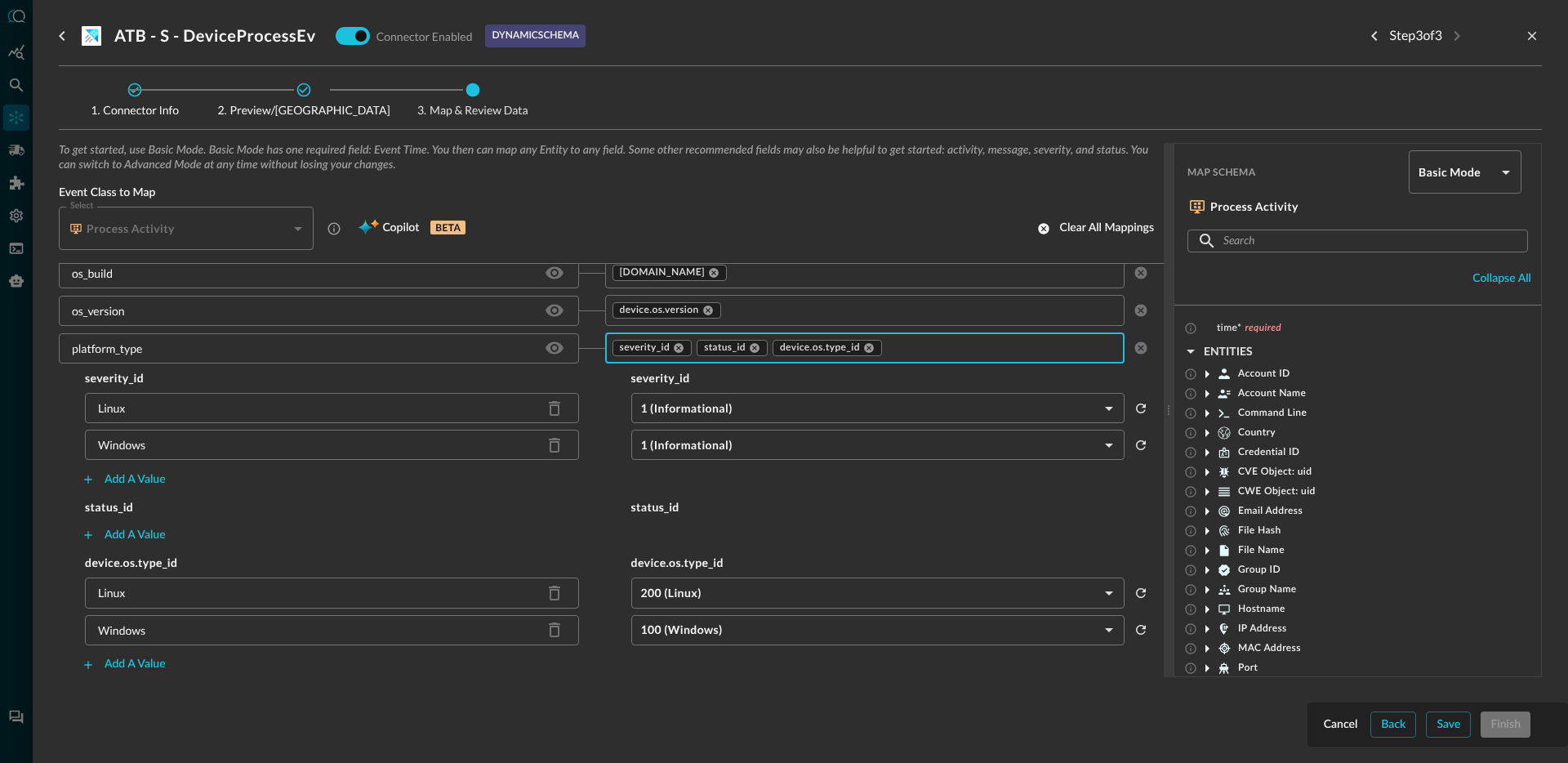
click at [107, 408] on div "Linux" at bounding box center [111, 408] width 27 height 17
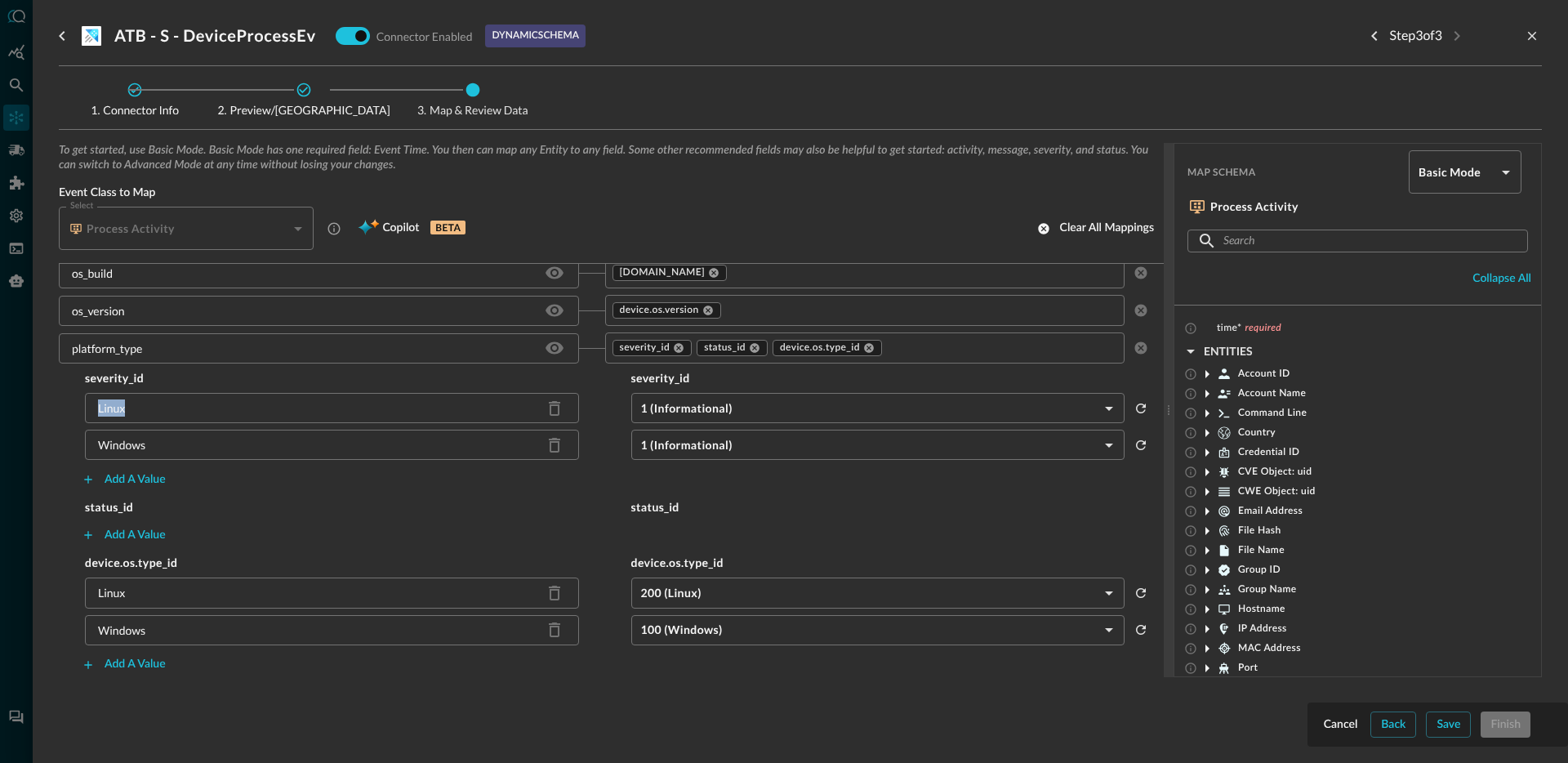
click at [107, 408] on div "Linux" at bounding box center [111, 408] width 27 height 17
copy div "Linux"
click at [150, 534] on div "Add a value" at bounding box center [135, 535] width 61 height 21
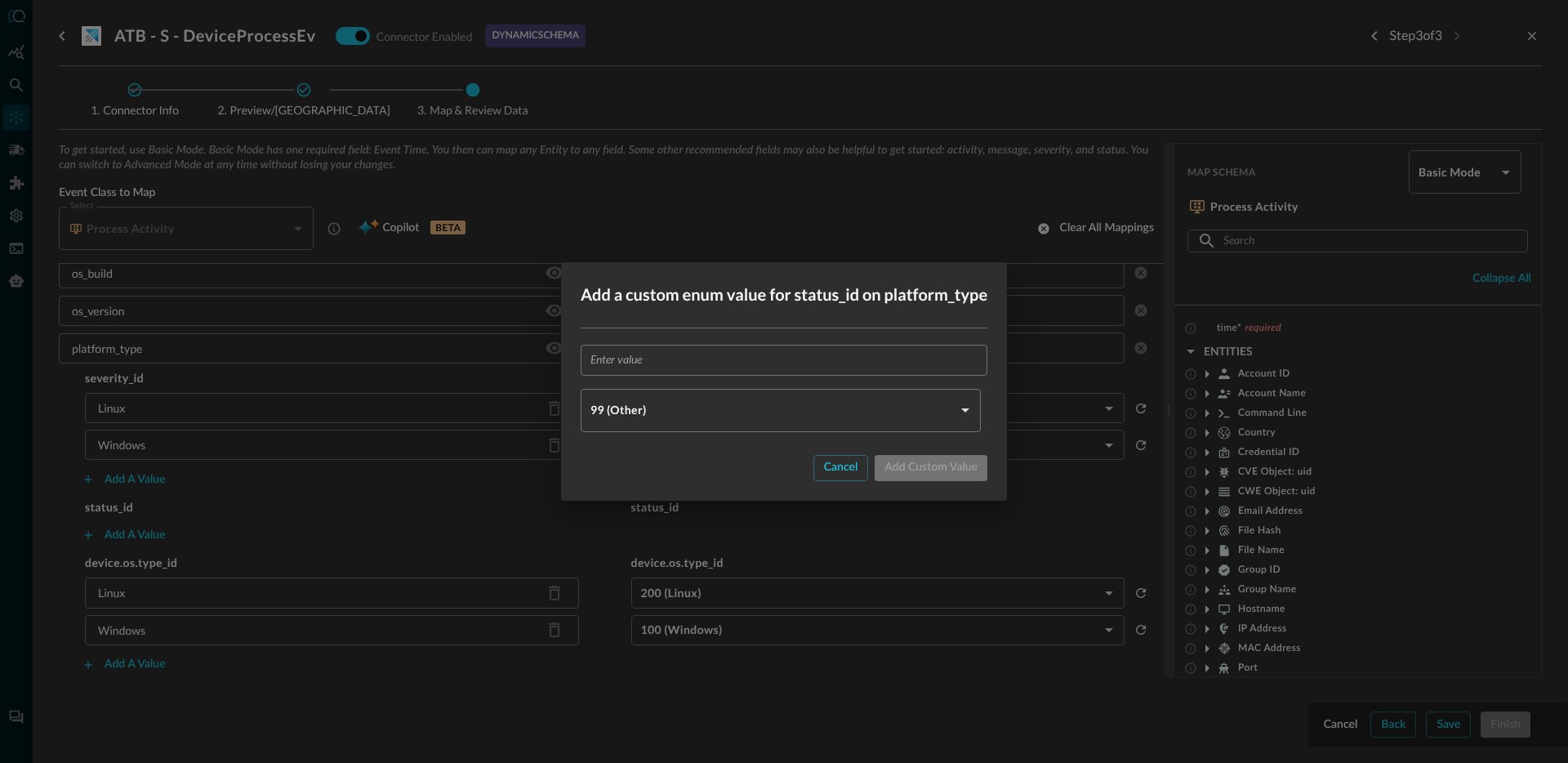
click at [649, 365] on input "text" at bounding box center [789, 359] width 397 height 30
paste input "Linux"
type input "Linux"
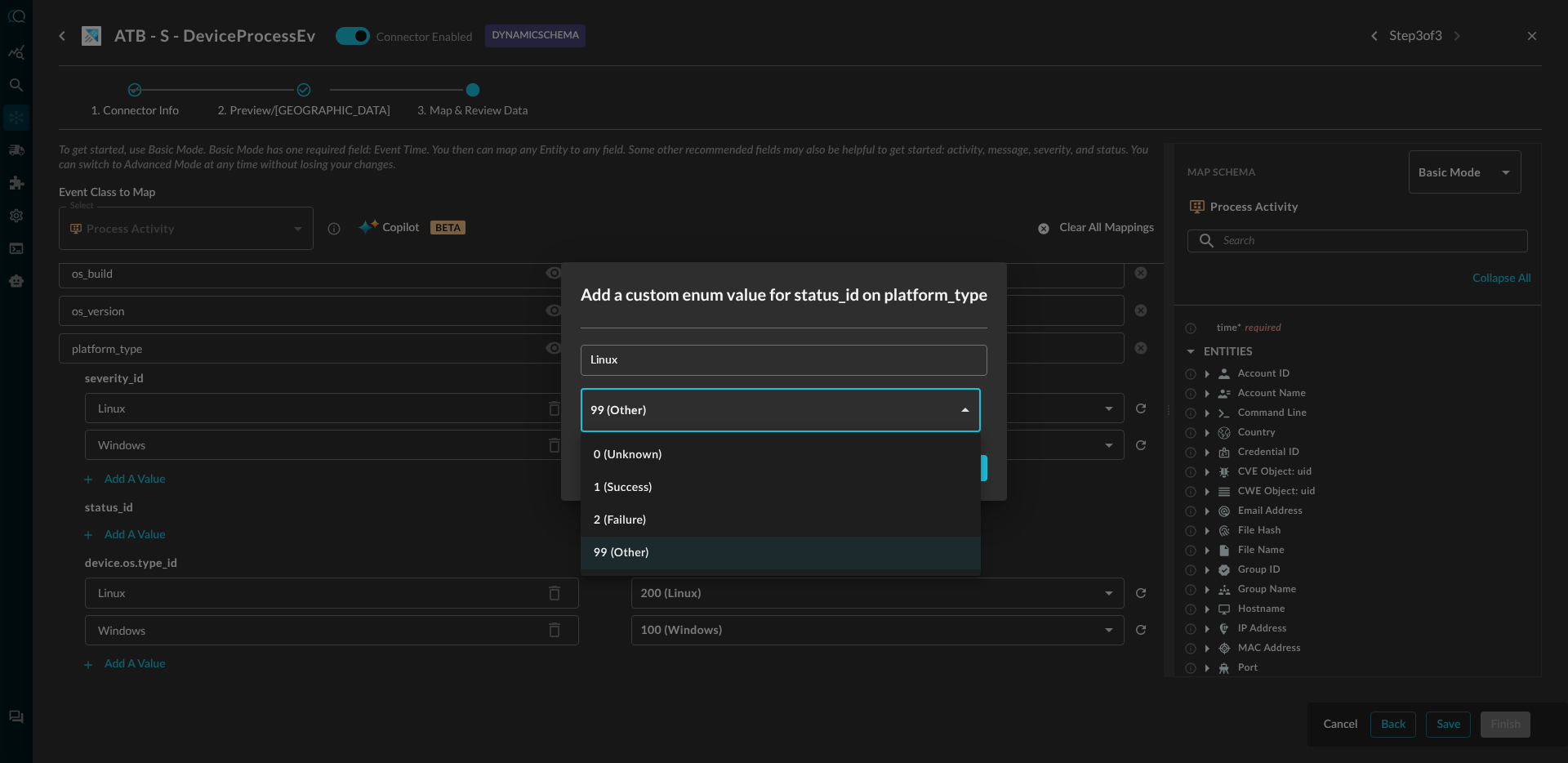
click at [650, 412] on body "Connectors Help Logout JR ​ ​ Add Connector Export Connectors Cloud Infrastruct…" at bounding box center [784, 382] width 1568 height 763
click at [652, 486] on li "1 (Success)" at bounding box center [781, 488] width 400 height 33
type input "SUCCESS"
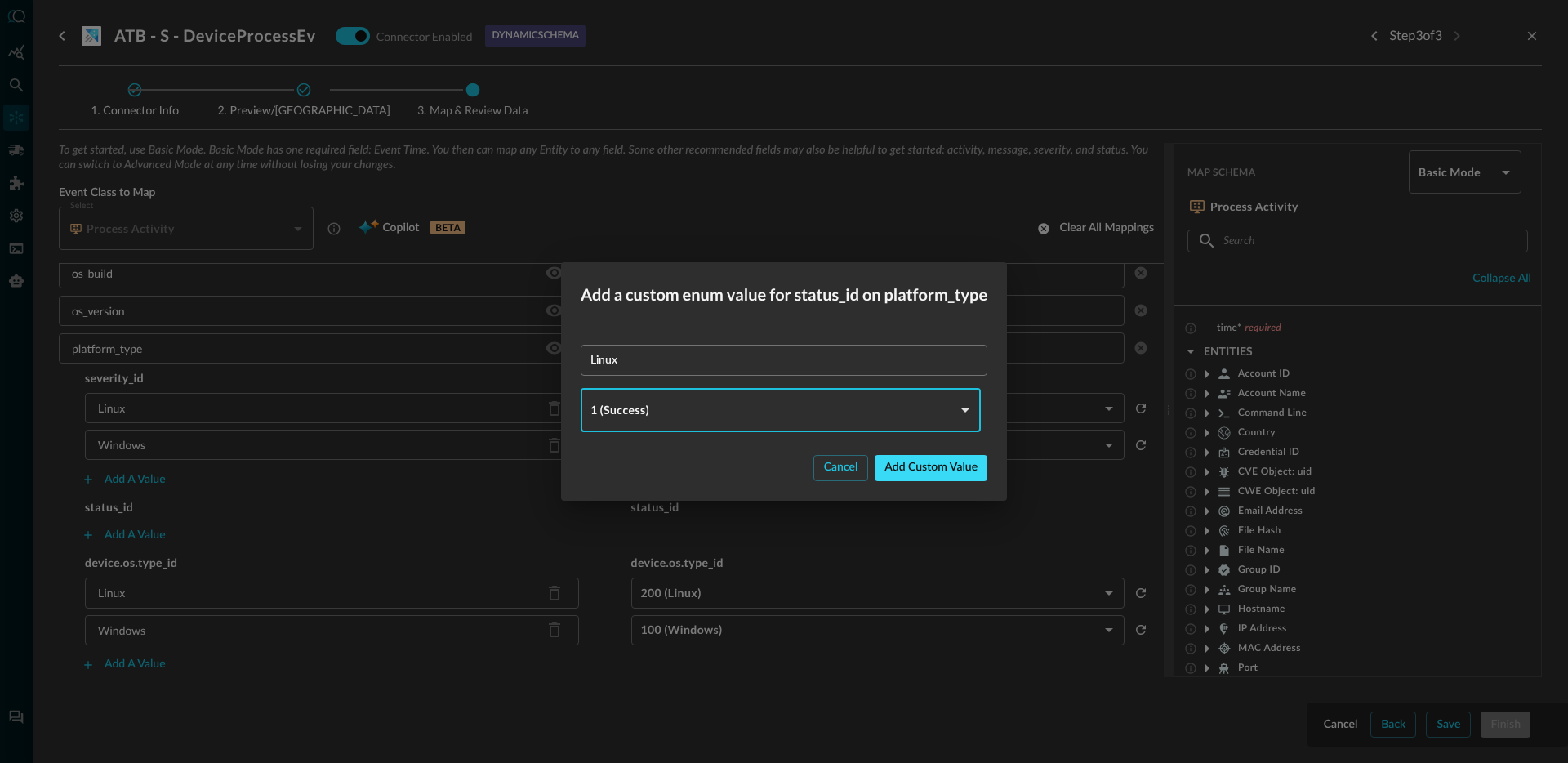
click at [941, 463] on div "Add custom value" at bounding box center [931, 468] width 93 height 21
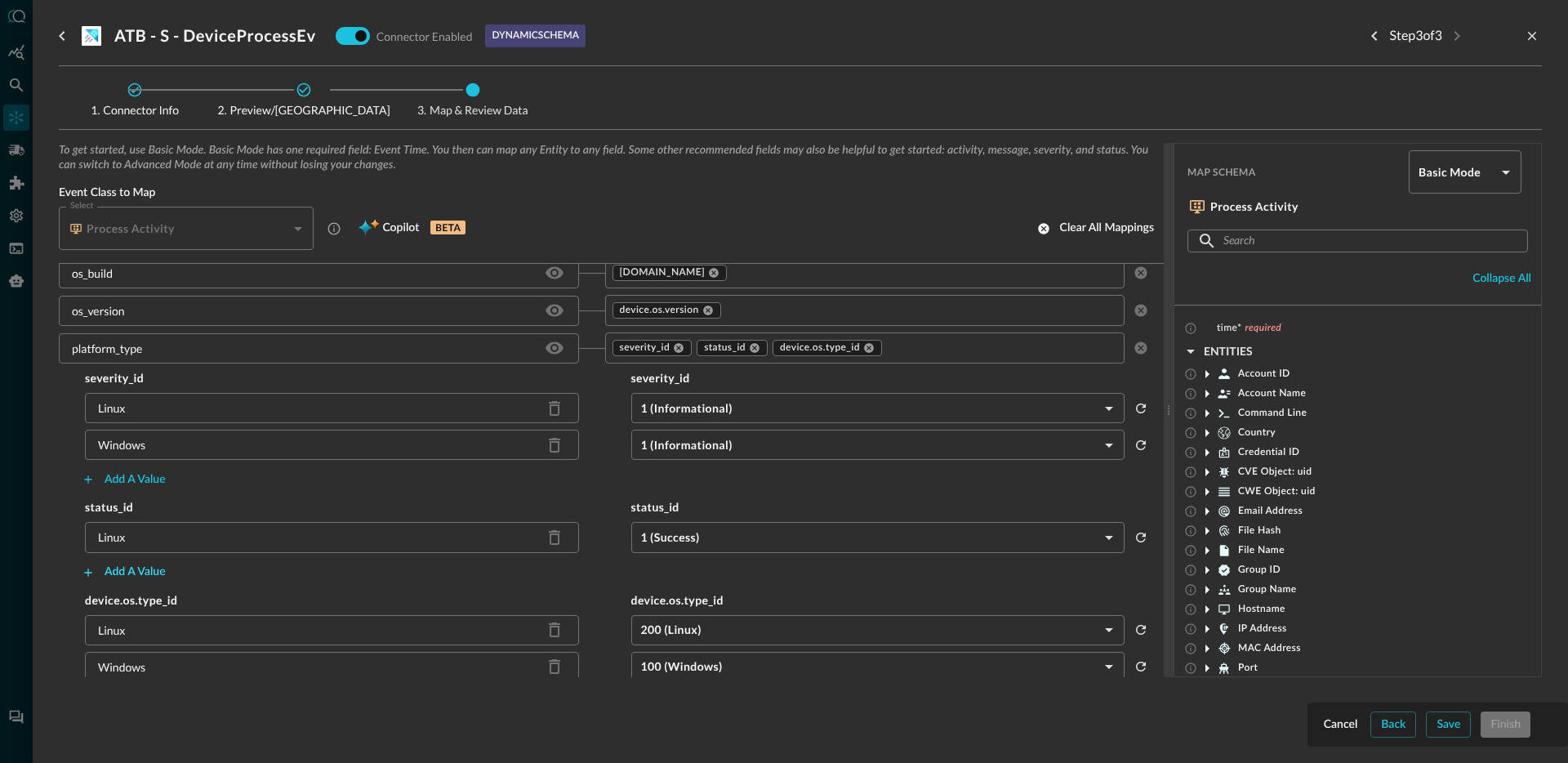
click at [119, 571] on div "Add a value" at bounding box center [135, 572] width 61 height 21
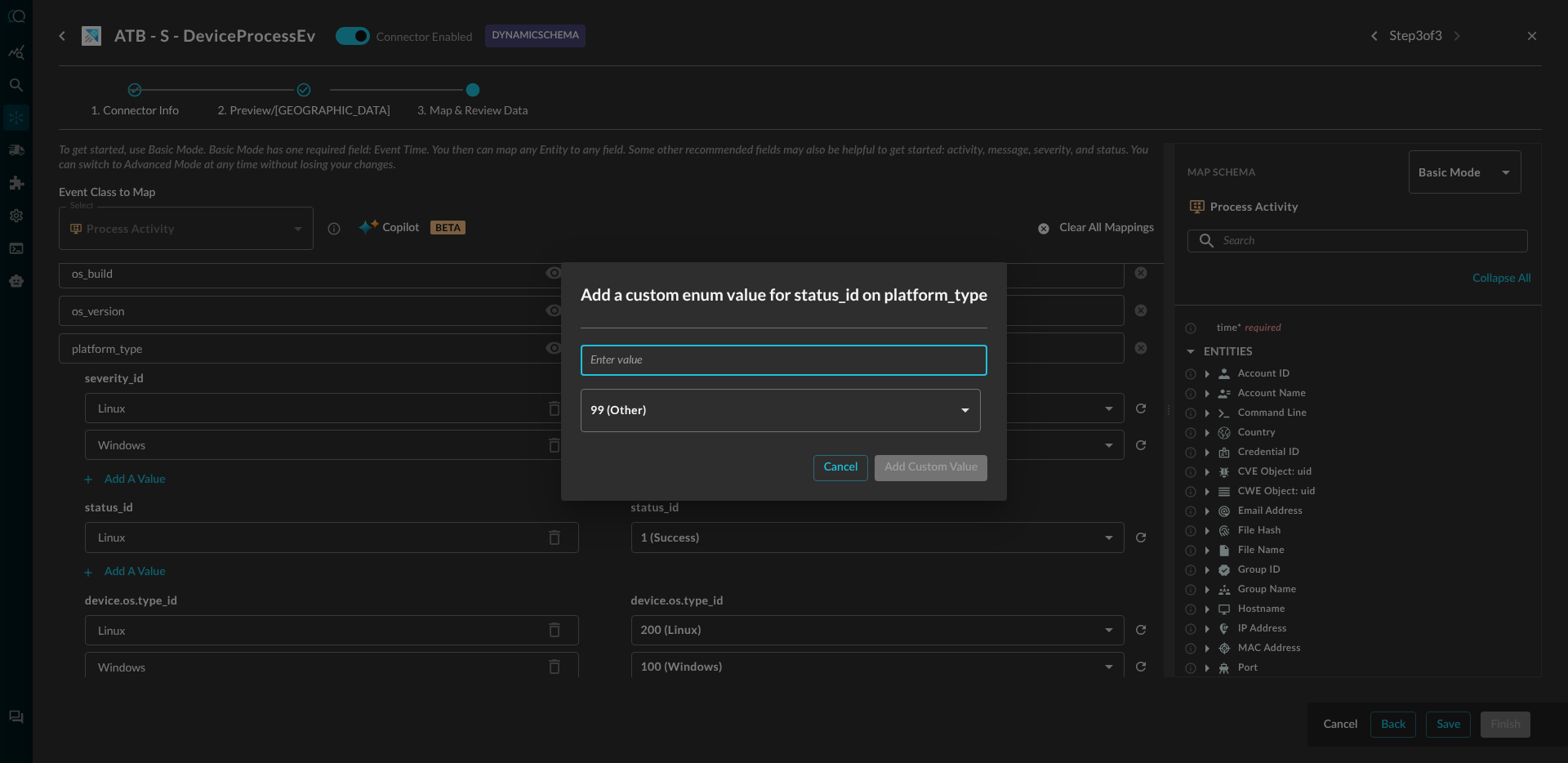
click at [647, 359] on input "text" at bounding box center [789, 359] width 397 height 30
click at [831, 457] on button "Cancel" at bounding box center [841, 468] width 56 height 26
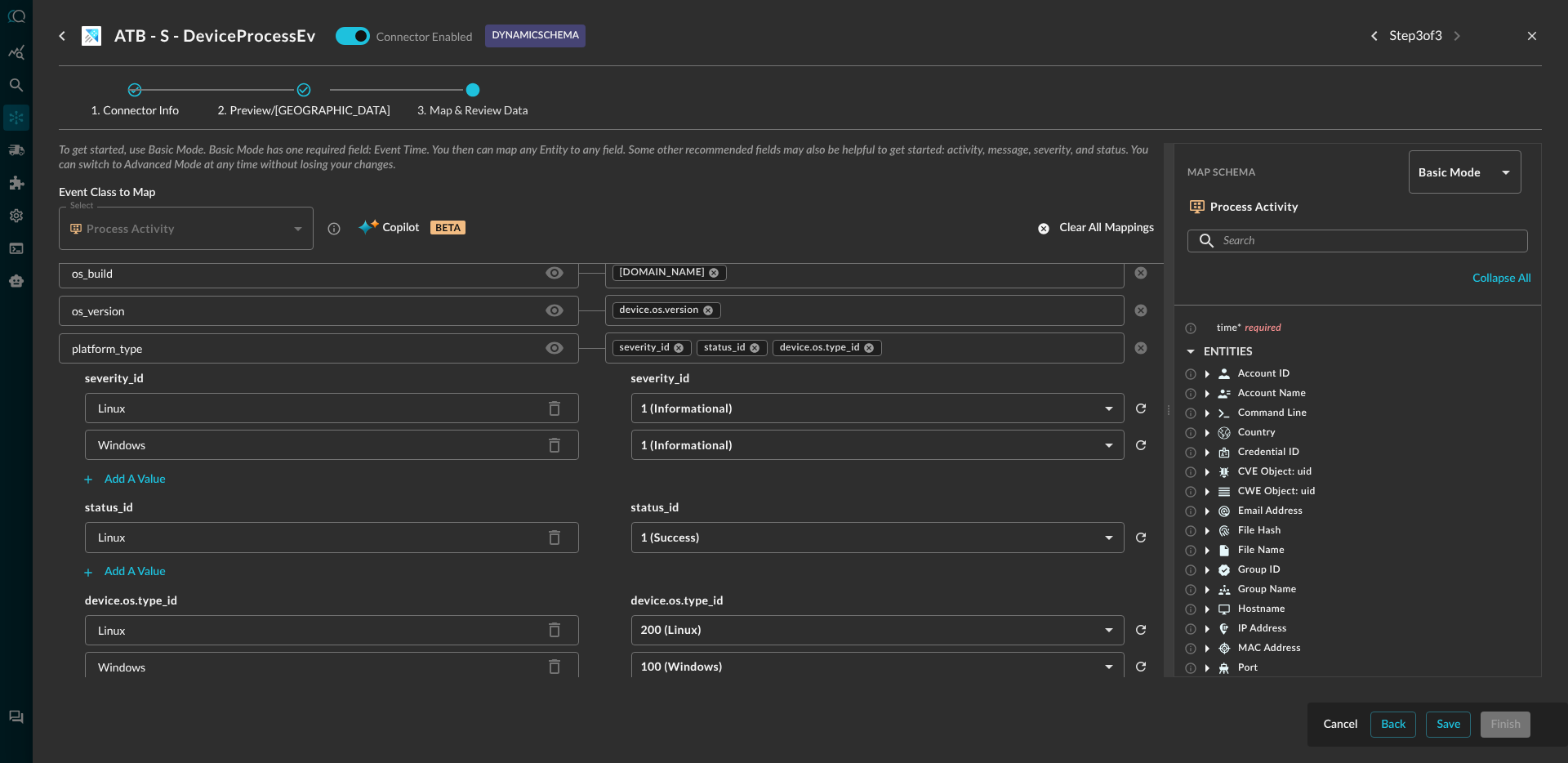
click at [123, 448] on div "Windows" at bounding box center [121, 445] width 47 height 17
copy div "Windows"
click at [135, 571] on div "Add a value" at bounding box center [135, 572] width 61 height 21
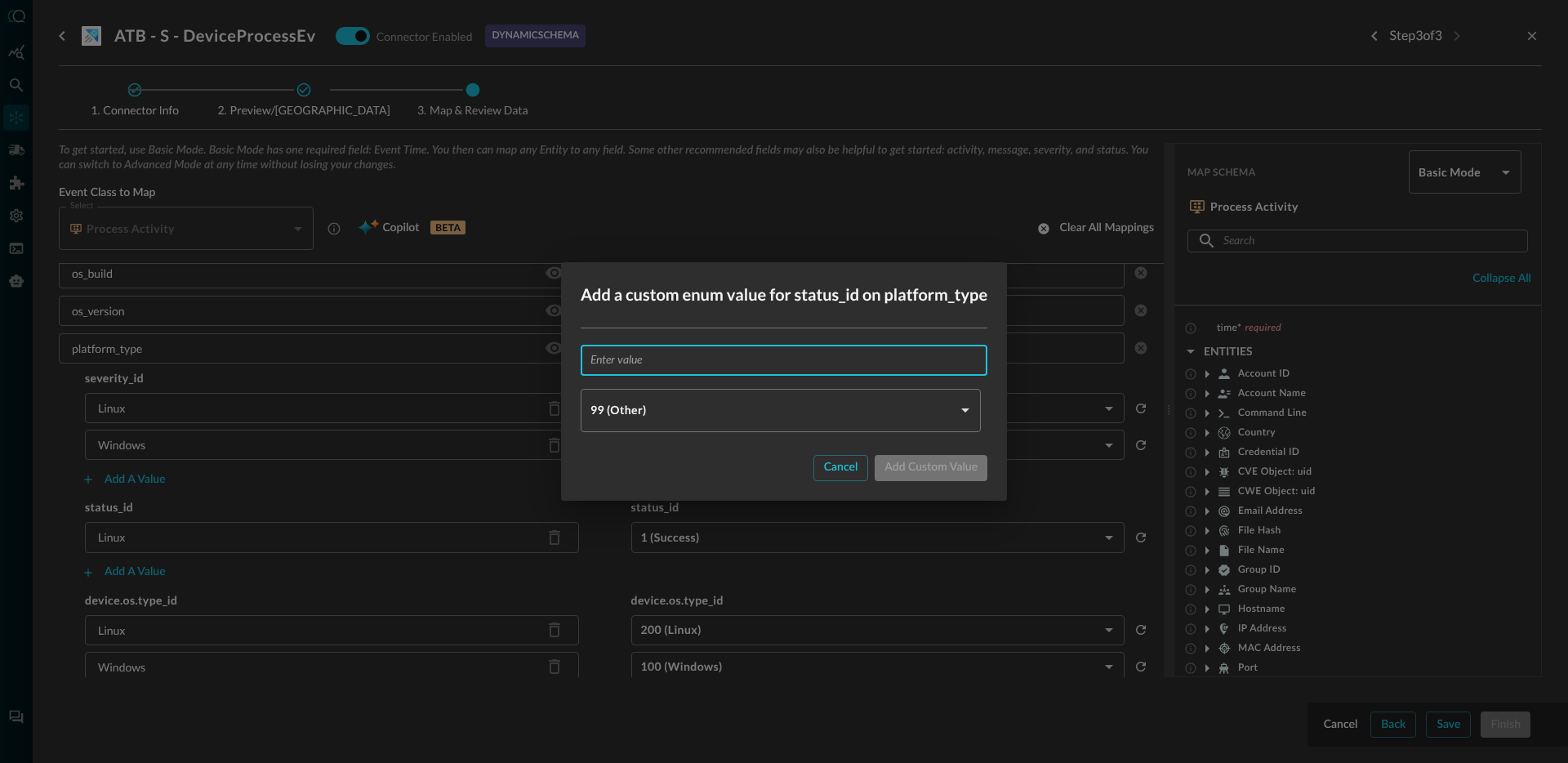
click at [742, 371] on input "text" at bounding box center [789, 359] width 397 height 30
paste input "Windows"
type input "Windows"
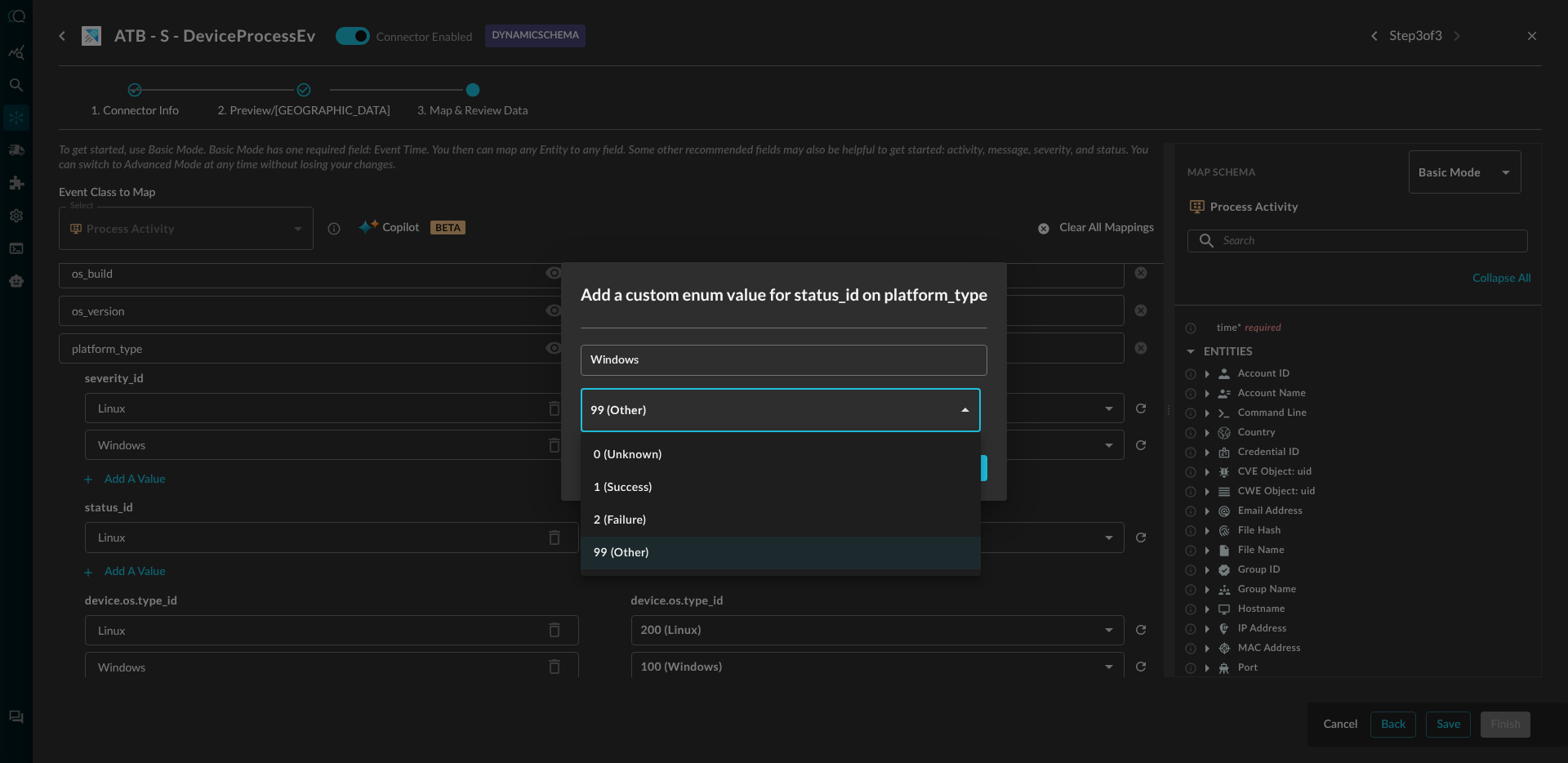
click at [648, 409] on body "Connectors Help Logout JR ​ ​ Add Connector Export Connectors Cloud Infrastruct…" at bounding box center [784, 382] width 1568 height 763
click at [641, 484] on li "1 (Success)" at bounding box center [781, 488] width 400 height 33
type input "SUCCESS"
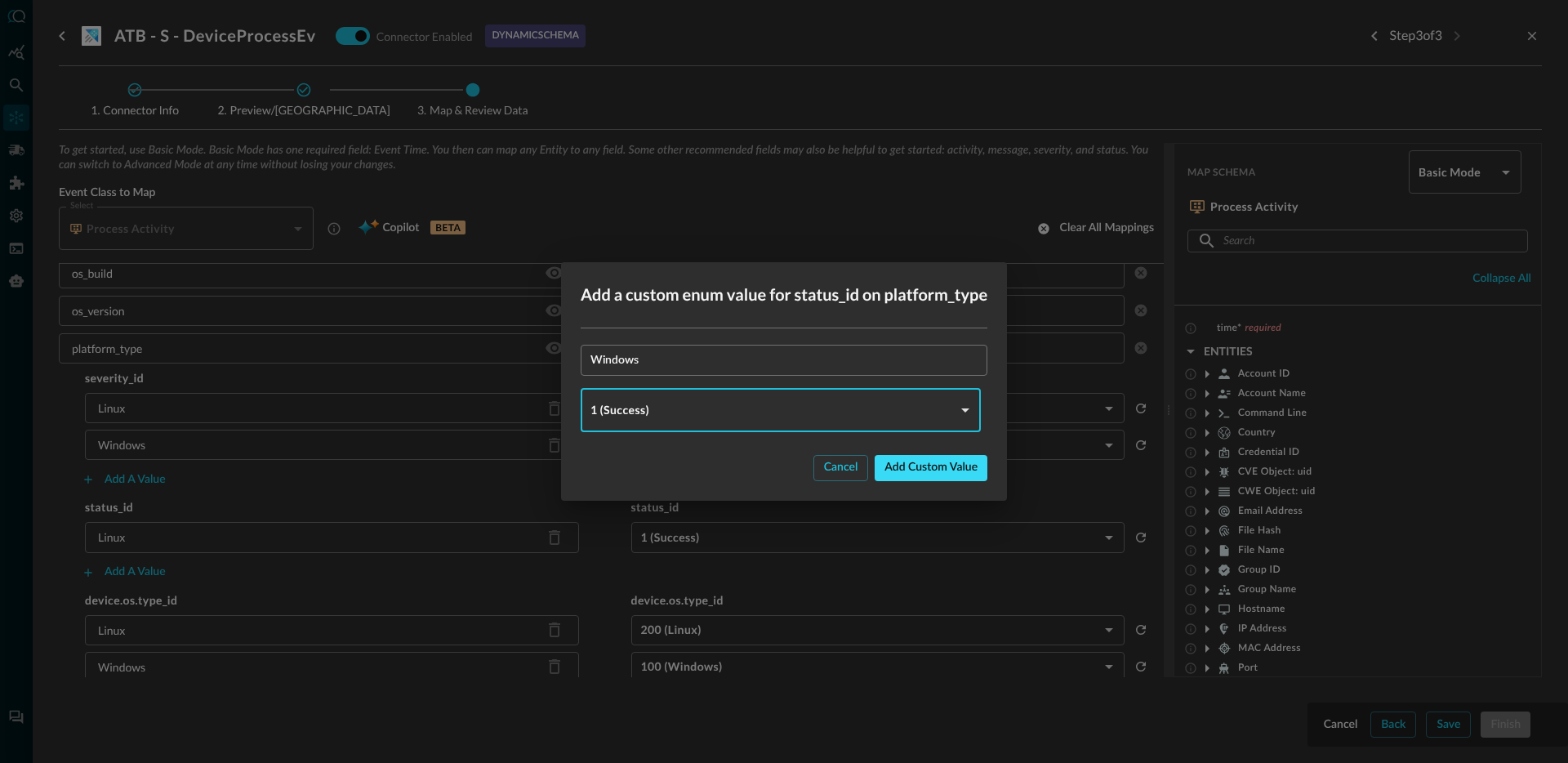
click at [921, 464] on div "Add custom value" at bounding box center [931, 468] width 93 height 21
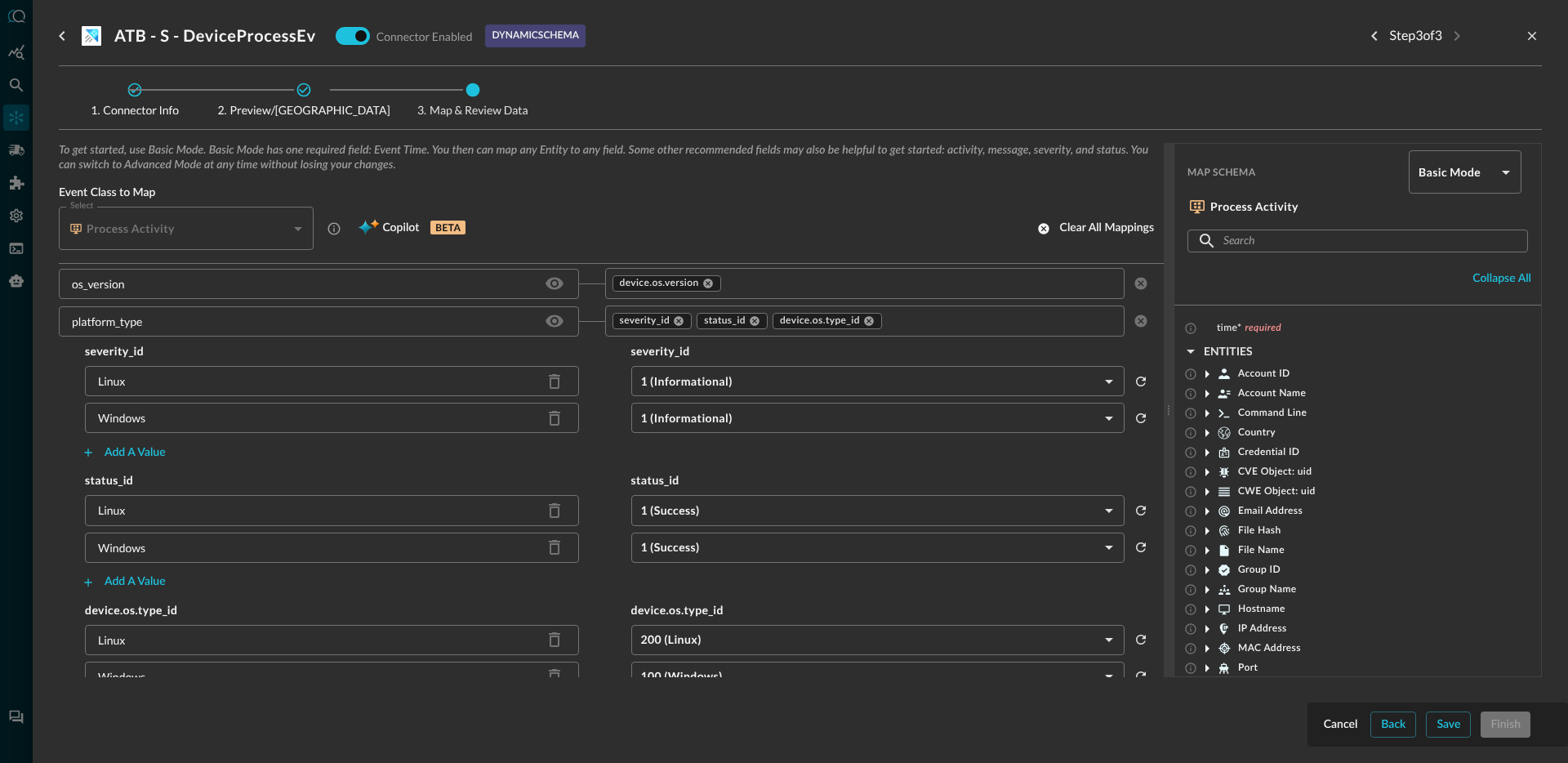
scroll to position [736, 0]
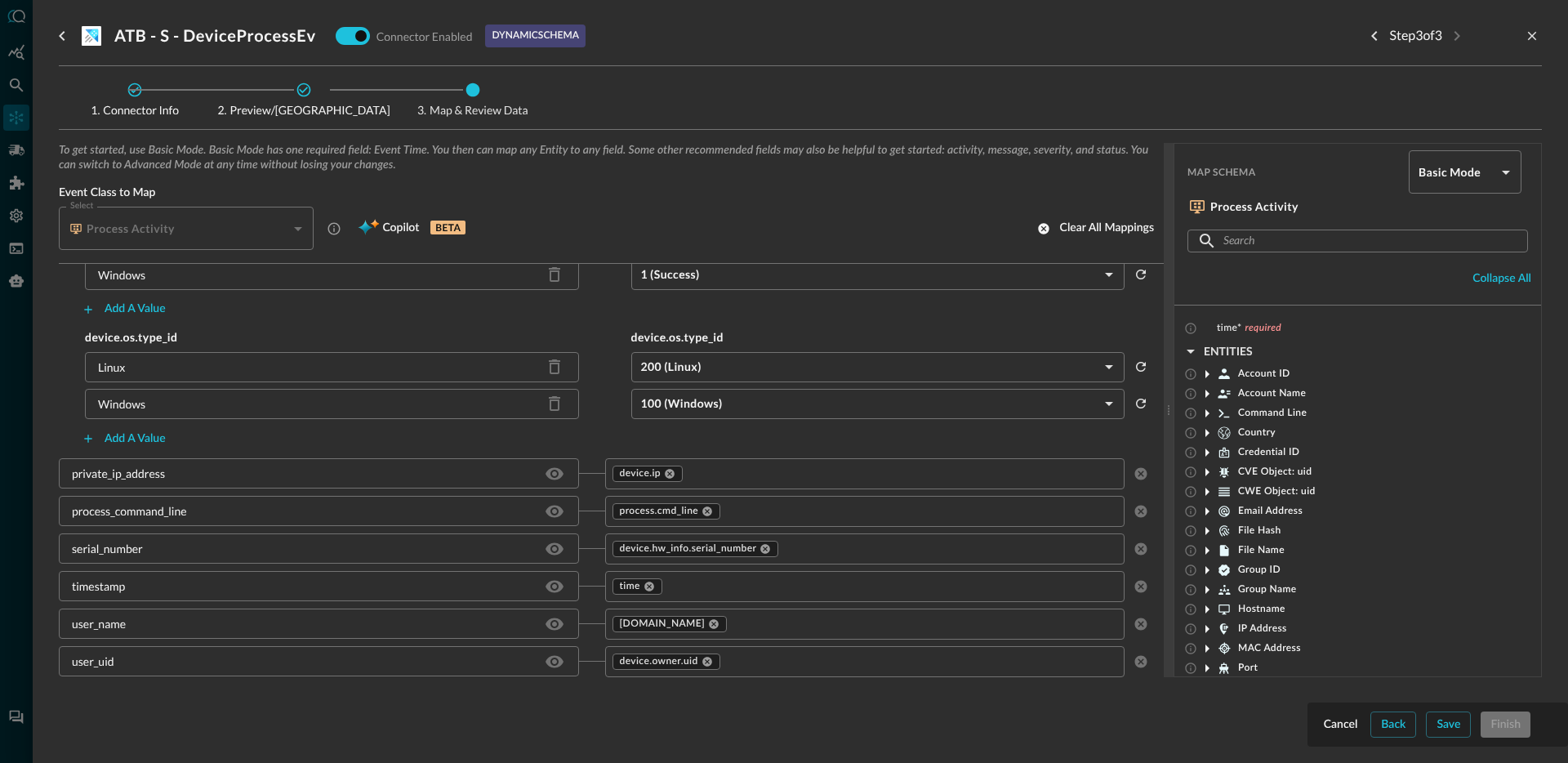
click at [790, 510] on input "text" at bounding box center [908, 511] width 370 height 21
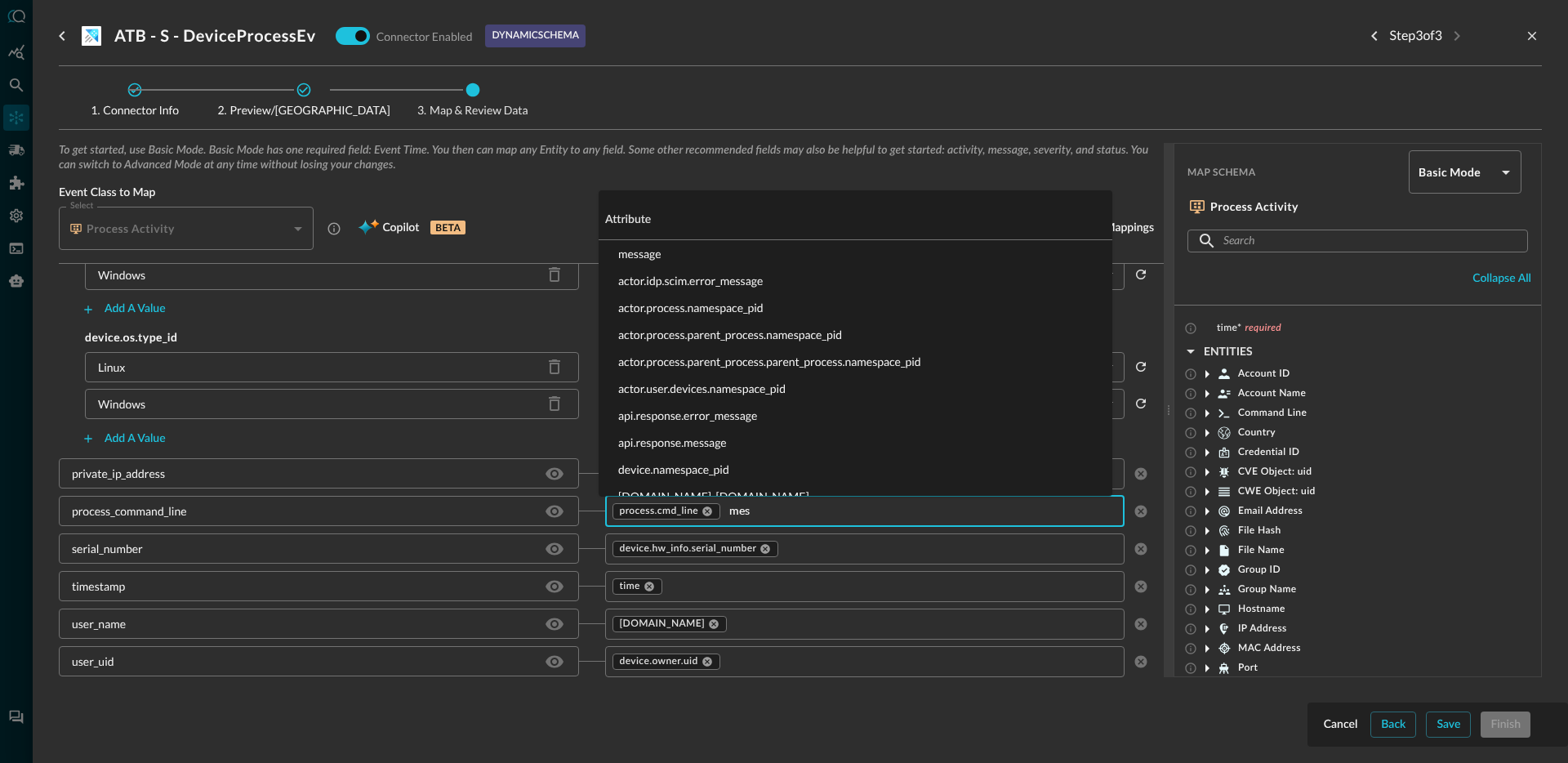
type input "mess"
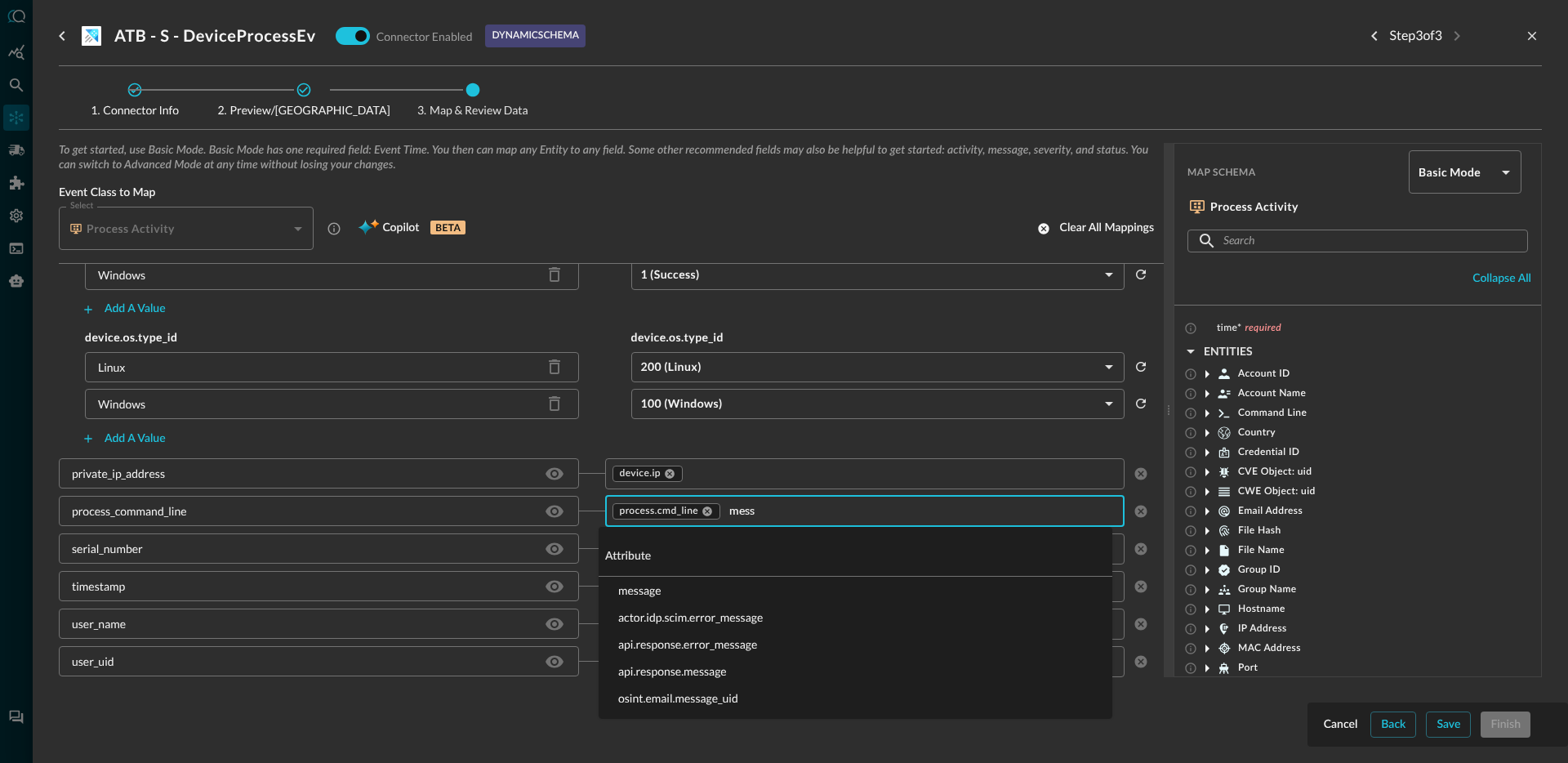
click at [685, 586] on li "message" at bounding box center [855, 589] width 514 height 27
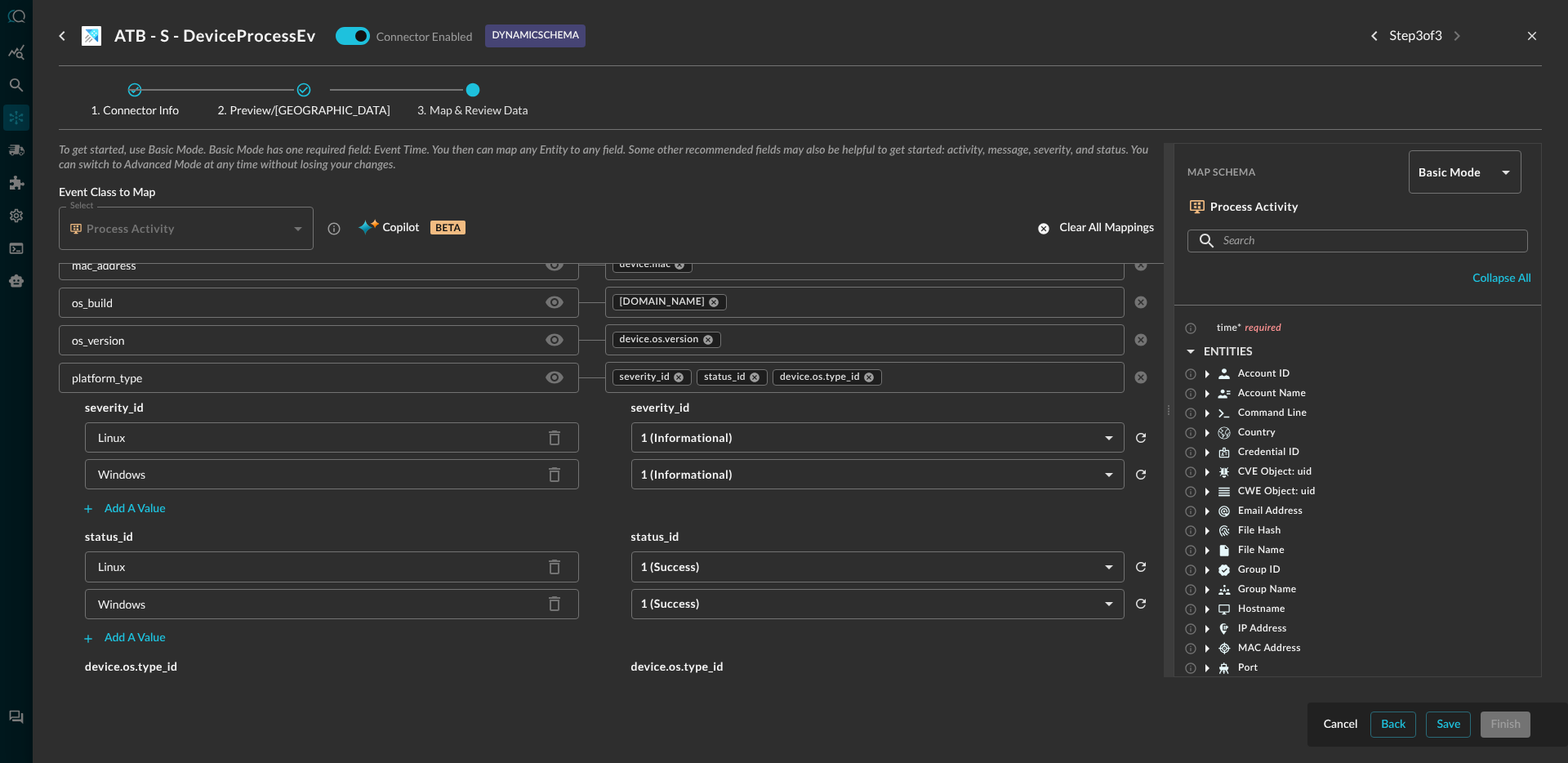
scroll to position [407, 0]
click at [945, 381] on input "text" at bounding box center [988, 378] width 208 height 21
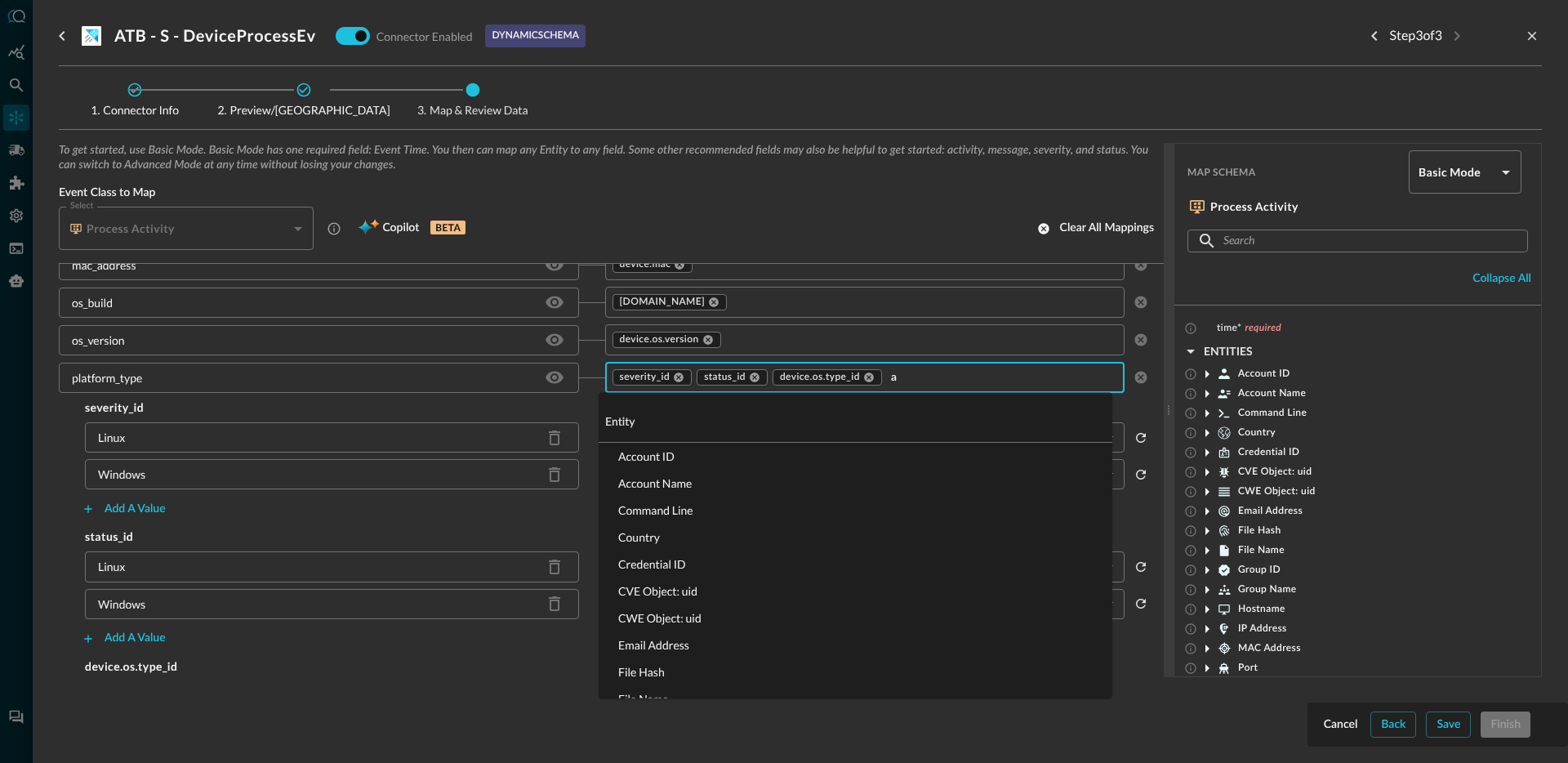
type input "ac"
click at [655, 607] on li "activity_id" at bounding box center [855, 607] width 514 height 27
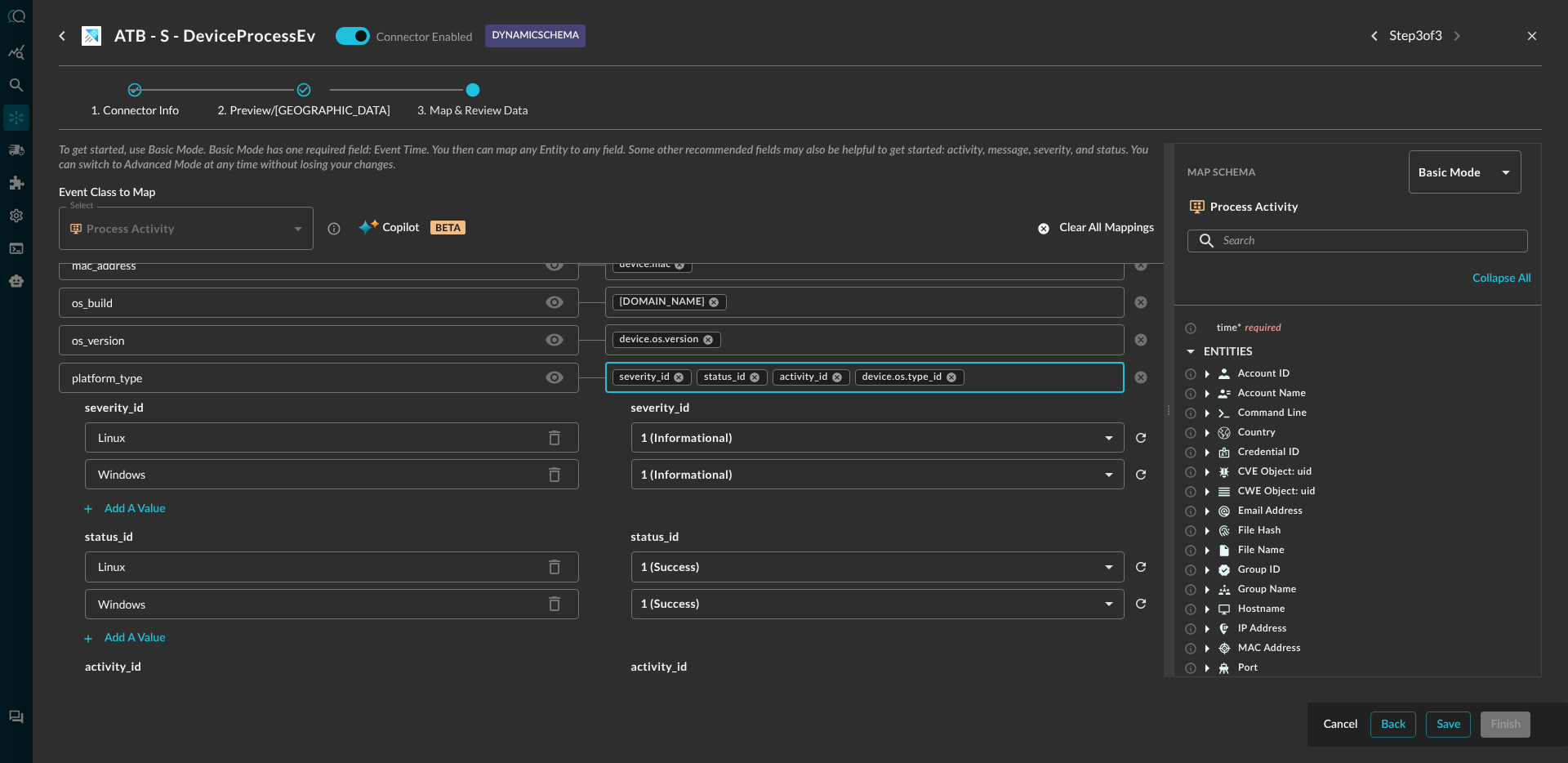
scroll to position [442, 0]
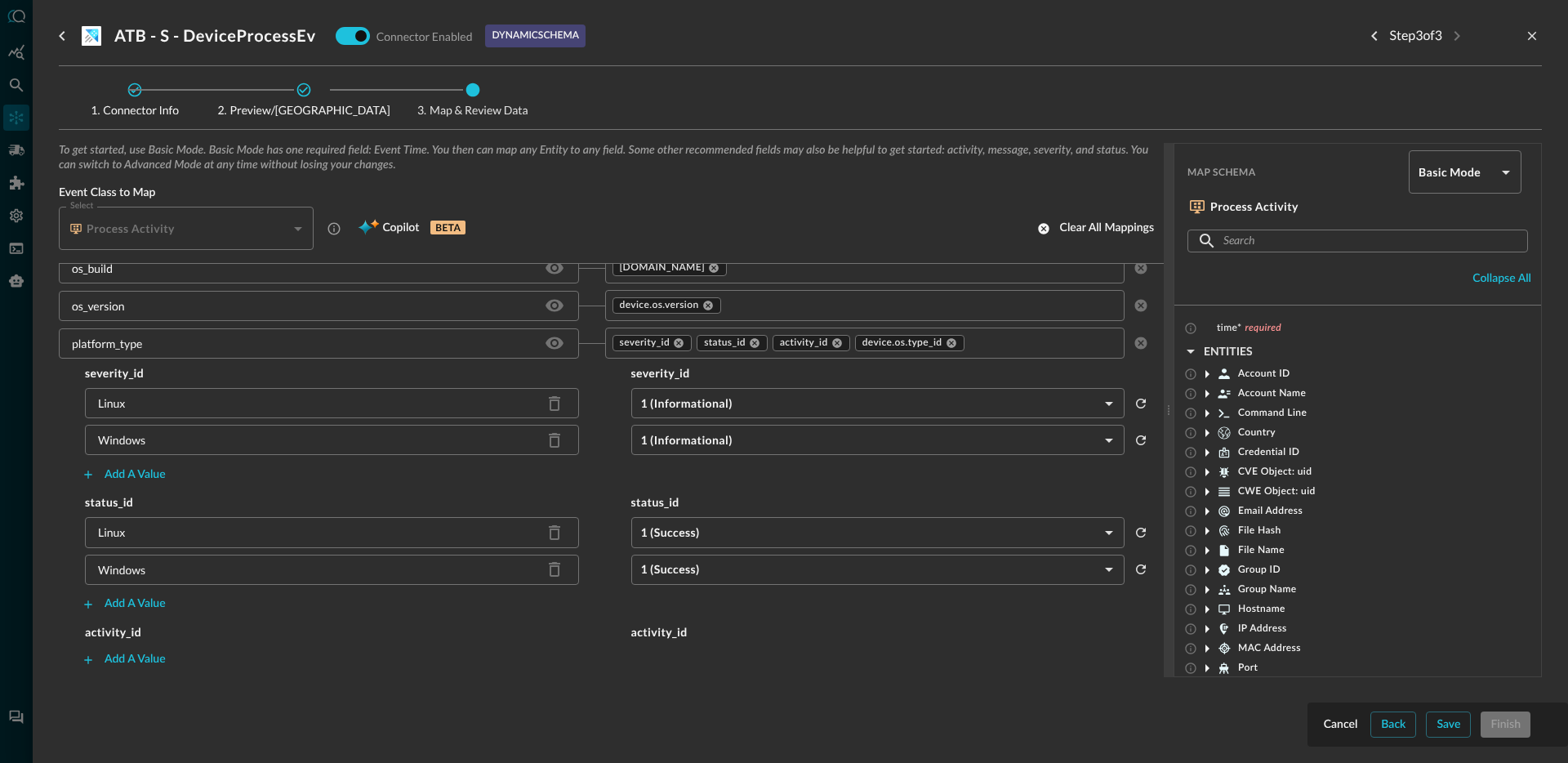
click at [119, 406] on div "Linux" at bounding box center [111, 403] width 27 height 17
copy div "Linux"
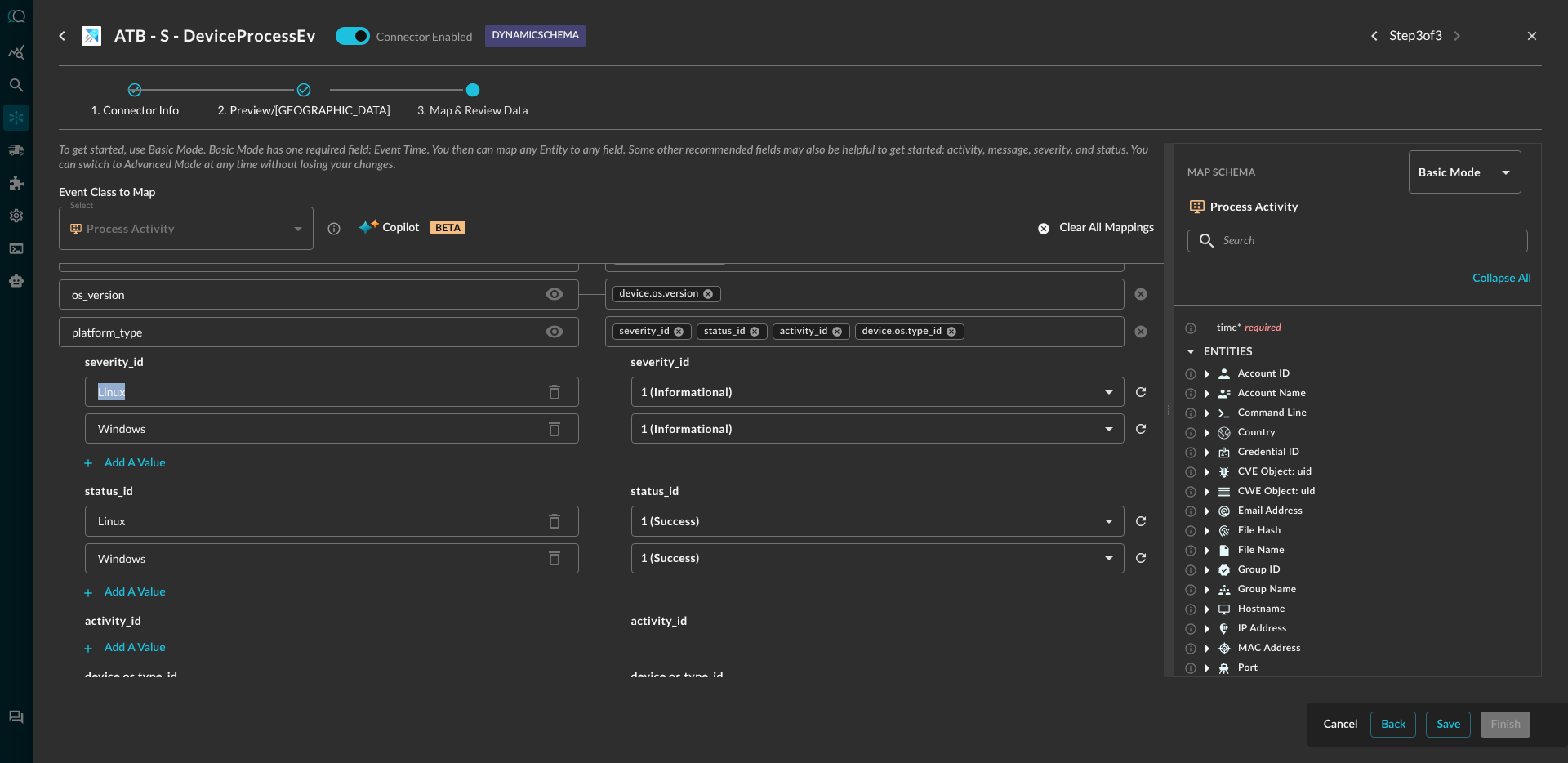
scroll to position [519, 0]
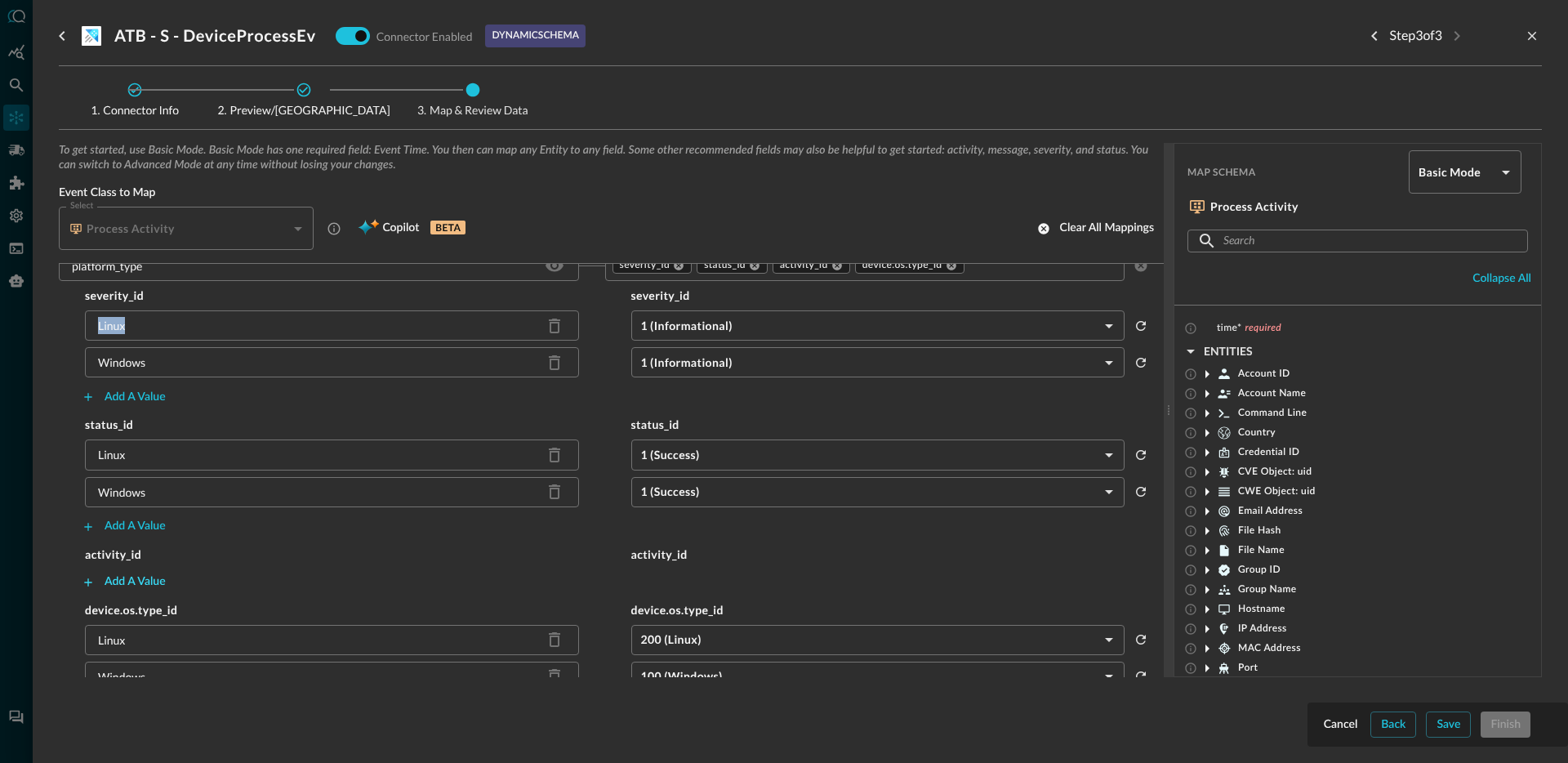
click at [139, 584] on div "Add a value" at bounding box center [135, 583] width 61 height 21
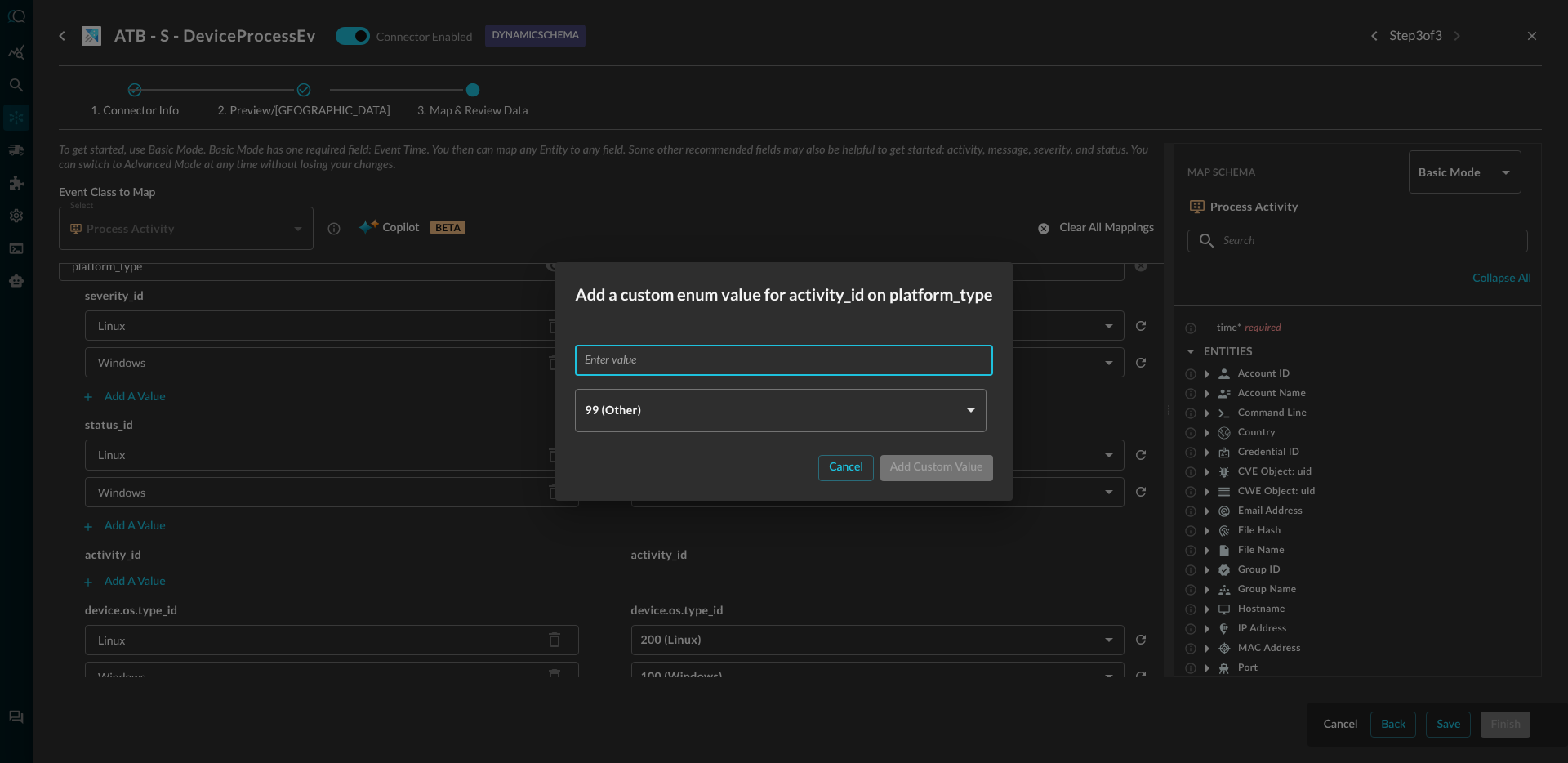
click at [669, 351] on input "text" at bounding box center [788, 359] width 408 height 30
paste input "Linux"
type input "Linux"
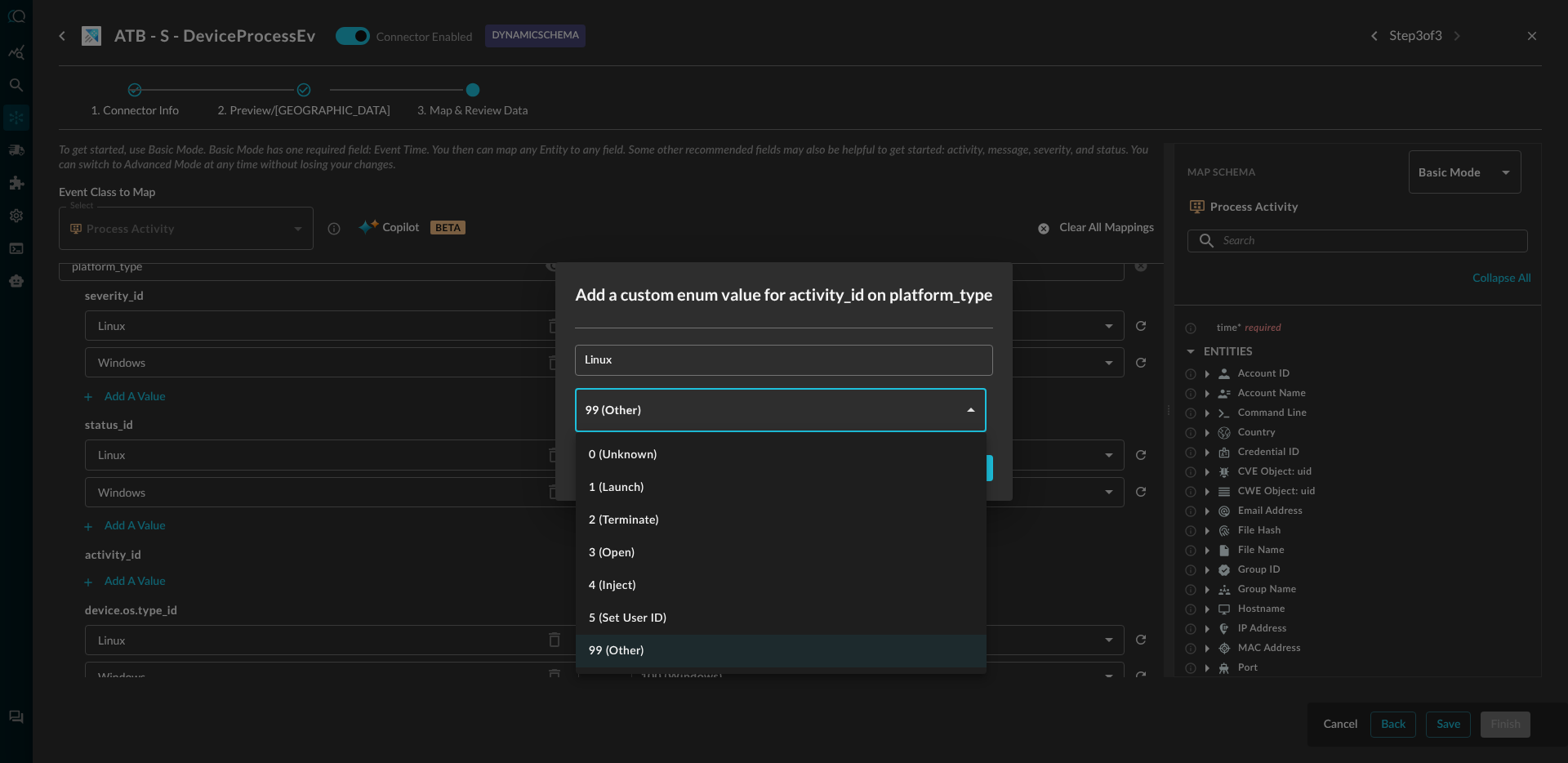
click at [656, 412] on body "Connectors Help Logout JR ​ ​ Add Connector Export Connectors Cloud Infrastruct…" at bounding box center [784, 382] width 1568 height 763
click at [642, 492] on li "1 (Launch)" at bounding box center [781, 488] width 410 height 33
type input "LAUNCH"
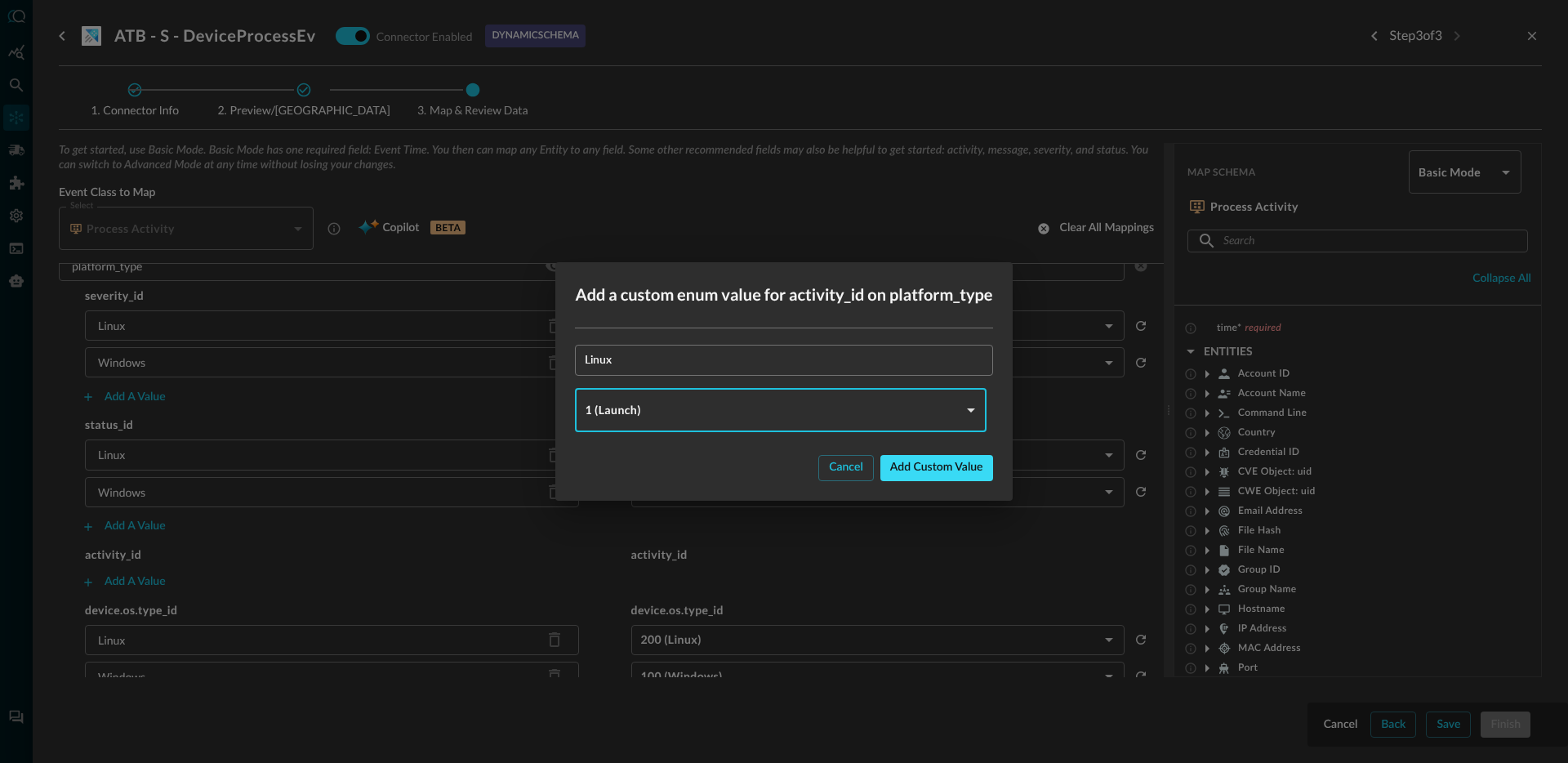
click at [921, 469] on div "Add custom value" at bounding box center [937, 468] width 93 height 21
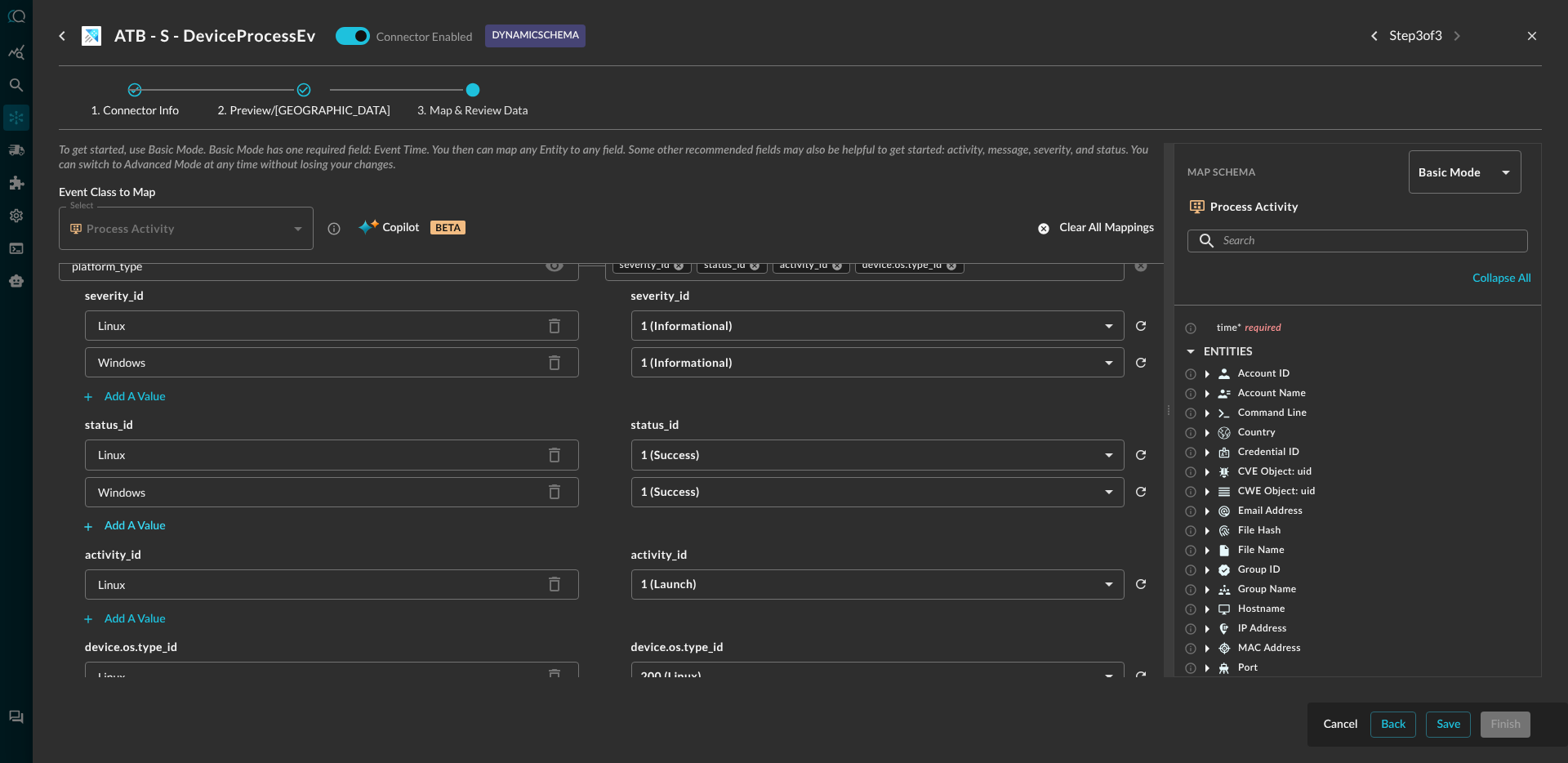
scroll to position [522, 0]
click at [128, 481] on div "Windows" at bounding box center [121, 489] width 47 height 17
copy div "Windows"
click at [135, 613] on div "Add a value" at bounding box center [135, 617] width 61 height 21
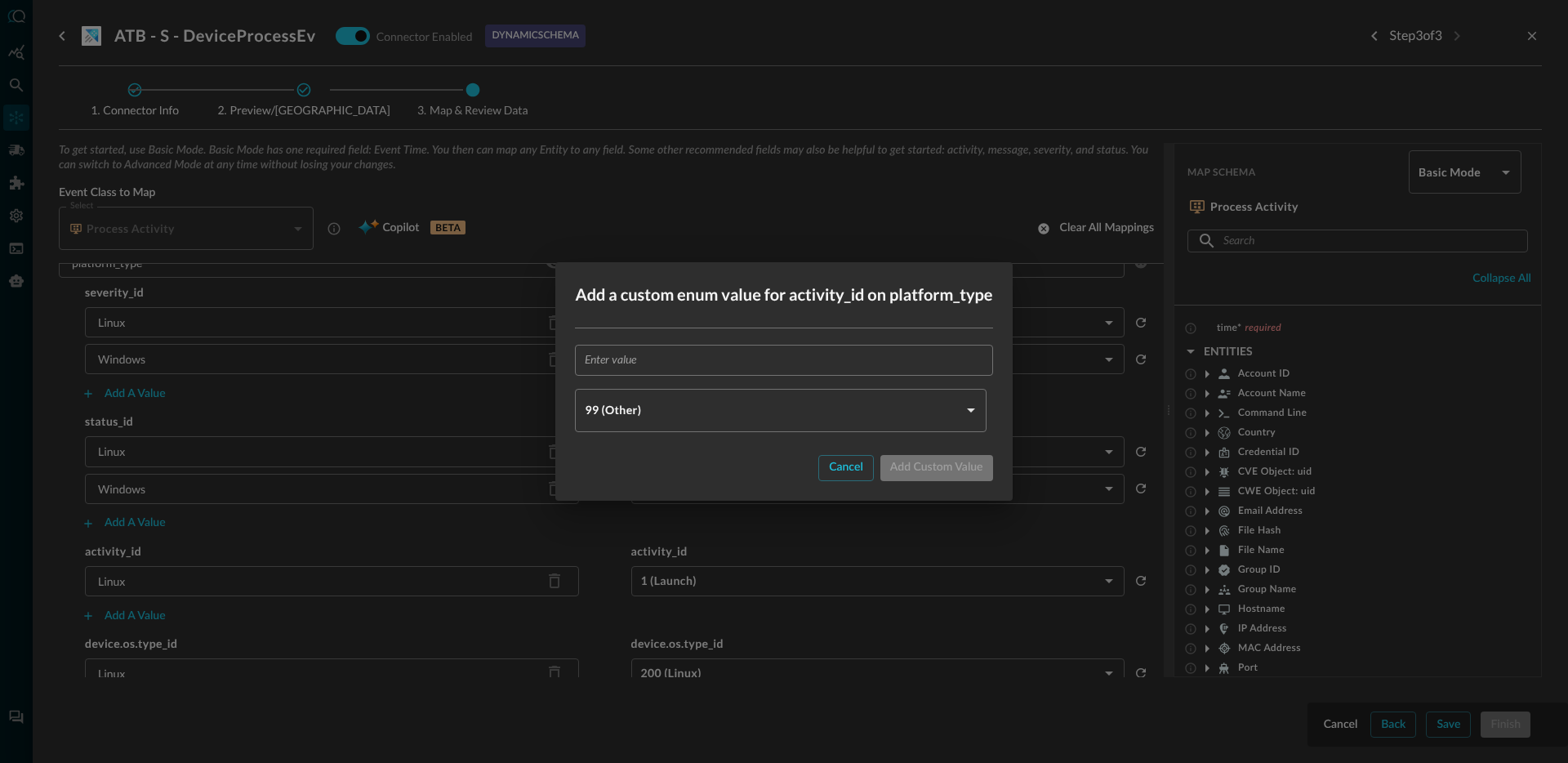
click at [641, 361] on input "text" at bounding box center [788, 359] width 408 height 30
paste input "Windows"
type input "Windows"
click at [624, 404] on body "Connectors Help Logout JR ​ ​ Add Connector Export Connectors Cloud Infrastruct…" at bounding box center [784, 382] width 1568 height 763
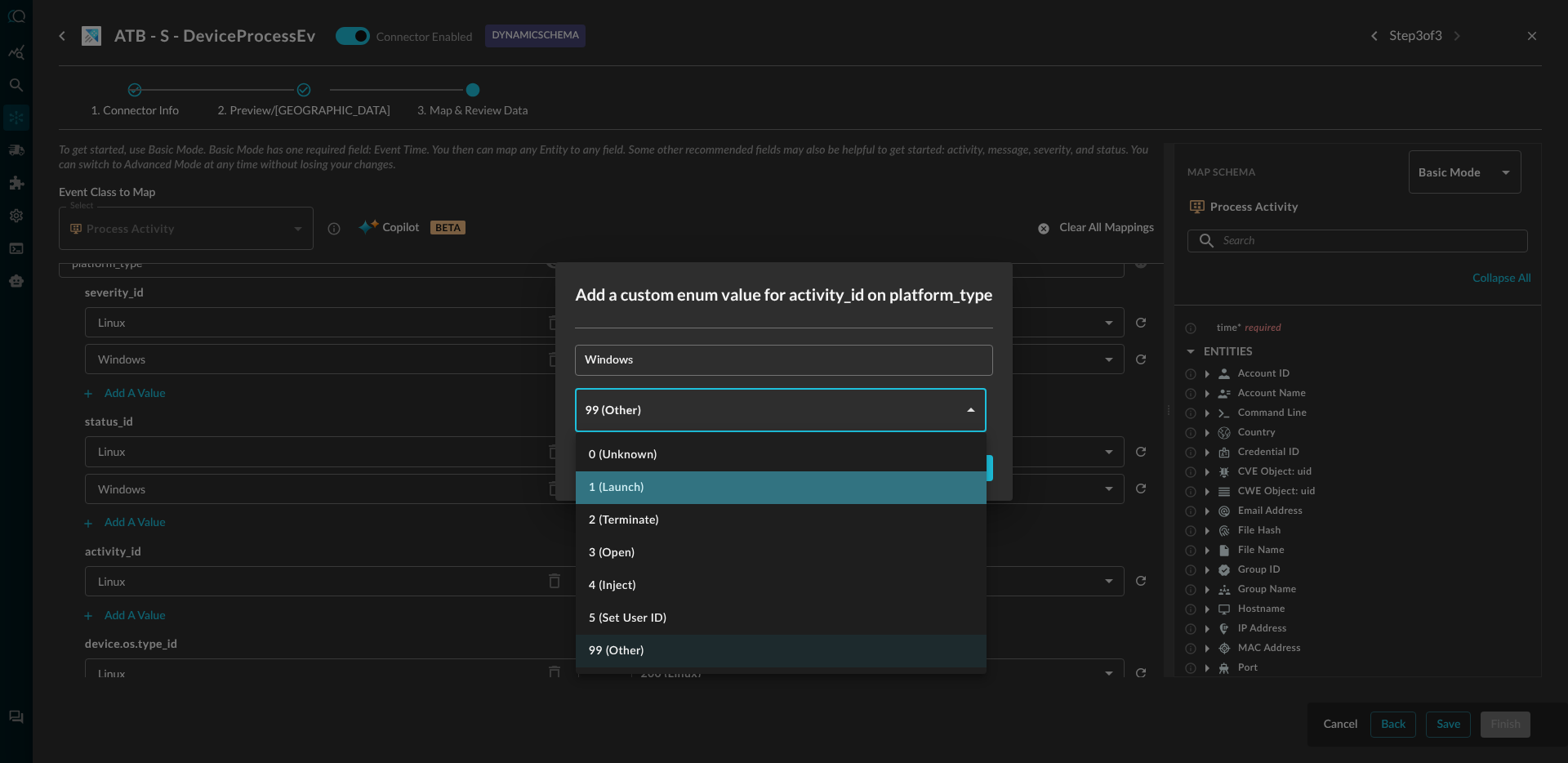
click at [667, 491] on li "1 (Launch)" at bounding box center [781, 488] width 410 height 33
type input "LAUNCH"
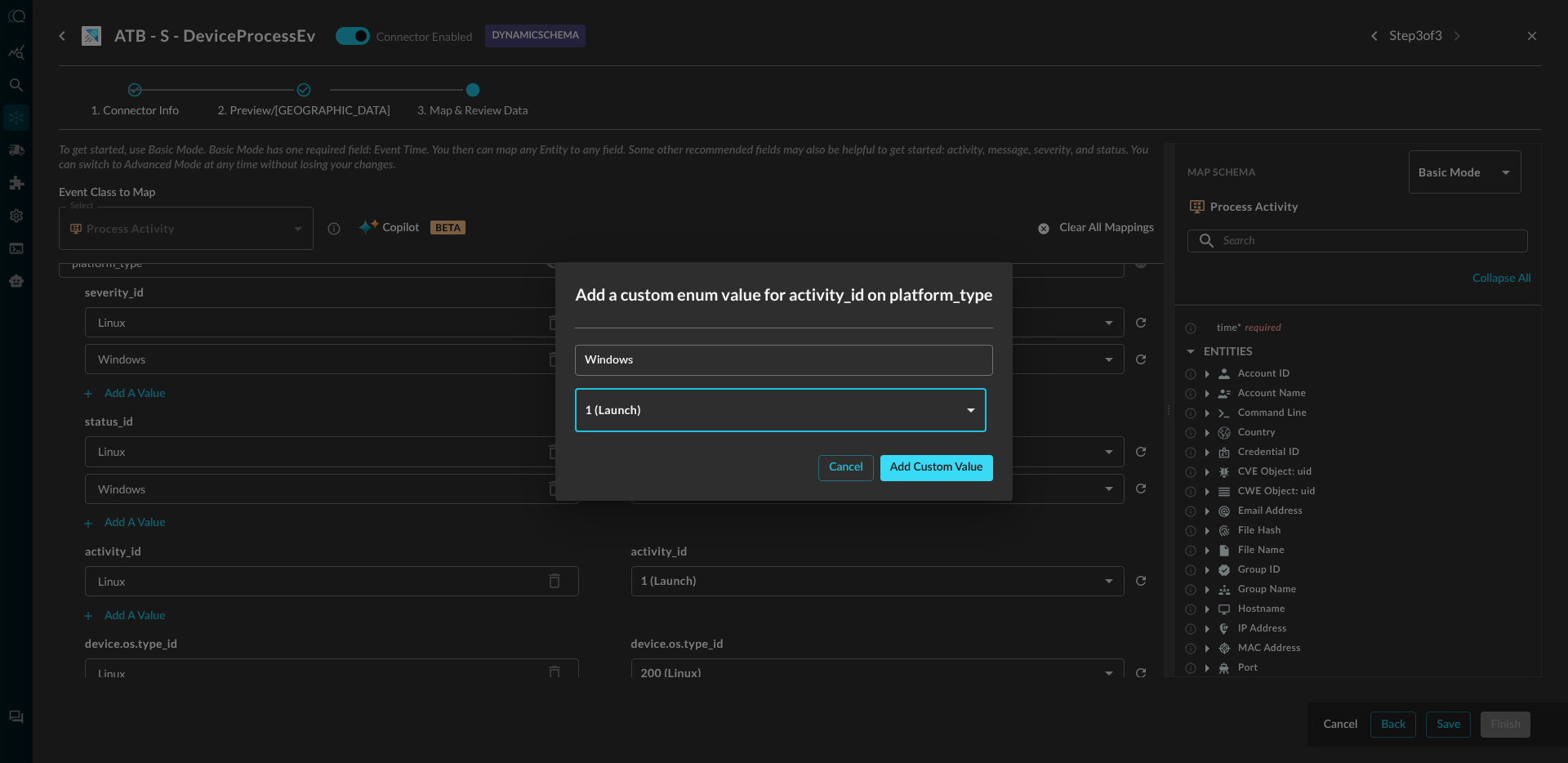
click at [932, 478] on button "Add custom value" at bounding box center [936, 468] width 112 height 26
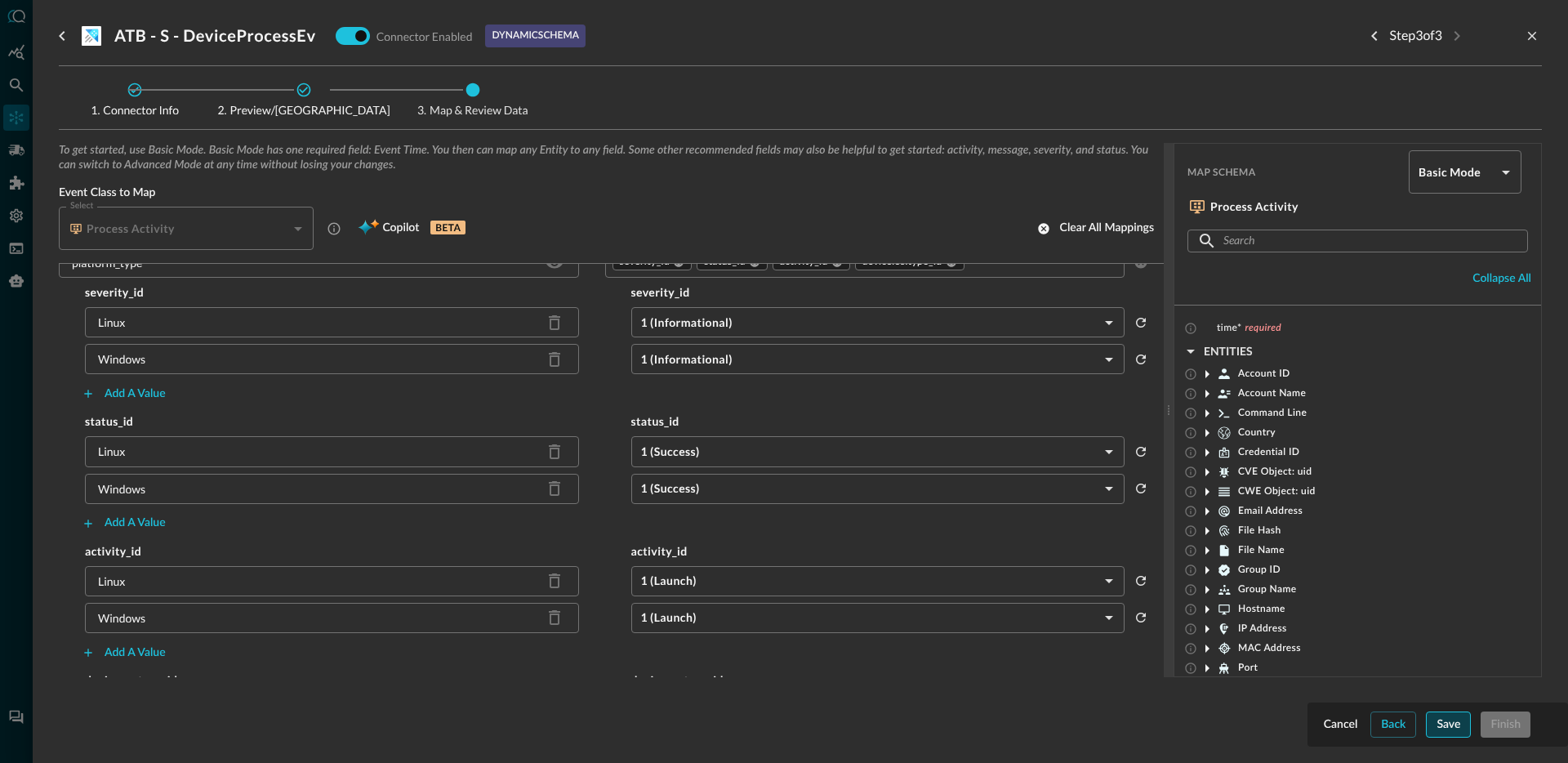
click at [1430, 723] on button "Save" at bounding box center [1448, 724] width 45 height 26
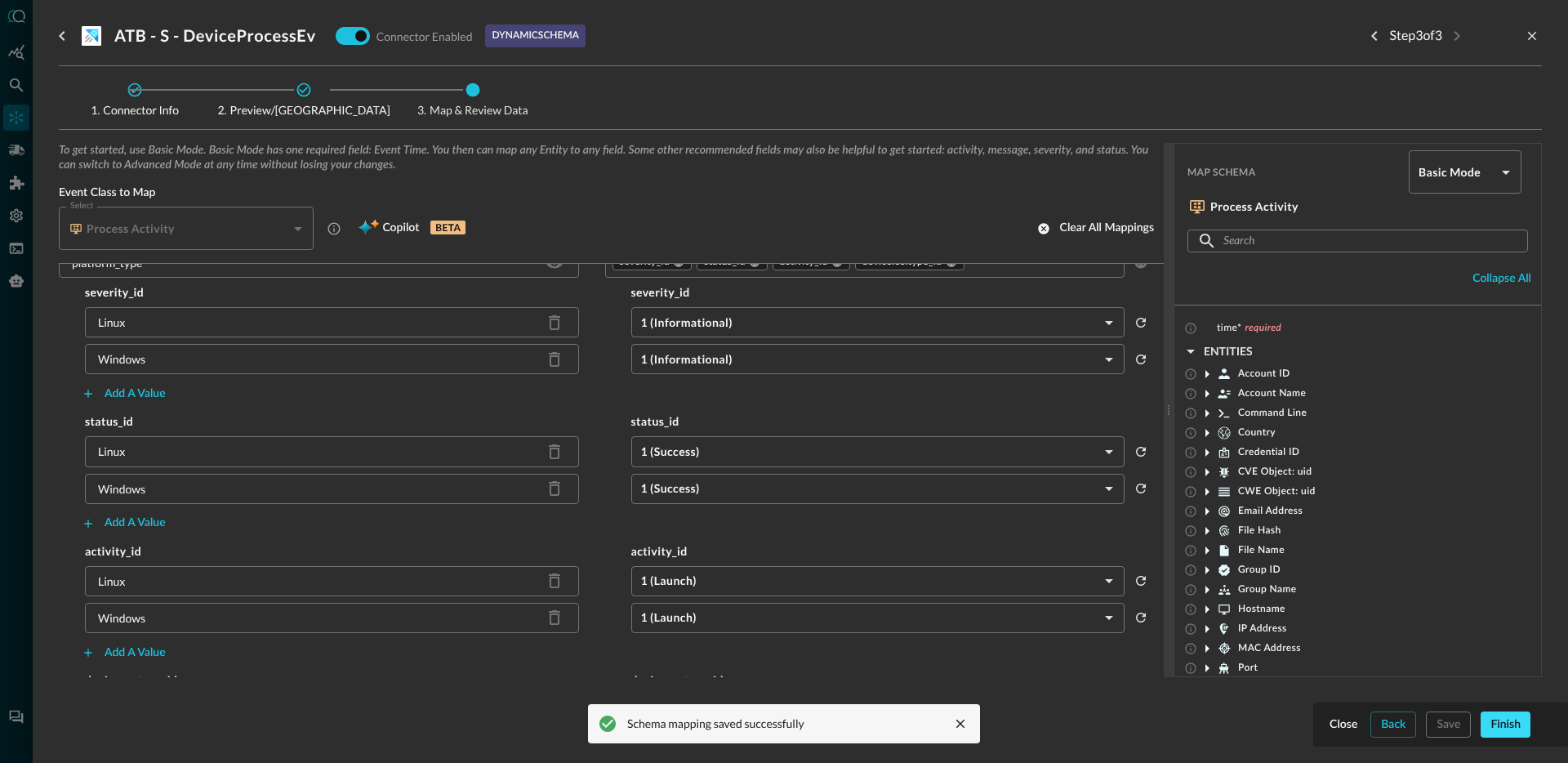
click at [1498, 731] on div "Finish" at bounding box center [1504, 725] width 30 height 21
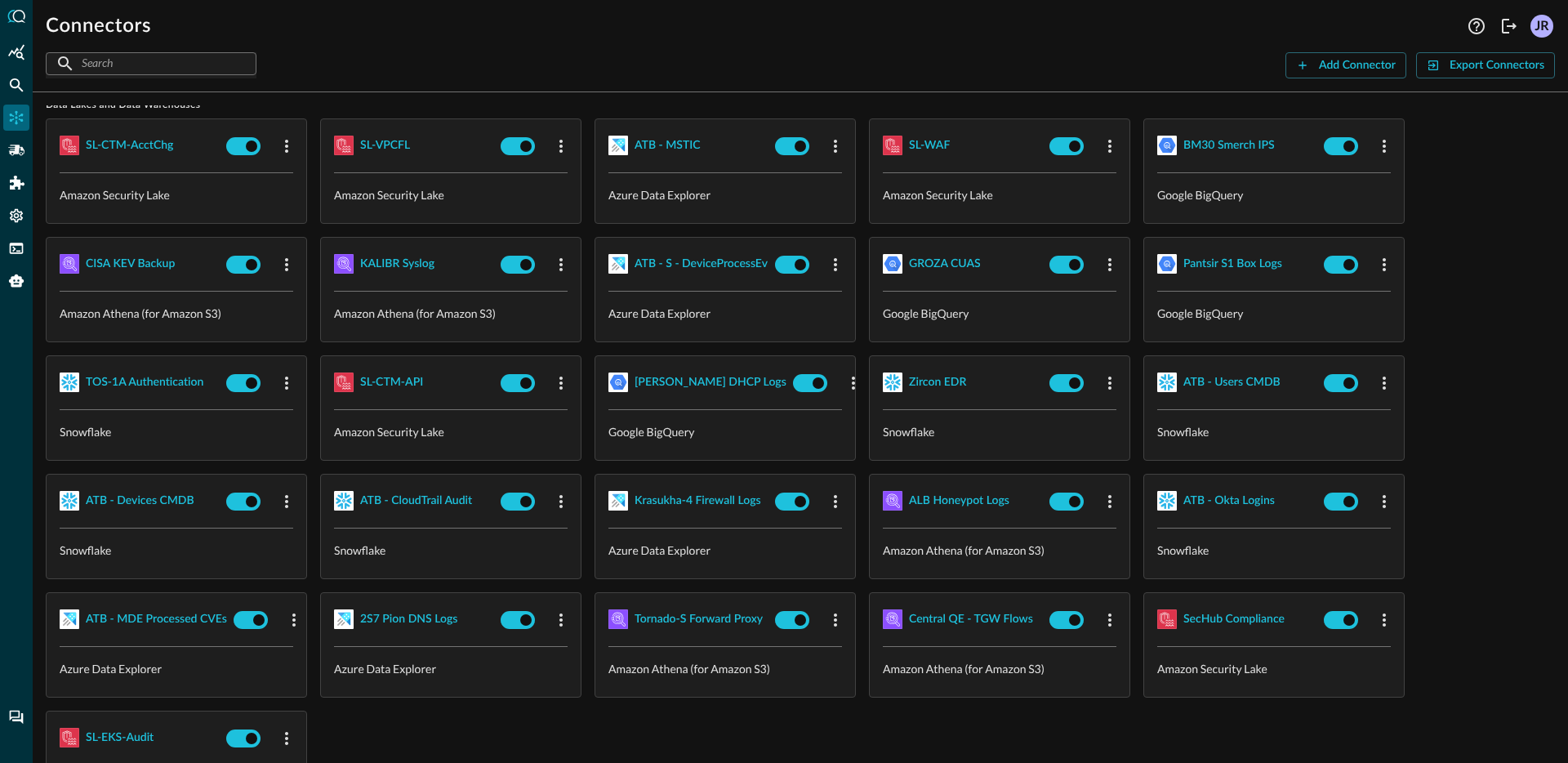
scroll to position [170, 0]
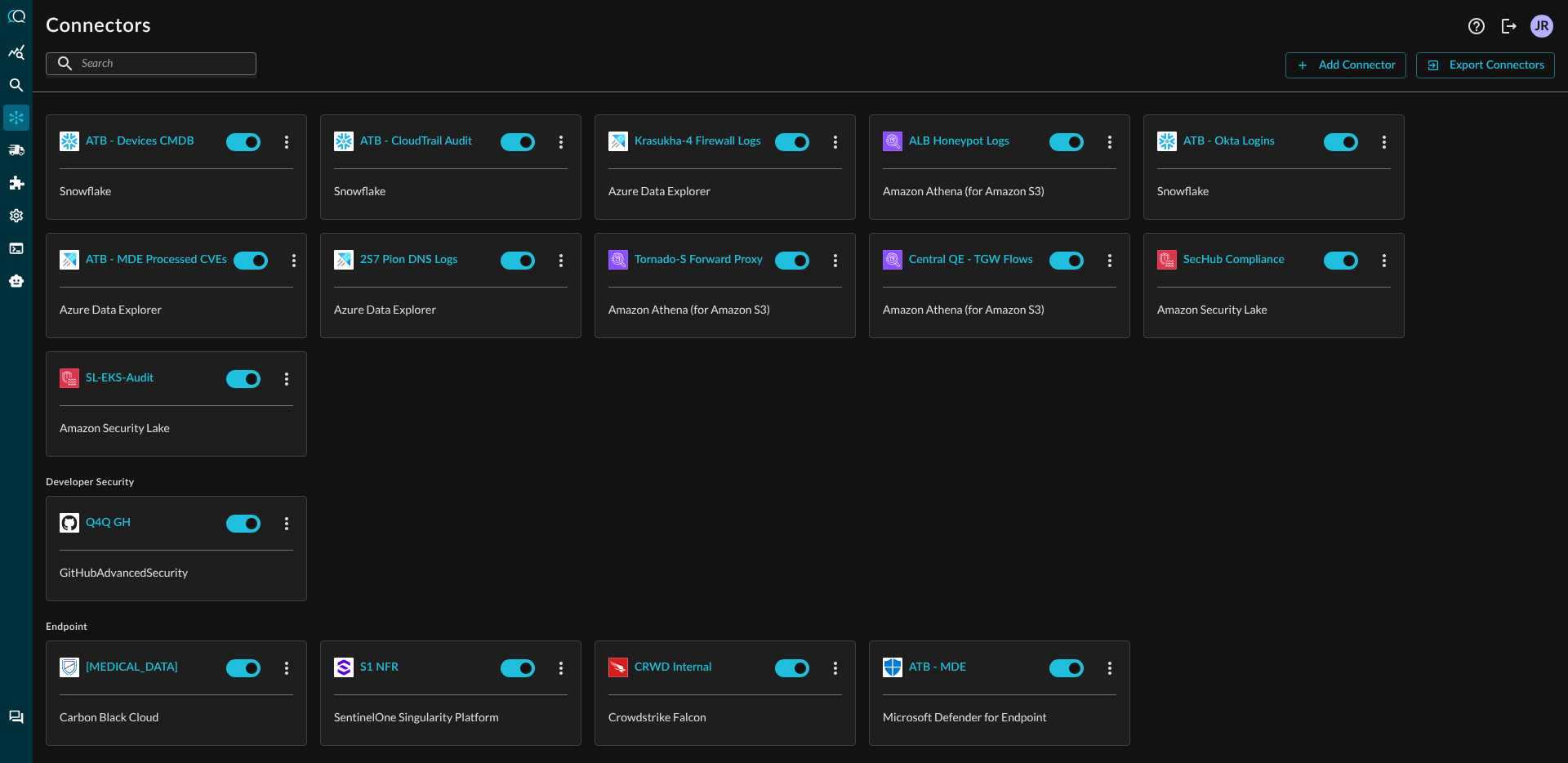
click at [545, 454] on div "Cloud Infrastructure and Security ATB - MS Defender Alerts Microsoft Graph API …" at bounding box center [799, 715] width 1509 height 2280
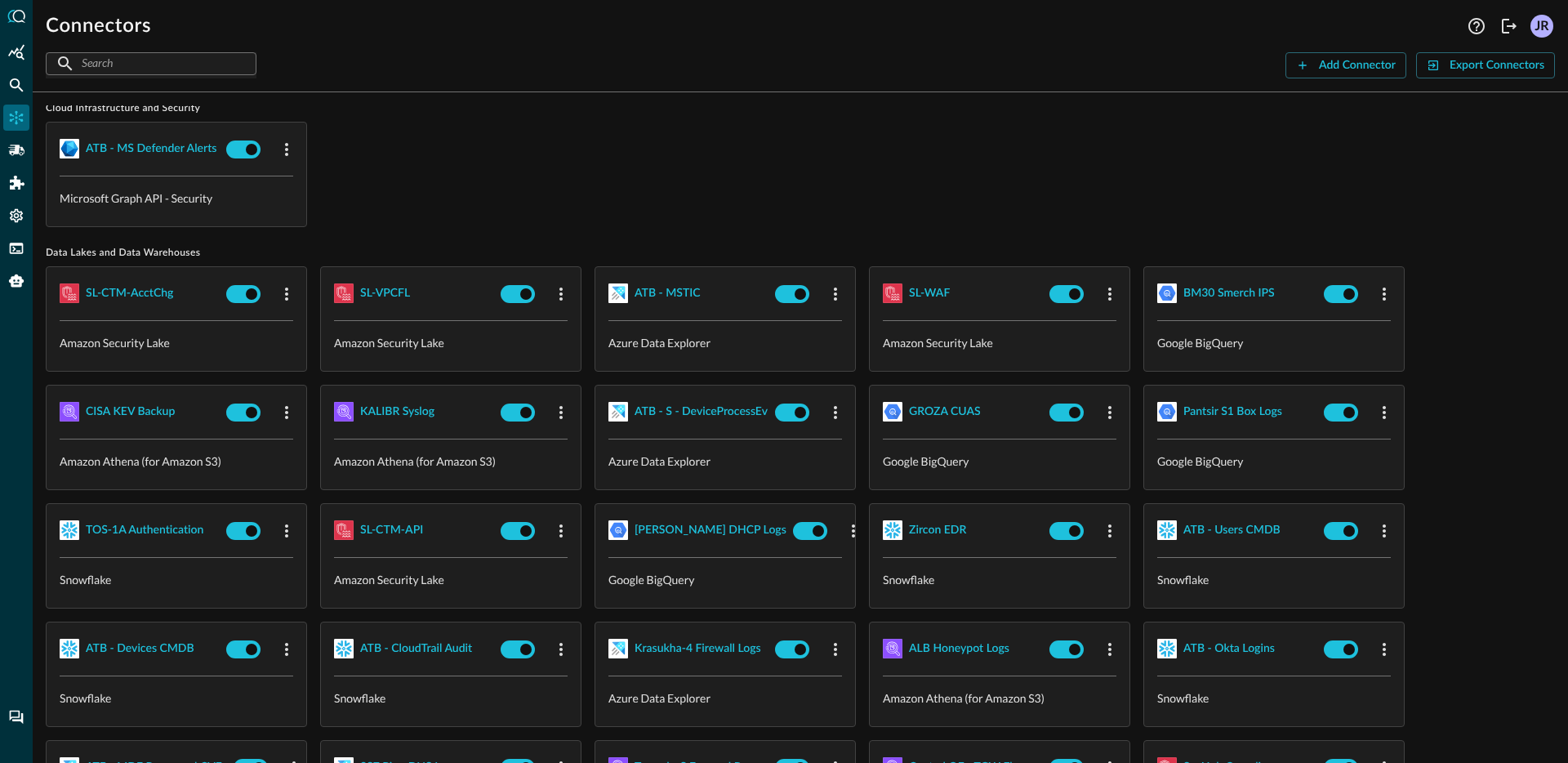
scroll to position [0, 0]
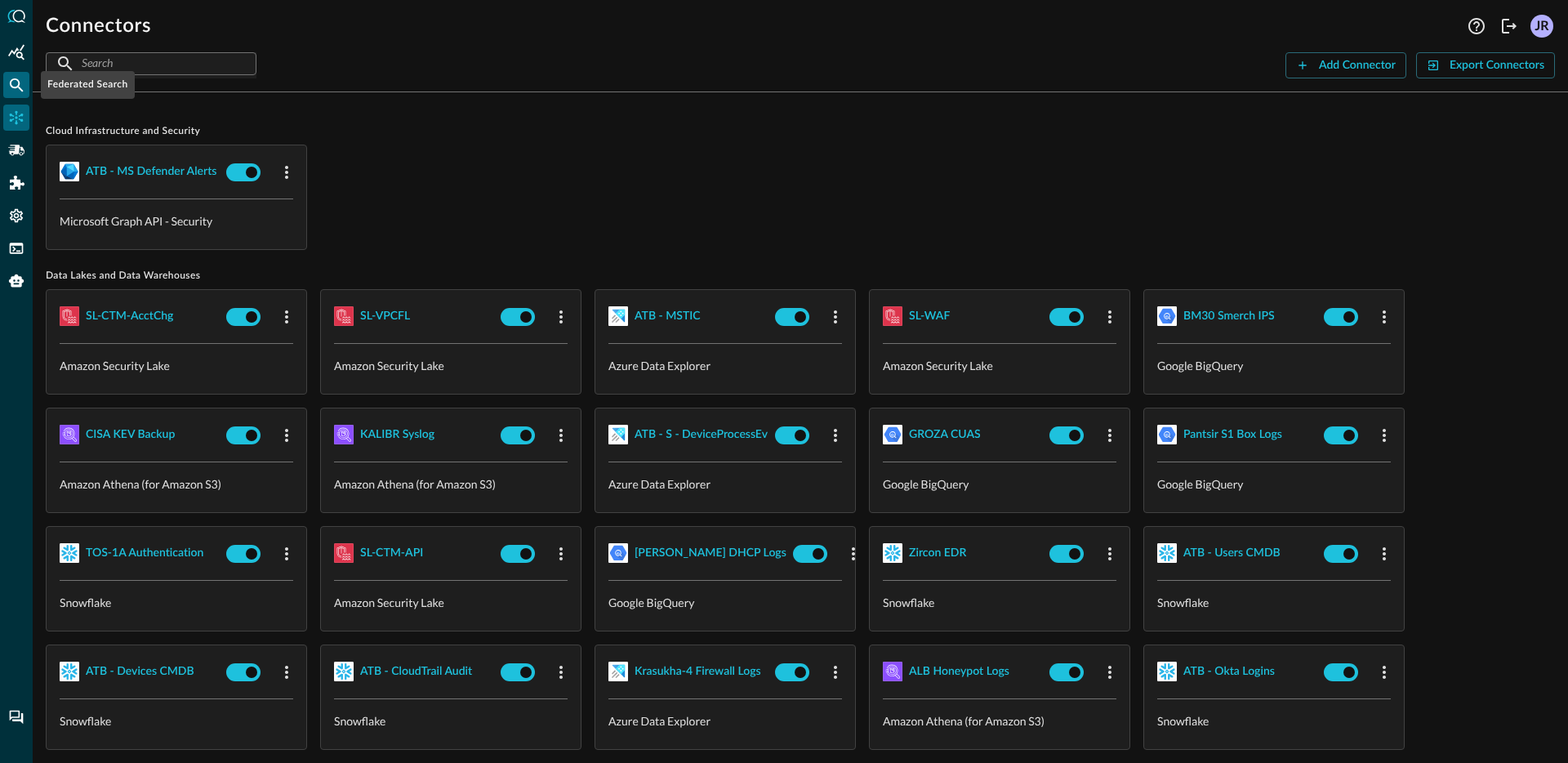
click at [22, 88] on icon "Federated Search" at bounding box center [16, 84] width 16 height 16
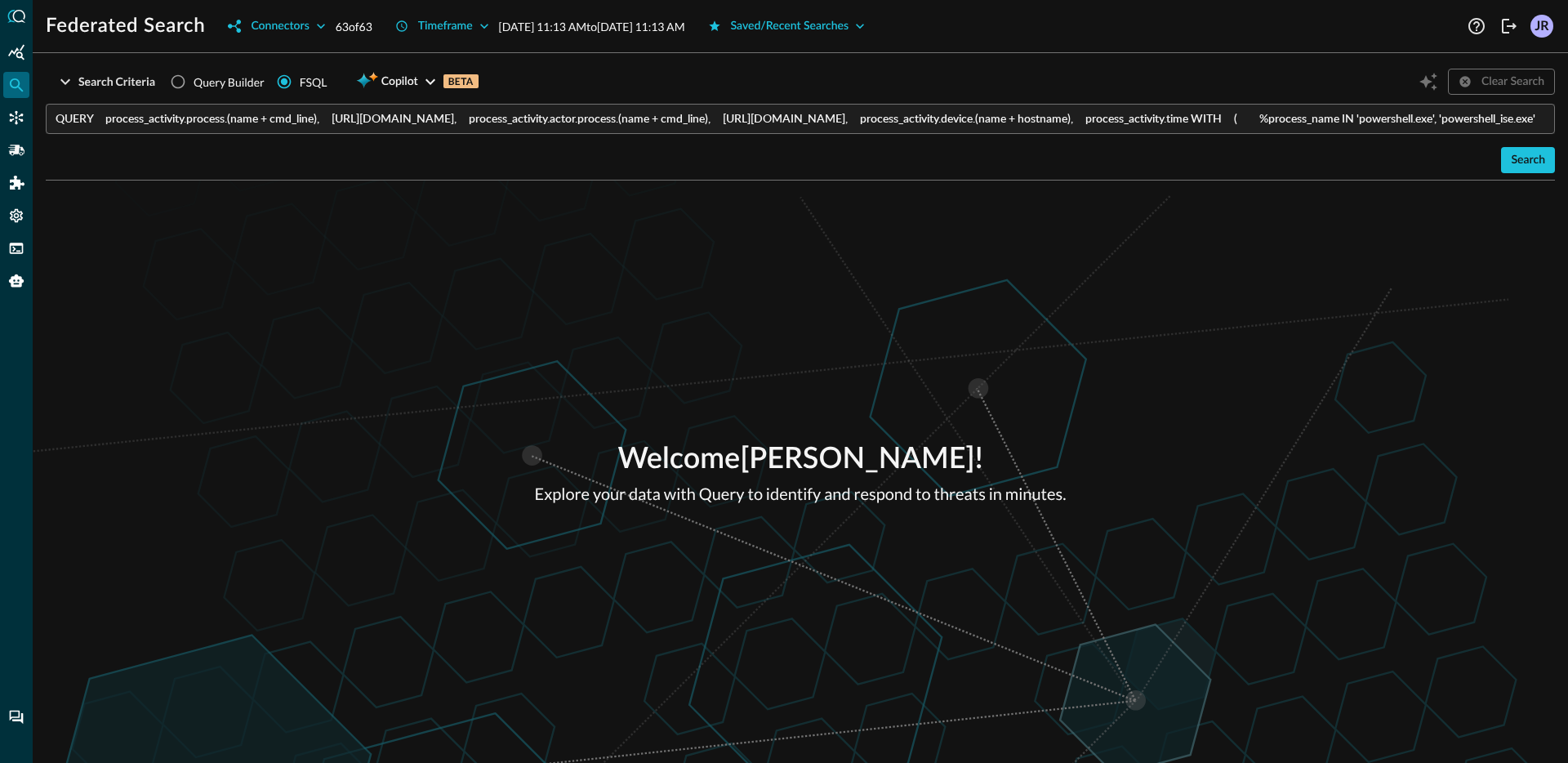
click at [377, 116] on input "QUERY process_activity.process.(name + cmd_line), process_activity.process.file…" at bounding box center [805, 119] width 1499 height 30
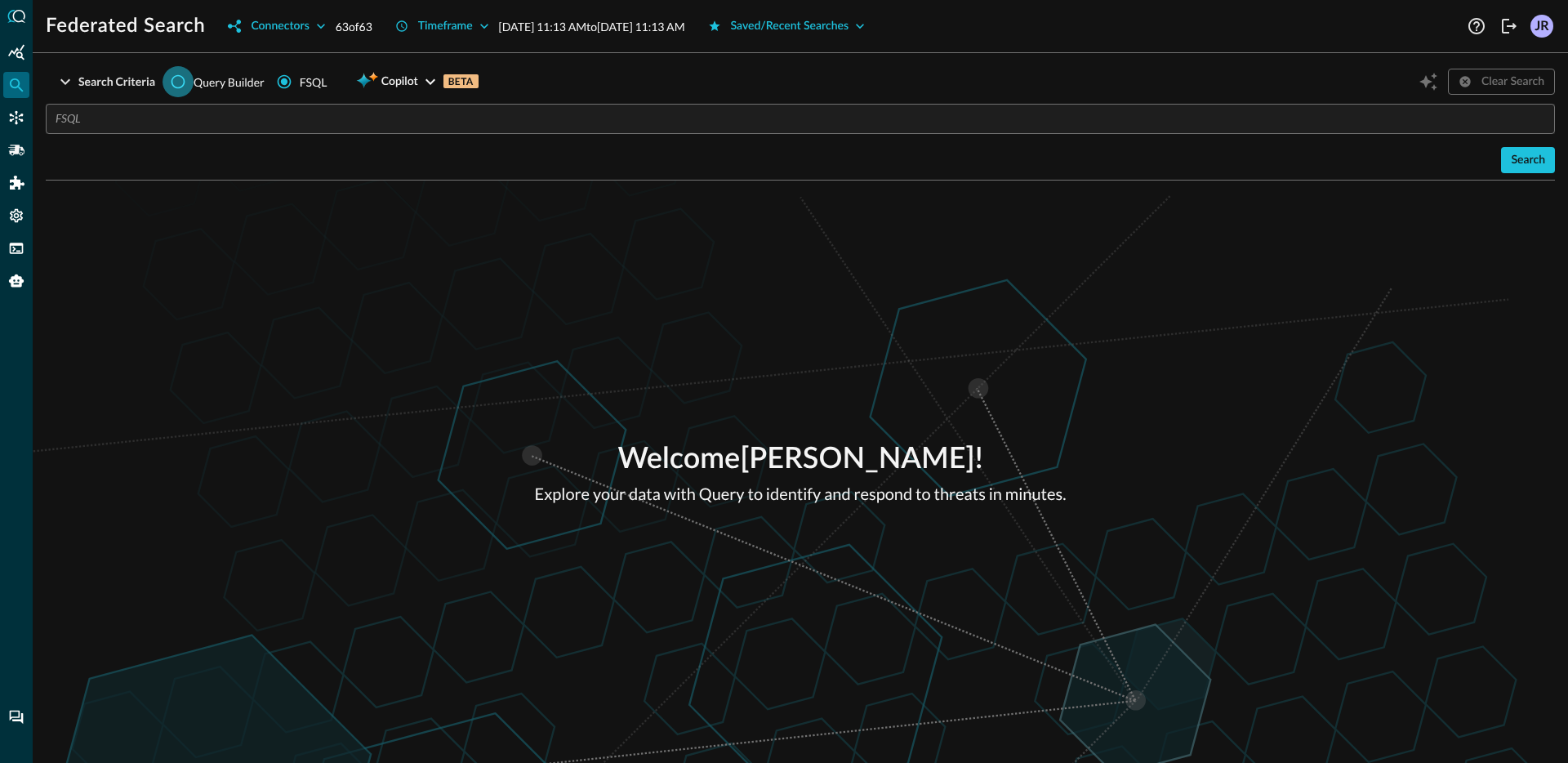
click at [178, 77] on input "Query Builder" at bounding box center [178, 82] width 31 height 31
radio input "true"
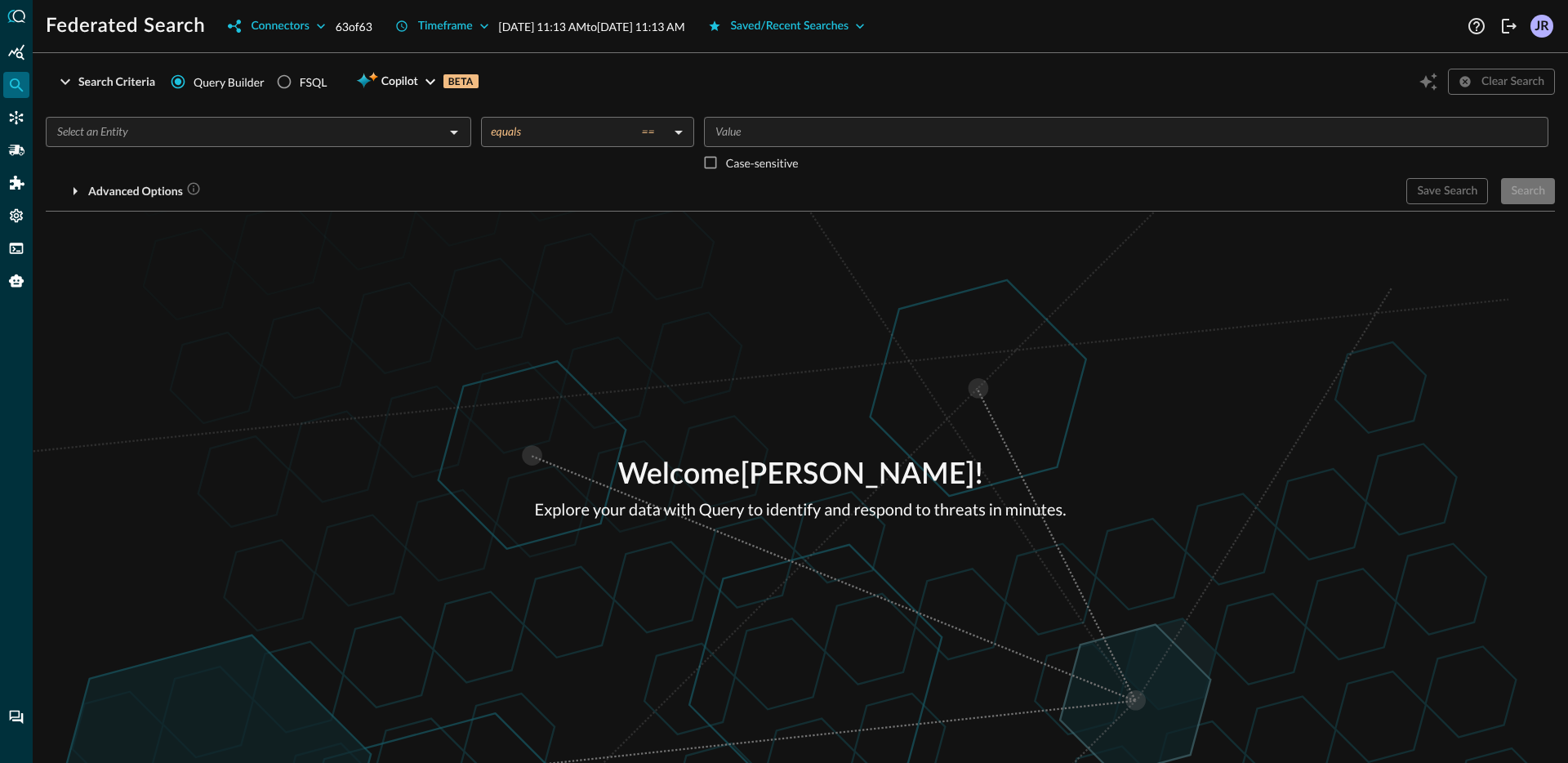
click at [192, 125] on input "text" at bounding box center [245, 132] width 389 height 21
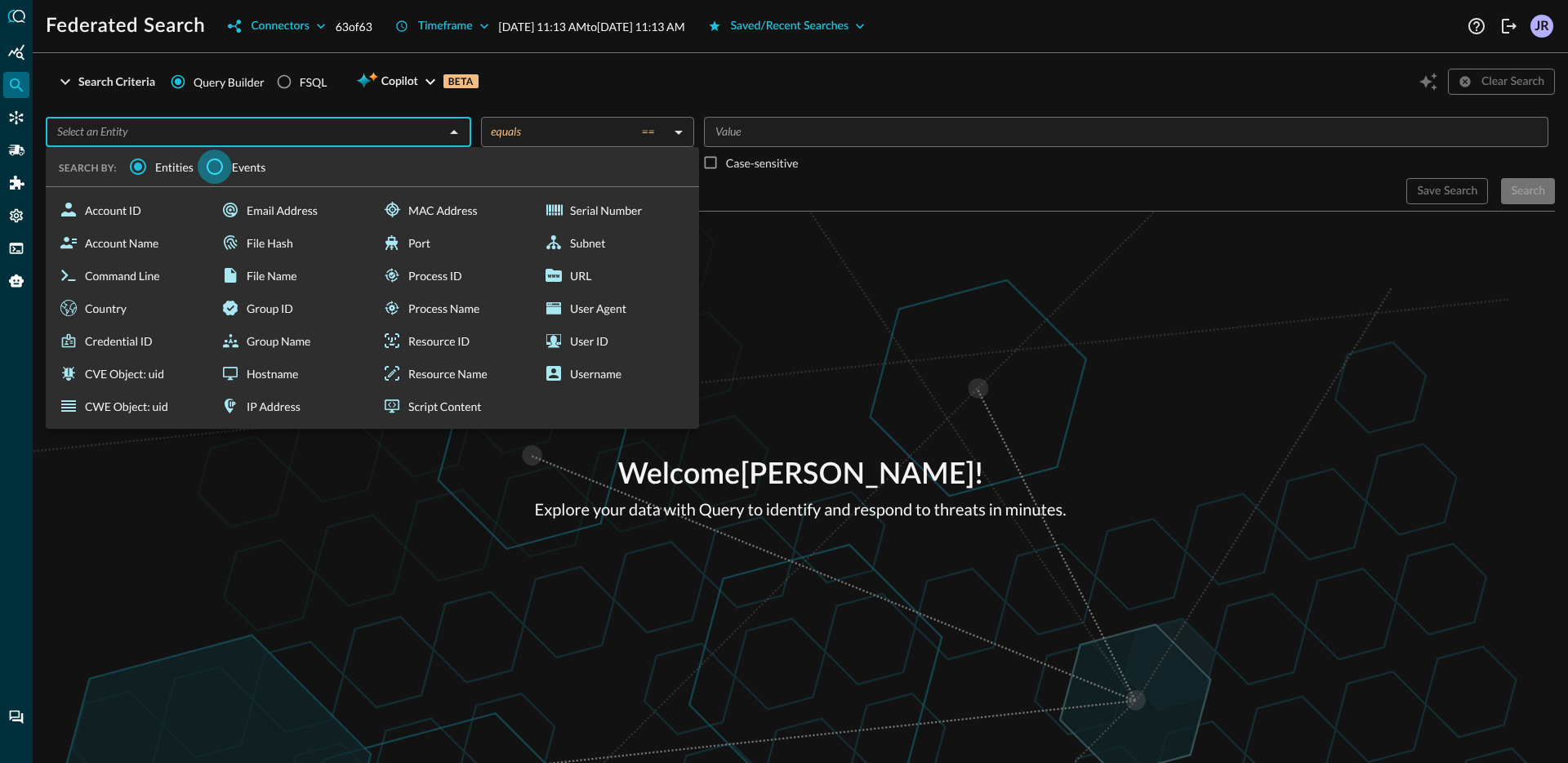
click at [217, 168] on input "Events" at bounding box center [215, 167] width 34 height 34
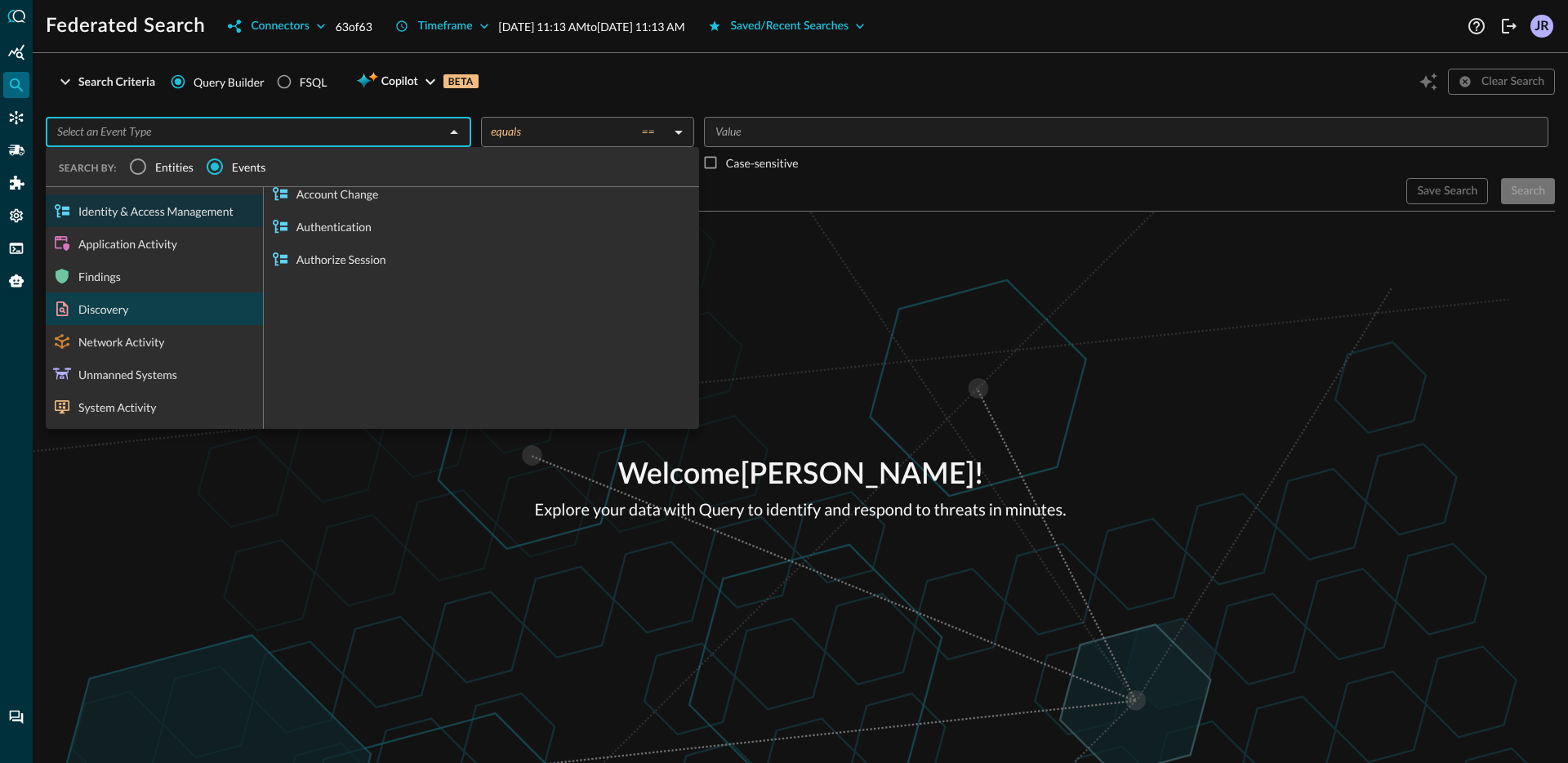
scroll to position [17, 0]
click at [160, 409] on div "System Activity" at bounding box center [154, 406] width 217 height 33
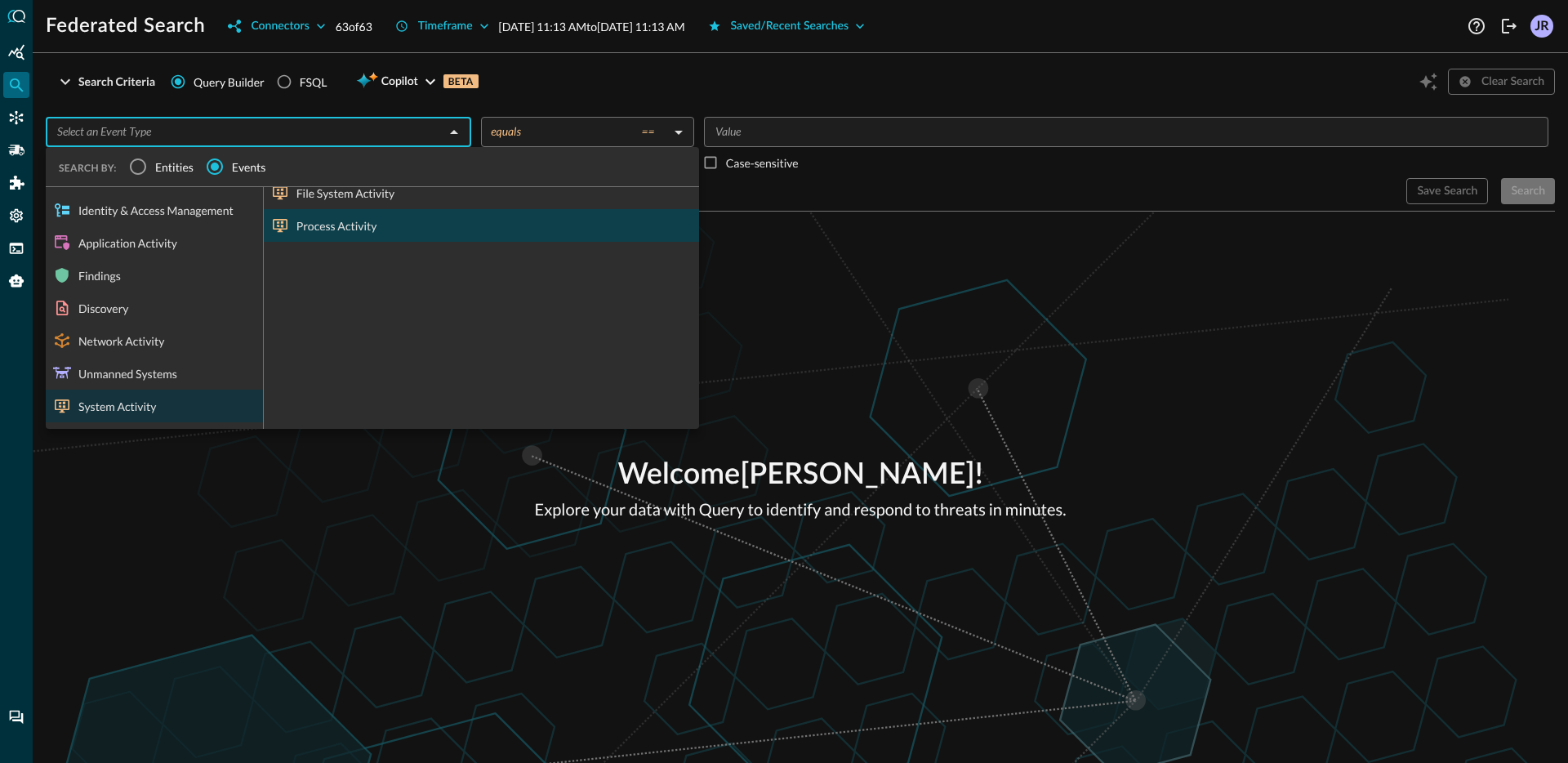
click at [384, 226] on div "Process Activity" at bounding box center [481, 225] width 435 height 33
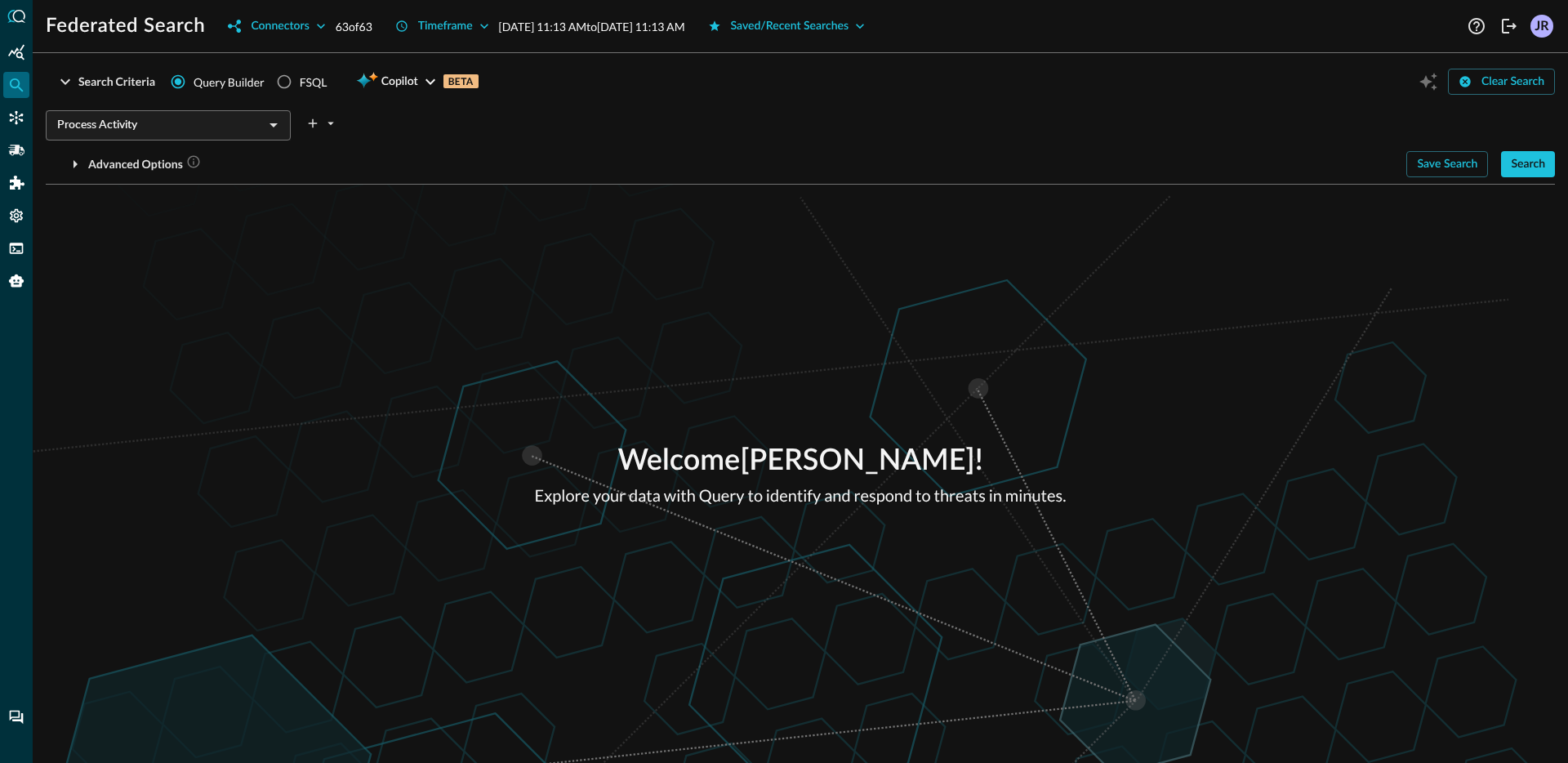
click at [627, 370] on div "Welcome Jonathan Rau ! Explore your data with Query to identify and respond to …" at bounding box center [800, 473] width 1535 height 578
click at [1518, 162] on div "Search" at bounding box center [1528, 165] width 34 height 21
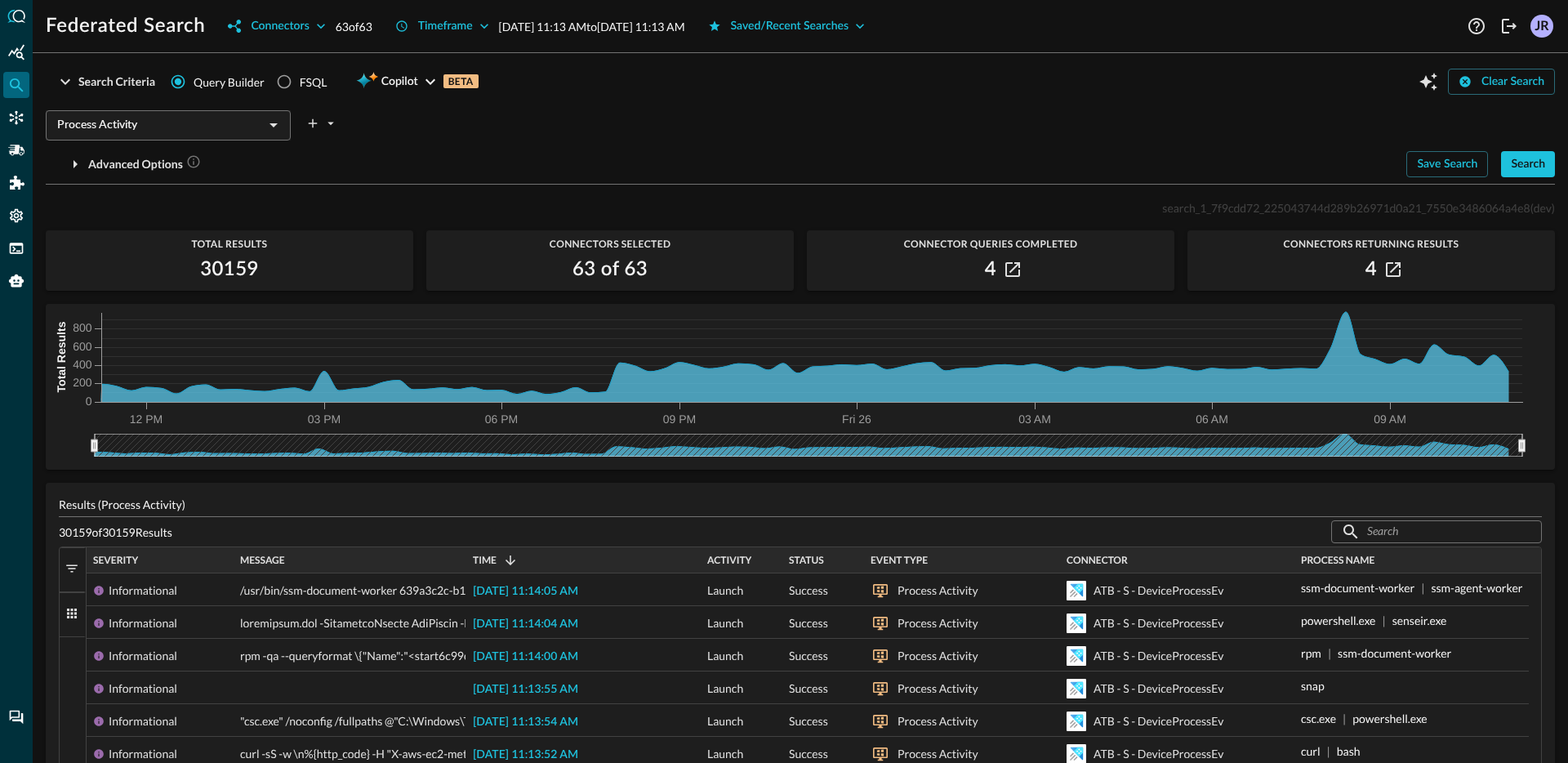
click at [15, 121] on icon "Connectors" at bounding box center [16, 117] width 16 height 16
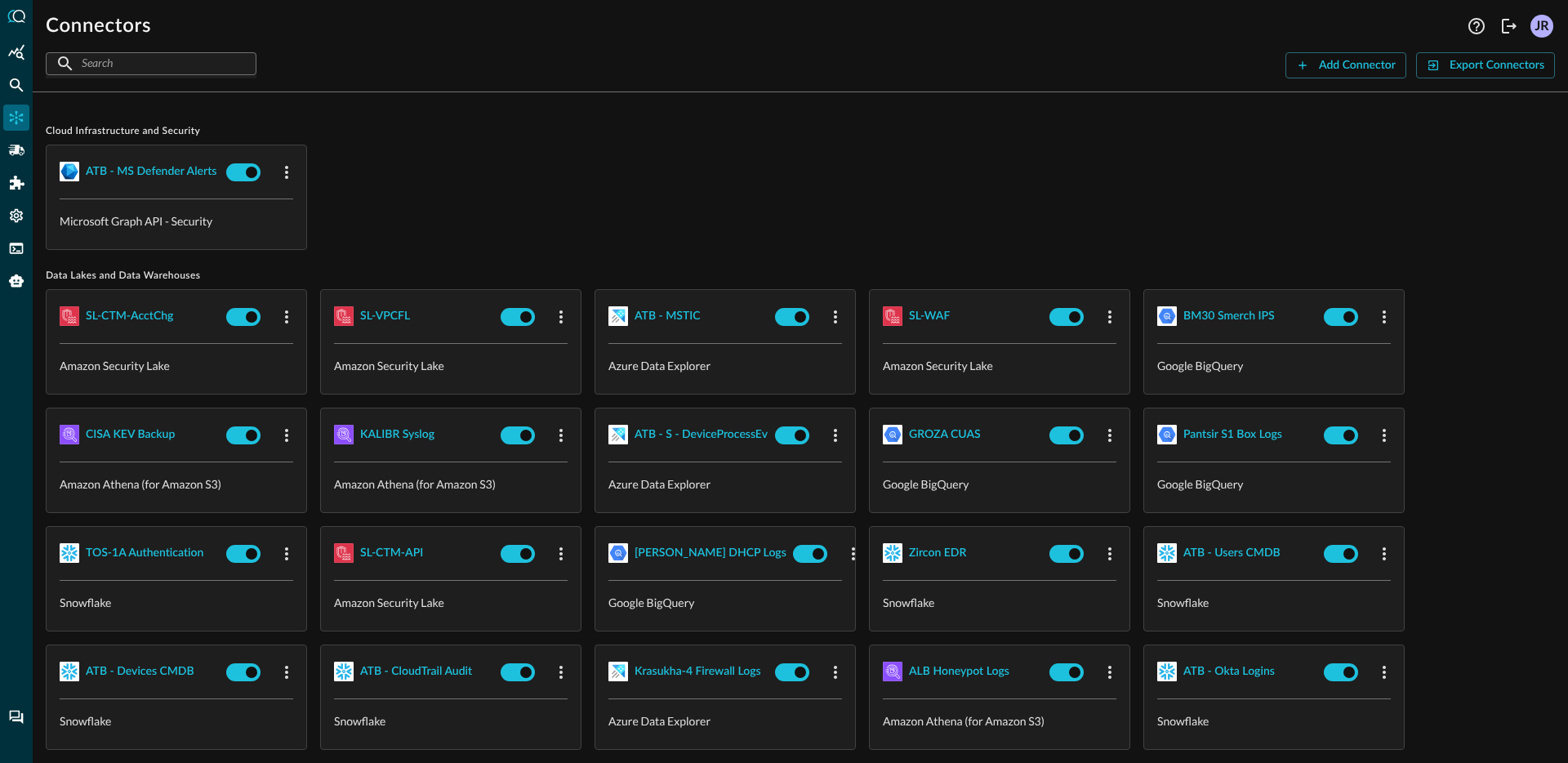
click at [596, 213] on div "ATB - MS Defender Alerts Microsoft Graph API - Security" at bounding box center [799, 197] width 1509 height 106
click at [589, 183] on div "ATB - MS Defender Alerts Microsoft Graph API - Security" at bounding box center [799, 197] width 1509 height 106
click at [23, 150] on icon "Pipelines" at bounding box center [16, 150] width 16 height 10
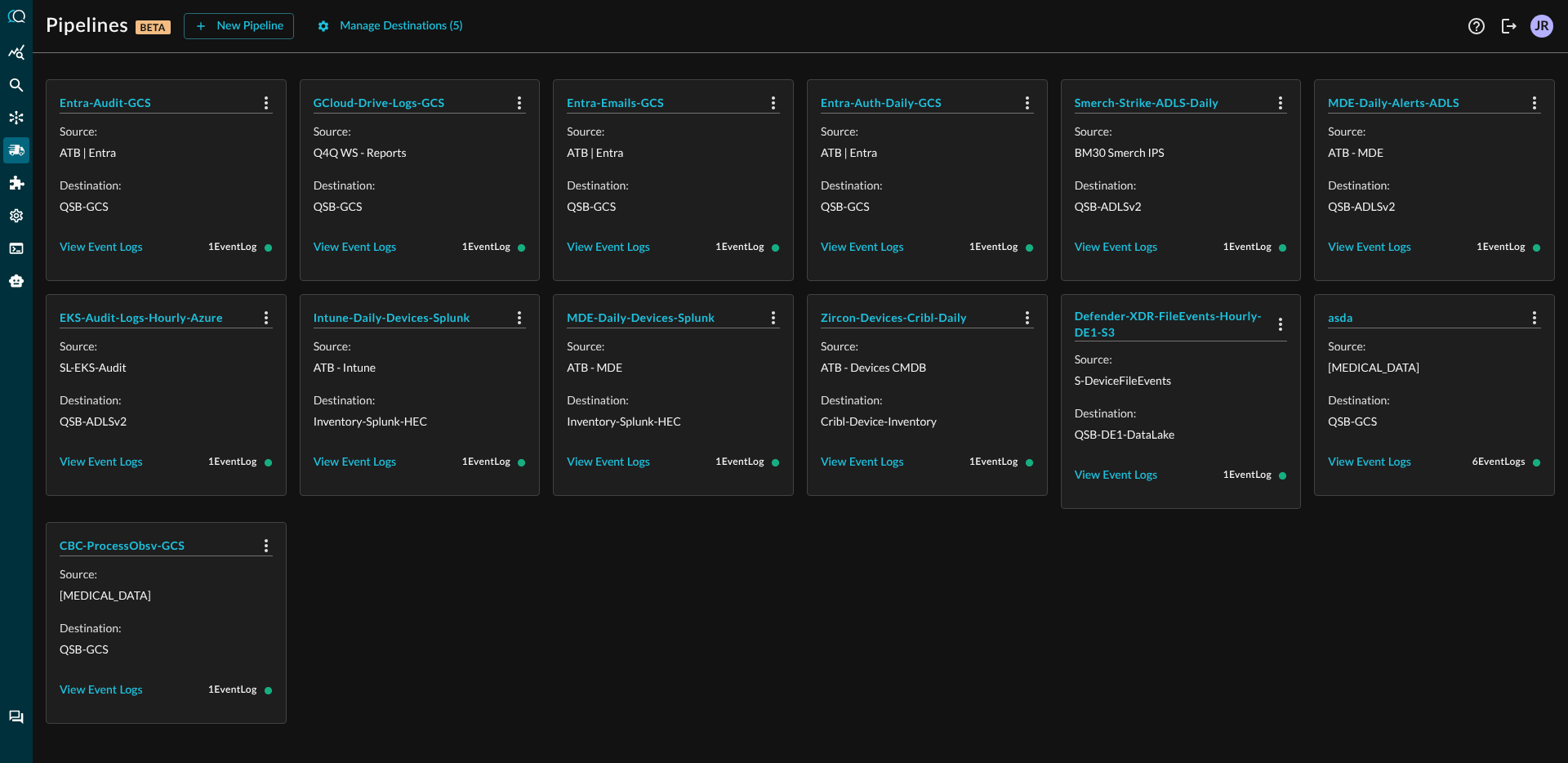
click at [506, 530] on div "Entra-Audit-GCS Source: ATB | Entra Destination: QSB-GCS View Event Logs 1 Even…" at bounding box center [799, 401] width 1509 height 644
click at [20, 114] on icon "Connectors" at bounding box center [16, 117] width 16 height 16
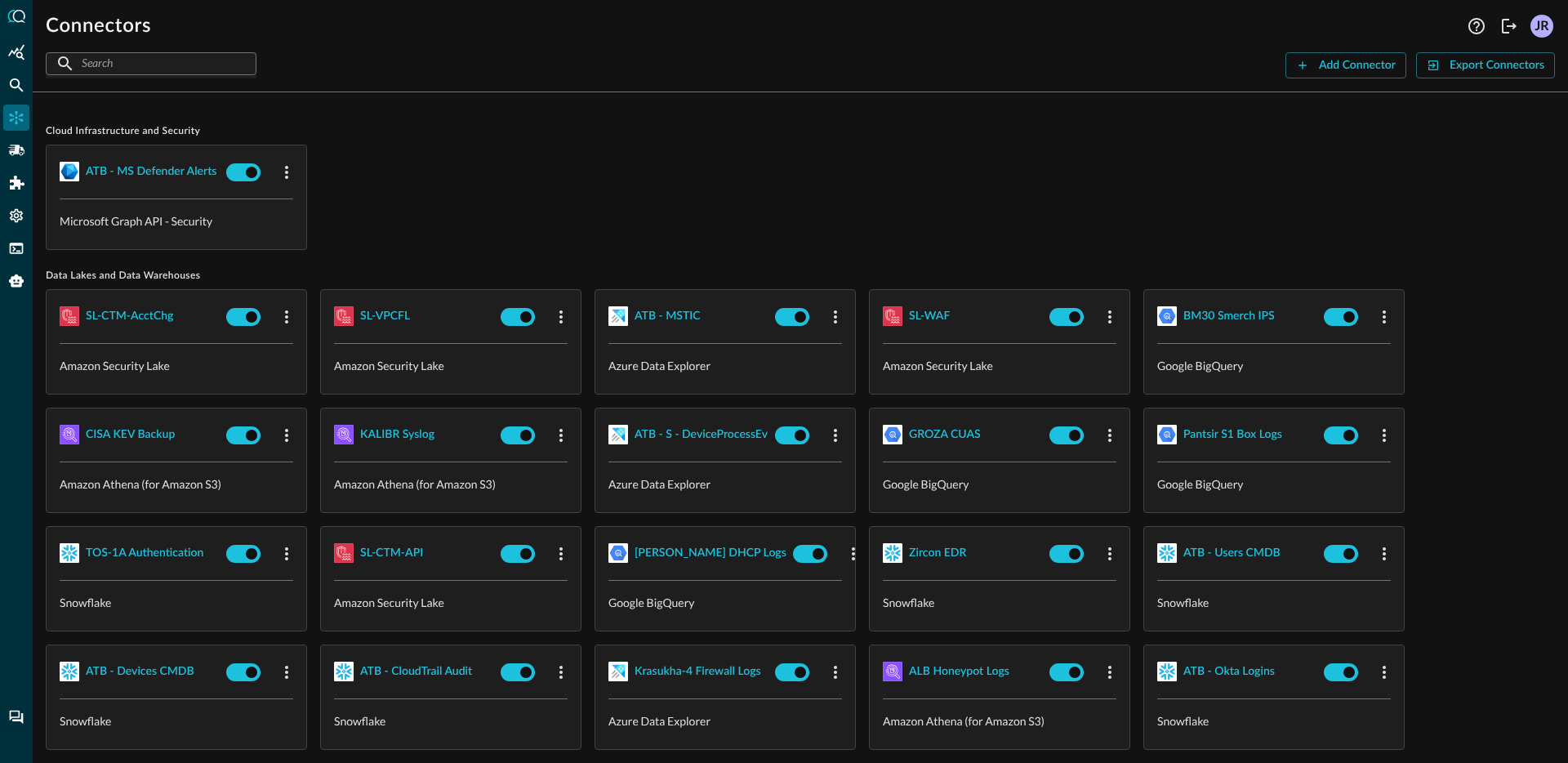
click at [777, 201] on div "ATB - MS Defender Alerts Microsoft Graph API - Security" at bounding box center [799, 197] width 1509 height 106
click at [1514, 26] on icon "Logout" at bounding box center [1509, 26] width 15 height 15
